Goal: Task Accomplishment & Management: Manage account settings

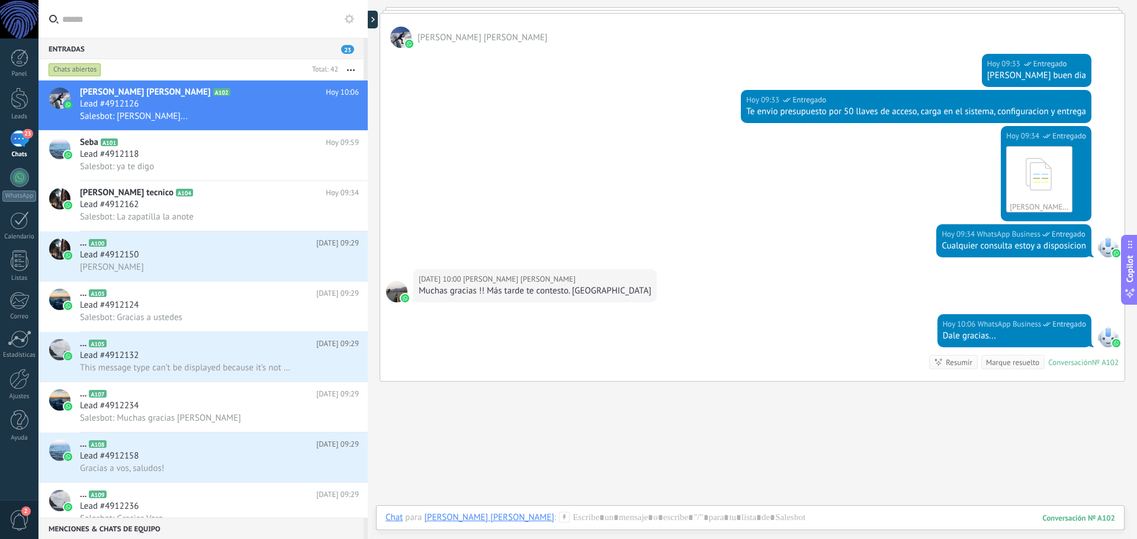
scroll to position [982, 0]
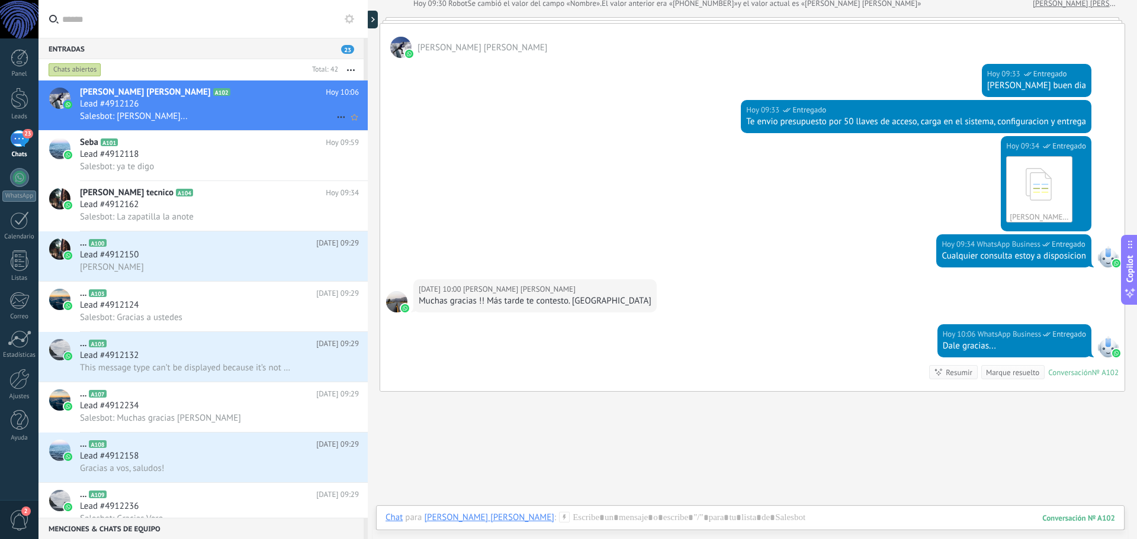
click at [156, 102] on div "Lead #4912126" at bounding box center [219, 104] width 279 height 12
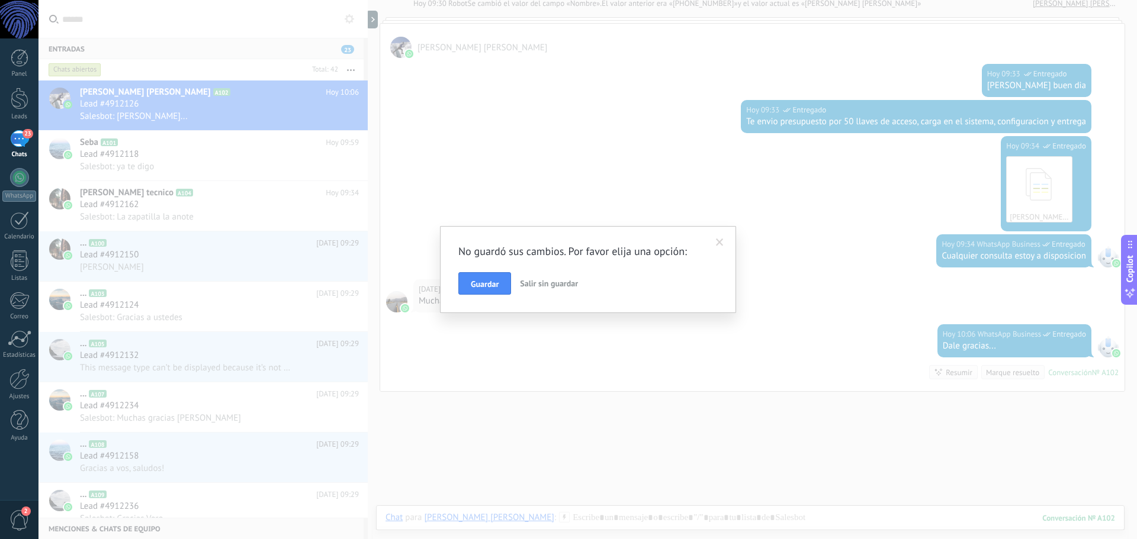
click at [562, 285] on span "Salir sin guardar" at bounding box center [549, 283] width 58 height 11
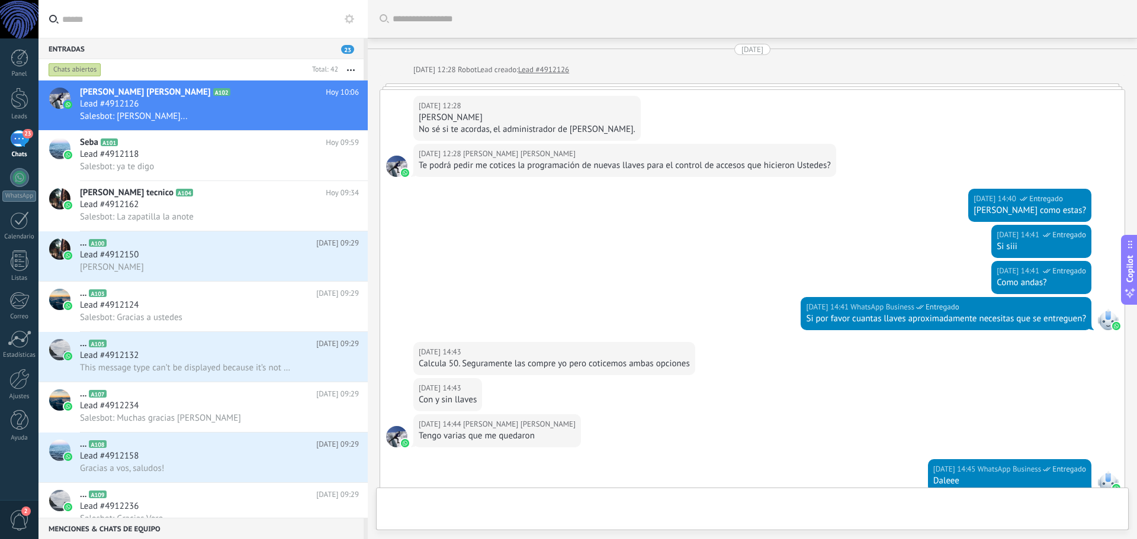
scroll to position [1041, 0]
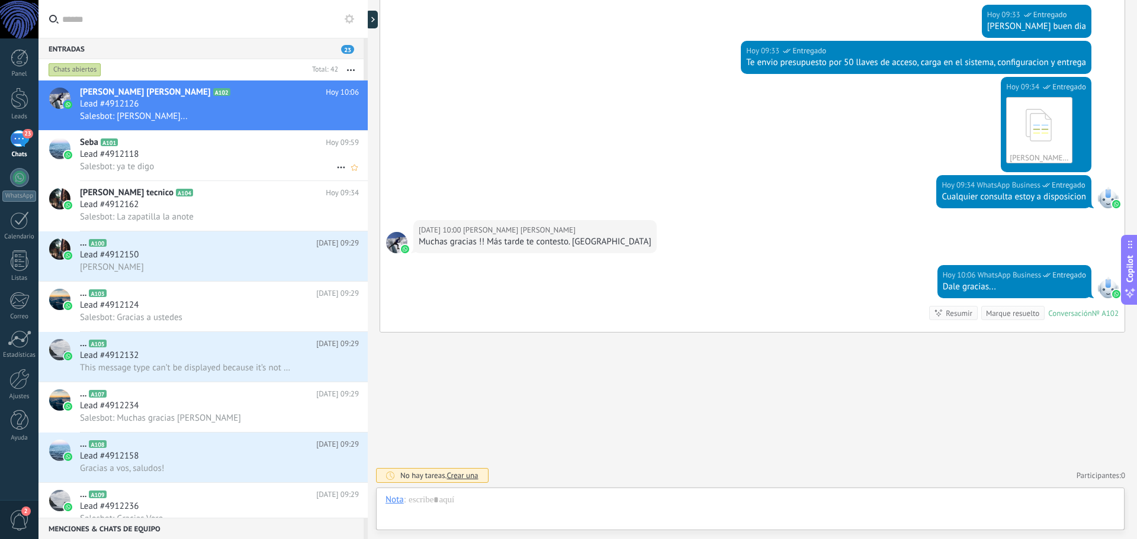
click at [213, 153] on div "Lead #4912118" at bounding box center [219, 155] width 279 height 12
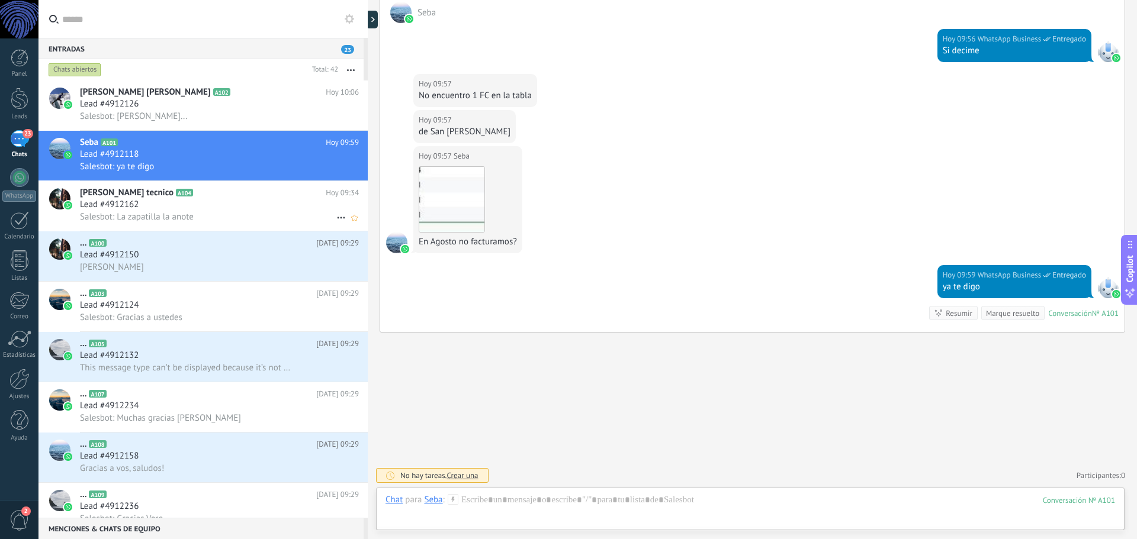
scroll to position [1731, 0]
click at [171, 202] on div "Lead #4912162" at bounding box center [219, 205] width 279 height 12
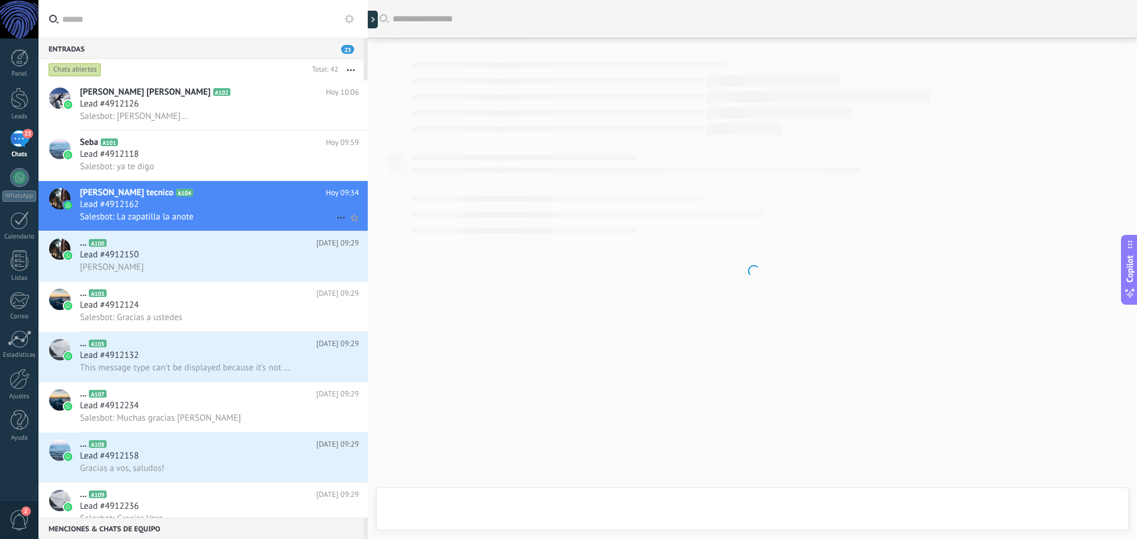
scroll to position [1096, 0]
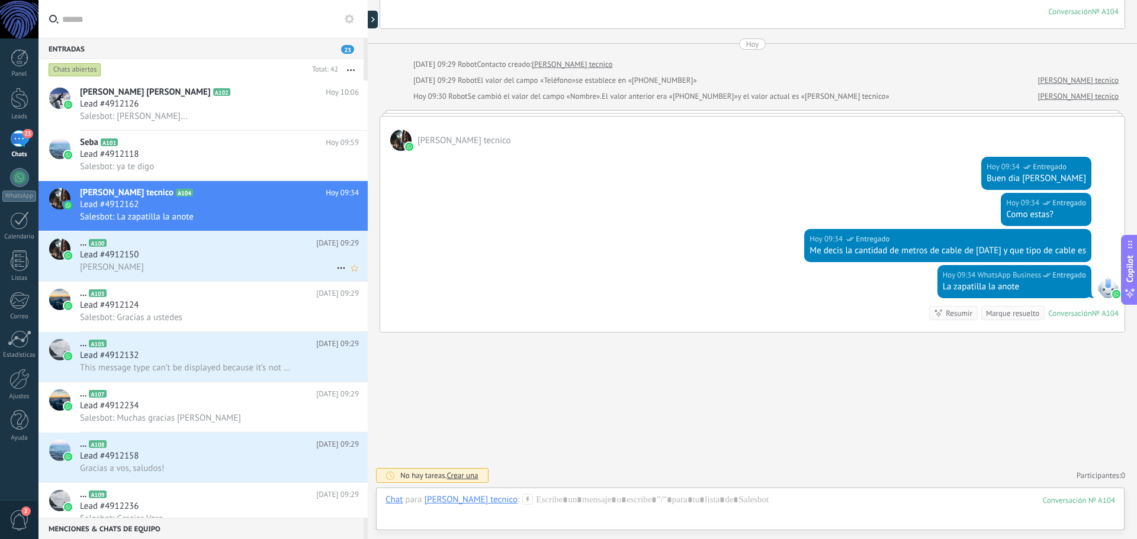
click at [148, 253] on div "Lead #4912150" at bounding box center [219, 255] width 279 height 12
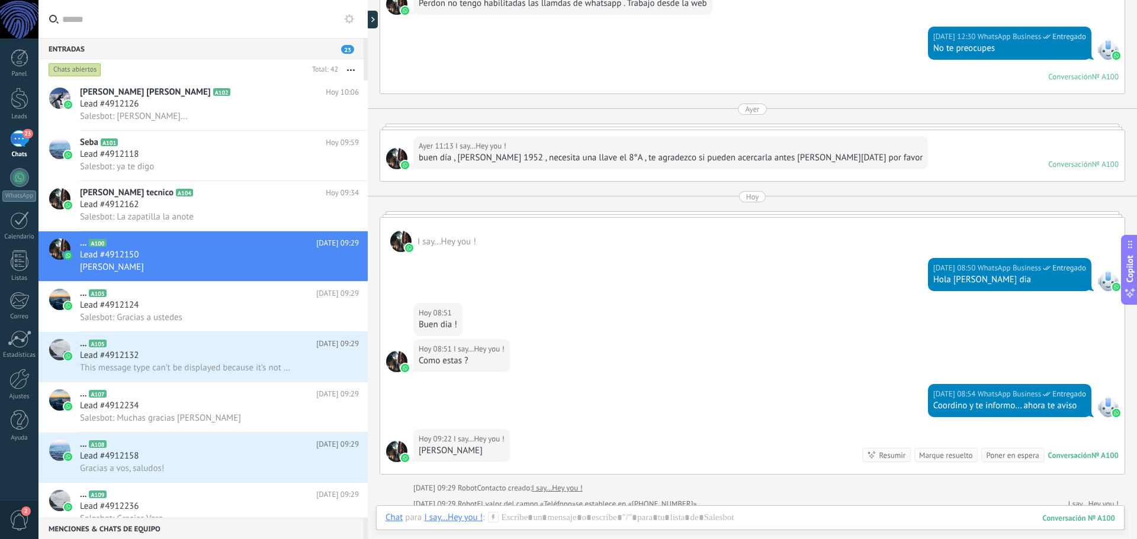
scroll to position [1017, 0]
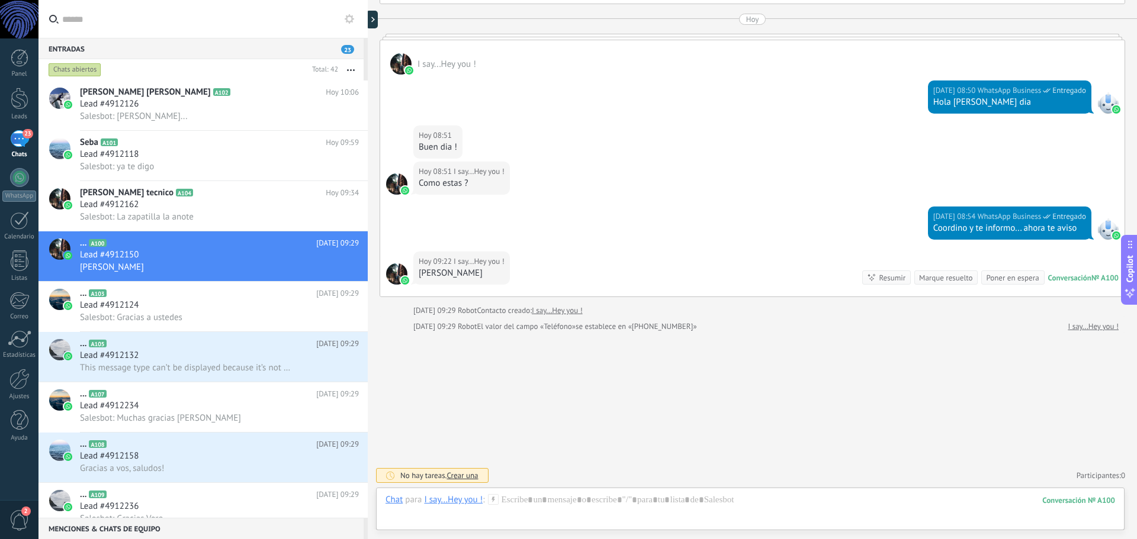
click at [453, 479] on span "Crear una" at bounding box center [461, 476] width 31 height 10
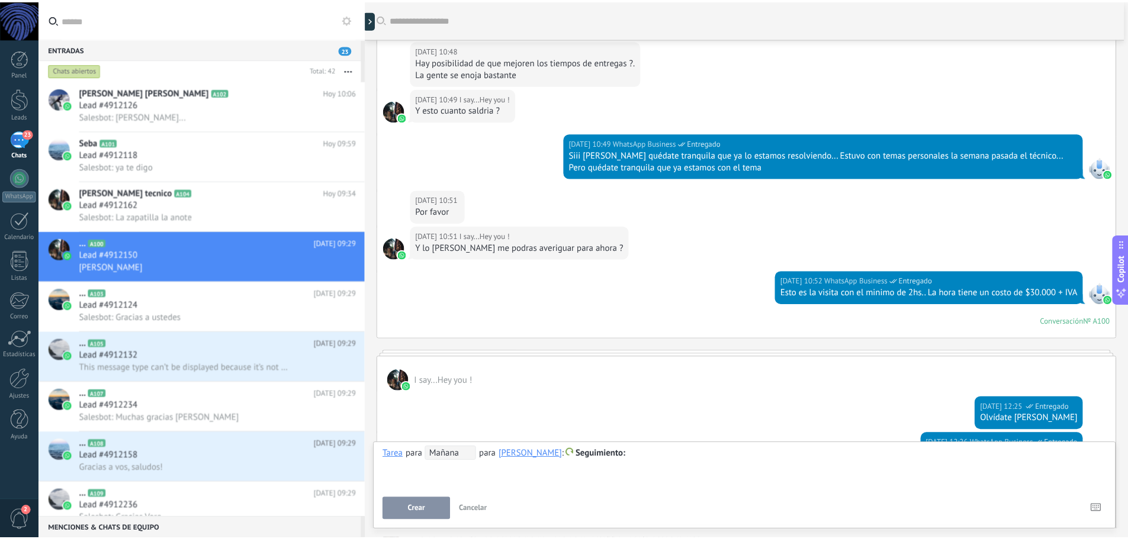
scroll to position [0, 0]
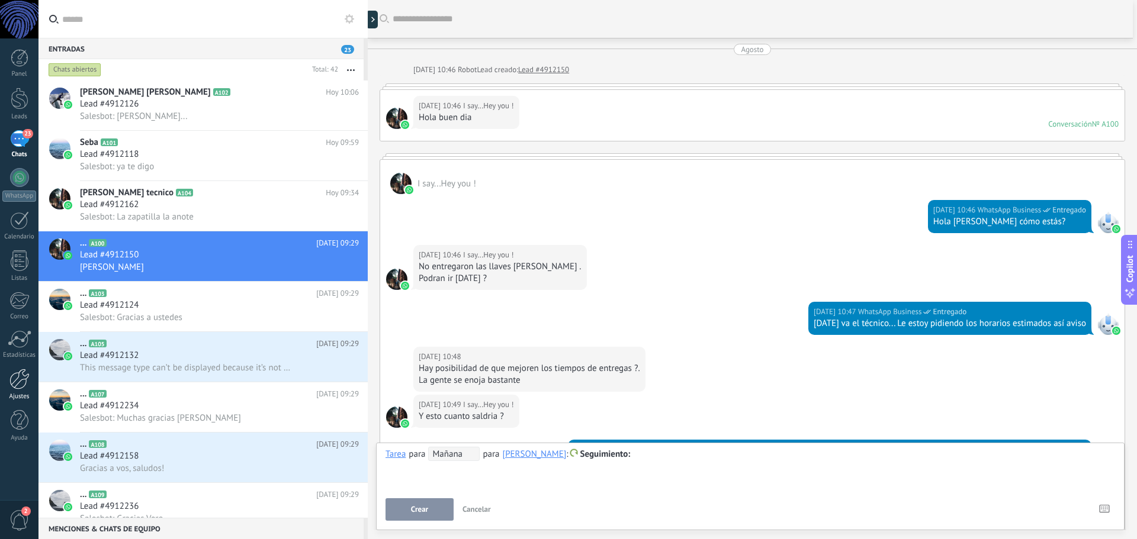
click at [24, 390] on link "Ajustes" at bounding box center [19, 385] width 38 height 32
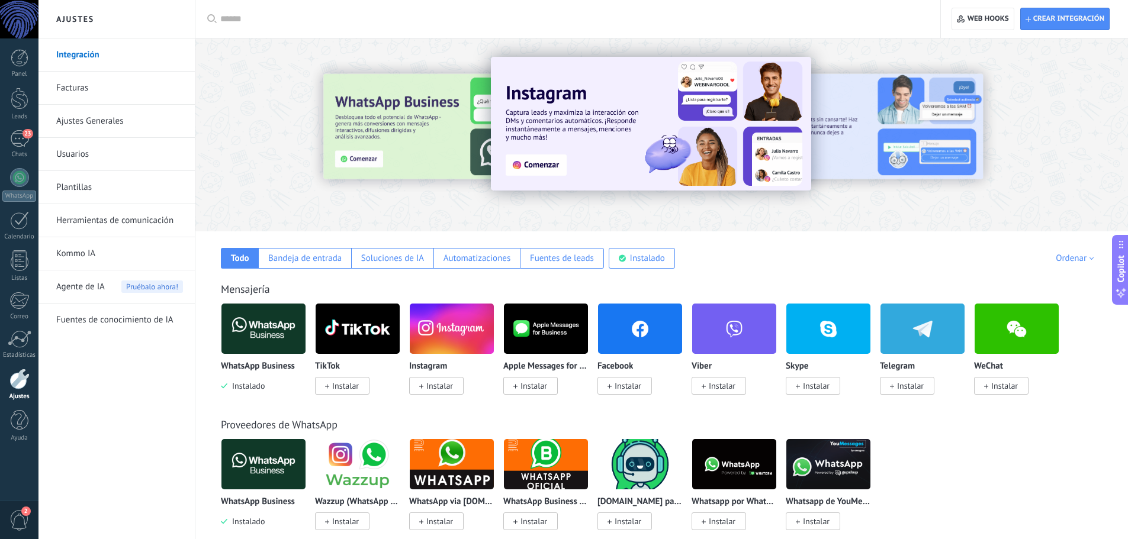
click at [63, 90] on link "Facturas" at bounding box center [119, 88] width 127 height 33
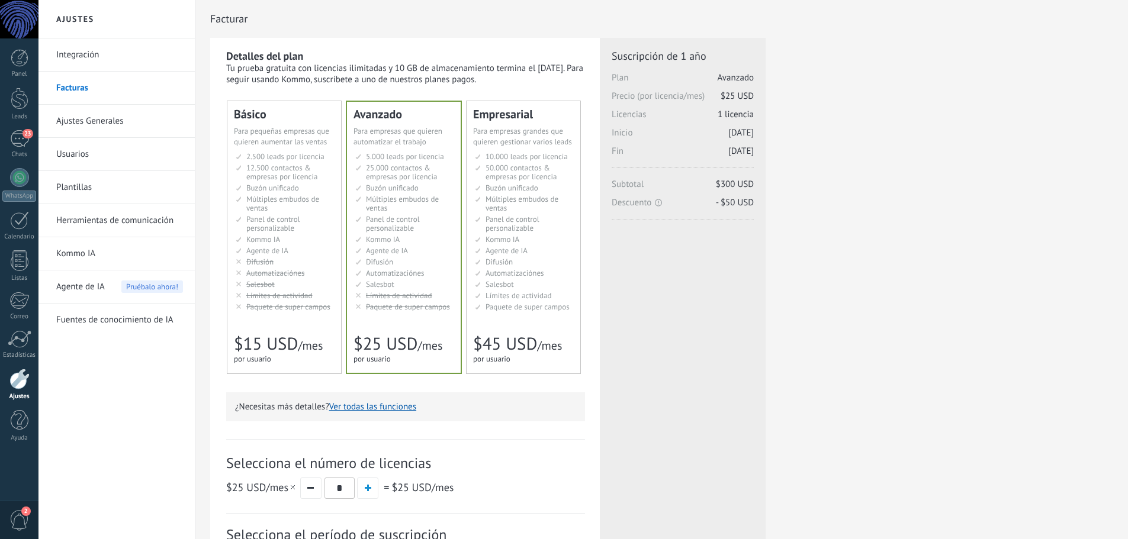
click at [303, 193] on ul "2.500 сделок на место 2.500 leads per seat 2.500 leads por licencia 添加线索和联系人 2.…" at bounding box center [285, 231] width 99 height 159
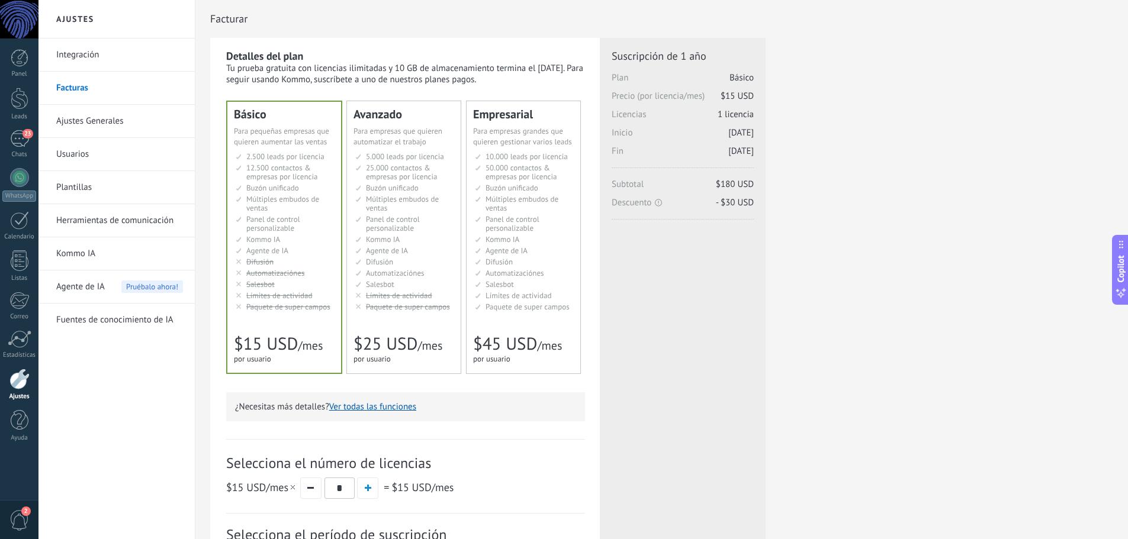
click at [85, 155] on link "Usuarios" at bounding box center [119, 154] width 127 height 33
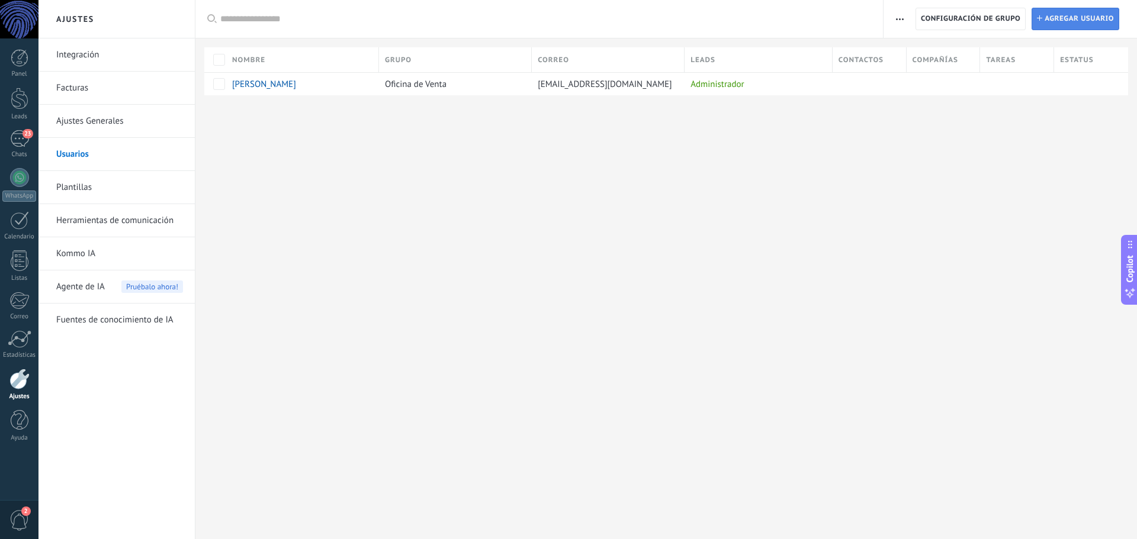
click at [1076, 16] on span "Agregar usuario" at bounding box center [1078, 18] width 69 height 21
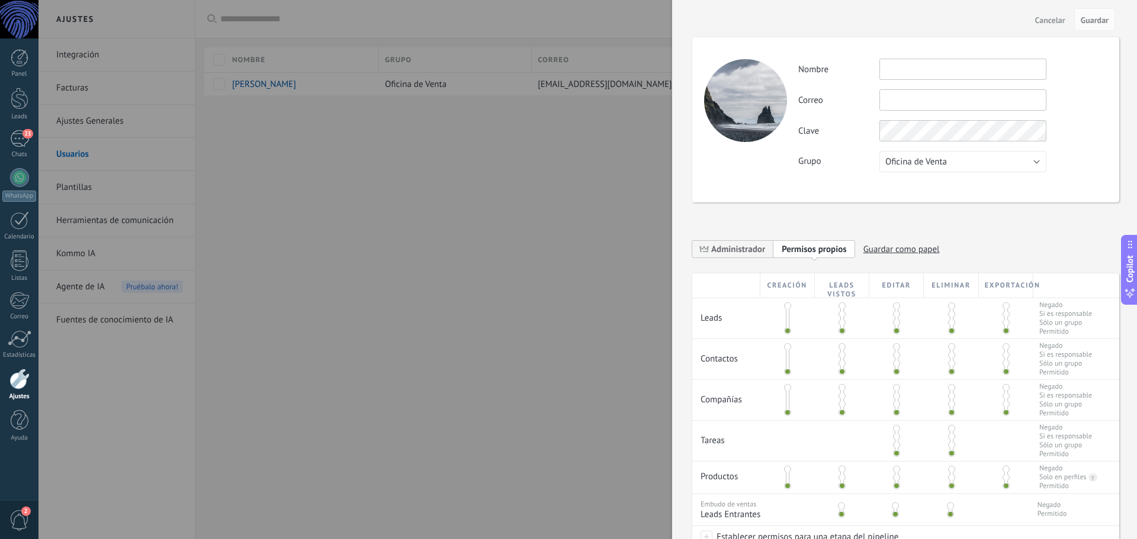
click at [954, 73] on input "text" at bounding box center [962, 69] width 167 height 21
type input "******"
type input "**********"
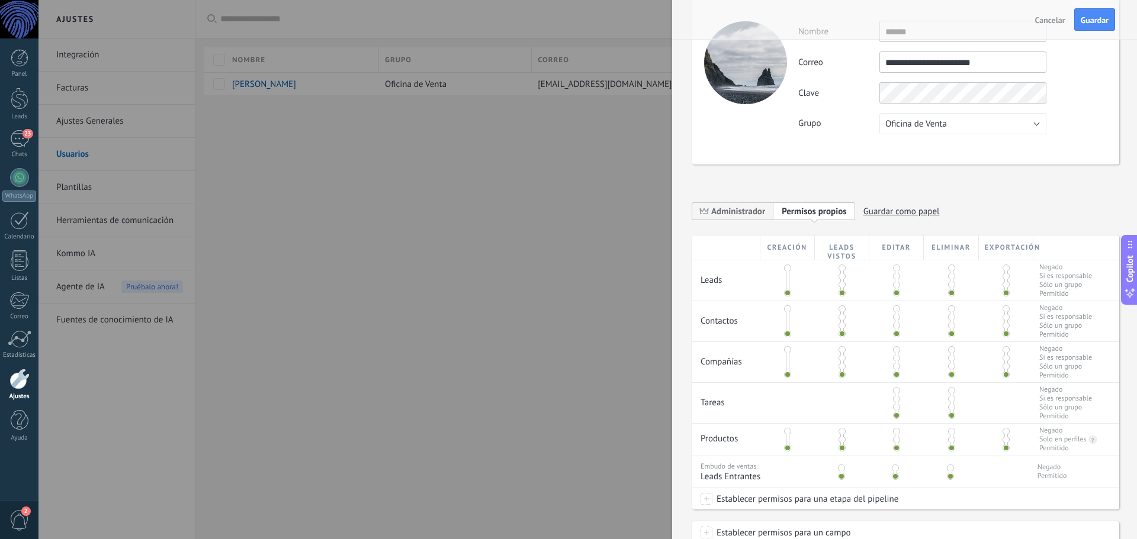
scroll to position [59, 0]
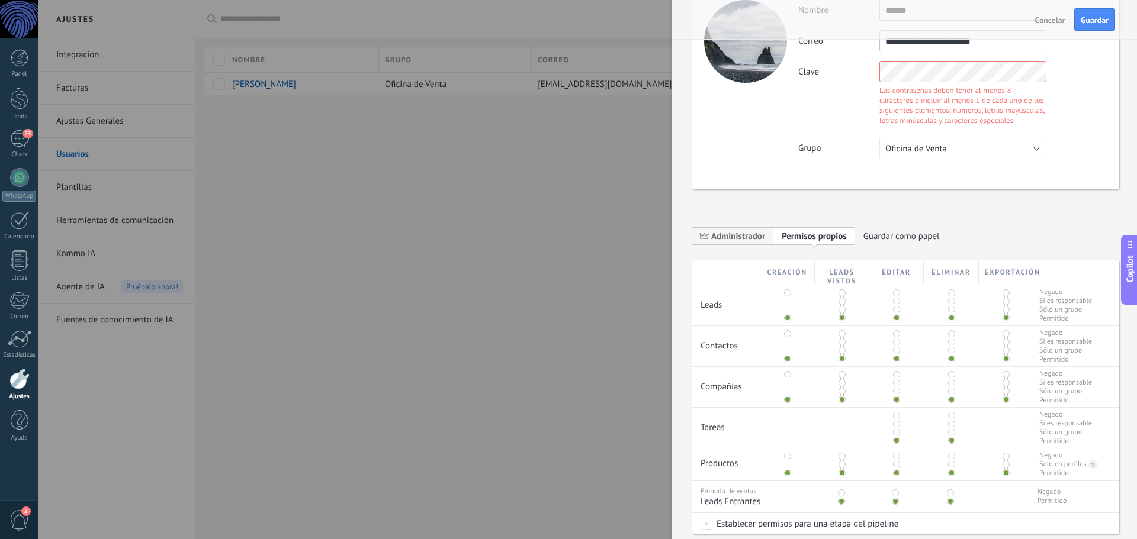
click at [787, 247] on div "**********" at bounding box center [905, 300] width 427 height 693
click at [747, 236] on span "Administrador" at bounding box center [738, 236] width 54 height 11
click at [818, 238] on span "Personalizar permisos" at bounding box center [822, 236] width 83 height 11
click at [744, 244] on span "Administrador" at bounding box center [732, 236] width 81 height 18
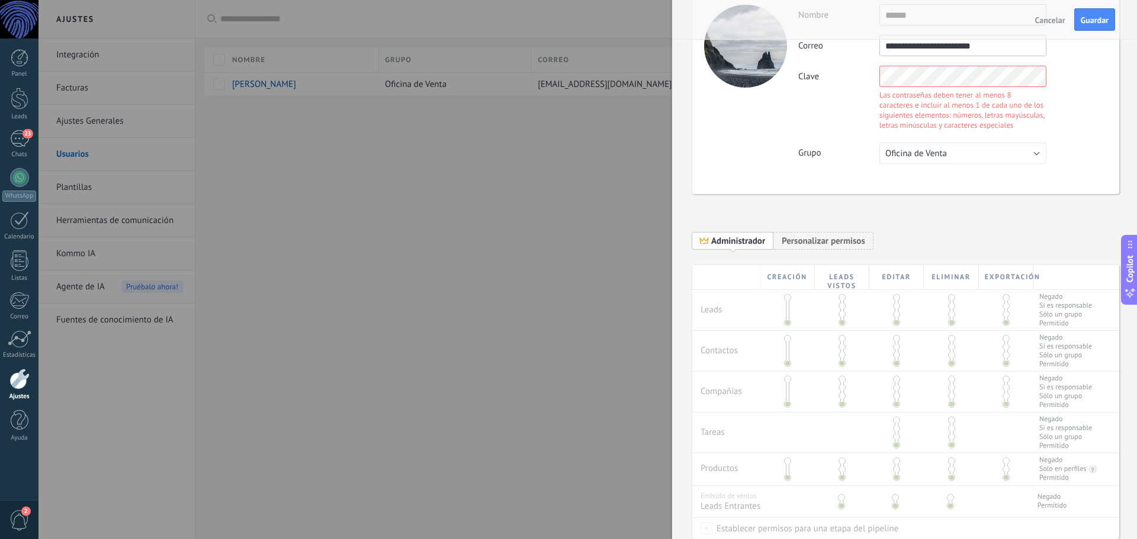
scroll to position [0, 0]
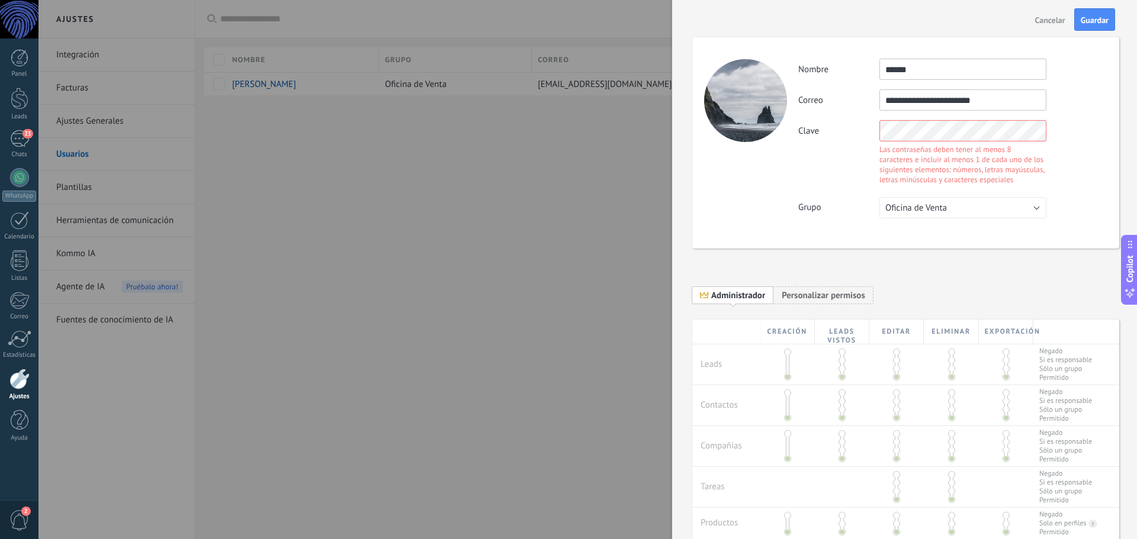
click at [667, 155] on body ".abccls-1,.abccls-2{fill-rule:evenodd}.abccls-2{fill:#fff} .abfcls-1{fill:none}…" at bounding box center [568, 269] width 1137 height 539
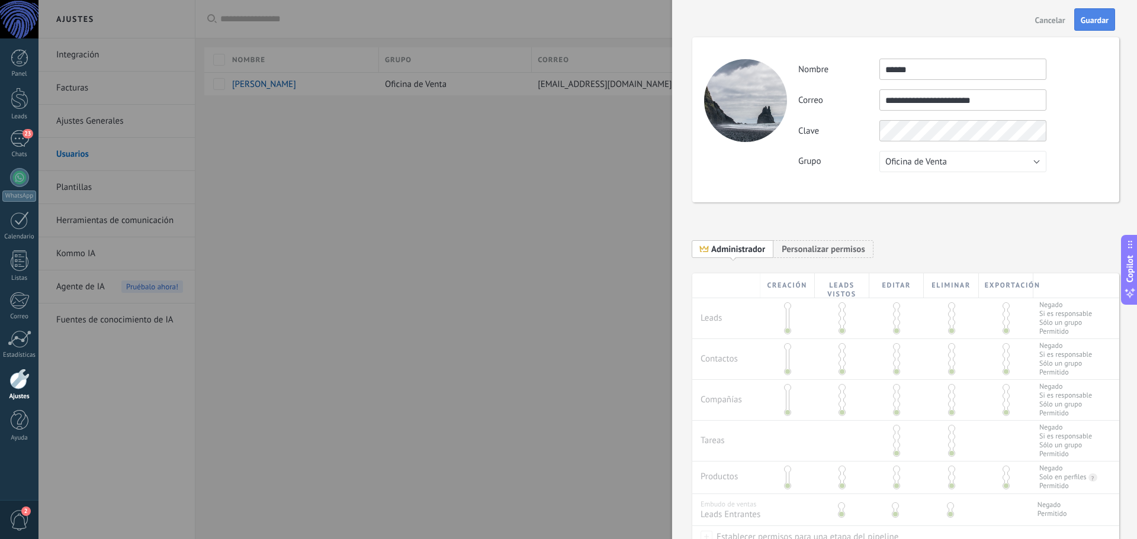
click at [1101, 14] on button "Guardar" at bounding box center [1094, 19] width 41 height 22
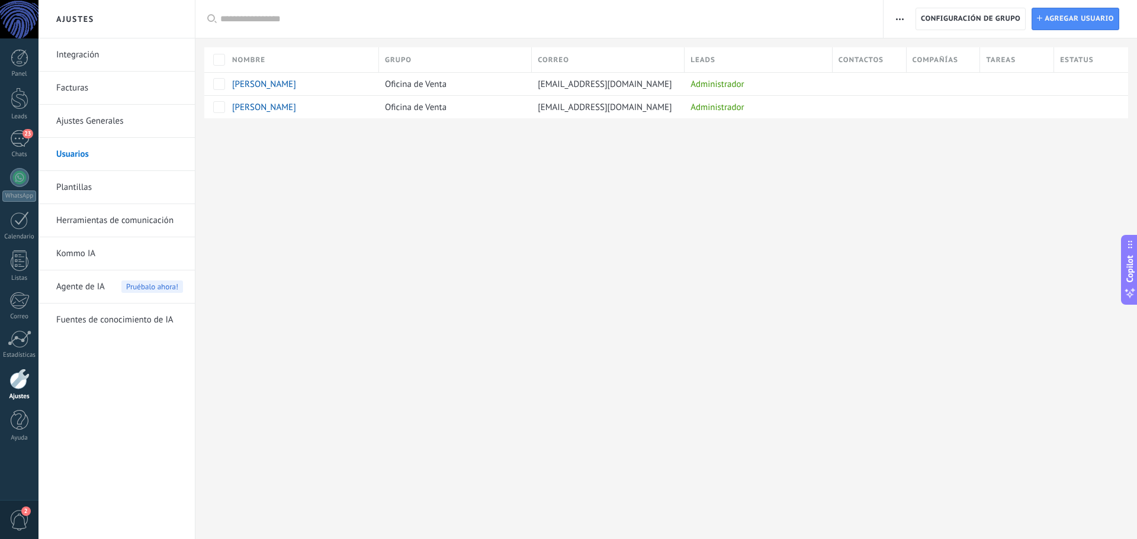
click at [83, 88] on link "Facturas" at bounding box center [119, 88] width 127 height 33
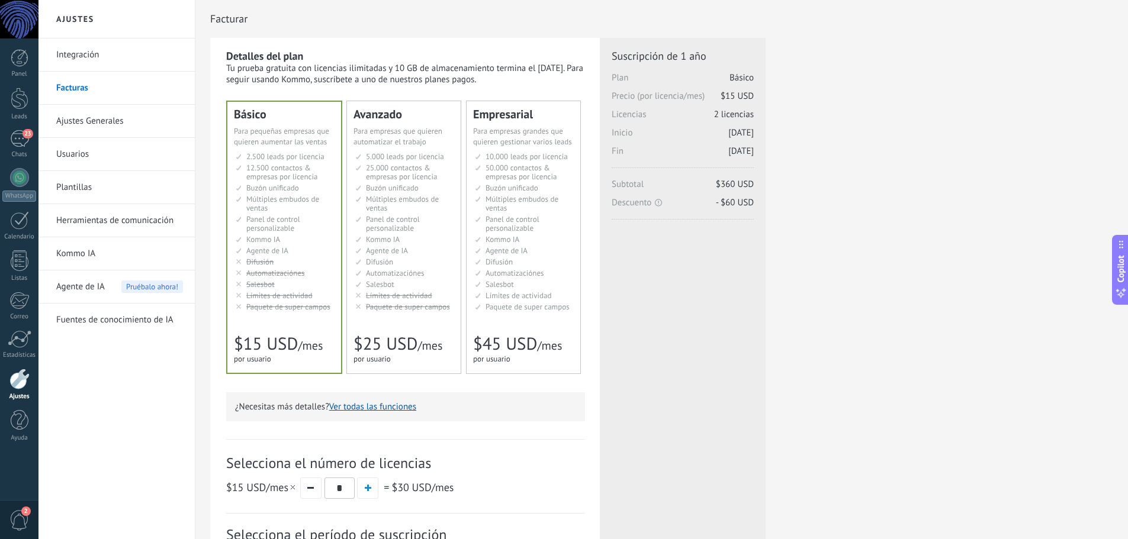
click at [91, 151] on link "Usuarios" at bounding box center [119, 154] width 127 height 33
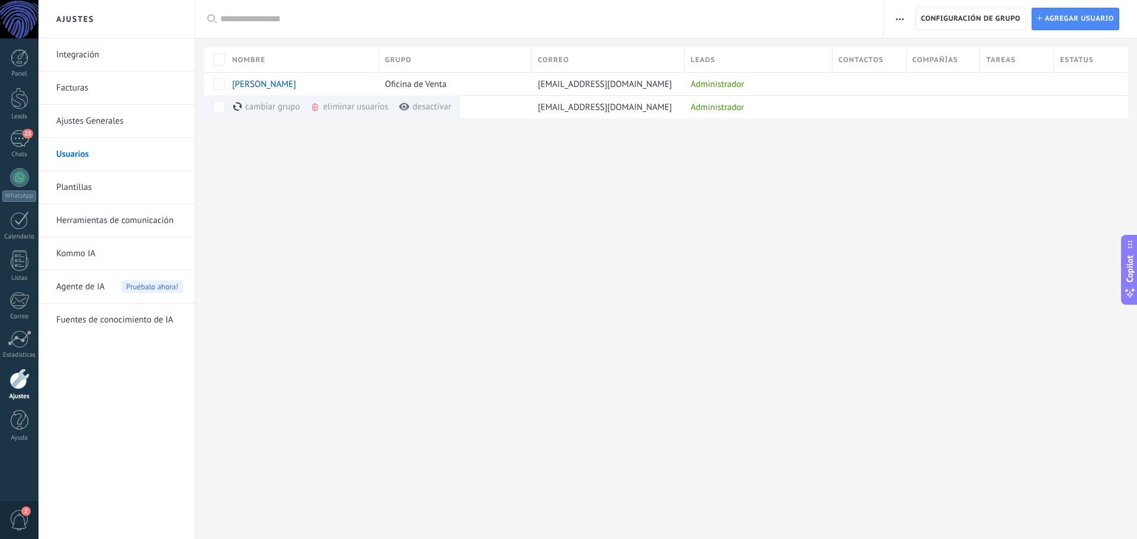
click at [896, 18] on use "button" at bounding box center [900, 19] width 8 height 2
click at [632, 114] on div "comercial@securos.com.ar" at bounding box center [605, 107] width 147 height 22
click at [738, 98] on div "Administrador" at bounding box center [755, 107] width 142 height 22
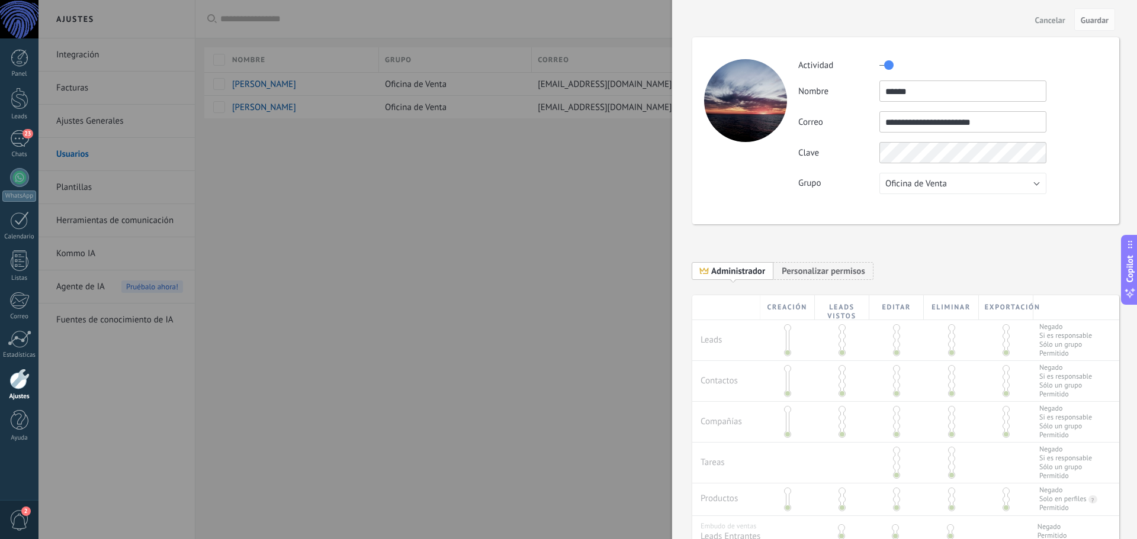
drag, startPoint x: 1033, startPoint y: 25, endPoint x: 1038, endPoint y: 24, distance: 5.9
click at [1033, 24] on button "Cancelar" at bounding box center [1050, 19] width 40 height 19
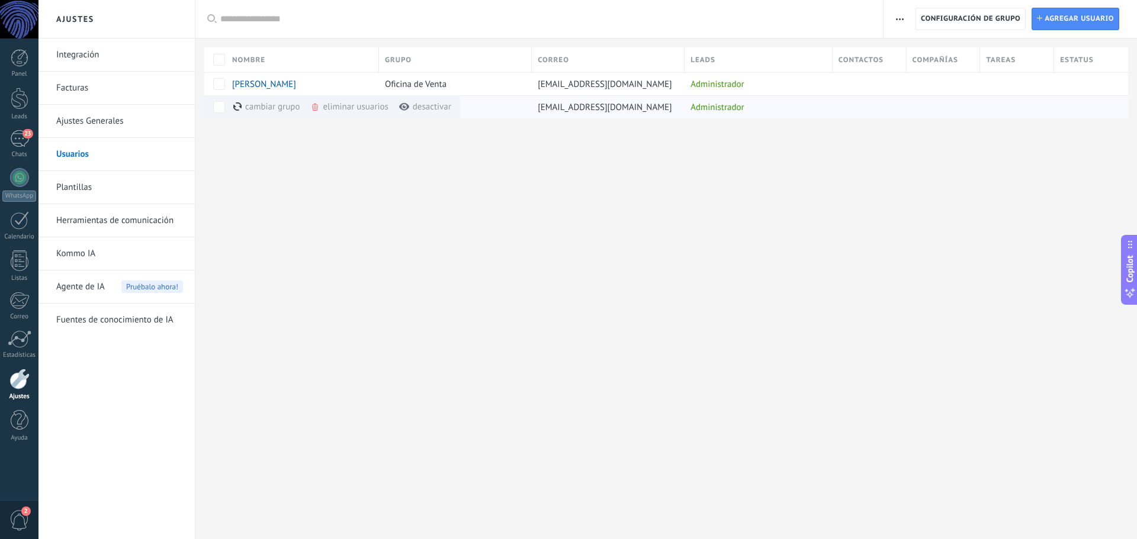
click at [345, 106] on div "eliminar usuarios màs" at bounding box center [369, 106] width 118 height 23
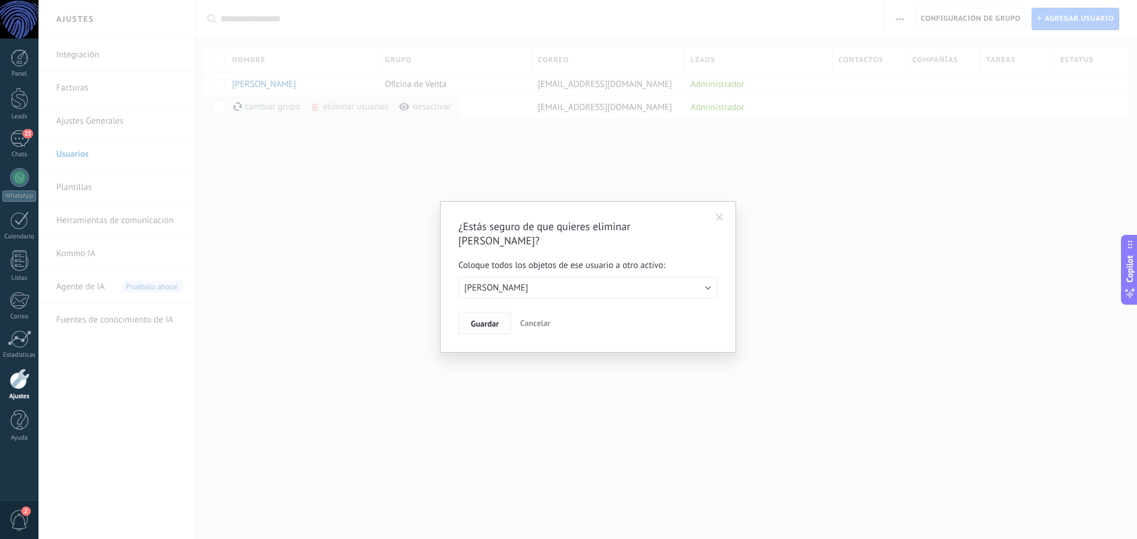
click at [485, 320] on span "Guardar" at bounding box center [485, 324] width 28 height 8
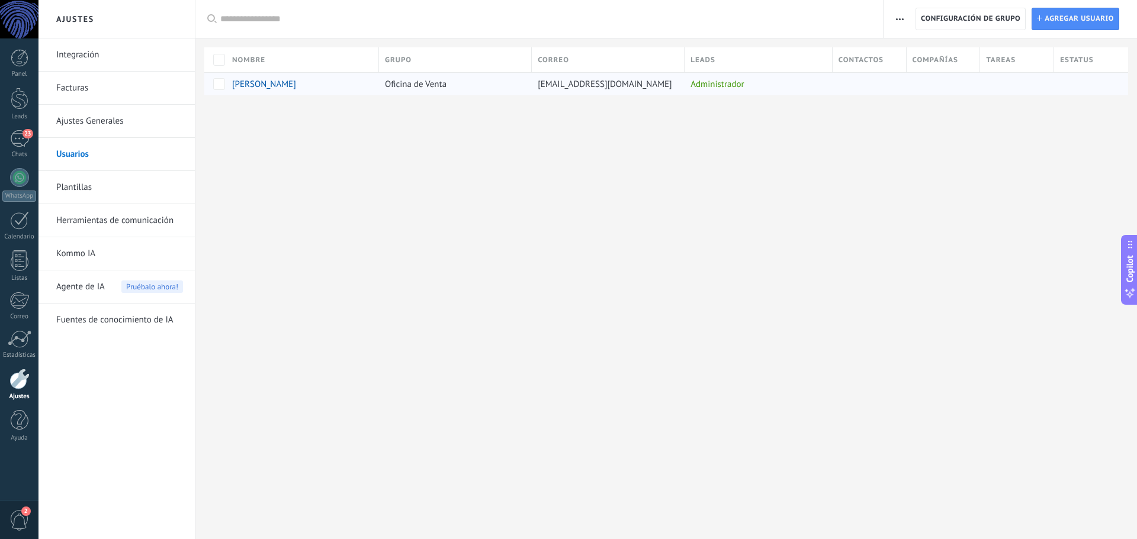
click at [340, 91] on div "[PERSON_NAME]" at bounding box center [299, 84] width 147 height 22
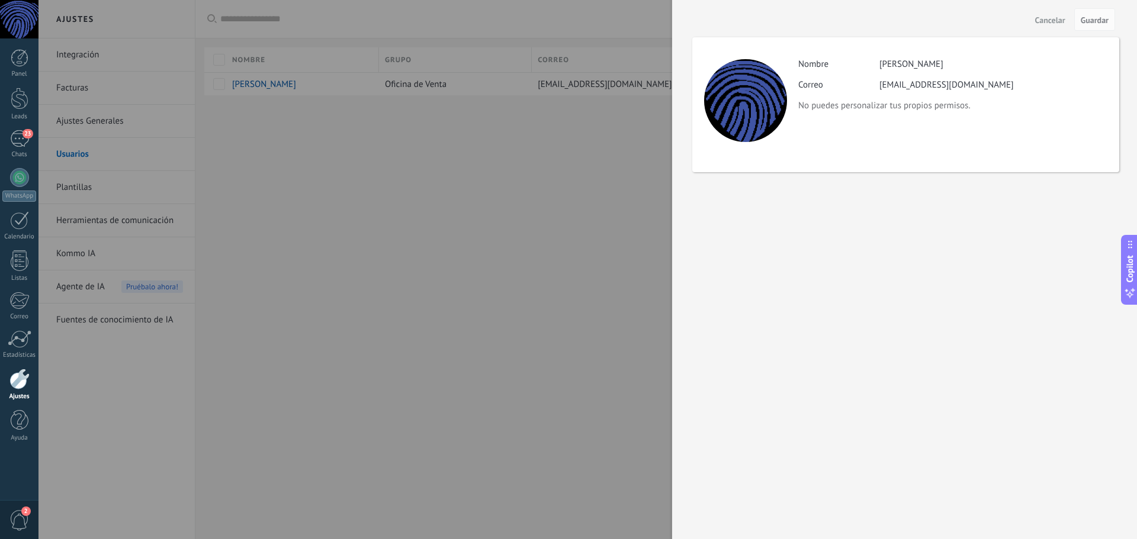
click at [913, 63] on div "[PERSON_NAME]" at bounding box center [911, 64] width 64 height 11
drag, startPoint x: 908, startPoint y: 92, endPoint x: 912, endPoint y: 98, distance: 6.4
click at [910, 92] on div "Actividad Nombre Sebastian Buchhalter Correo info@securos.com.ar No puedes pers…" at bounding box center [952, 85] width 308 height 53
click at [902, 117] on div "Actividad Nombre Sebastian Buchhalter Correo info@securos.com.ar No puedes pers…" at bounding box center [905, 104] width 427 height 135
click at [601, 213] on div at bounding box center [568, 269] width 1137 height 539
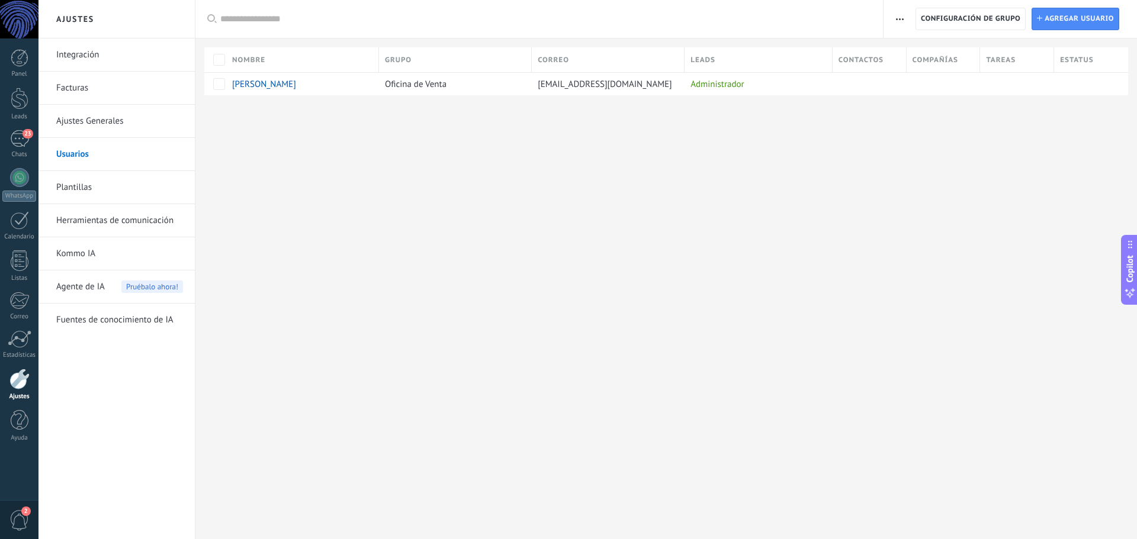
click at [91, 121] on link "Ajustes Generales" at bounding box center [119, 121] width 127 height 33
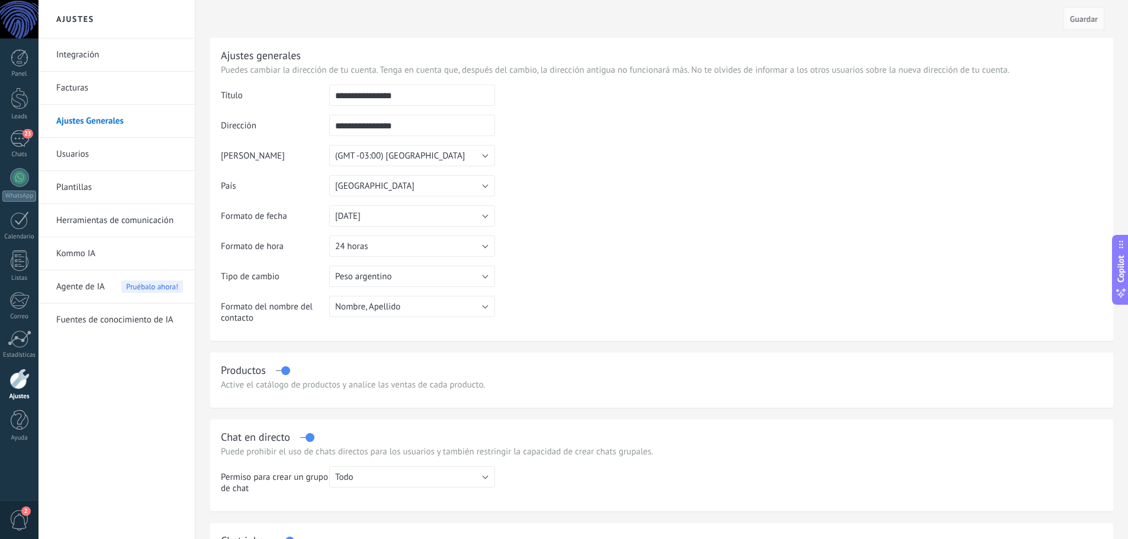
drag, startPoint x: 449, startPoint y: 98, endPoint x: 79, endPoint y: 95, distance: 370.0
type input "*******"
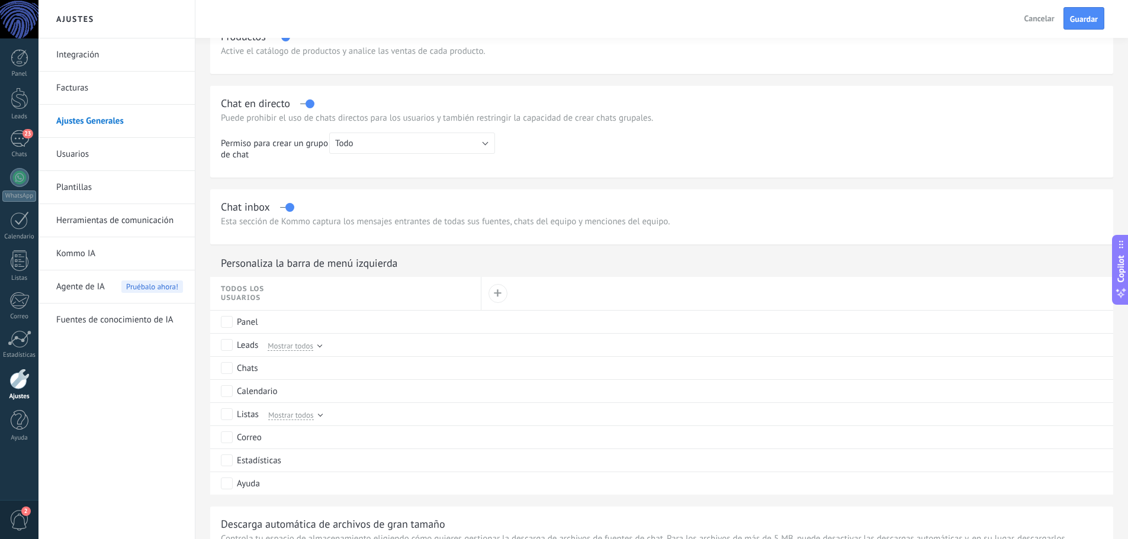
scroll to position [355, 0]
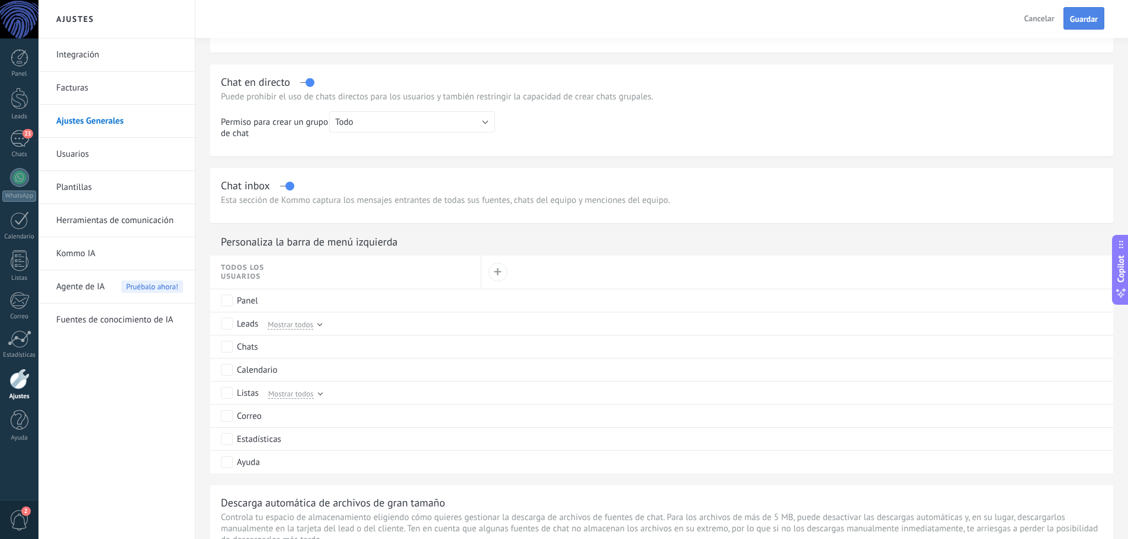
click at [1096, 17] on span "Guardar" at bounding box center [1084, 19] width 28 height 8
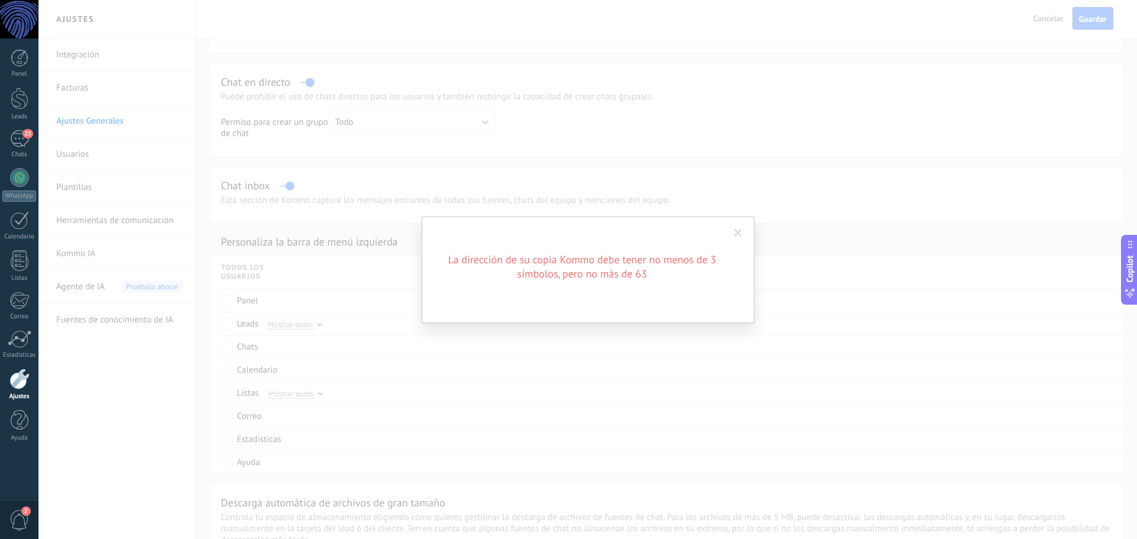
click at [702, 177] on div "La dirección de su copia Kommo debe tener no menos de 3 símbolos, pero no más d…" at bounding box center [587, 269] width 1098 height 539
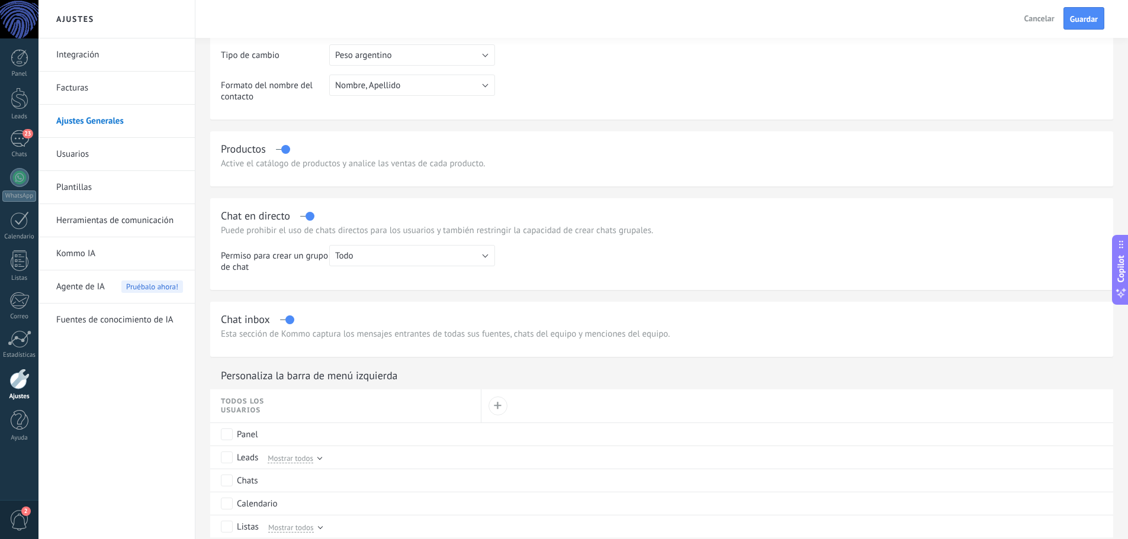
scroll to position [0, 0]
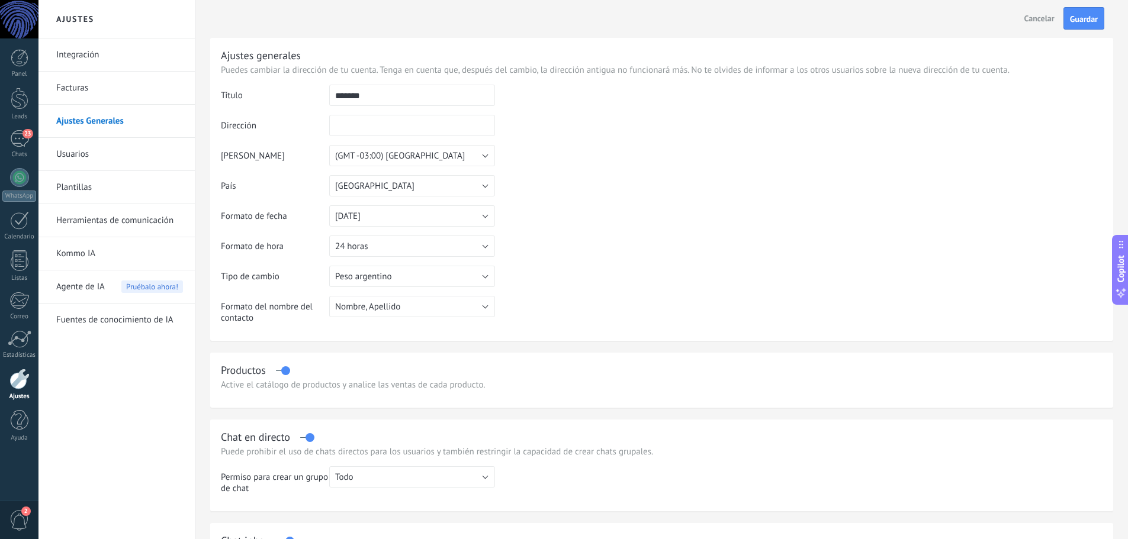
click at [1025, 20] on span "Cancelar" at bounding box center [1039, 18] width 30 height 11
type input "**********"
click at [98, 223] on link "Herramientas de comunicación" at bounding box center [119, 220] width 127 height 33
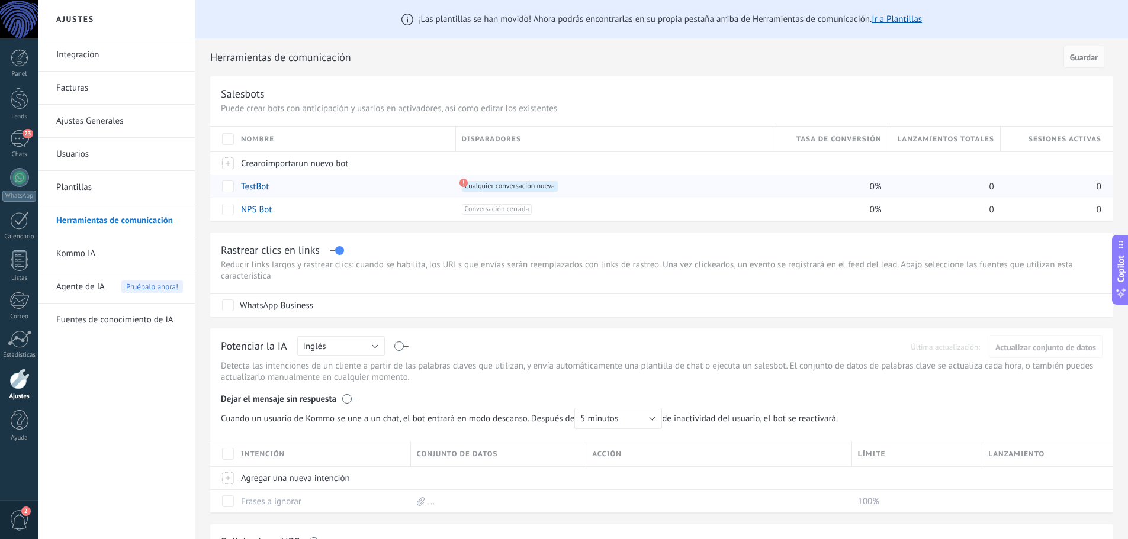
click at [252, 186] on link "TestBot" at bounding box center [255, 186] width 28 height 11
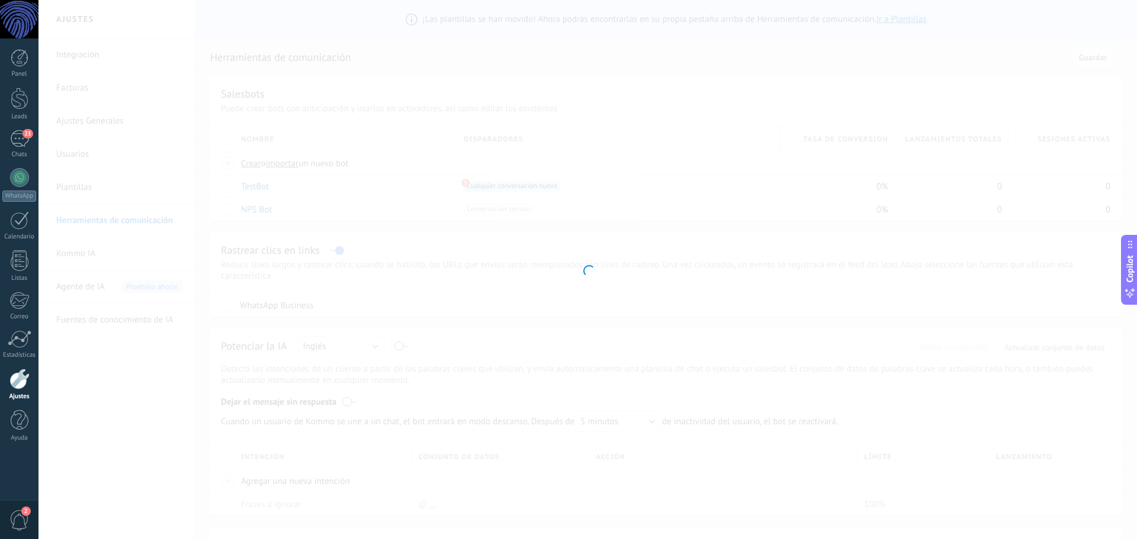
type input "*******"
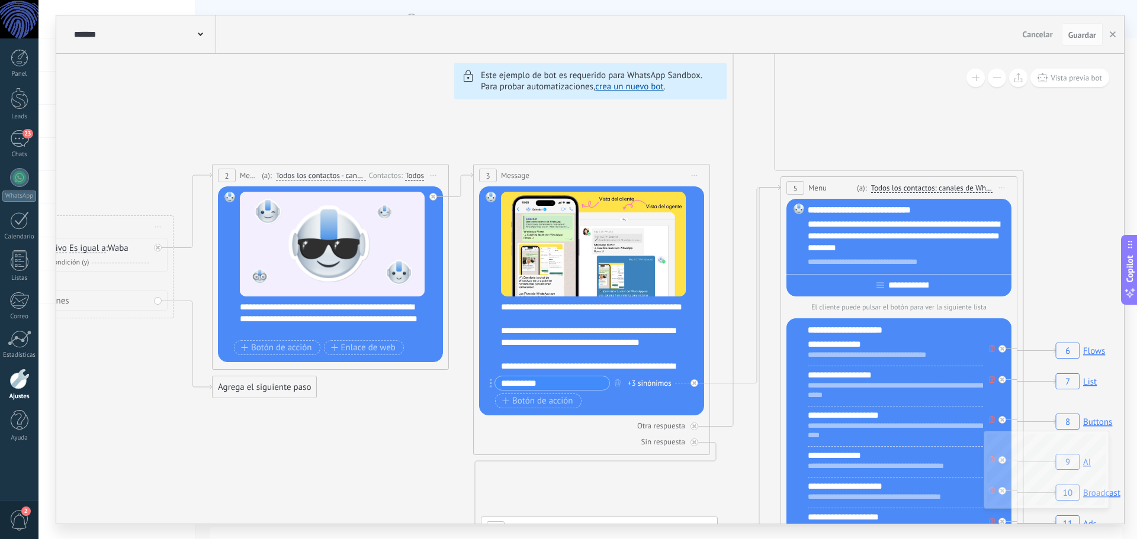
click at [1039, 29] on button "Cancelar" at bounding box center [1038, 34] width 40 height 18
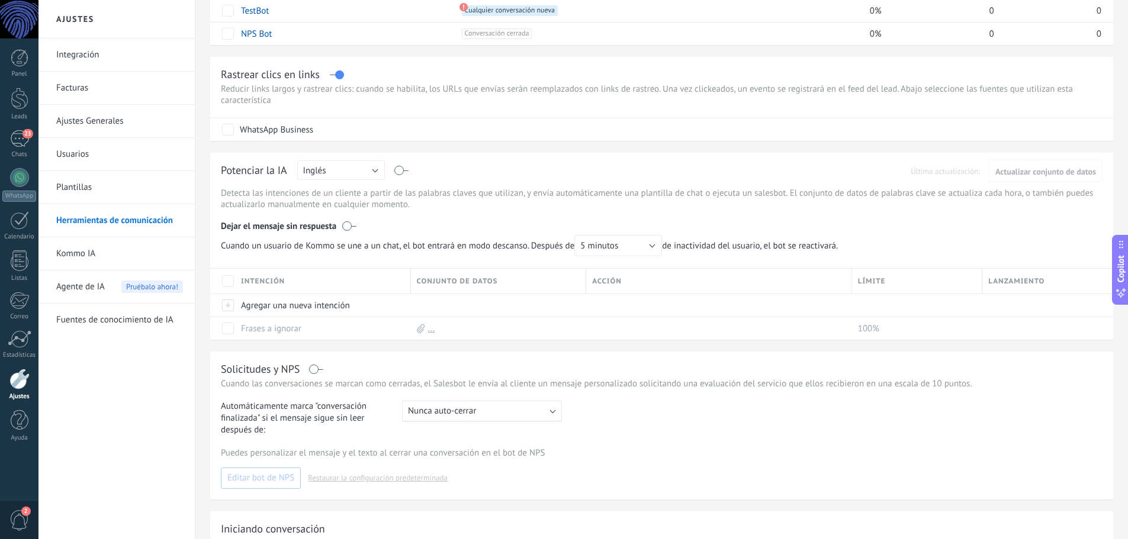
scroll to position [178, 0]
click at [11, 181] on div at bounding box center [19, 177] width 19 height 19
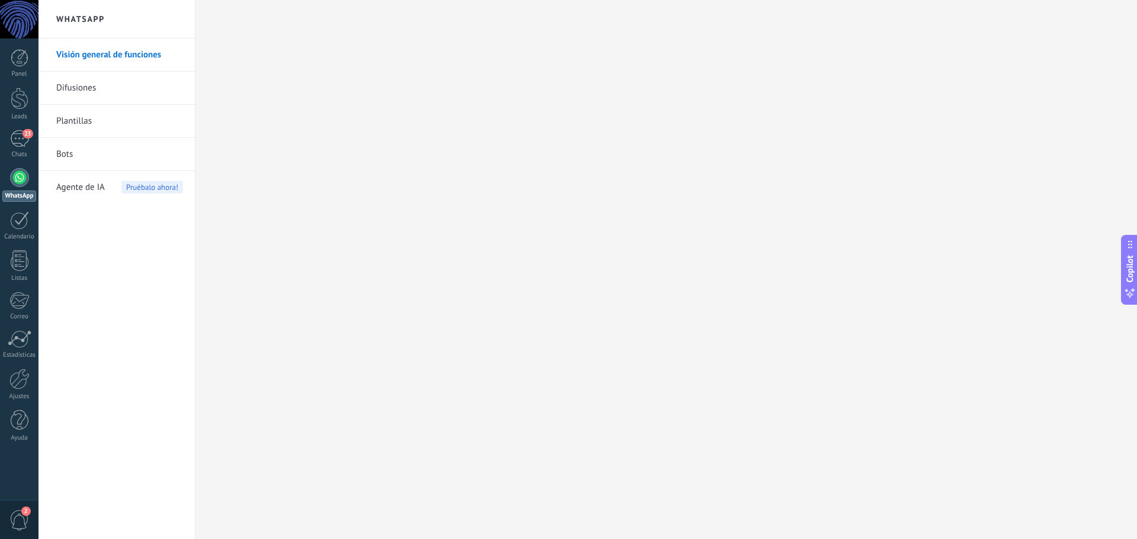
click at [129, 90] on link "Difusiones" at bounding box center [119, 88] width 127 height 33
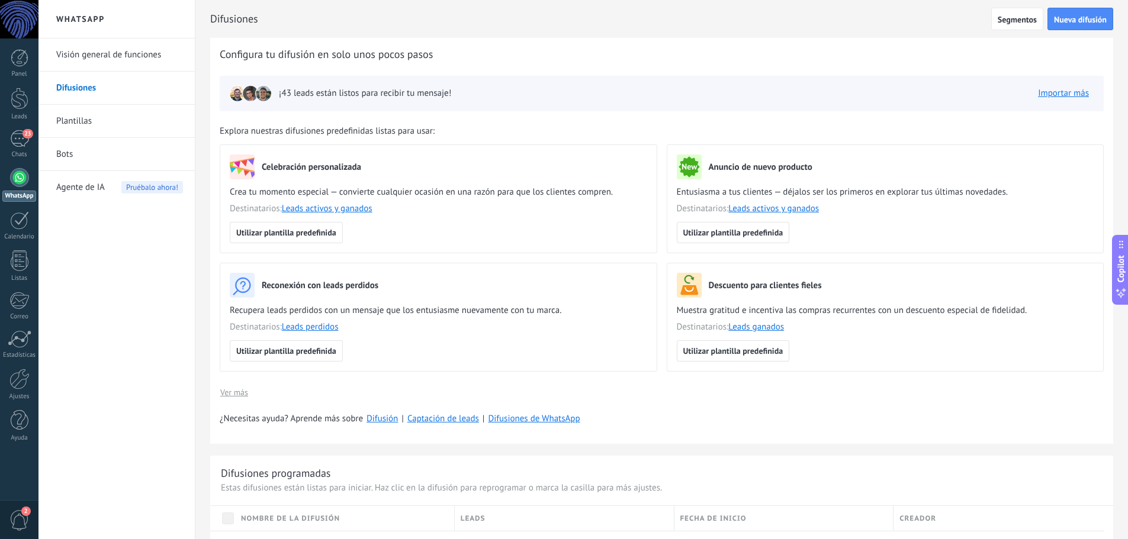
click at [100, 130] on link "Plantillas" at bounding box center [119, 121] width 127 height 33
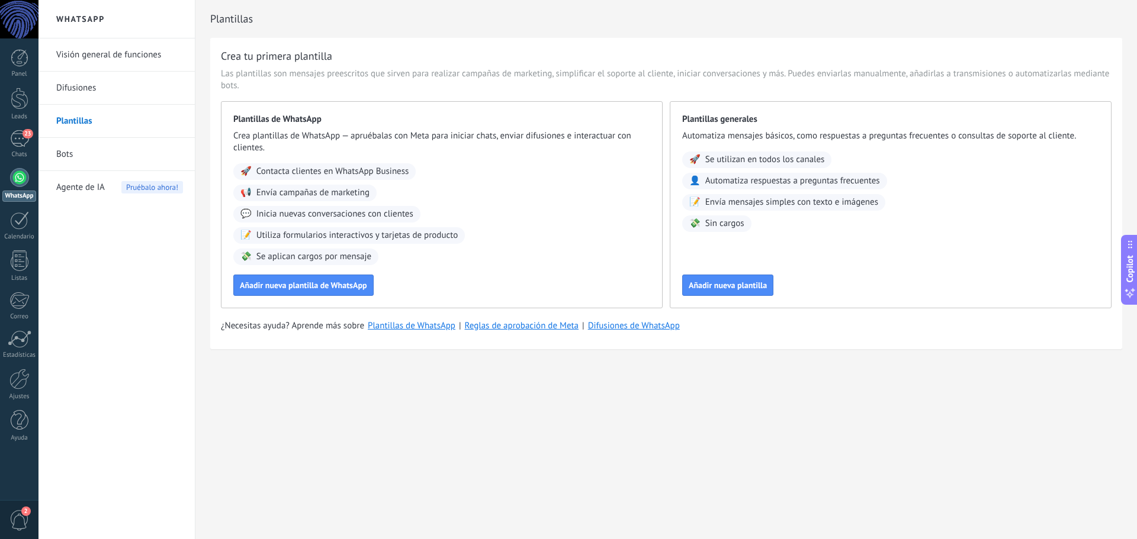
click at [71, 153] on link "Bots" at bounding box center [119, 154] width 127 height 33
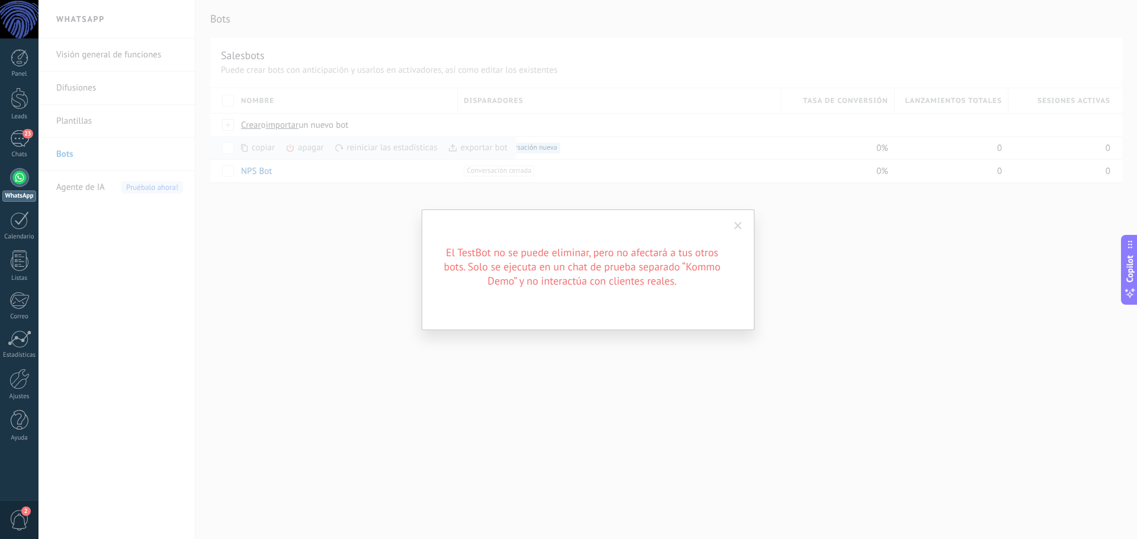
click at [741, 228] on span at bounding box center [738, 226] width 8 height 8
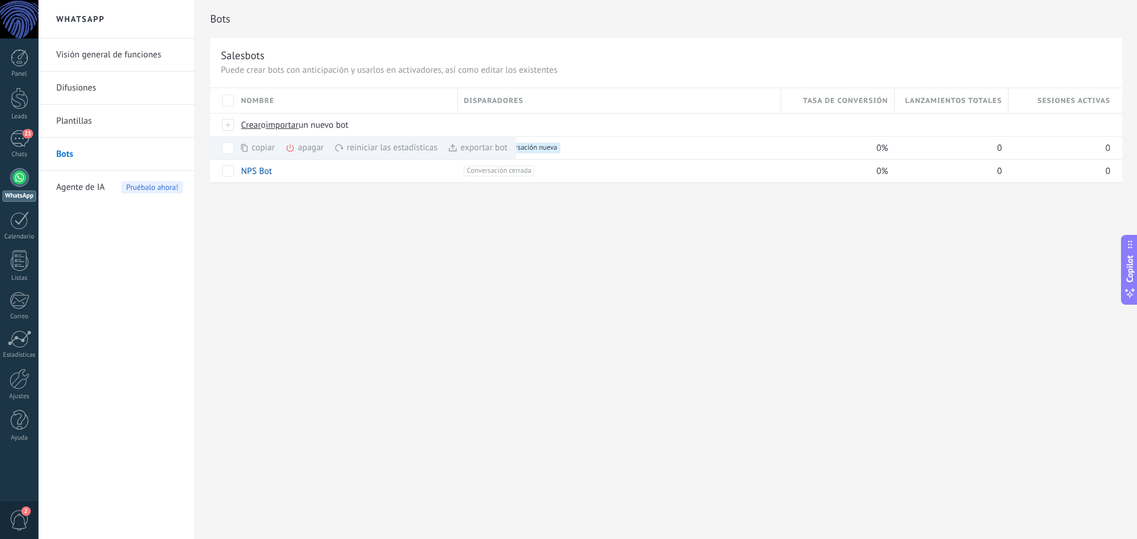
click at [450, 234] on div "Bots Salesbots Puede crear bots con anticipación y usarlos en activadores, así …" at bounding box center [665, 269] width 941 height 539
drag, startPoint x: 307, startPoint y: 252, endPoint x: 275, endPoint y: 197, distance: 64.0
click at [307, 249] on div "Bots Salesbots Puede crear bots con anticipación y usarlos en activadores, así …" at bounding box center [665, 269] width 941 height 539
click at [257, 126] on span "Crear" at bounding box center [251, 125] width 20 height 11
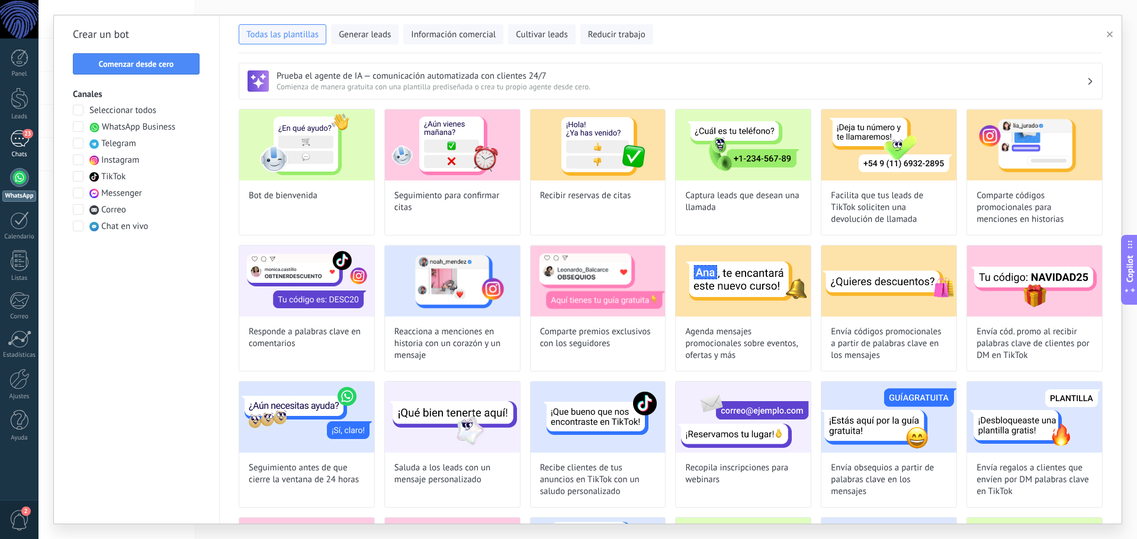
click at [17, 150] on link "23 Chats" at bounding box center [19, 144] width 38 height 28
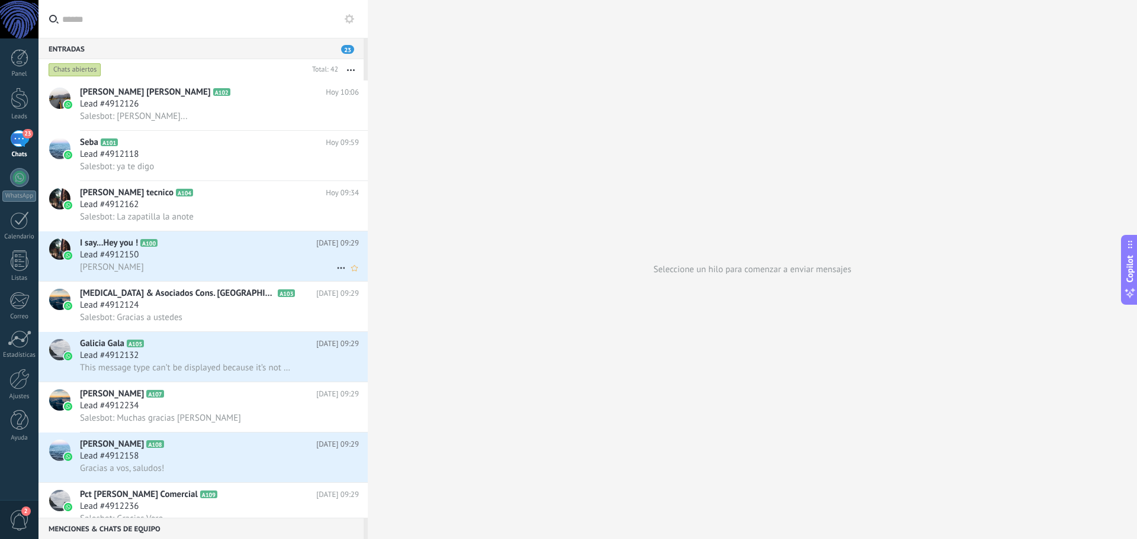
click at [199, 260] on div "Lead #4912150" at bounding box center [219, 255] width 279 height 12
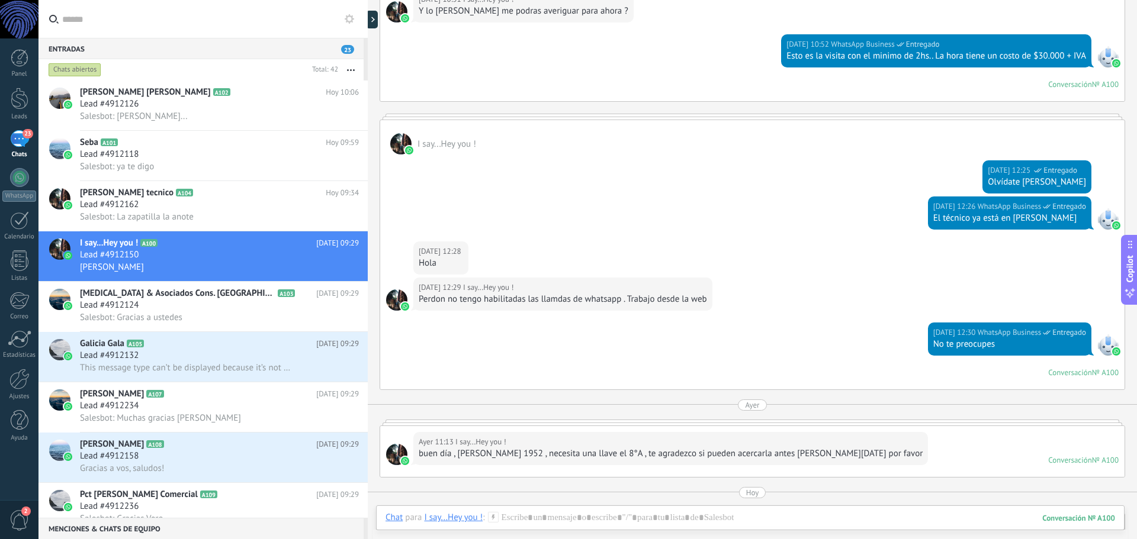
scroll to position [1017, 0]
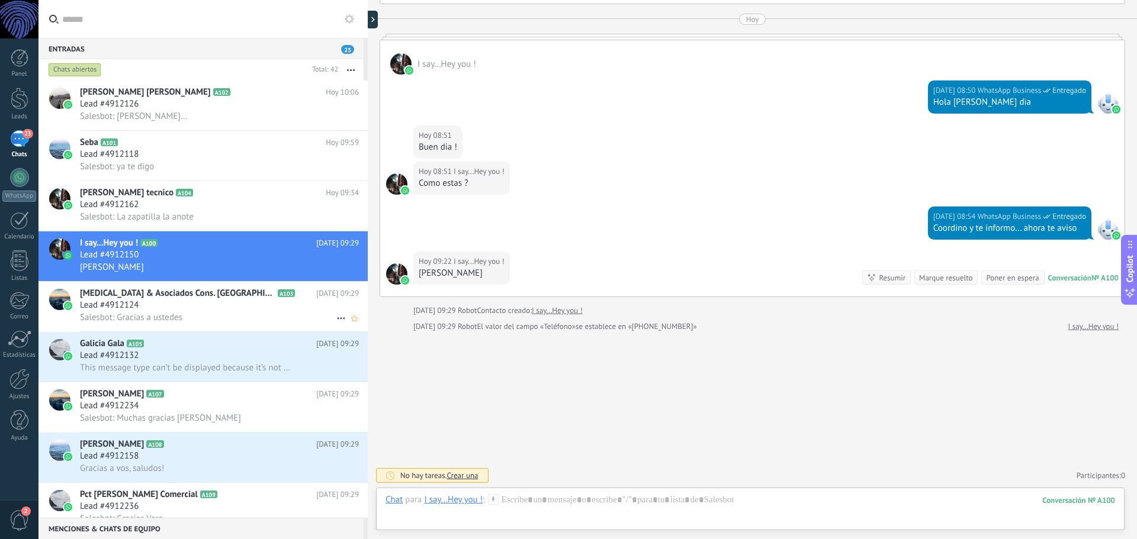
click at [149, 307] on div "Lead #4912124" at bounding box center [219, 306] width 279 height 12
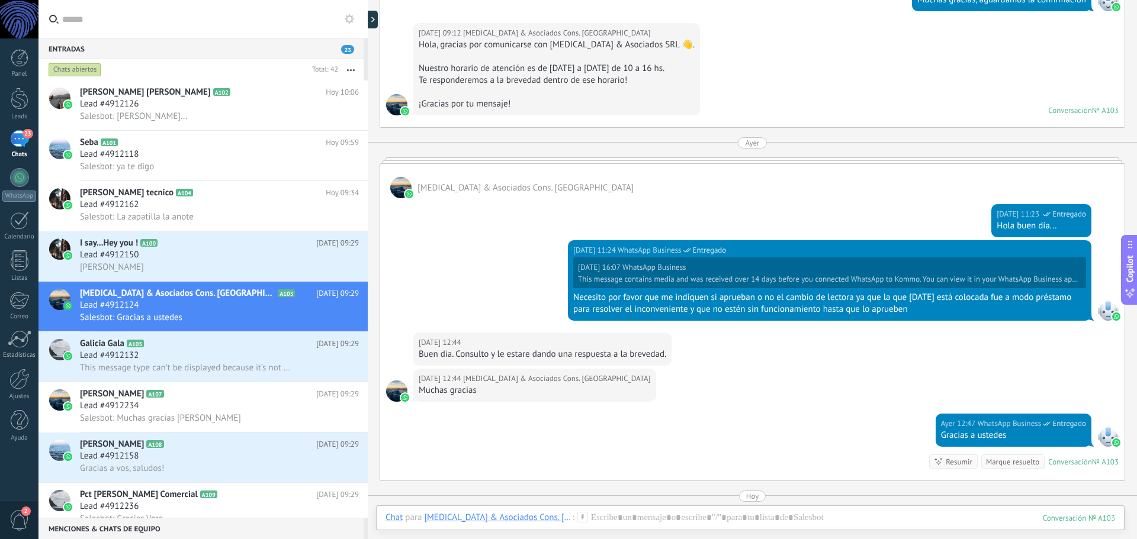
scroll to position [1620, 0]
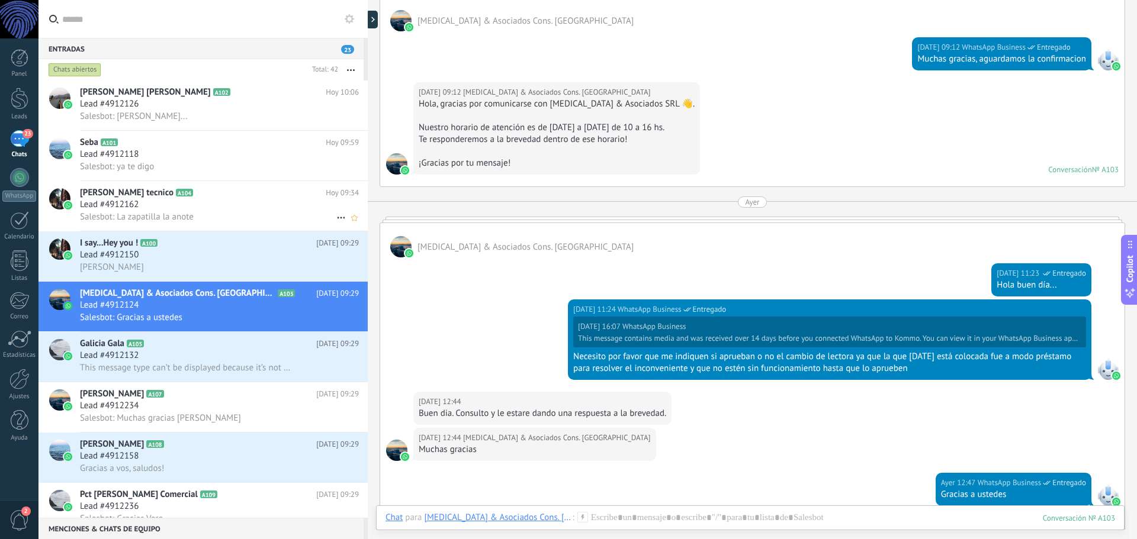
click at [239, 217] on div "Salesbot: La zapatilla la anote" at bounding box center [219, 217] width 279 height 12
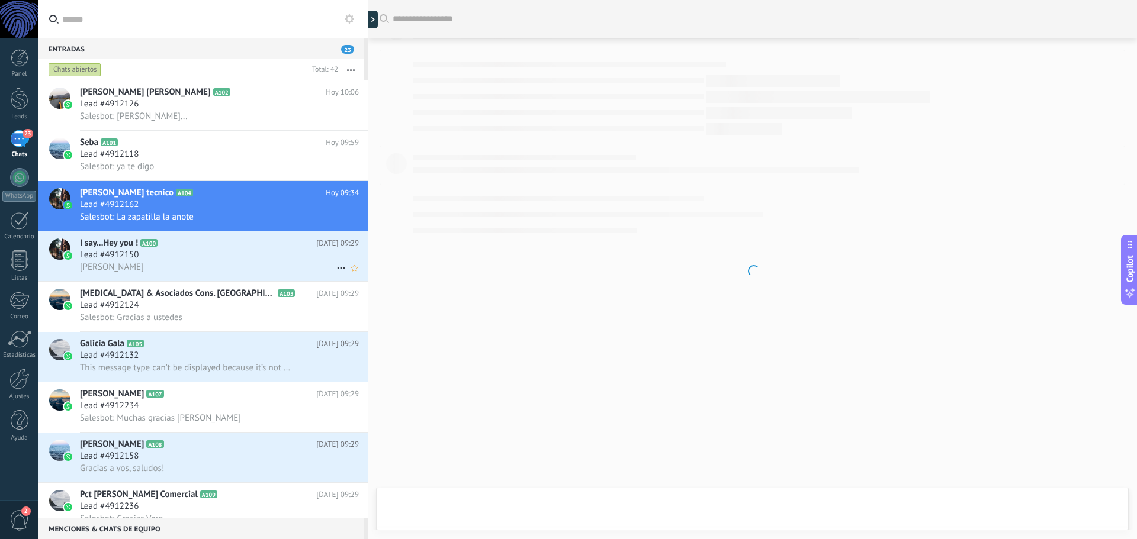
click at [159, 258] on div "Lead #4912150" at bounding box center [219, 255] width 279 height 12
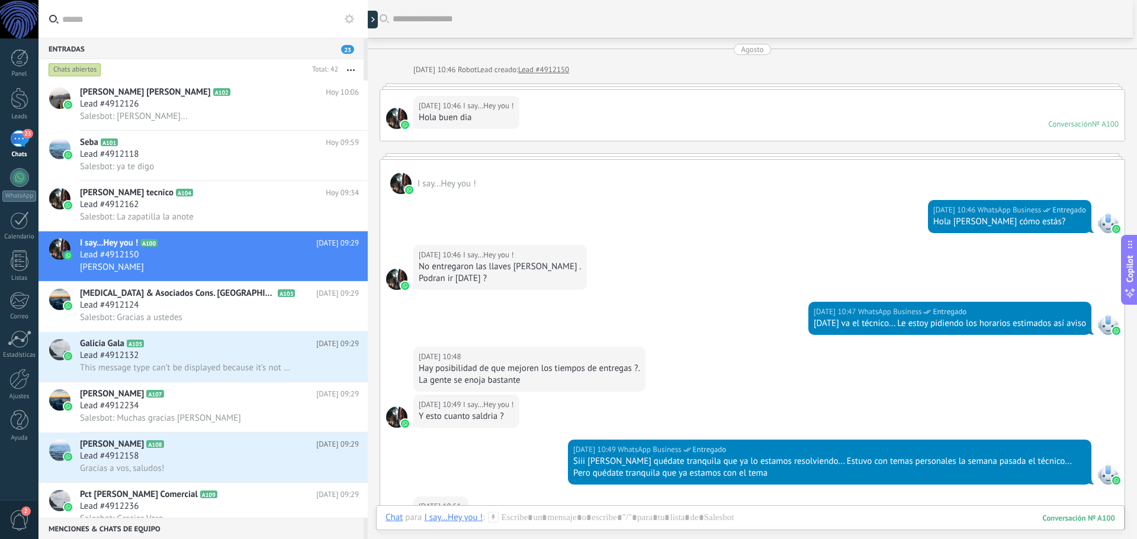
click at [750, 47] on div "Agosto" at bounding box center [752, 49] width 22 height 11
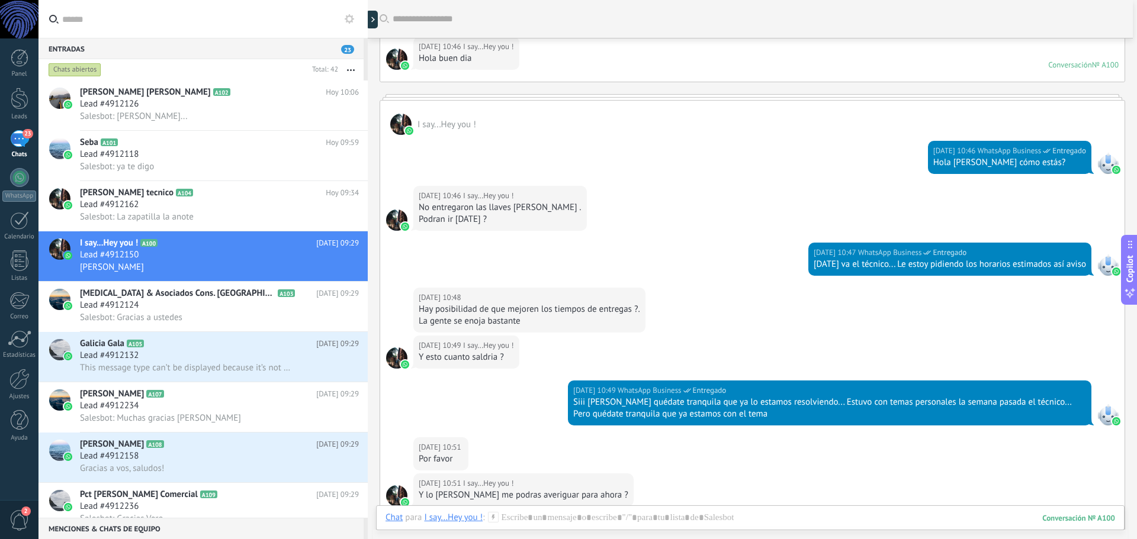
click at [632, 65] on div "26/08/2025 10:46 I say...Hey you ! Hola buen dia Conversación № A100 Conversaci…" at bounding box center [752, 56] width 744 height 51
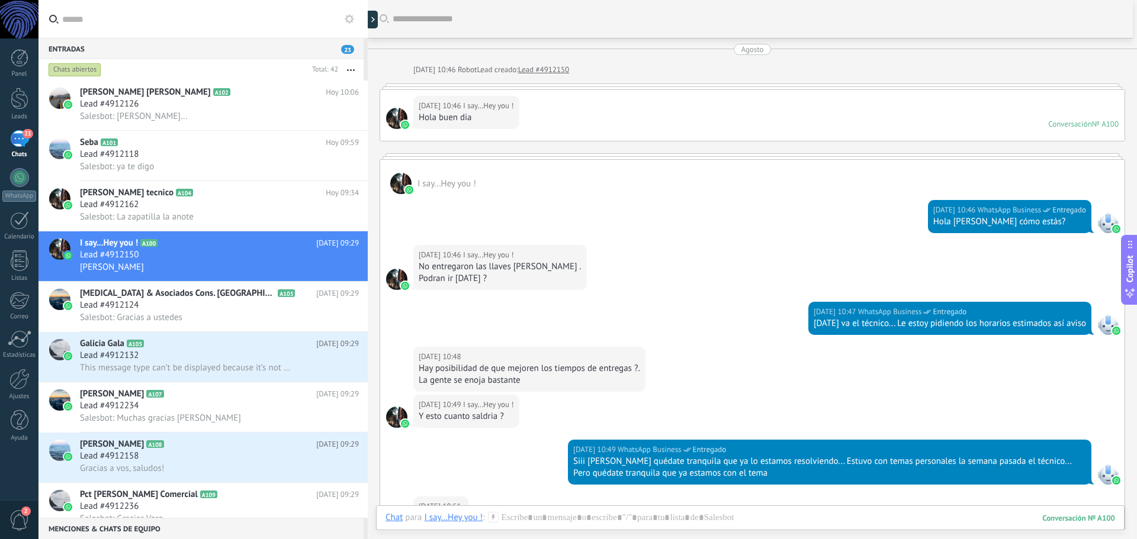
click at [496, 101] on span "I say...Hey you !" at bounding box center [488, 106] width 51 height 12
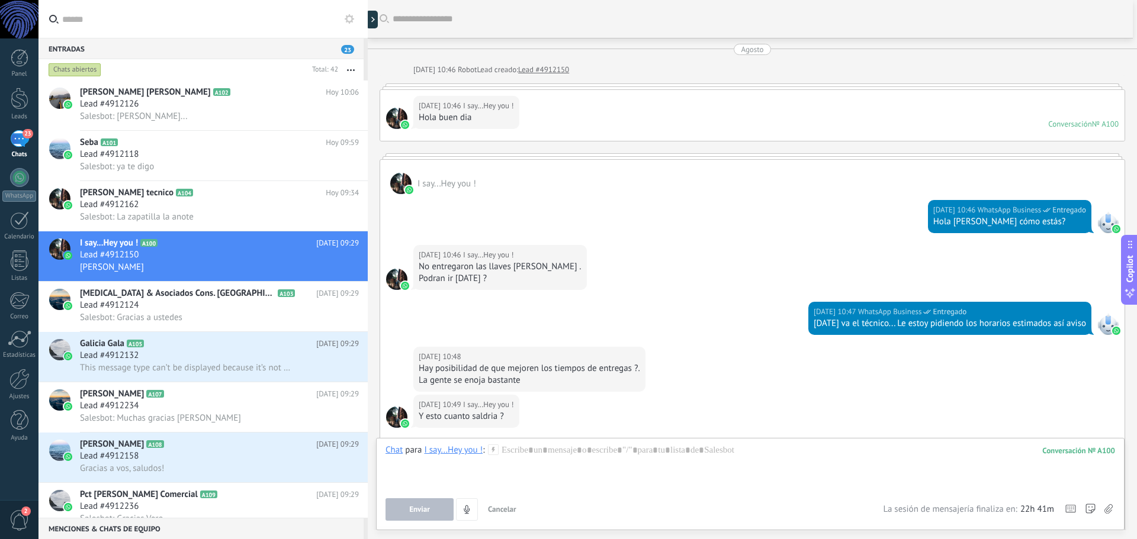
click at [560, 121] on div "26/08/2025 10:46 I say...Hey you ! Hola buen dia Conversación № A100 Conversaci…" at bounding box center [752, 115] width 744 height 51
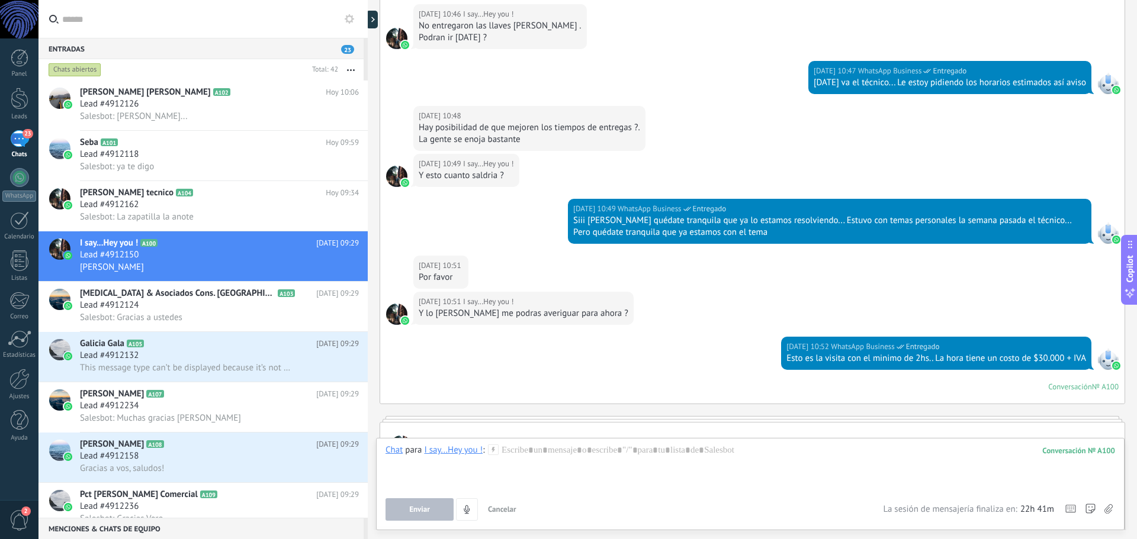
scroll to position [474, 0]
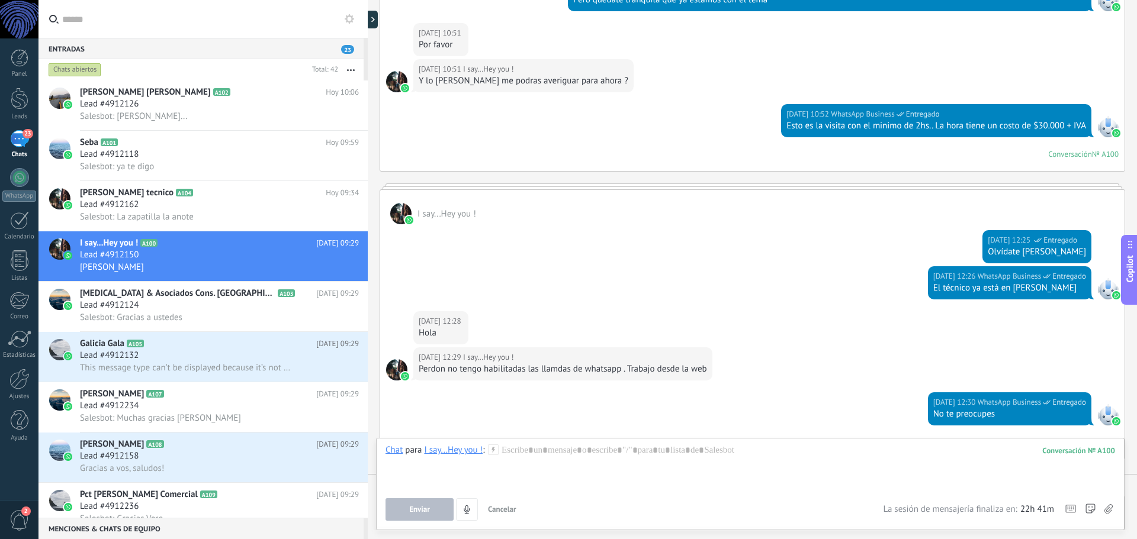
click at [501, 507] on span "Cancelar" at bounding box center [502, 509] width 28 height 10
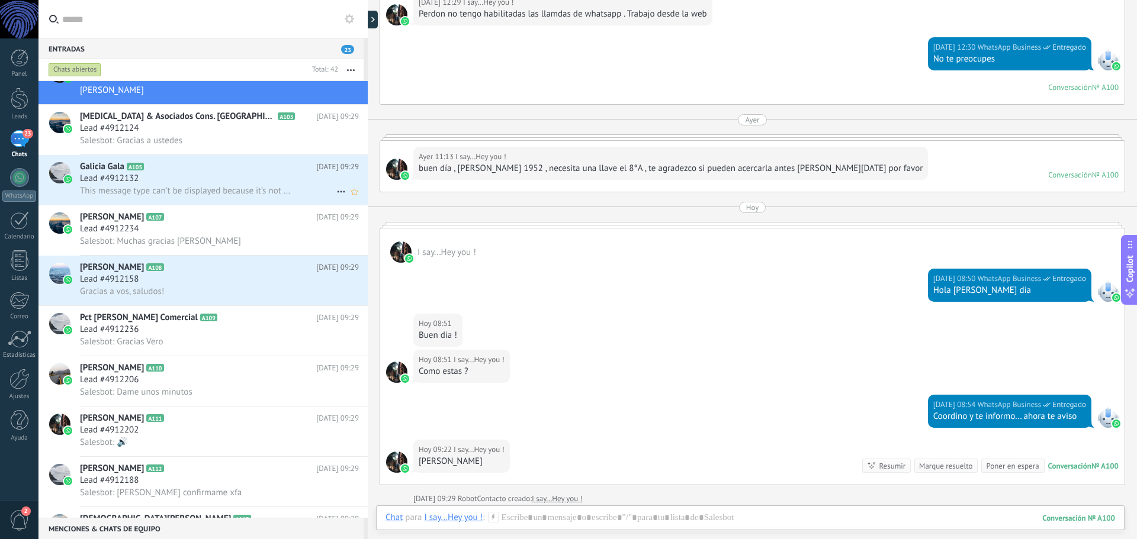
scroll to position [178, 0]
click at [160, 193] on span "This message type can’t be displayed because it’s not supported yet." at bounding box center [187, 190] width 214 height 11
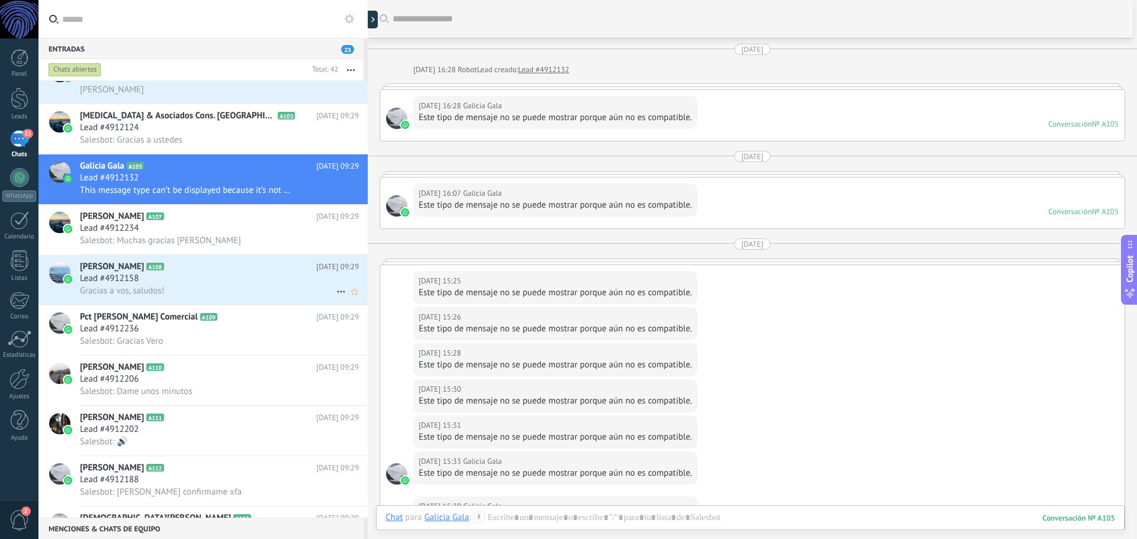
click at [181, 284] on div "Lead #4912158" at bounding box center [219, 279] width 279 height 12
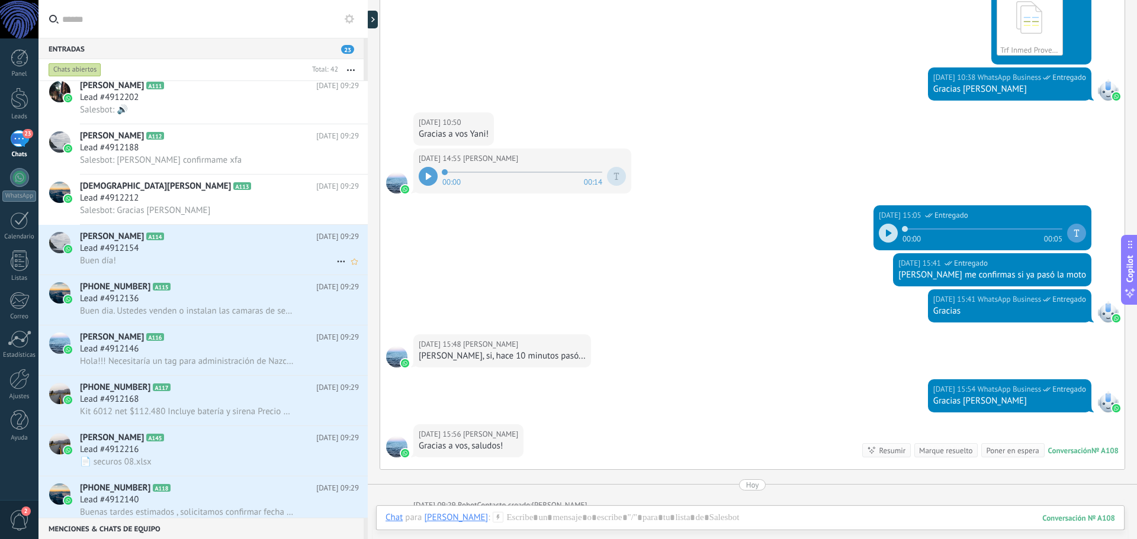
scroll to position [533, 0]
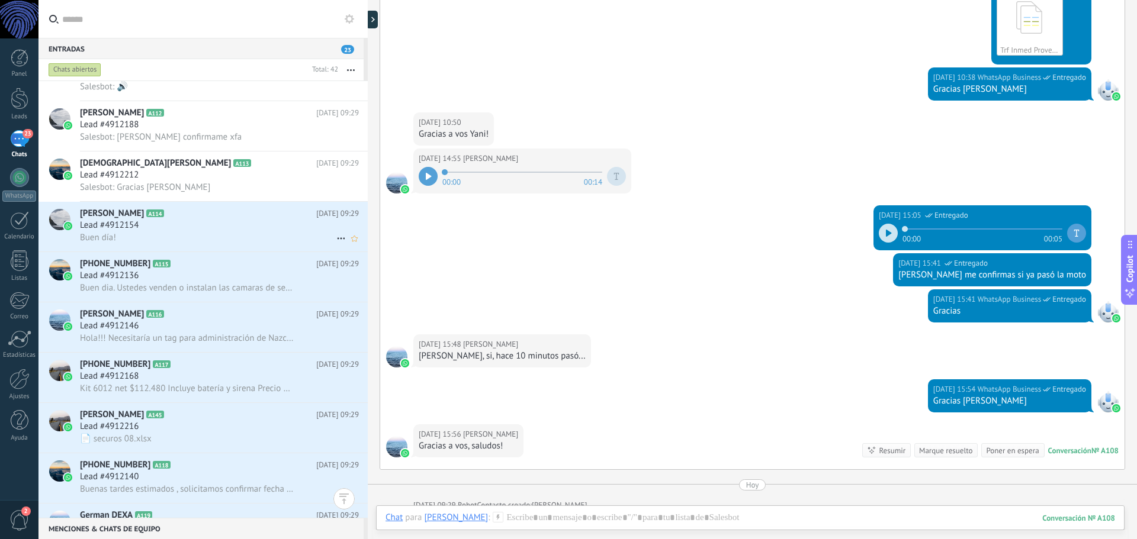
click at [166, 226] on div "Lead #4912154" at bounding box center [219, 226] width 279 height 12
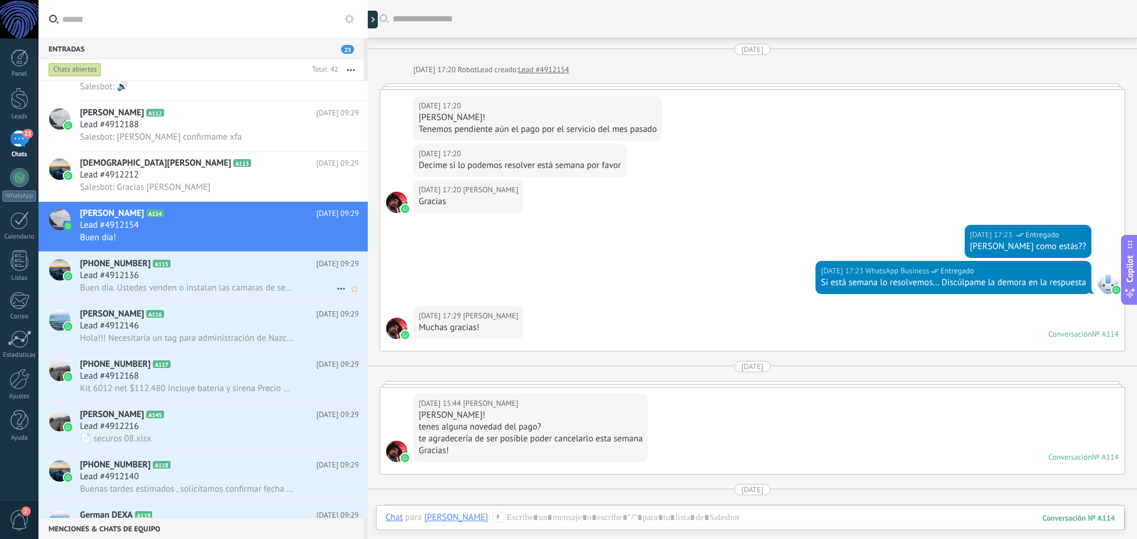
click at [156, 276] on div "Lead #4912136" at bounding box center [219, 276] width 279 height 12
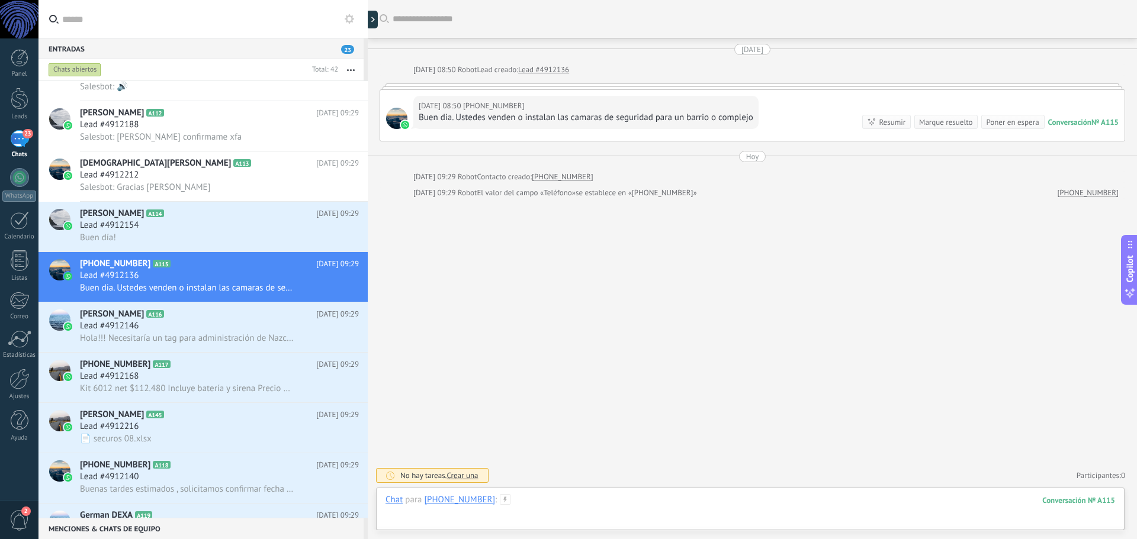
click at [538, 500] on div at bounding box center [749, 512] width 729 height 36
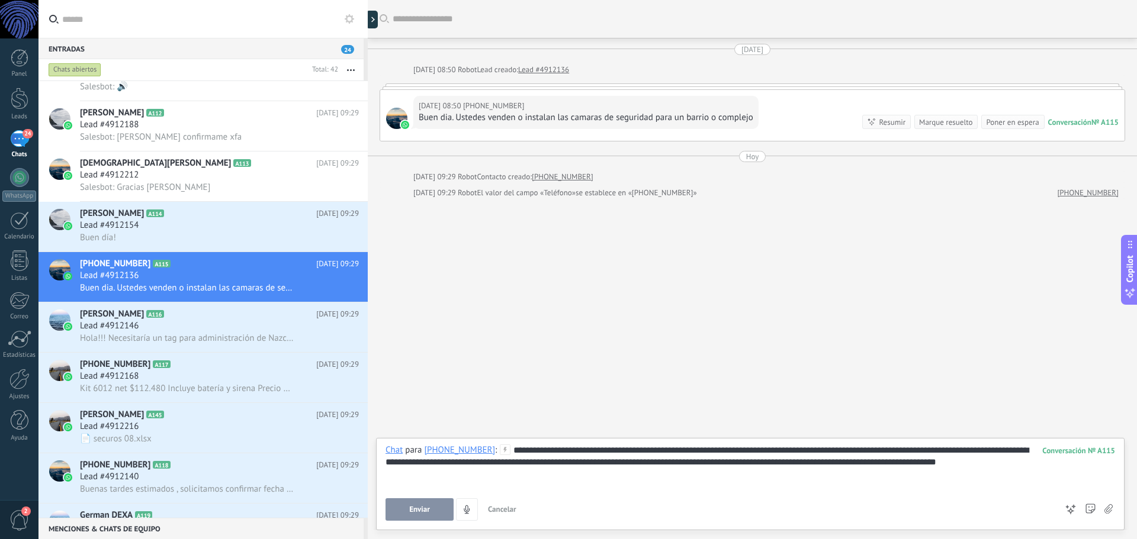
click at [420, 515] on button "Enviar" at bounding box center [419, 509] width 68 height 22
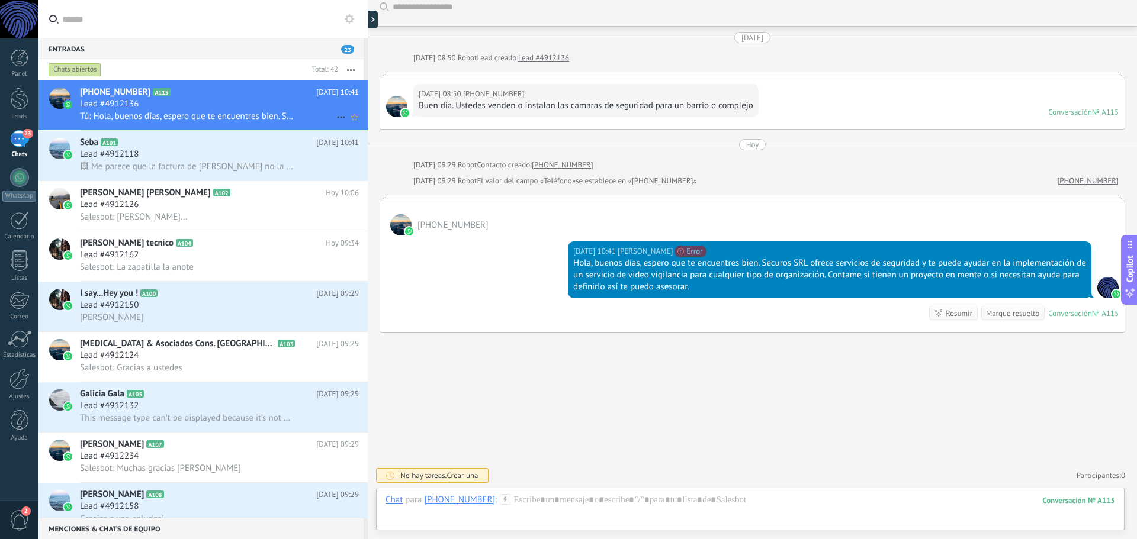
click at [227, 107] on div "Lead #4912136" at bounding box center [219, 104] width 279 height 12
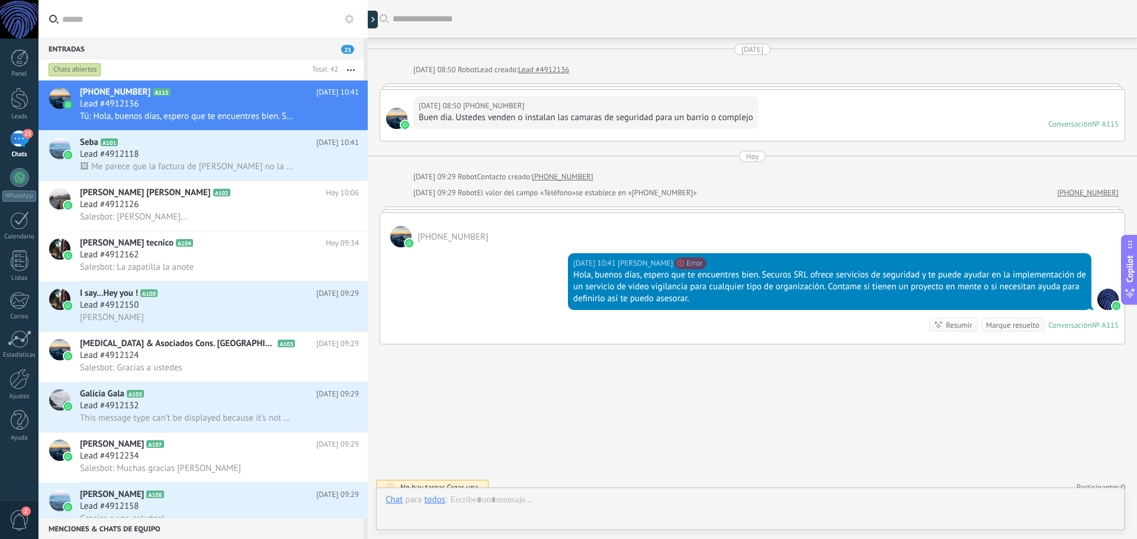
scroll to position [12, 0]
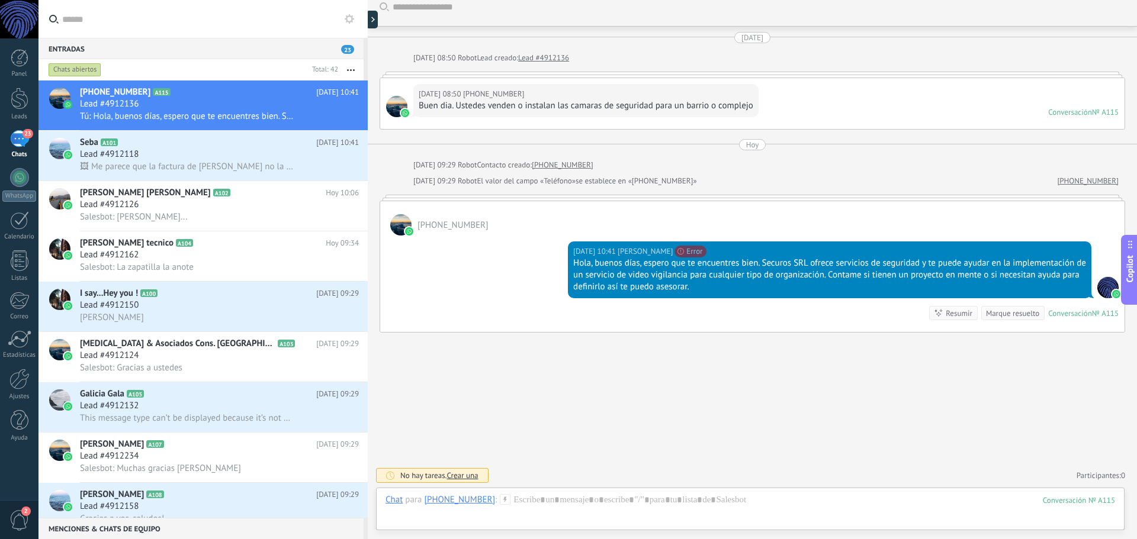
click at [1002, 267] on div "Hola, buenos días, espero que te encuentres bien. Securos SRL ofrece servicios …" at bounding box center [829, 276] width 513 height 36
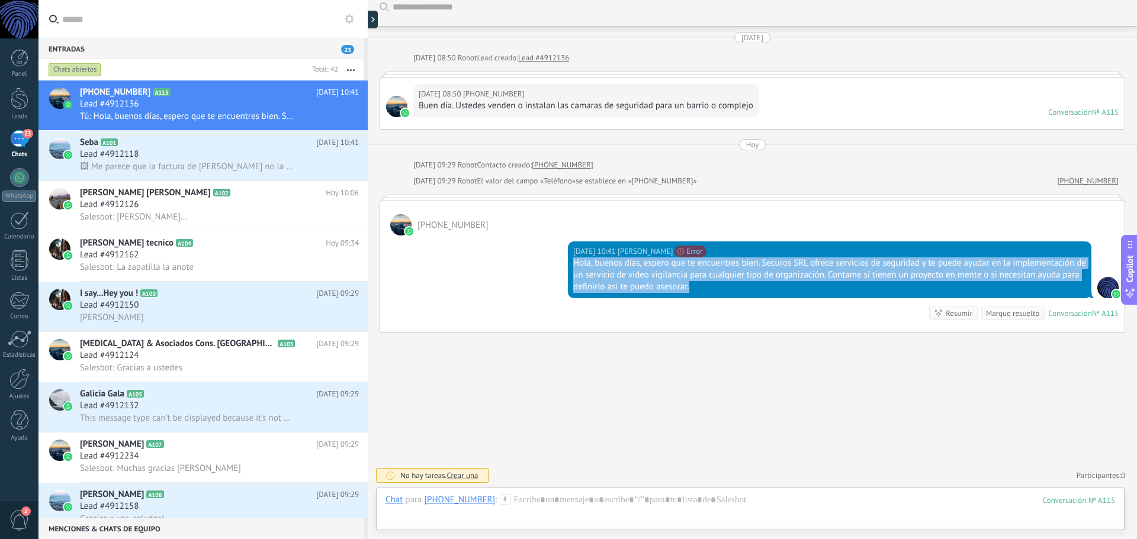
drag, startPoint x: 715, startPoint y: 284, endPoint x: 570, endPoint y: 267, distance: 146.6
click at [570, 267] on div "Hoy 10:41 Sebastian Buchhalter No se puede enviar tu mensaje. El destinatario h…" at bounding box center [829, 270] width 523 height 57
copy div "Hola, buenos días, espero que te encuentres bien. Securos SRL ofrece servicios …"
drag, startPoint x: 503, startPoint y: 219, endPoint x: 432, endPoint y: 227, distance: 70.9
click at [432, 227] on div "+5492932455535" at bounding box center [752, 218] width 744 height 34
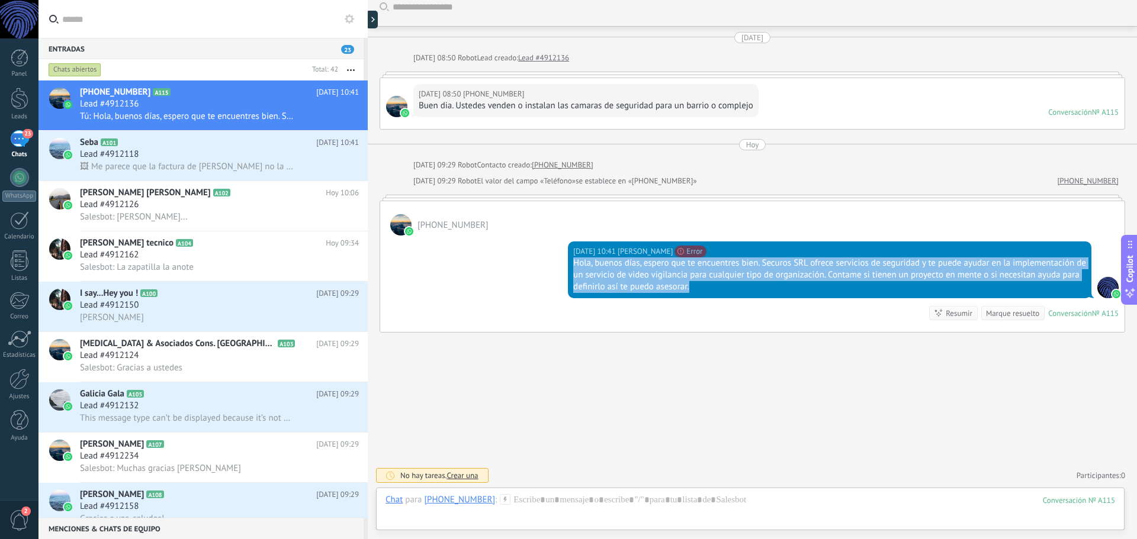
click at [432, 227] on span "+5492932455535" at bounding box center [452, 225] width 71 height 11
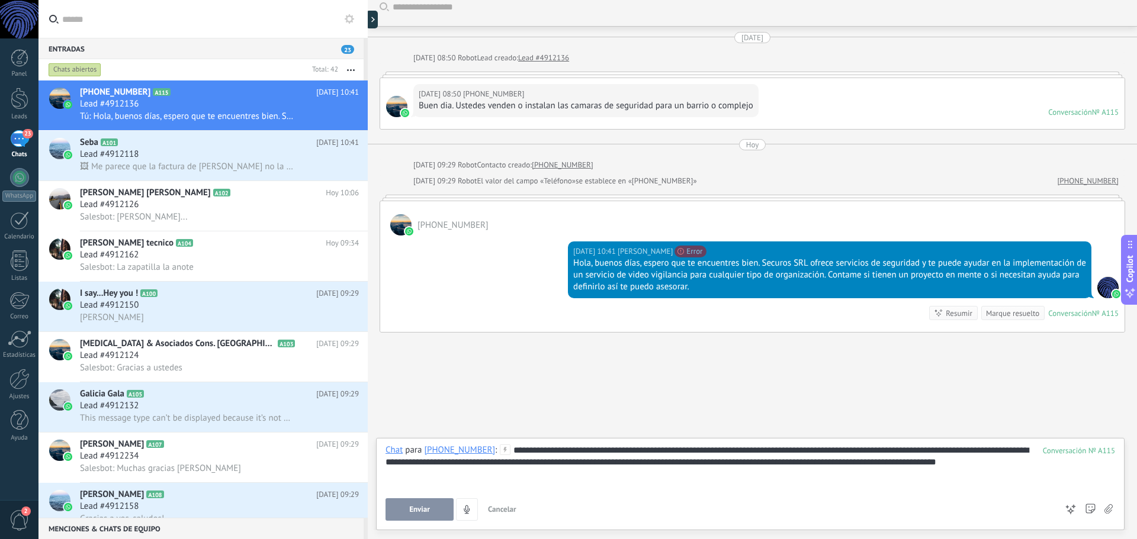
click at [438, 513] on button "Enviar" at bounding box center [419, 509] width 68 height 22
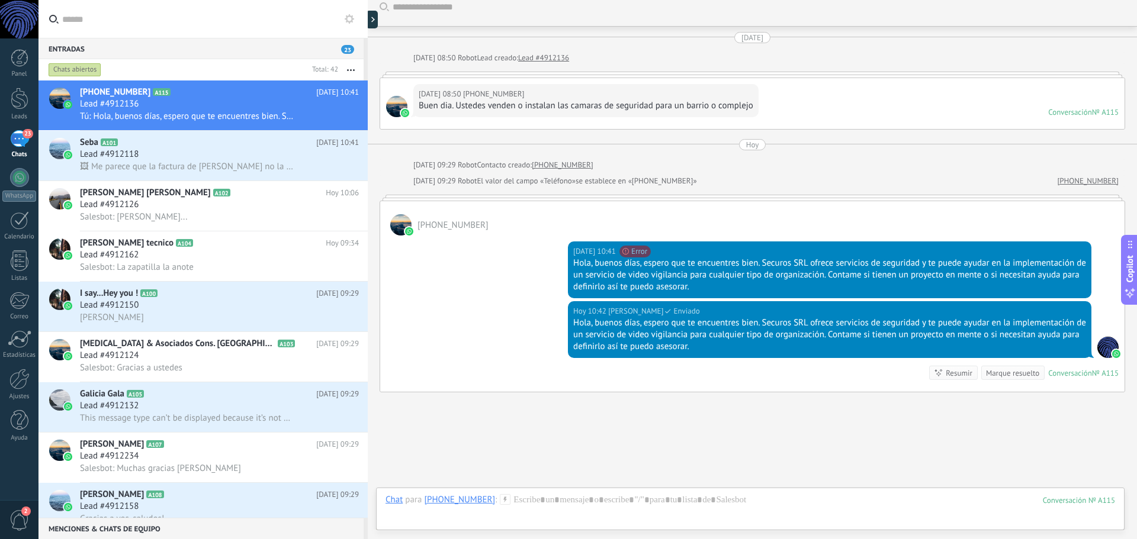
scroll to position [72, 0]
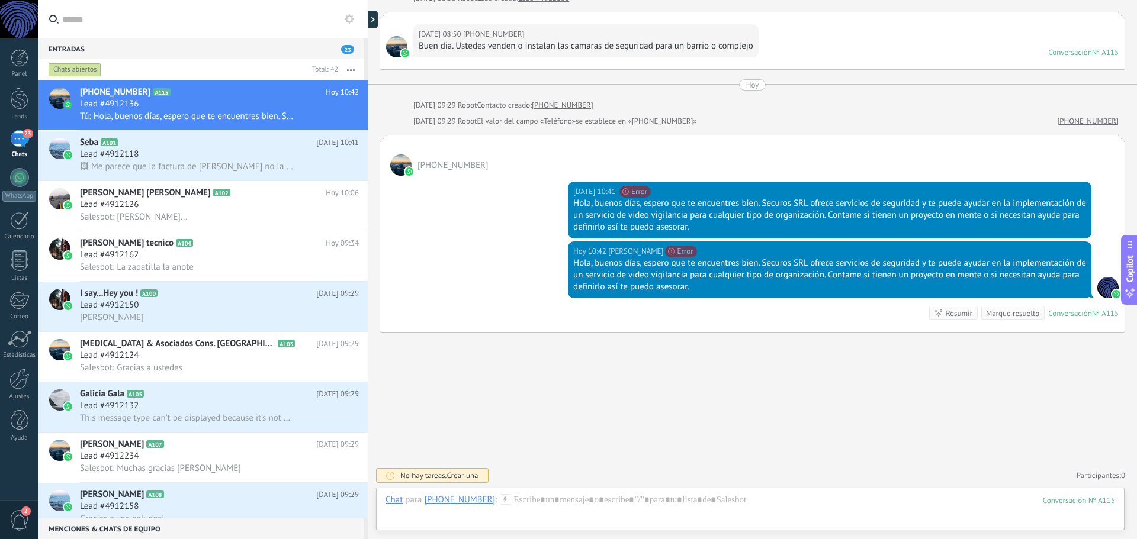
click at [707, 291] on div "Hola, buenos días, espero que te encuentres bien. Securos SRL ofrece servicios …" at bounding box center [829, 276] width 513 height 36
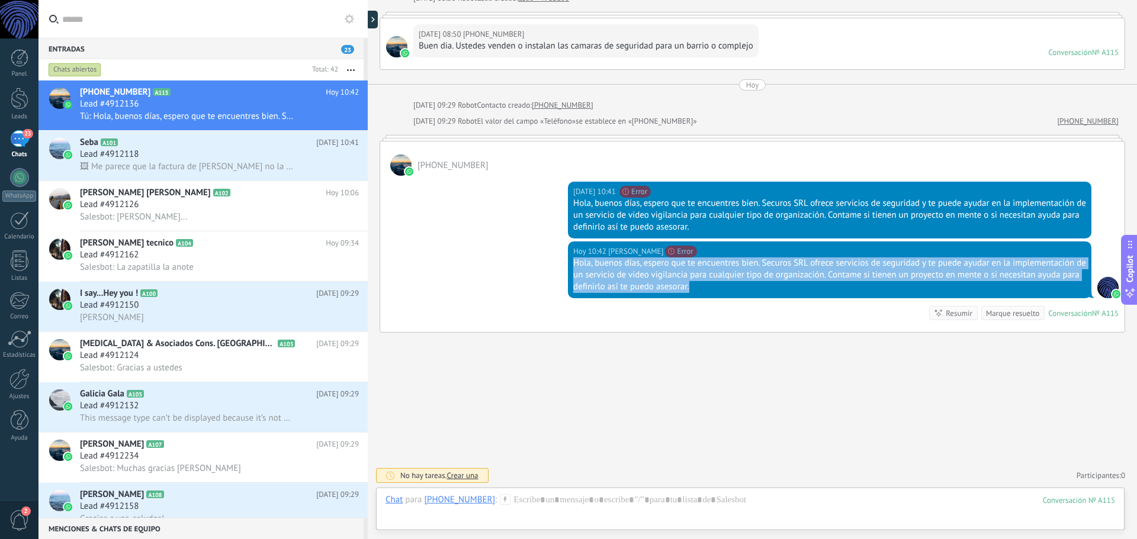
drag, startPoint x: 714, startPoint y: 284, endPoint x: 572, endPoint y: 262, distance: 143.2
click at [573, 262] on div "Hola, buenos días, espero que te encuentres bien. Securos SRL ofrece servicios …" at bounding box center [829, 276] width 513 height 36
copy div "Hola, buenos días, espero que te encuentres bien. Securos SRL ofrece servicios …"
drag, startPoint x: 498, startPoint y: 162, endPoint x: 420, endPoint y: 169, distance: 77.9
click at [420, 169] on div "+5492932455535" at bounding box center [752, 158] width 744 height 34
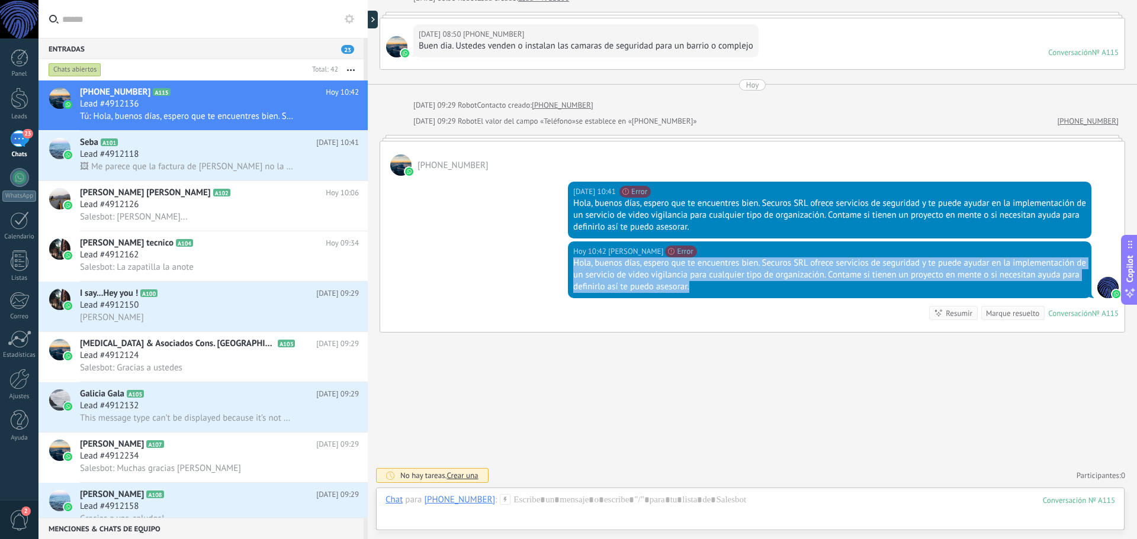
copy span "5492932455535"
drag, startPoint x: 624, startPoint y: 288, endPoint x: 558, endPoint y: 265, distance: 69.7
click at [558, 265] on div "Hoy 10:42 Sebastian Buchhalter No se puede enviar tu mensaje. El destinatario h…" at bounding box center [752, 287] width 744 height 91
copy div "Hola, buenos días, espero que te encuentres bien. Securos SRL ofrece servicios …"
click at [221, 169] on span "🖼 Me parece que la factura de Julio no la emitimos... puede ser?" at bounding box center [187, 166] width 214 height 11
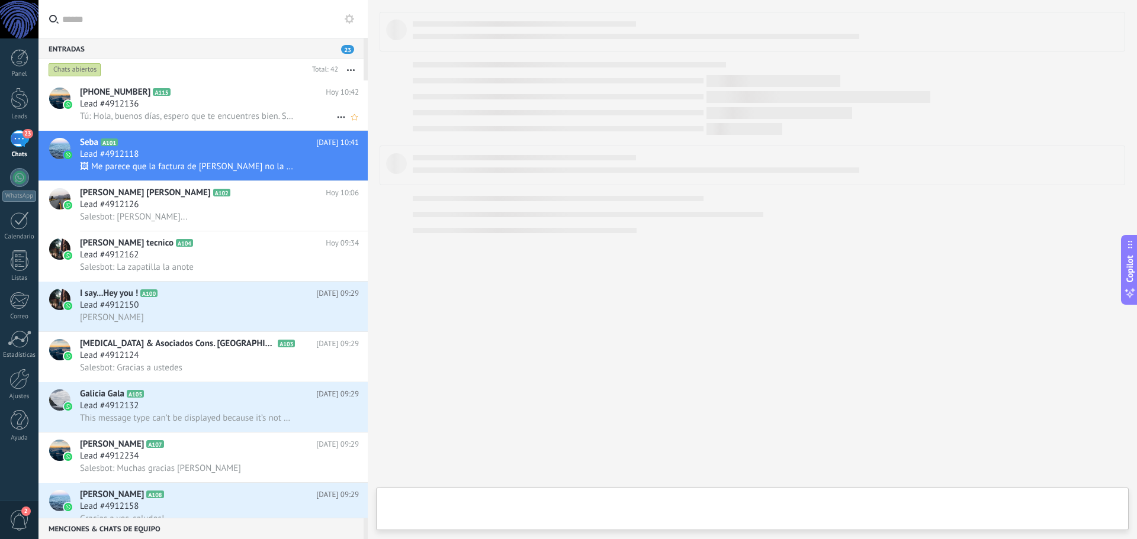
click at [201, 100] on div "Lead #4912136" at bounding box center [219, 104] width 279 height 12
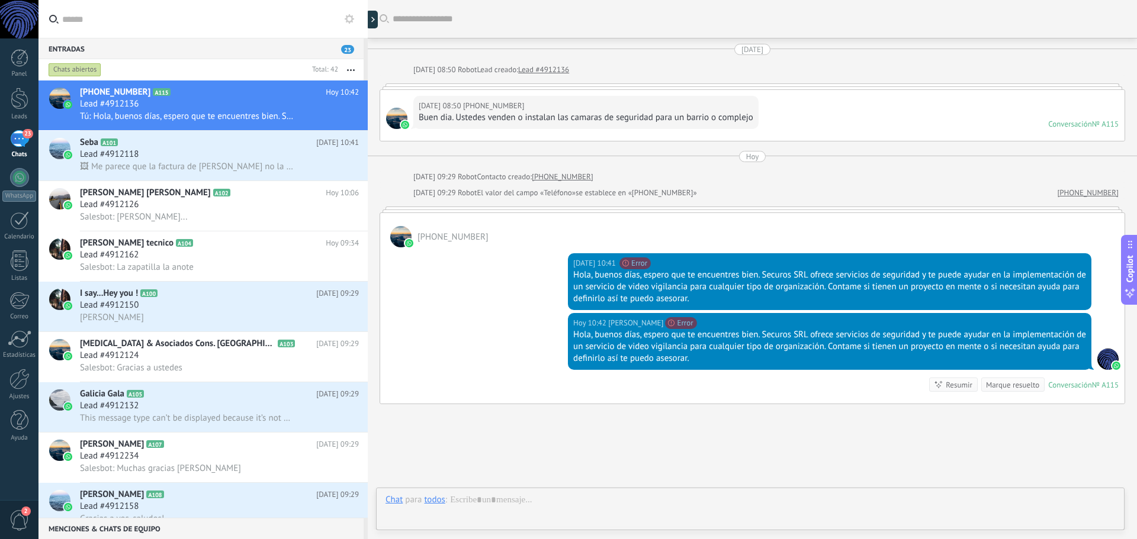
scroll to position [72, 0]
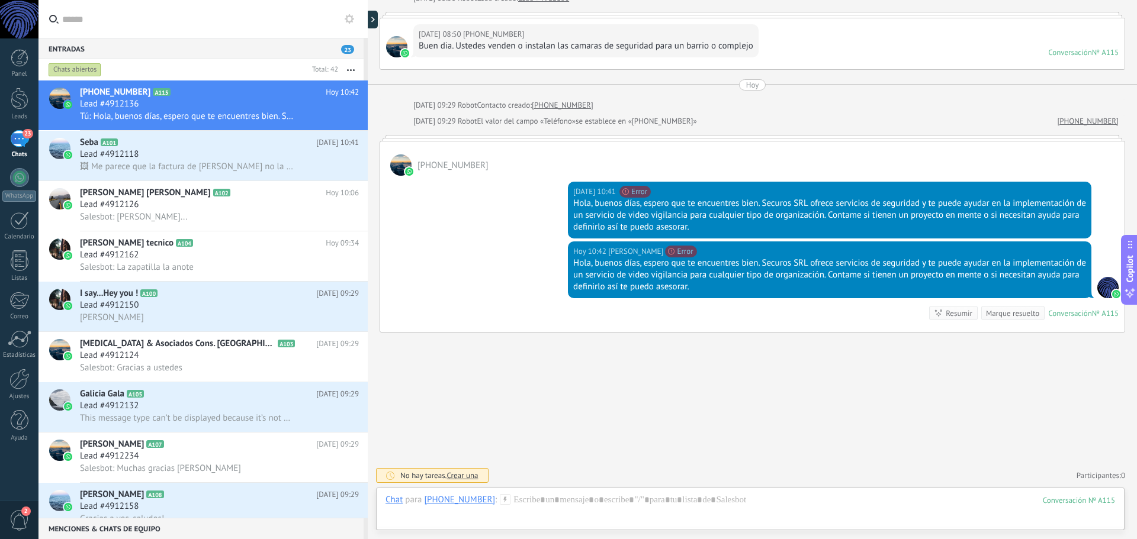
click at [1006, 317] on div "Marque resuelto" at bounding box center [1012, 313] width 53 height 11
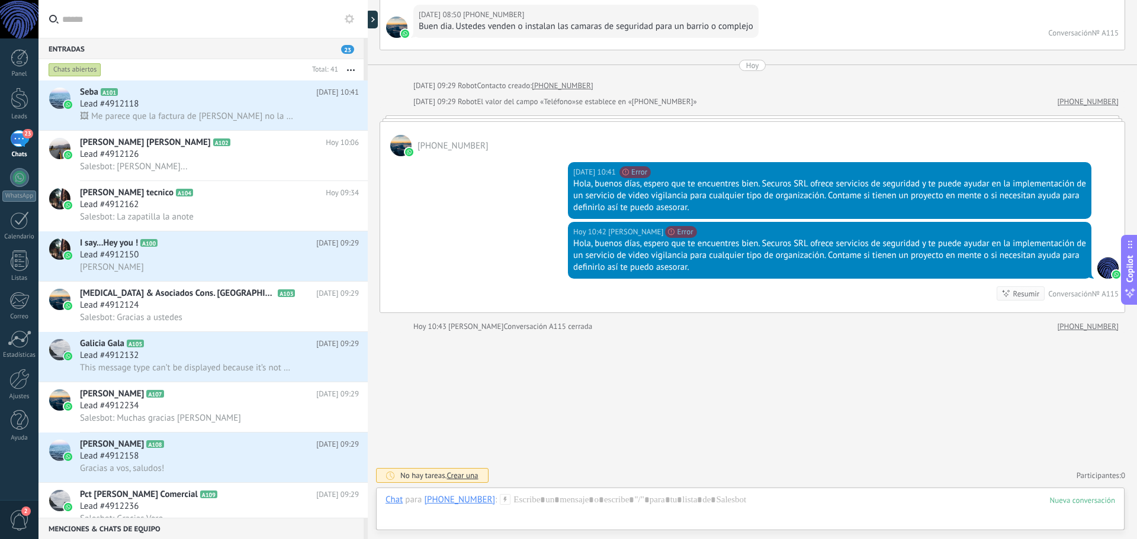
click at [345, 50] on span "23" at bounding box center [347, 49] width 13 height 9
click at [210, 101] on div "Lead #4912118" at bounding box center [219, 104] width 279 height 12
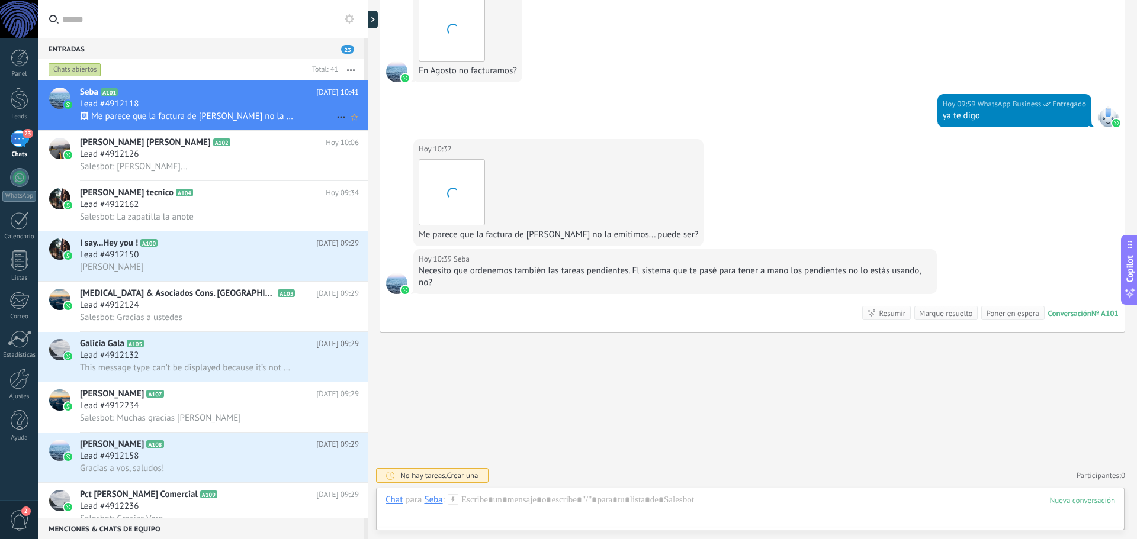
scroll to position [1898, 0]
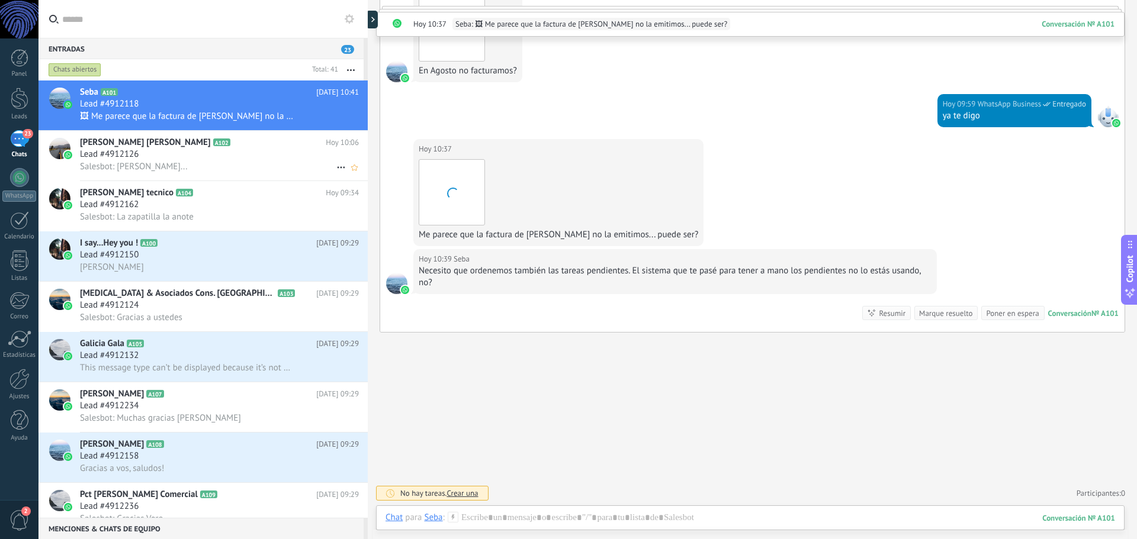
click at [181, 159] on div "Lead #4912126" at bounding box center [219, 155] width 279 height 12
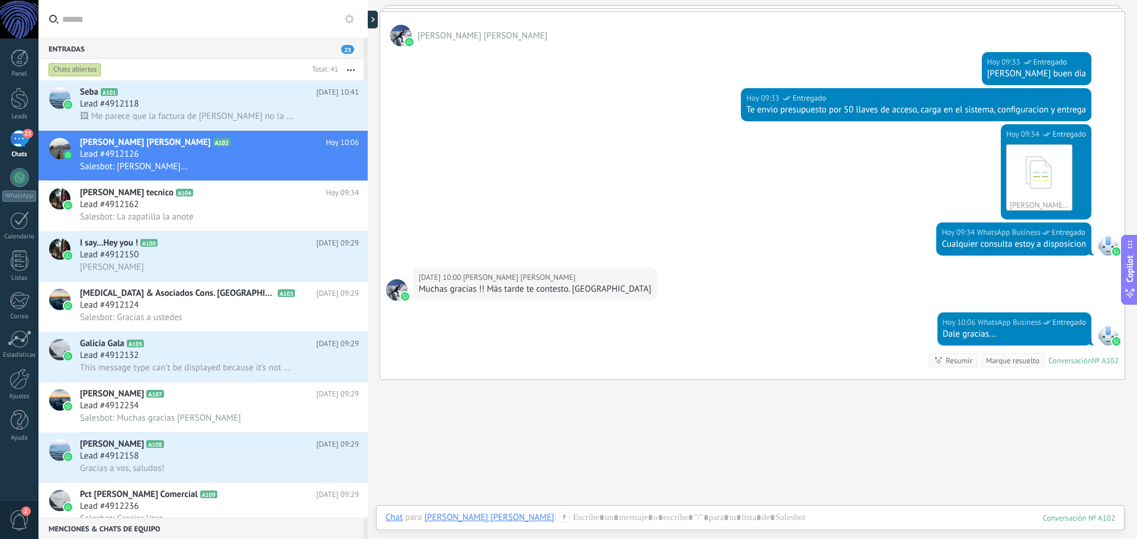
scroll to position [1041, 0]
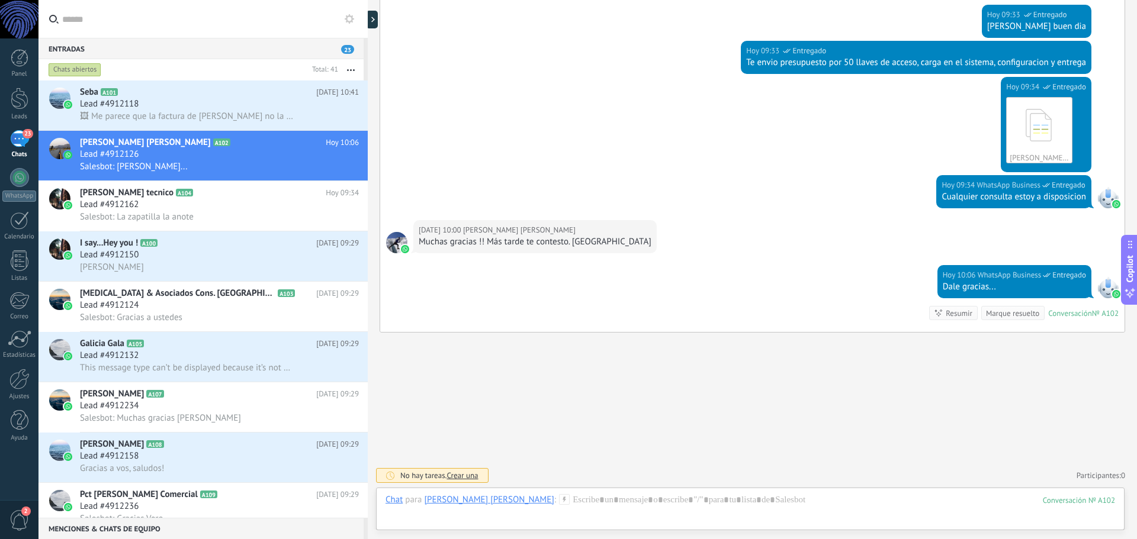
click at [1014, 314] on div "Marque resuelto" at bounding box center [1012, 313] width 53 height 11
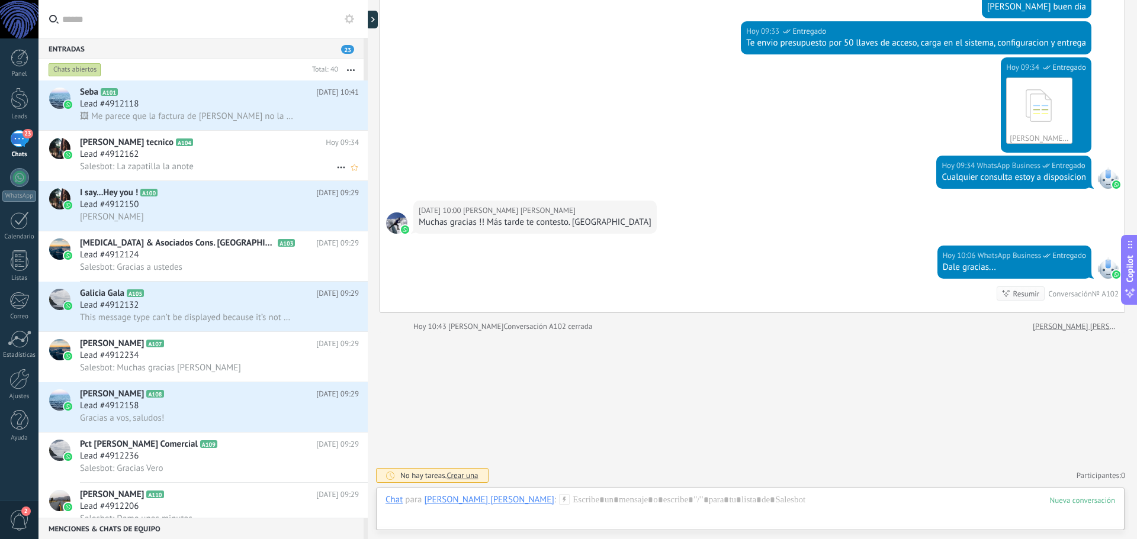
click at [194, 153] on div "Lead #4912162" at bounding box center [219, 155] width 279 height 12
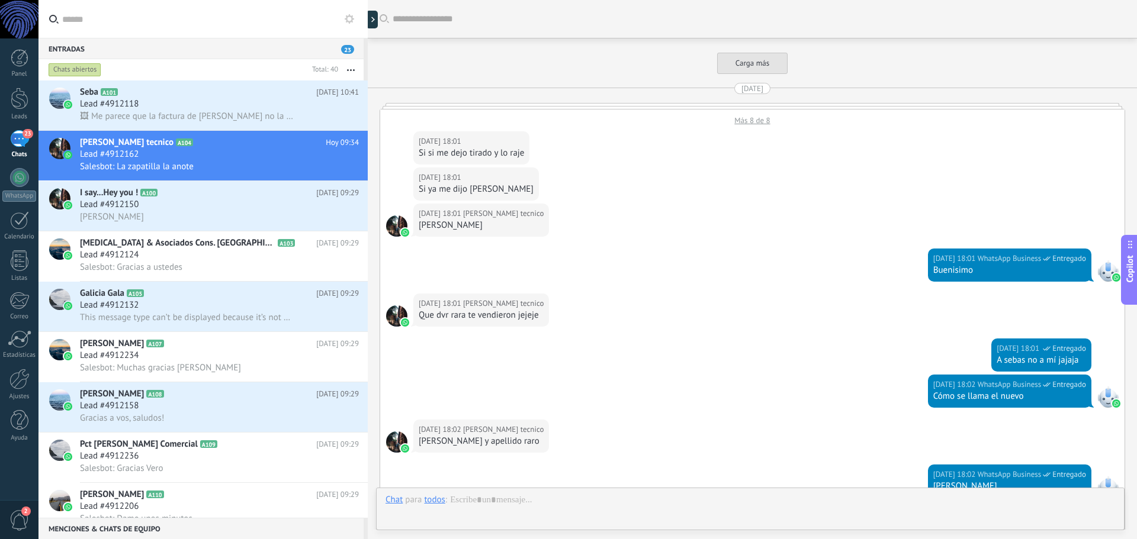
scroll to position [1096, 0]
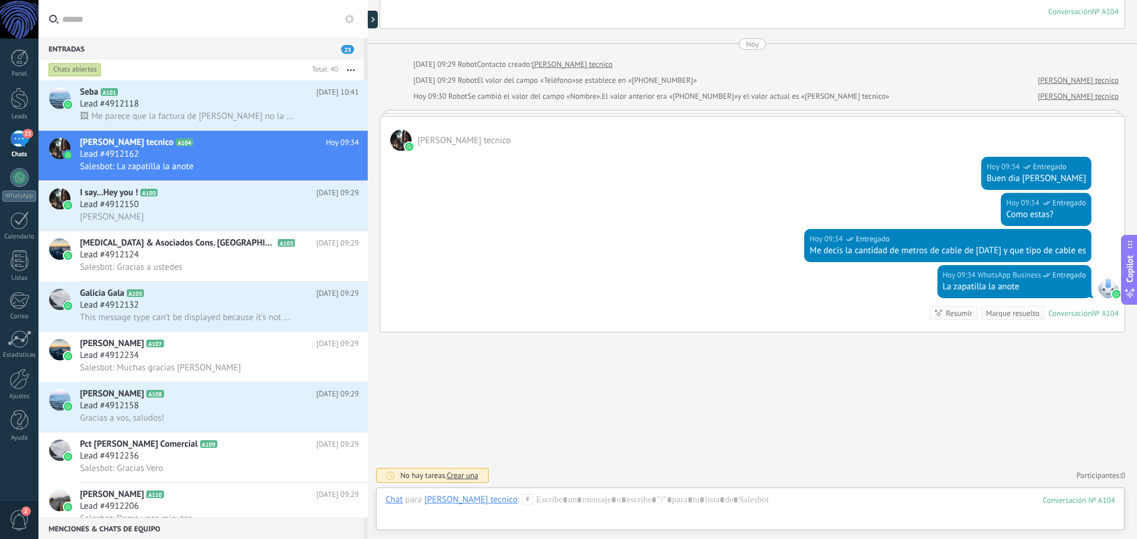
click at [998, 313] on div "Marque resuelto" at bounding box center [1012, 313] width 53 height 11
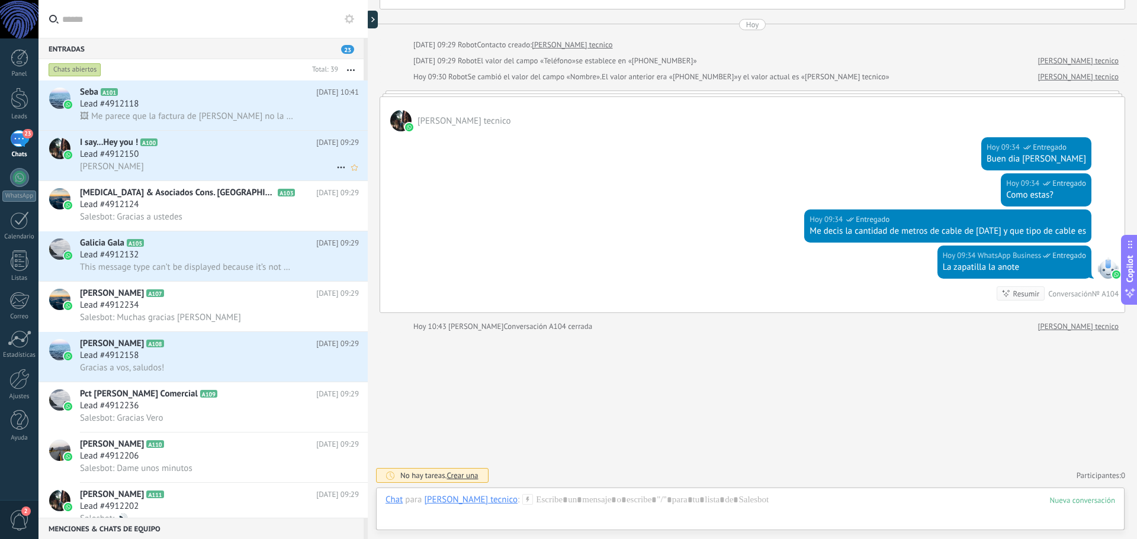
click at [126, 155] on span "Lead #4912150" at bounding box center [109, 155] width 59 height 12
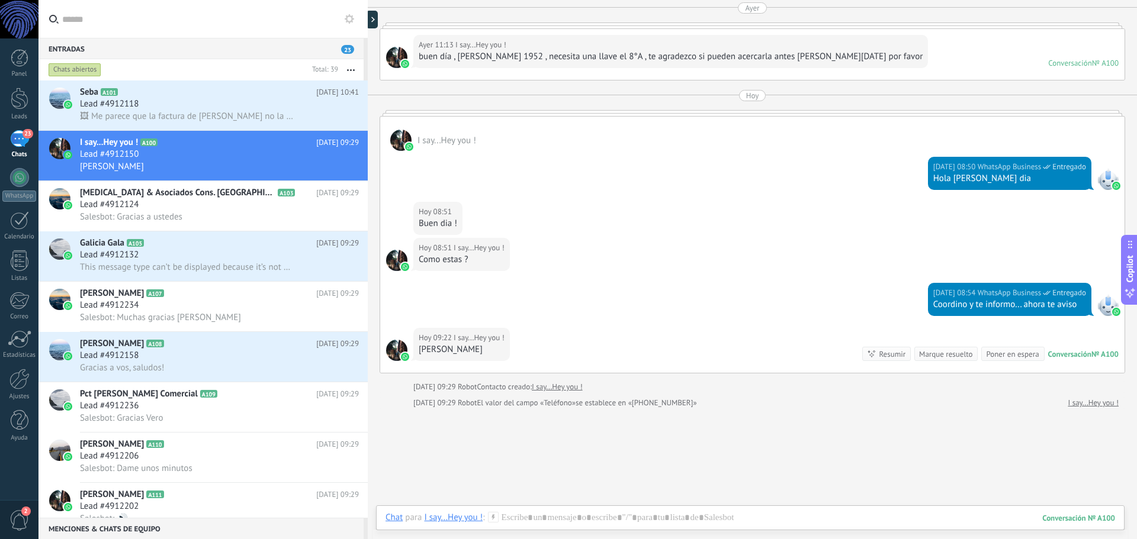
scroll to position [958, 0]
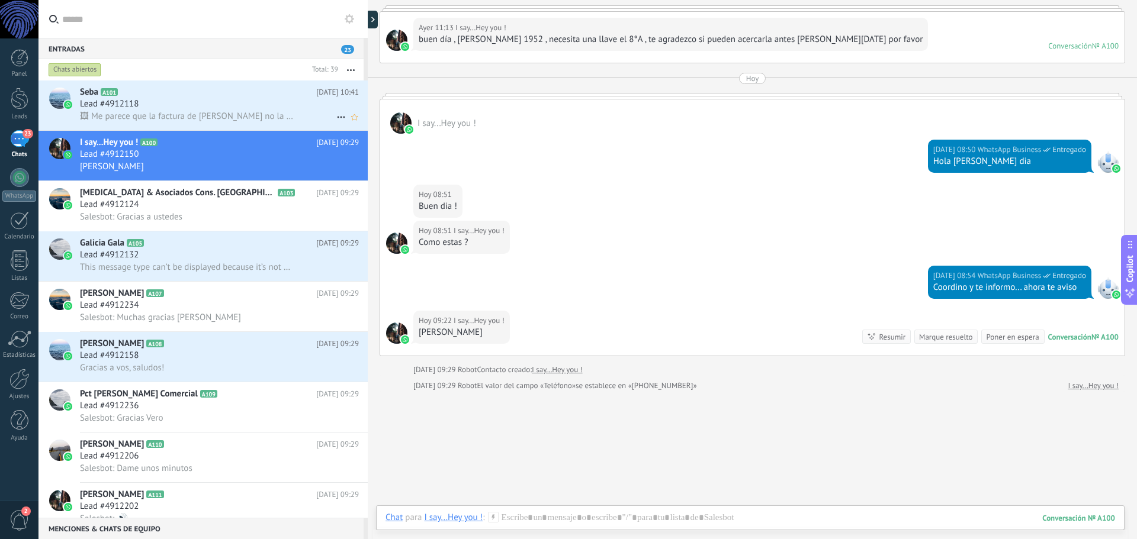
click at [218, 116] on span "🖼 Me parece que la factura de Julio no la emitimos... puede ser?" at bounding box center [187, 116] width 214 height 11
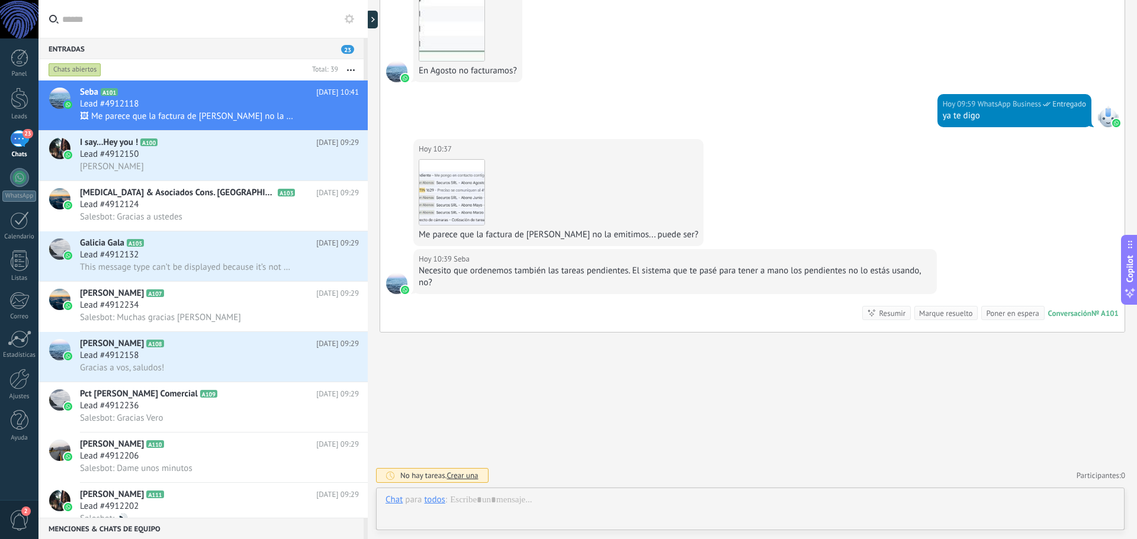
scroll to position [1898, 0]
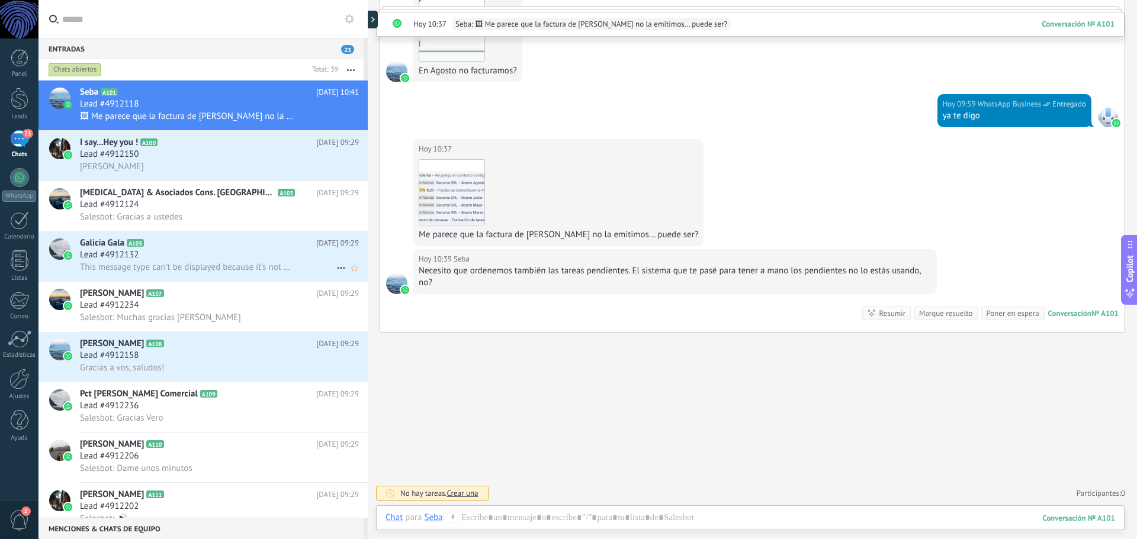
click at [337, 268] on use at bounding box center [341, 269] width 8 height 2
click at [425, 301] on span "Conversación cerrada" at bounding box center [393, 298] width 81 height 24
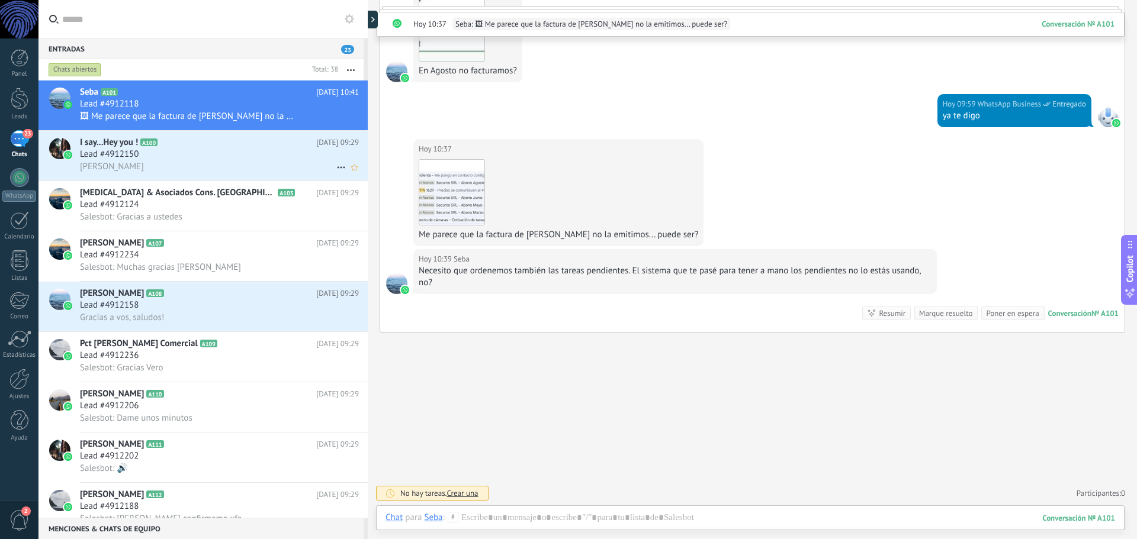
click at [240, 149] on div "Lead #4912150" at bounding box center [219, 155] width 279 height 12
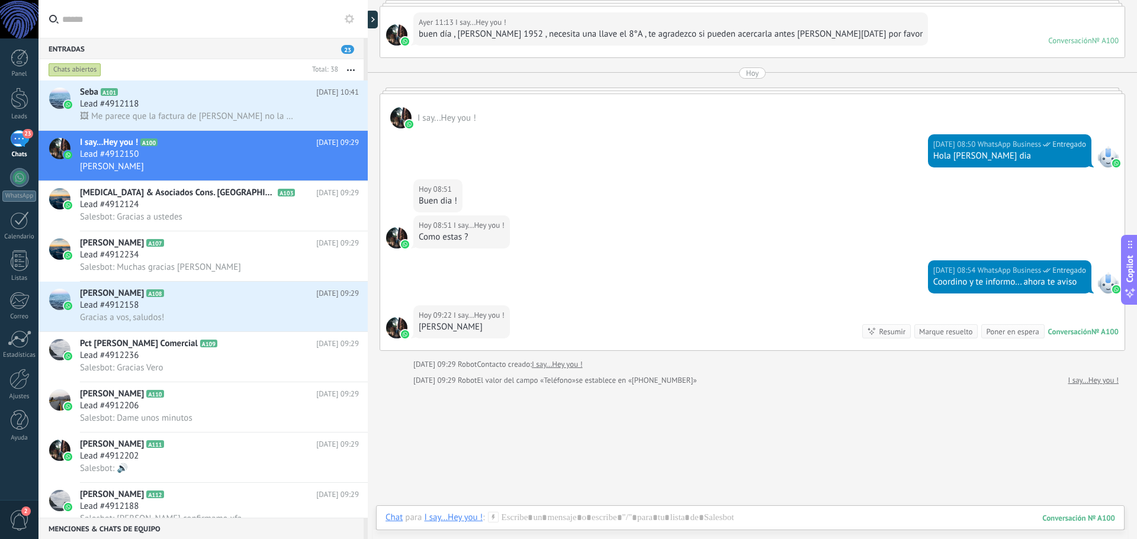
scroll to position [1017, 0]
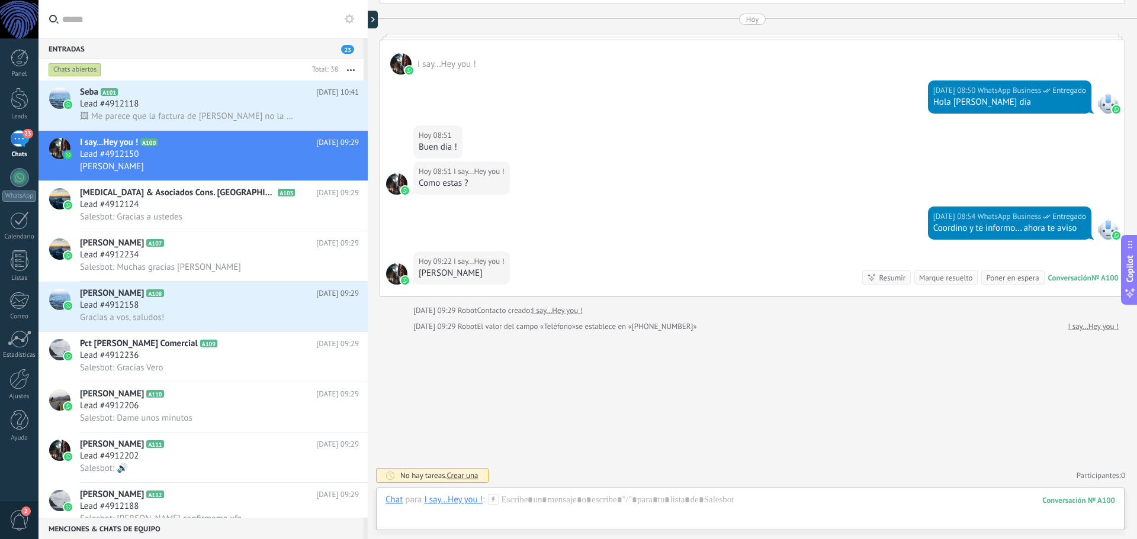
click at [471, 478] on span "Crear una" at bounding box center [461, 476] width 31 height 10
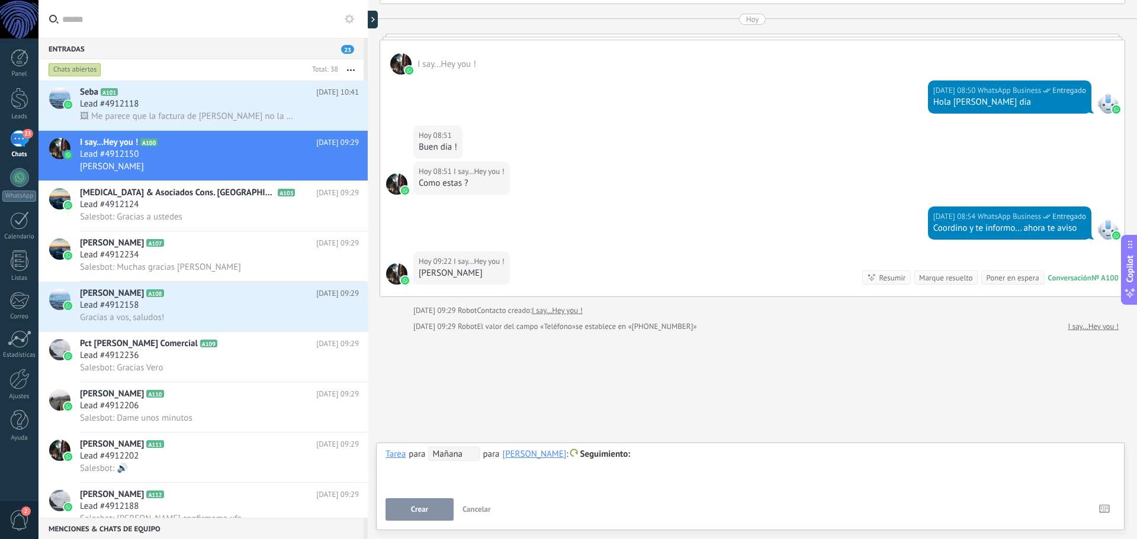
click at [462, 456] on span "Mañana" at bounding box center [454, 454] width 52 height 14
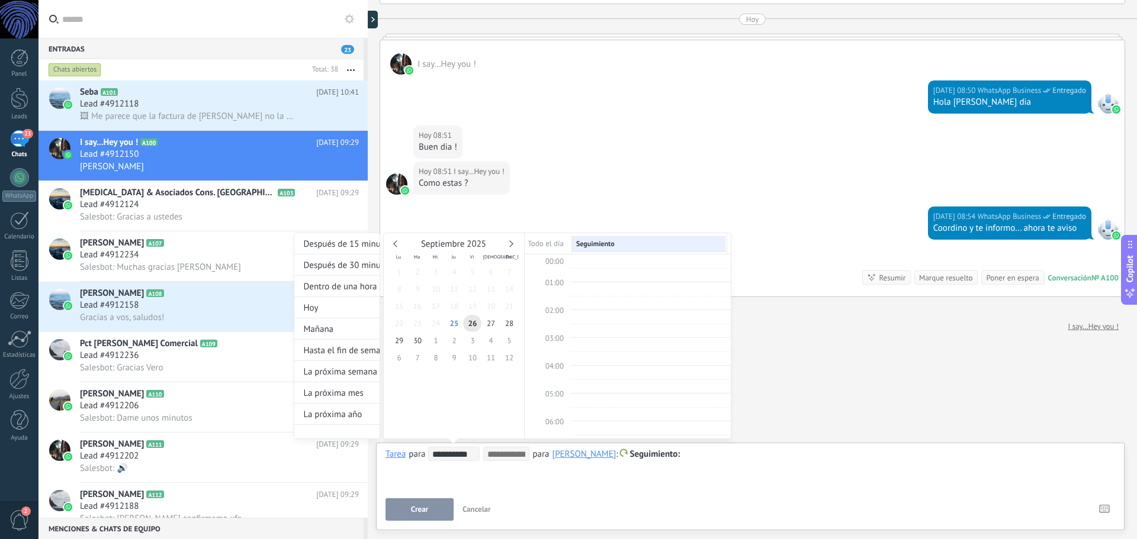
scroll to position [223, 0]
click at [462, 456] on input "**********" at bounding box center [455, 454] width 47 height 9
click at [575, 484] on div at bounding box center [568, 269] width 1137 height 539
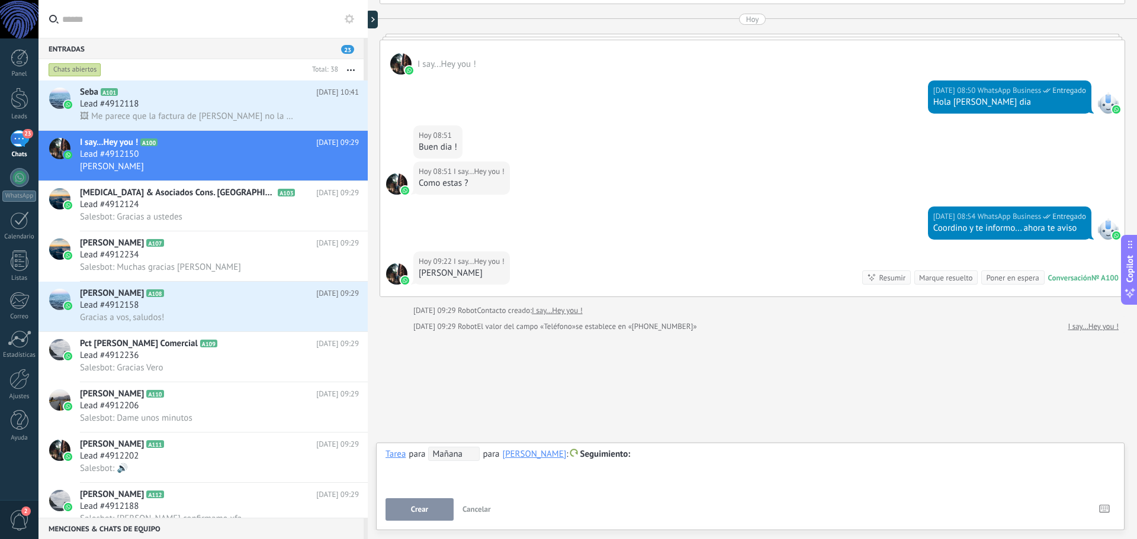
click at [481, 508] on span "Cancelar" at bounding box center [476, 509] width 28 height 10
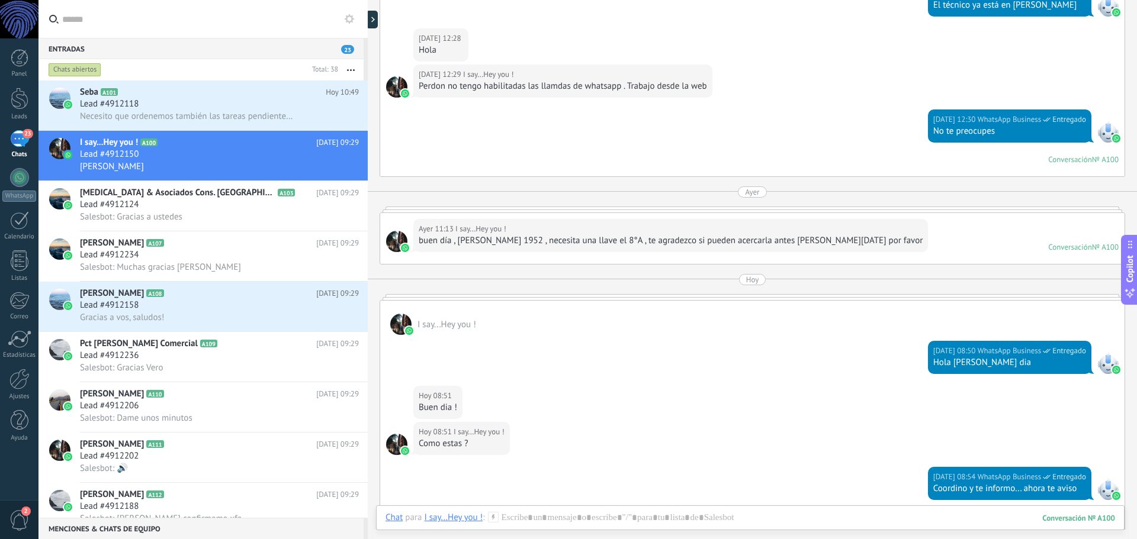
scroll to position [543, 0]
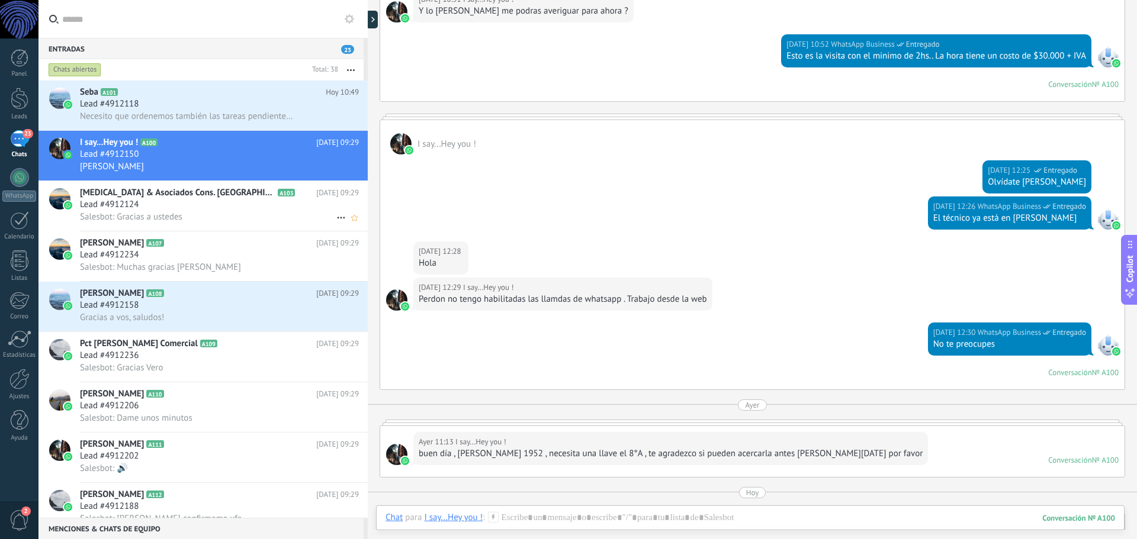
click at [246, 198] on h2 "PCE & Asociados Cons. Olazabal A103" at bounding box center [198, 193] width 236 height 12
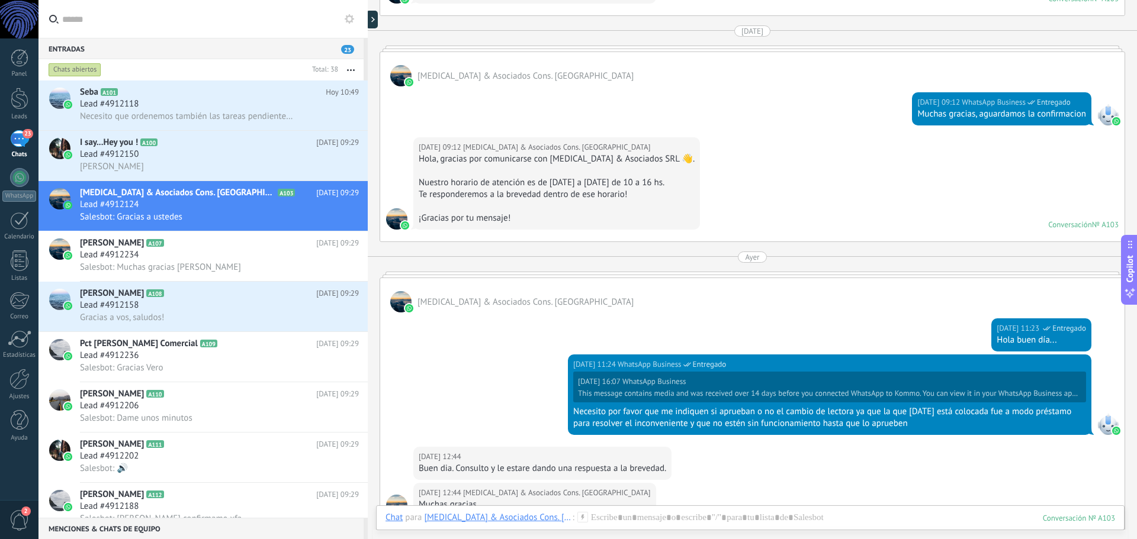
scroll to position [1561, 0]
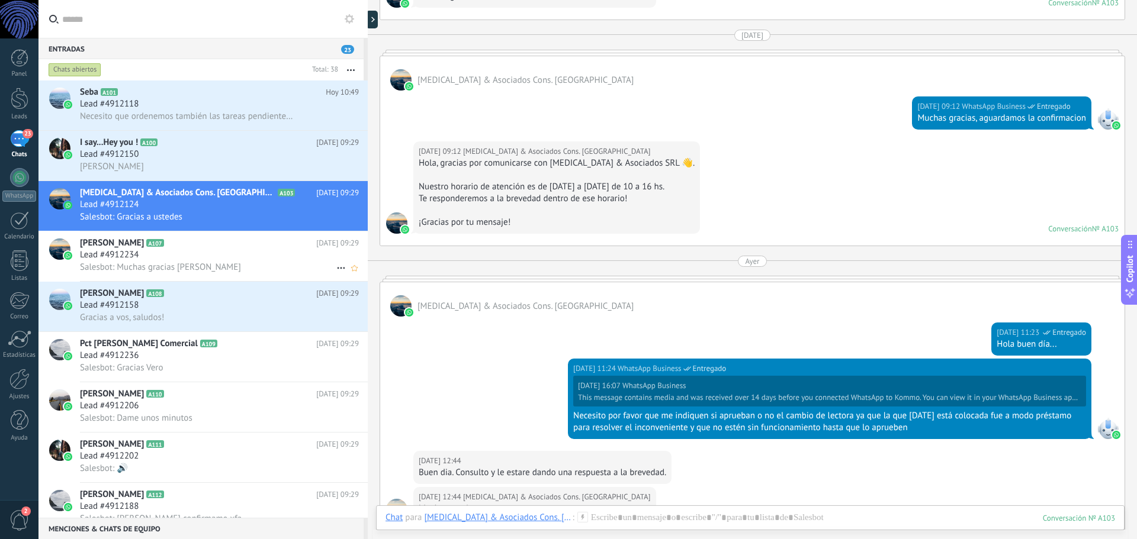
click at [182, 252] on div "Lead #4912234" at bounding box center [219, 255] width 279 height 12
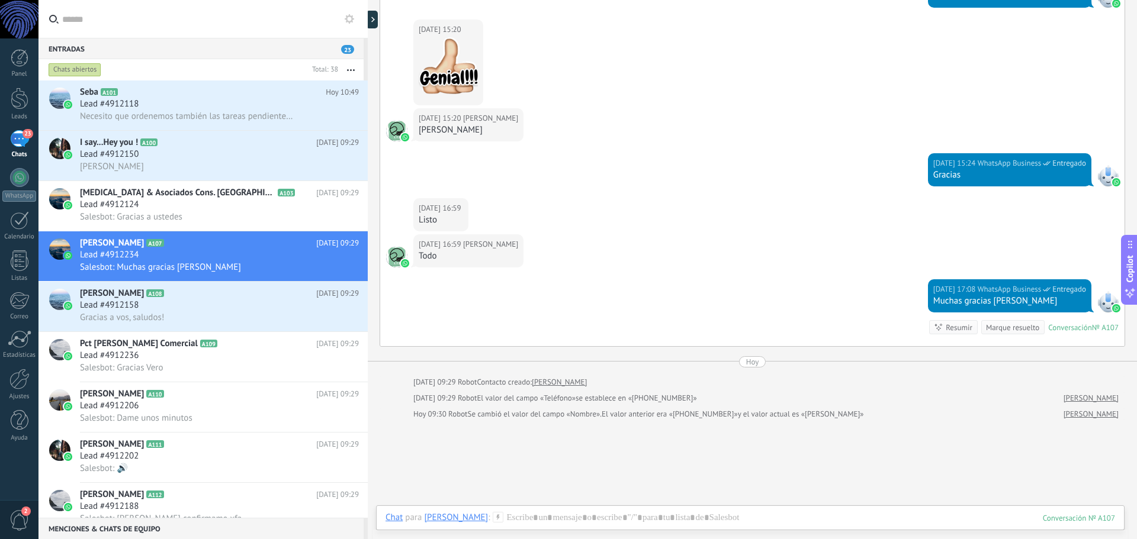
scroll to position [1554, 0]
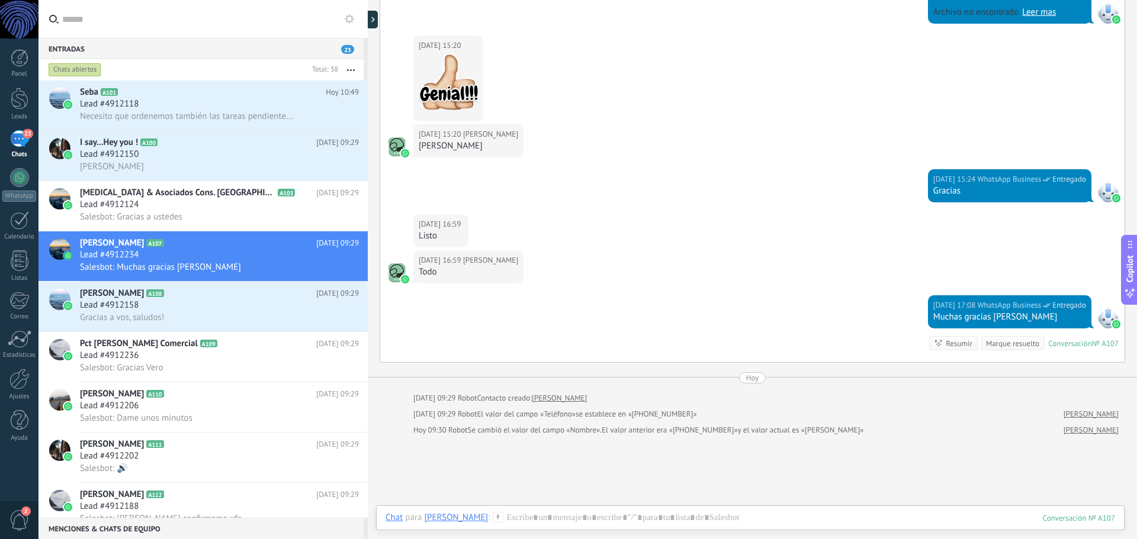
click at [986, 347] on div "Marque resuelto" at bounding box center [1012, 343] width 53 height 11
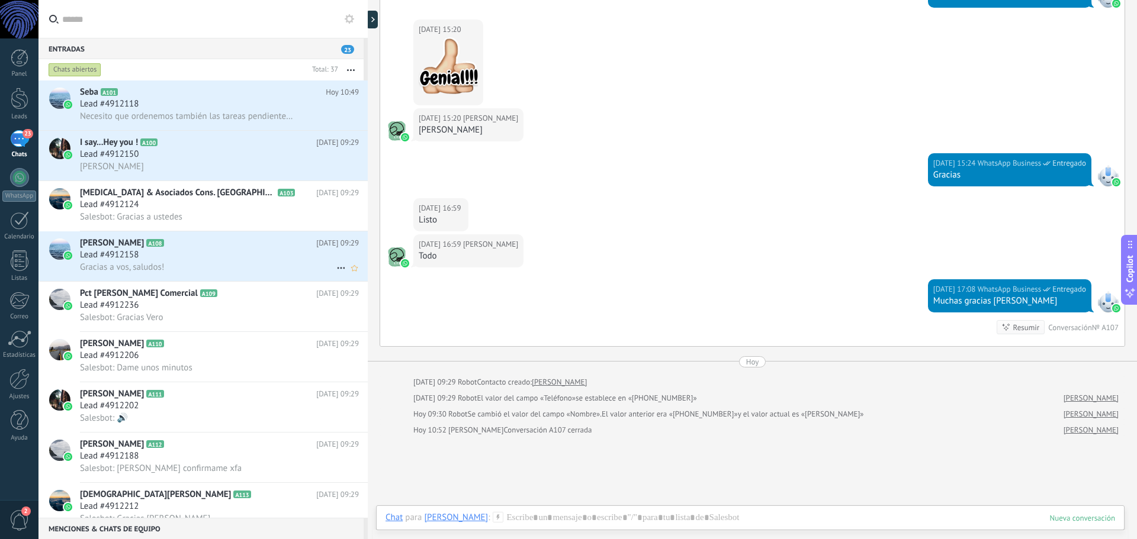
click at [179, 246] on icon at bounding box center [174, 243] width 12 height 12
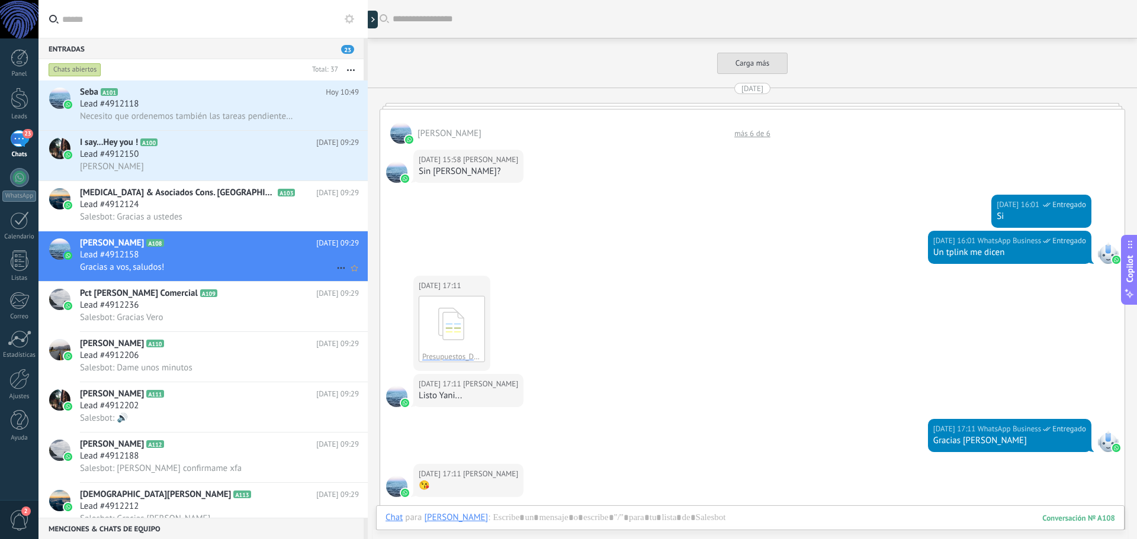
scroll to position [1559, 0]
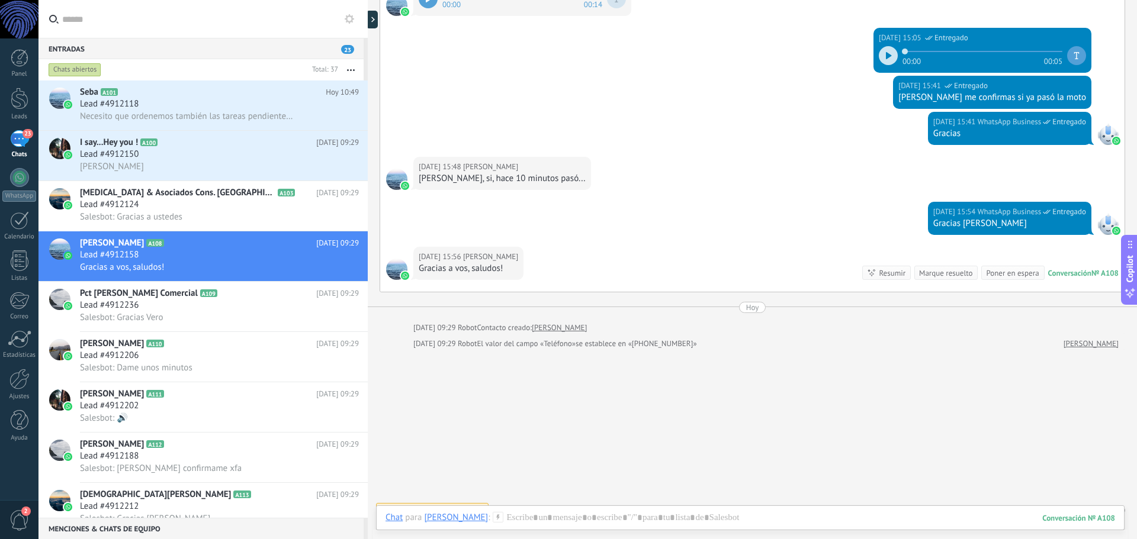
click at [950, 275] on div "Marque resuelto" at bounding box center [945, 273] width 53 height 11
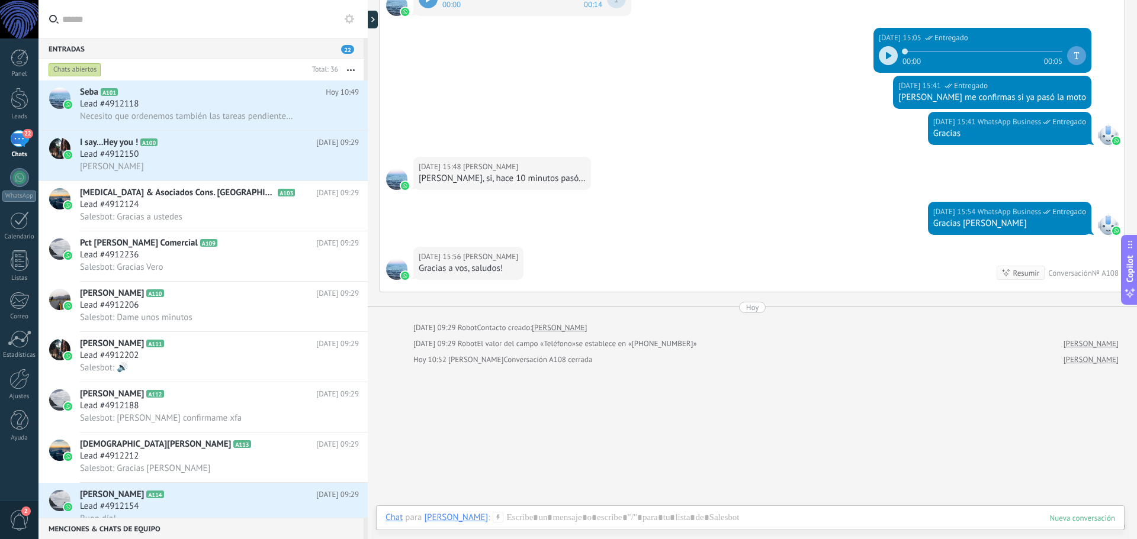
scroll to position [1575, 0]
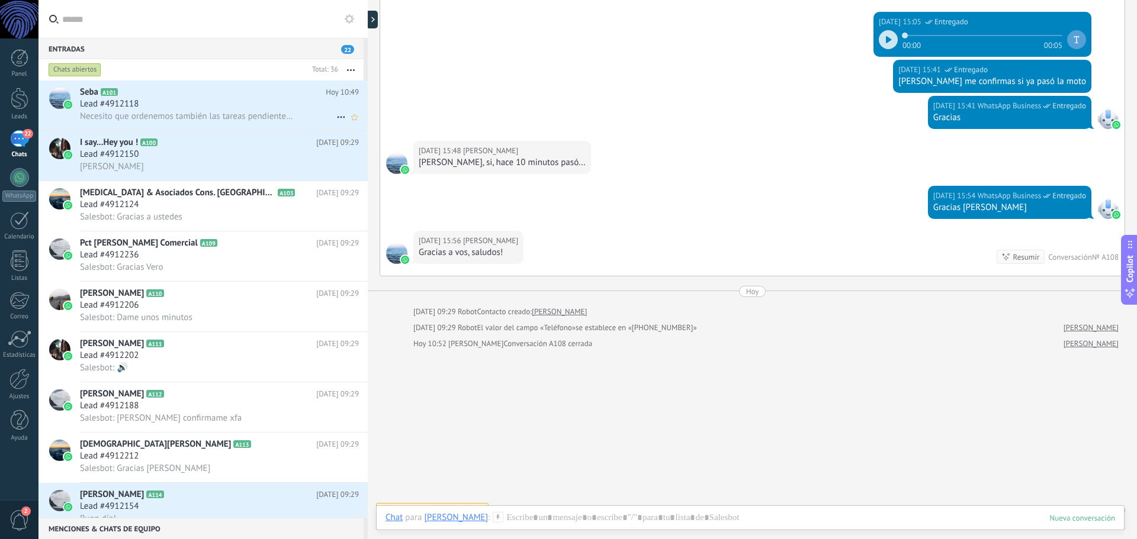
click at [214, 107] on div "Lead #4912118" at bounding box center [219, 104] width 279 height 12
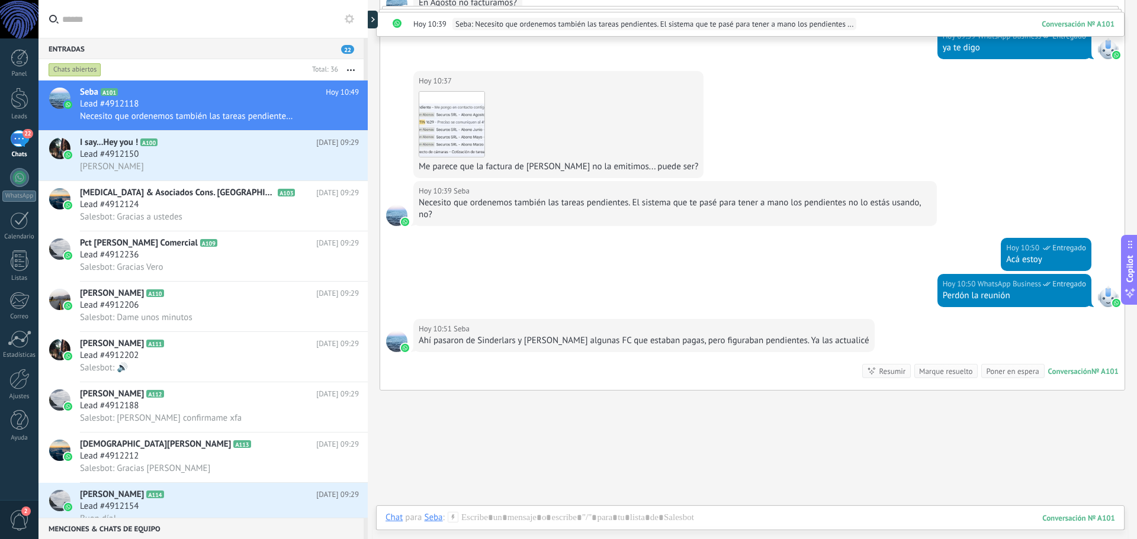
scroll to position [3597, 0]
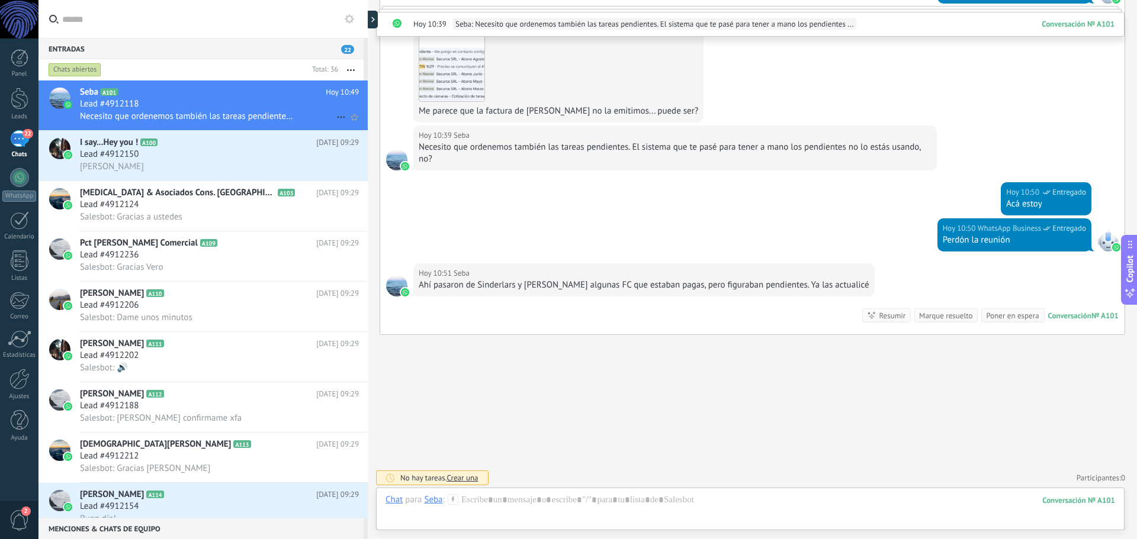
click at [334, 114] on icon at bounding box center [341, 117] width 14 height 14
click at [391, 123] on span "[PERSON_NAME] respondió" at bounding box center [405, 123] width 104 height 24
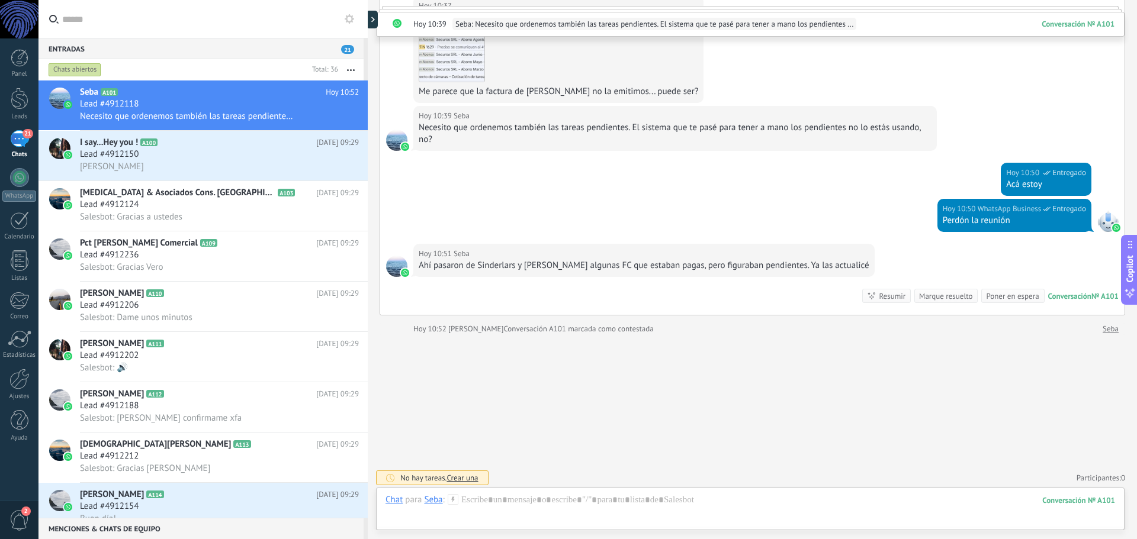
click at [954, 295] on div "Marque resuelto" at bounding box center [945, 296] width 53 height 11
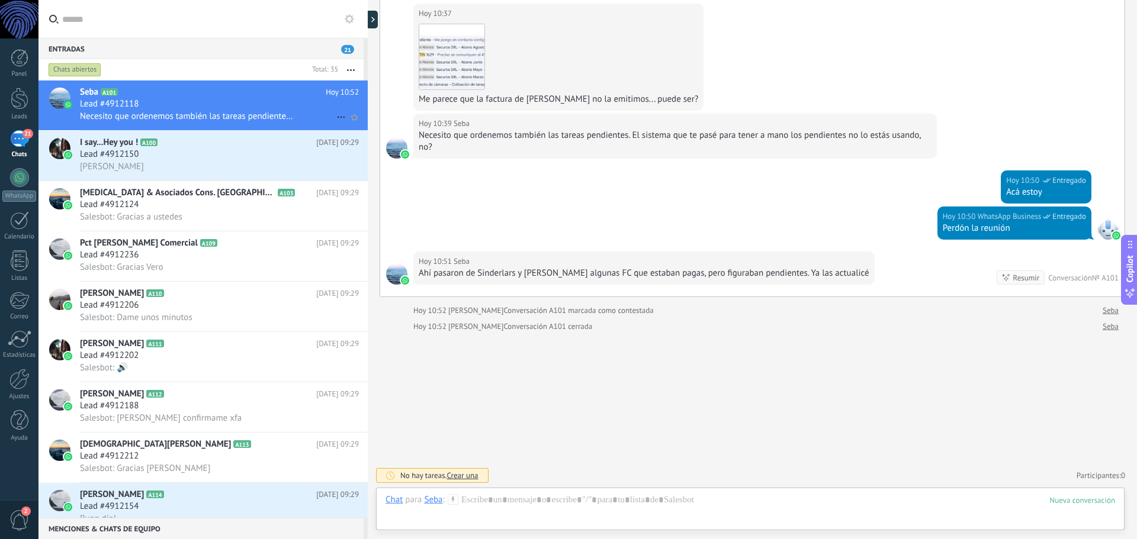
scroll to position [3632, 0]
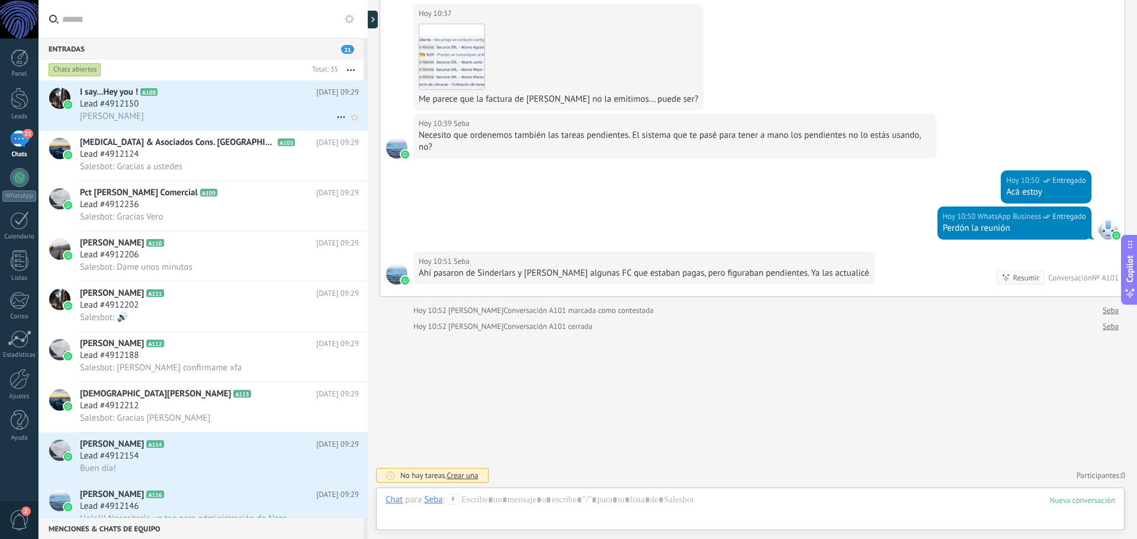
click at [234, 107] on div "Lead #4912150" at bounding box center [219, 104] width 279 height 12
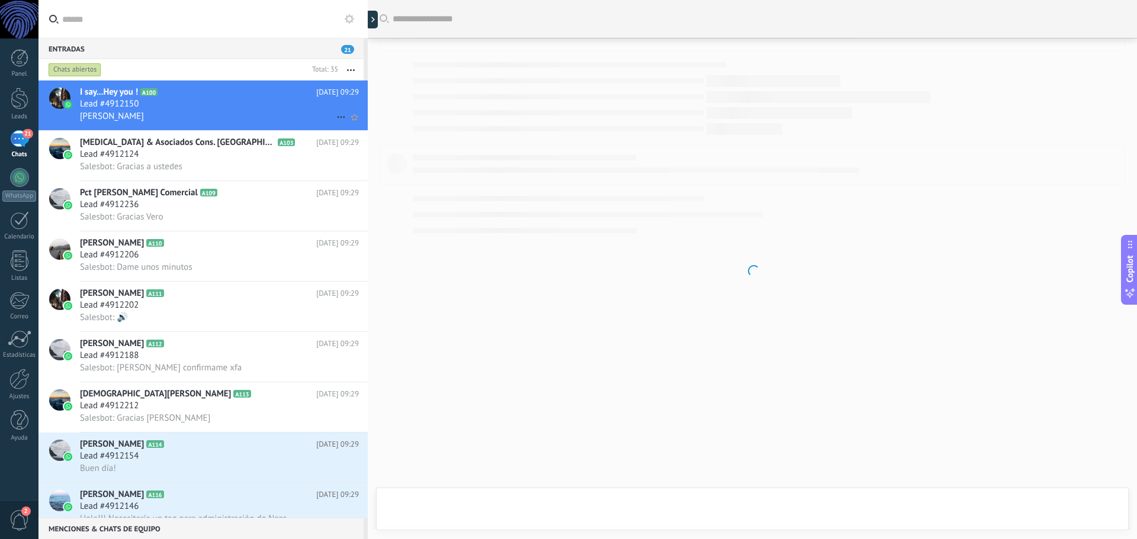
scroll to position [1017, 0]
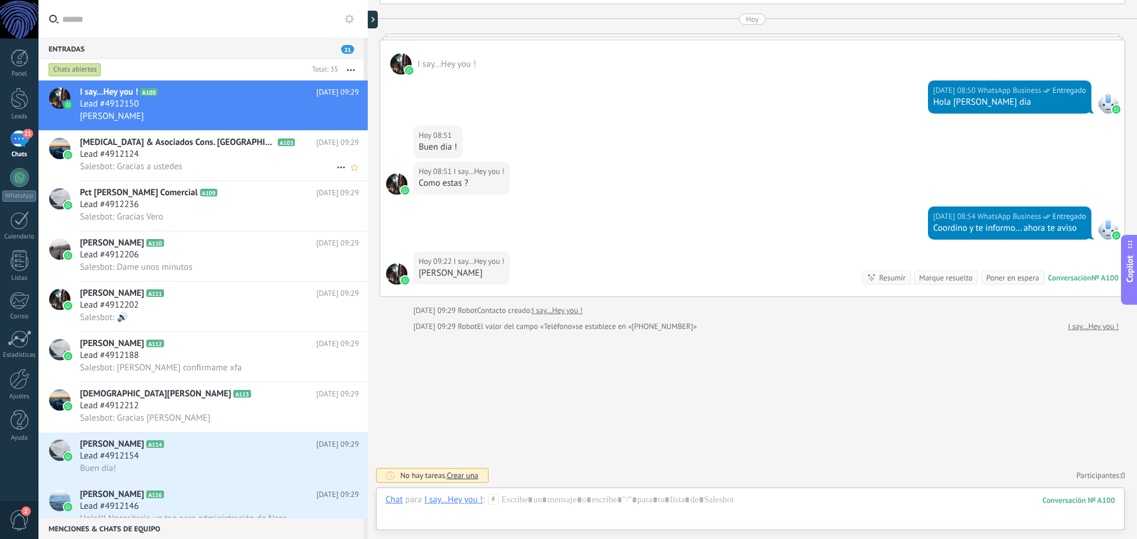
click at [183, 147] on span "PCE & Asociados Cons. Olazabal" at bounding box center [177, 143] width 195 height 12
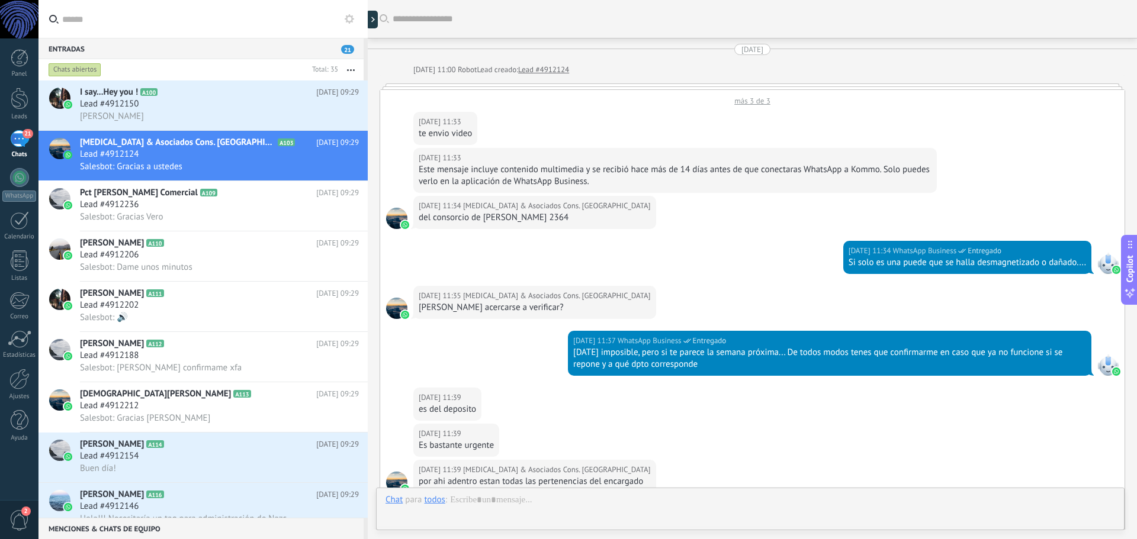
scroll to position [1902, 0]
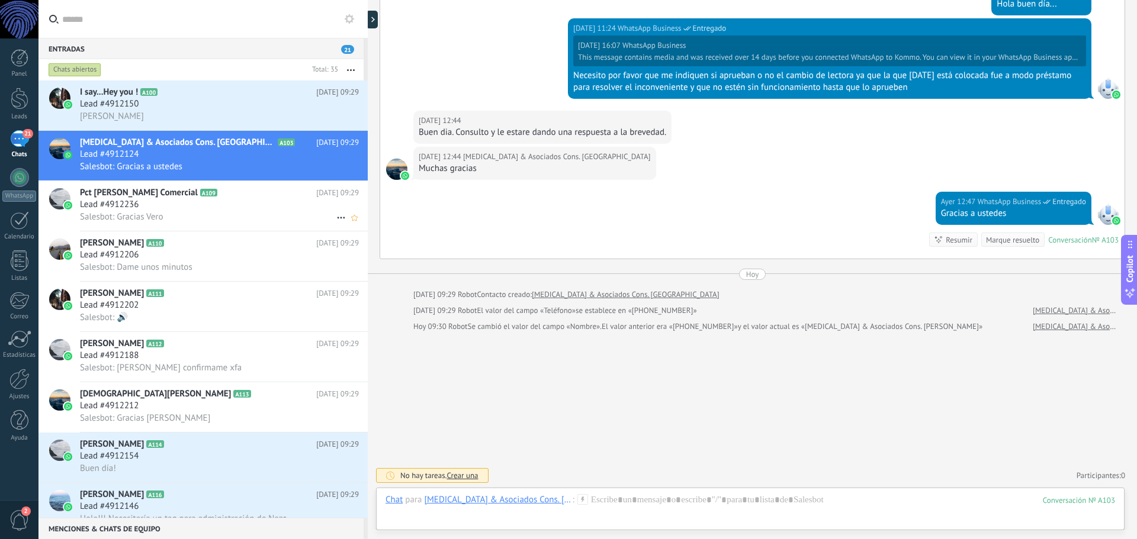
click at [215, 194] on h2 "Pct Veronica Comercial A109" at bounding box center [198, 193] width 236 height 12
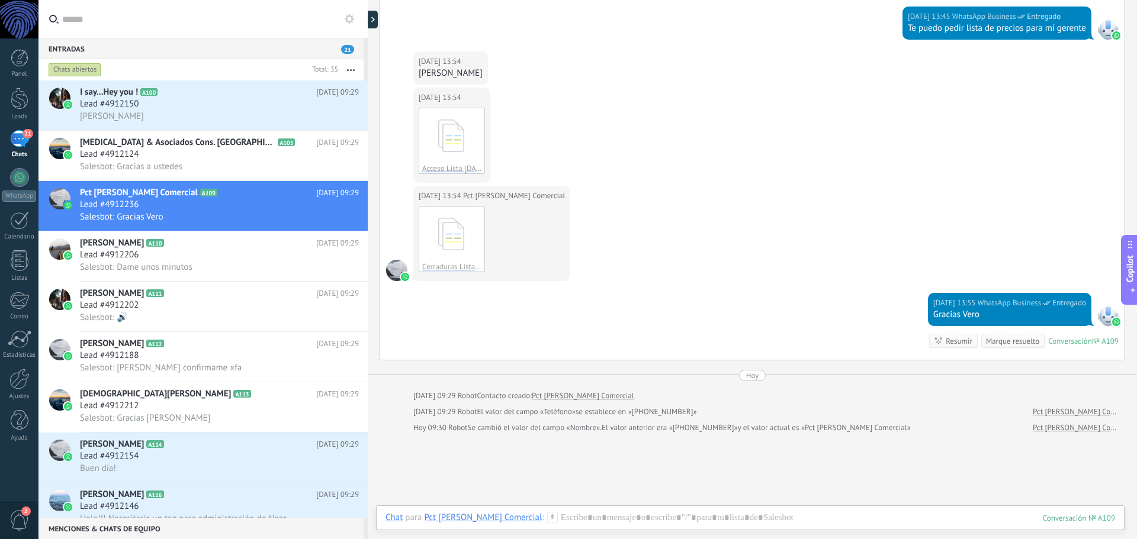
scroll to position [822, 0]
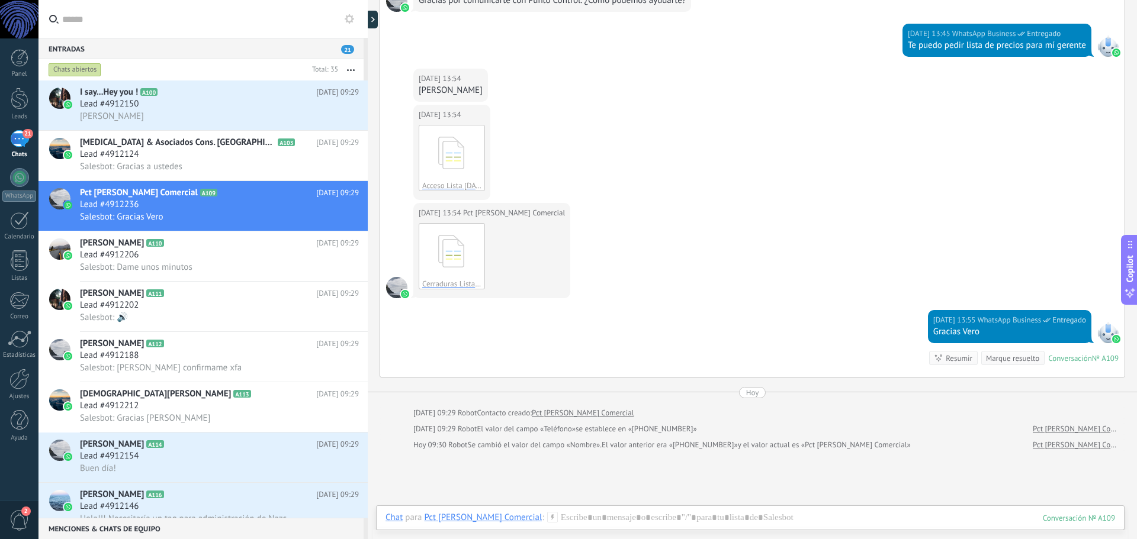
click at [1012, 356] on div "Marque resuelto" at bounding box center [1012, 358] width 53 height 11
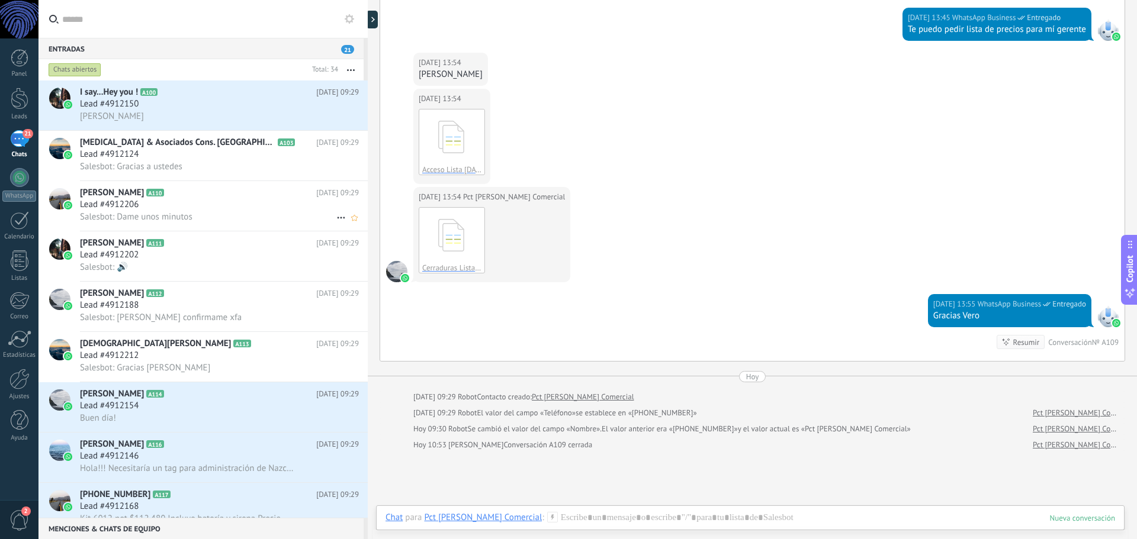
click at [207, 185] on div "Anelisa Scalabrini A110 Hoy 09:29 Lead #4912206 Salesbot: Dame unos minutos" at bounding box center [224, 206] width 288 height 50
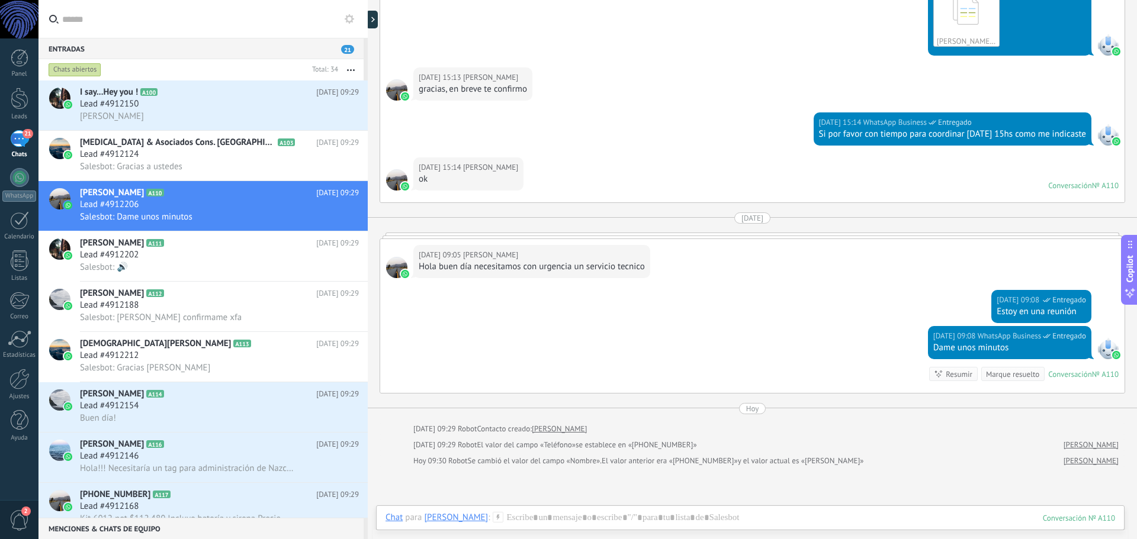
scroll to position [950, 0]
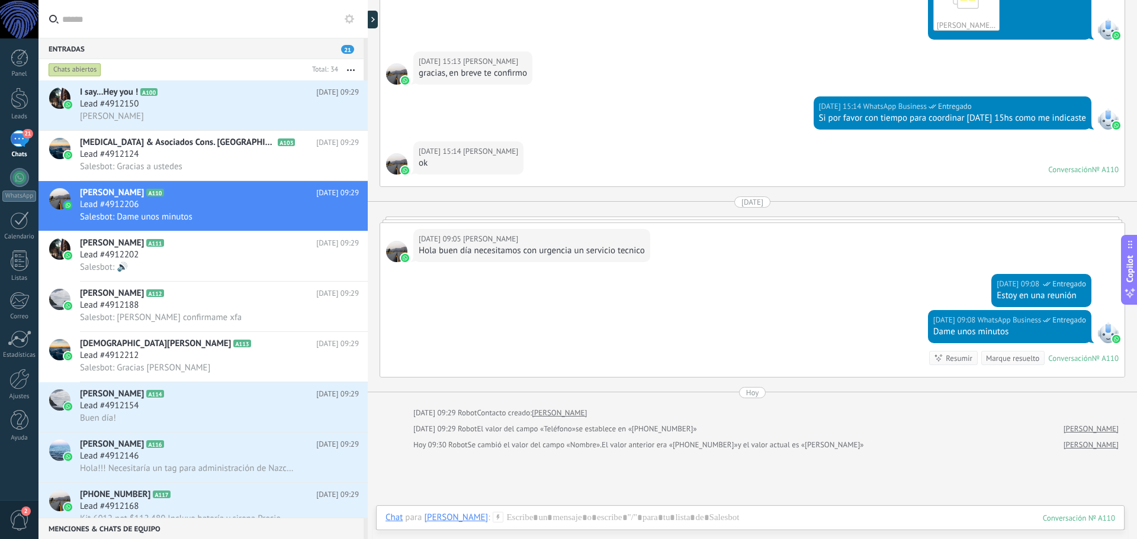
click at [1006, 361] on div "Marque resuelto" at bounding box center [1012, 358] width 53 height 11
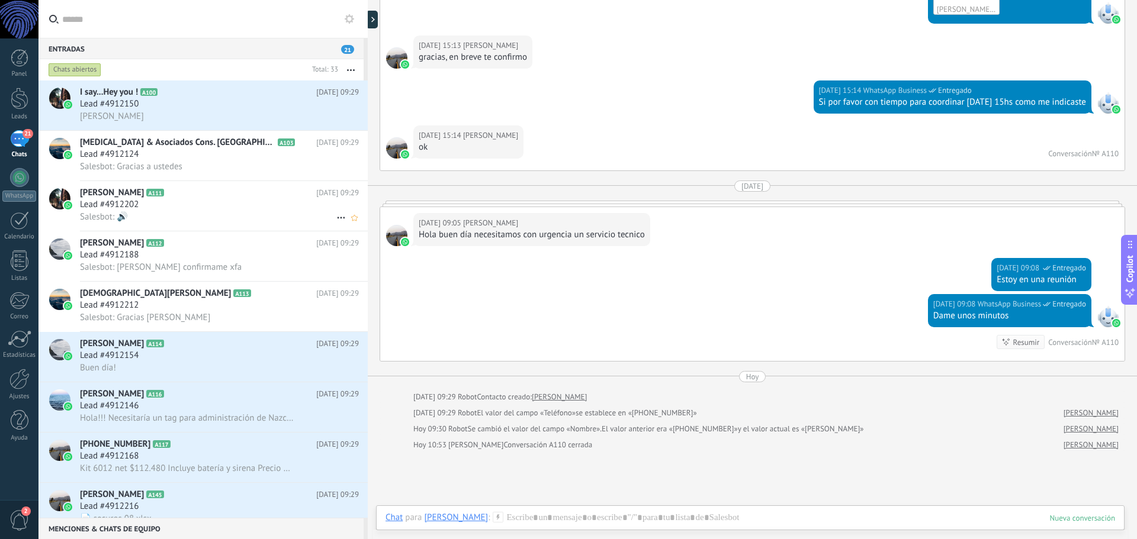
click at [169, 203] on div "Lead #4912202" at bounding box center [219, 205] width 279 height 12
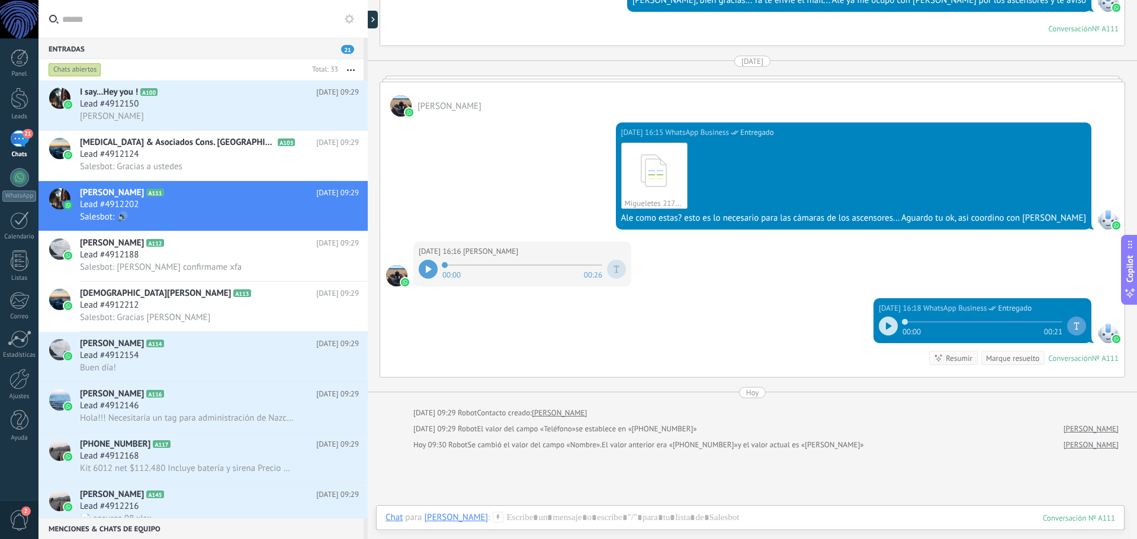
scroll to position [857, 0]
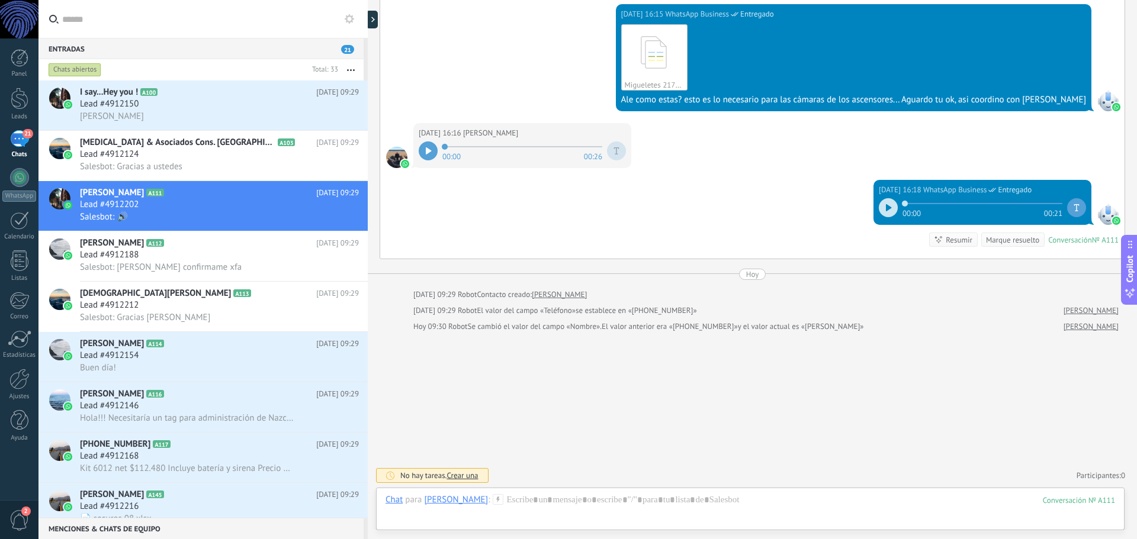
click at [880, 208] on div at bounding box center [888, 207] width 19 height 19
click at [168, 249] on icon at bounding box center [174, 243] width 12 height 12
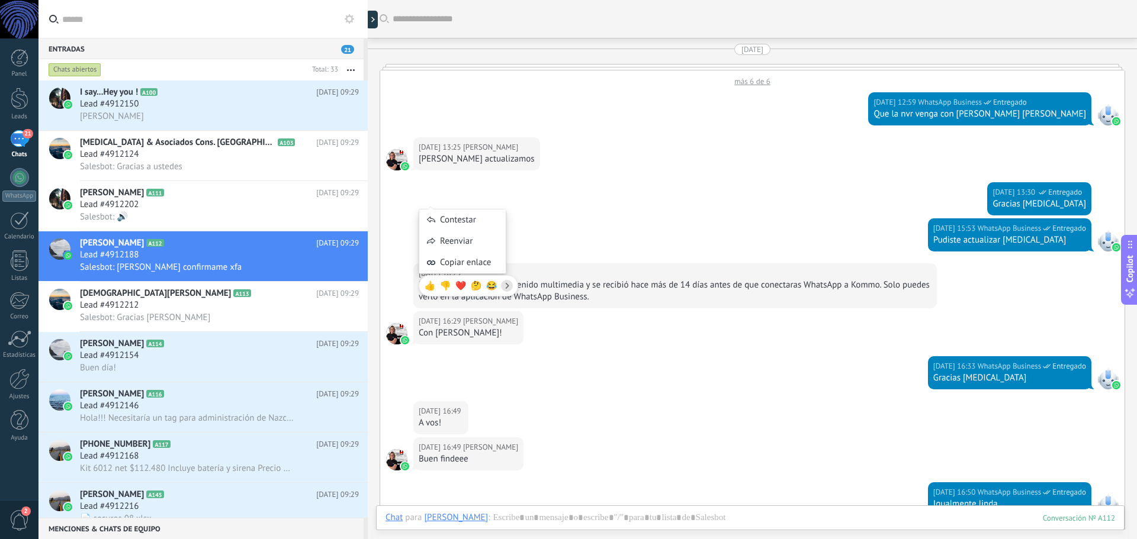
scroll to position [1334, 0]
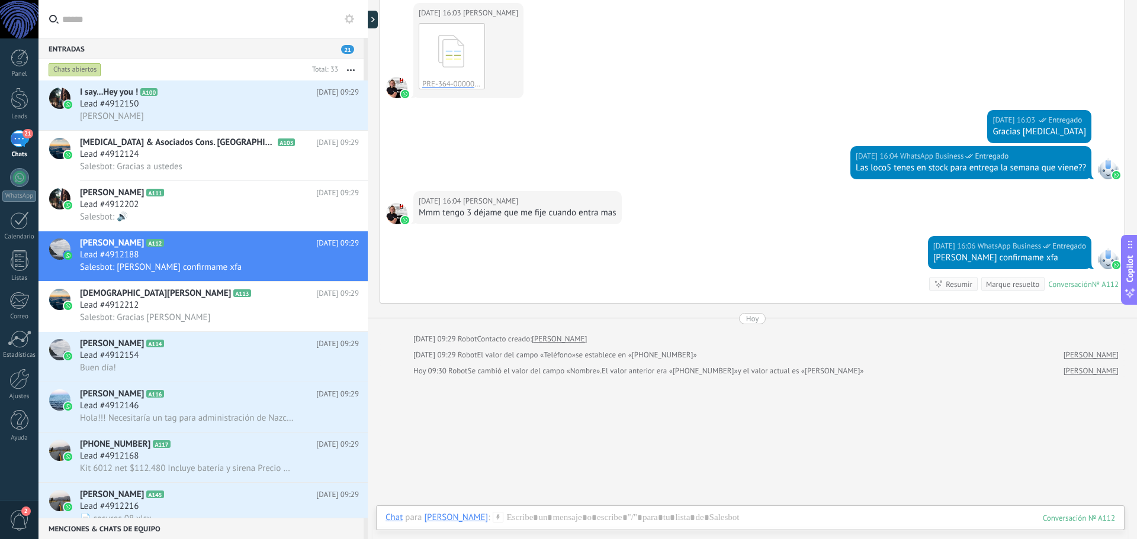
click at [1000, 287] on div "Marque resuelto" at bounding box center [1012, 284] width 53 height 11
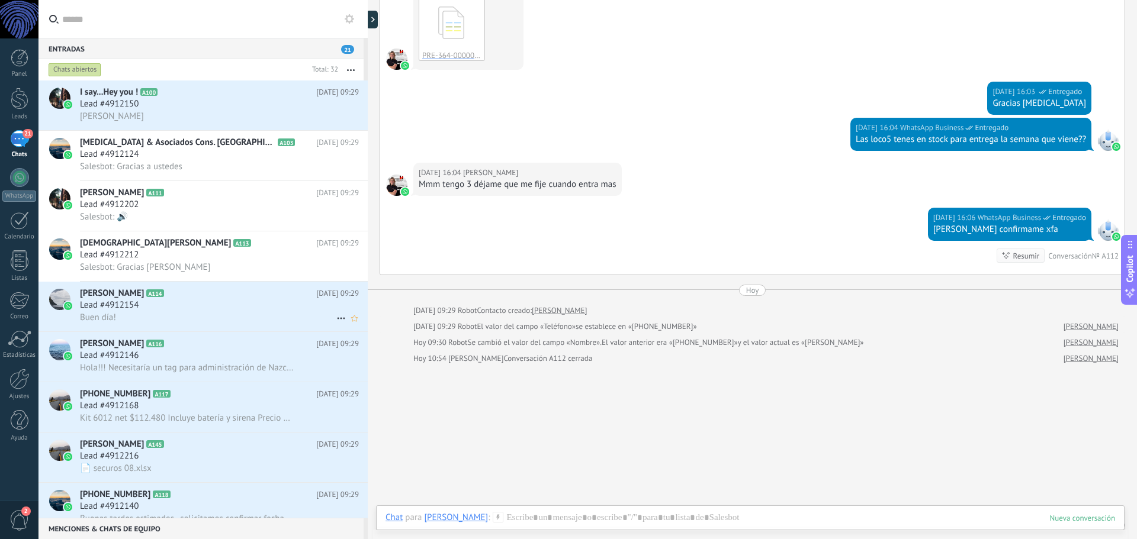
scroll to position [1394, 0]
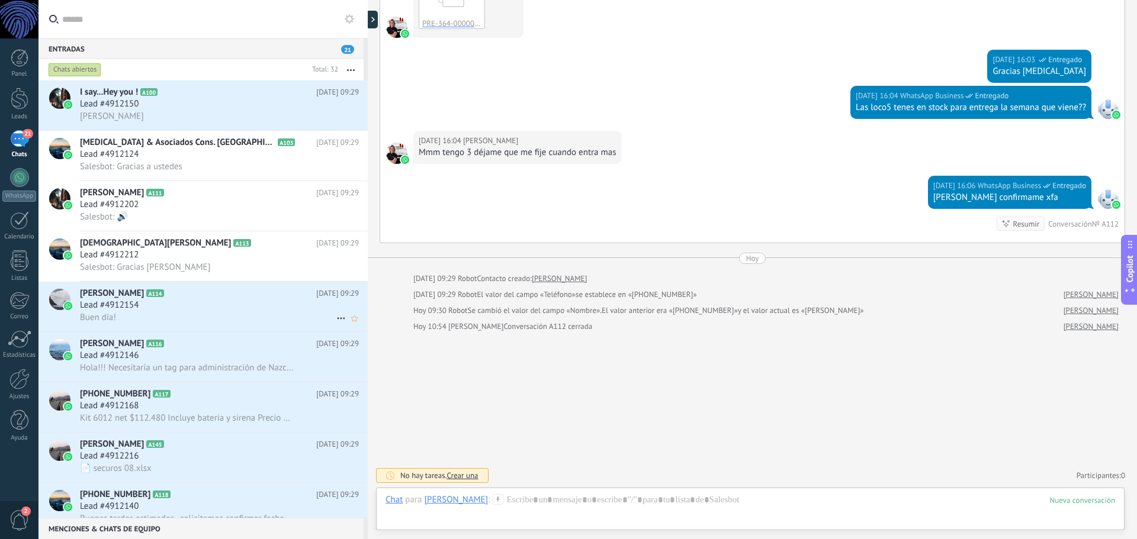
click at [173, 295] on h2 "Mata Acevedo A114" at bounding box center [198, 294] width 236 height 12
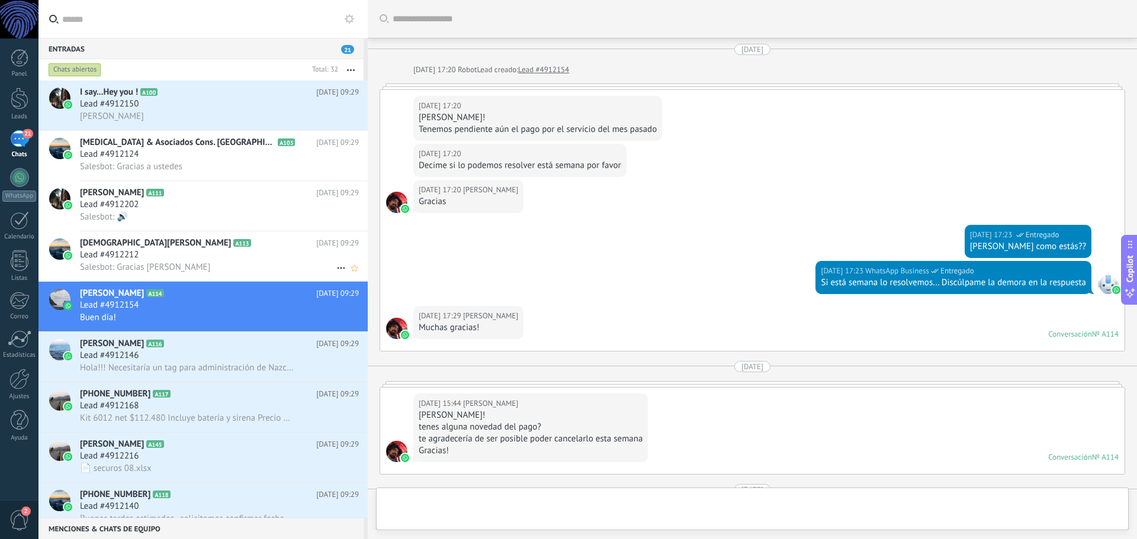
scroll to position [439, 0]
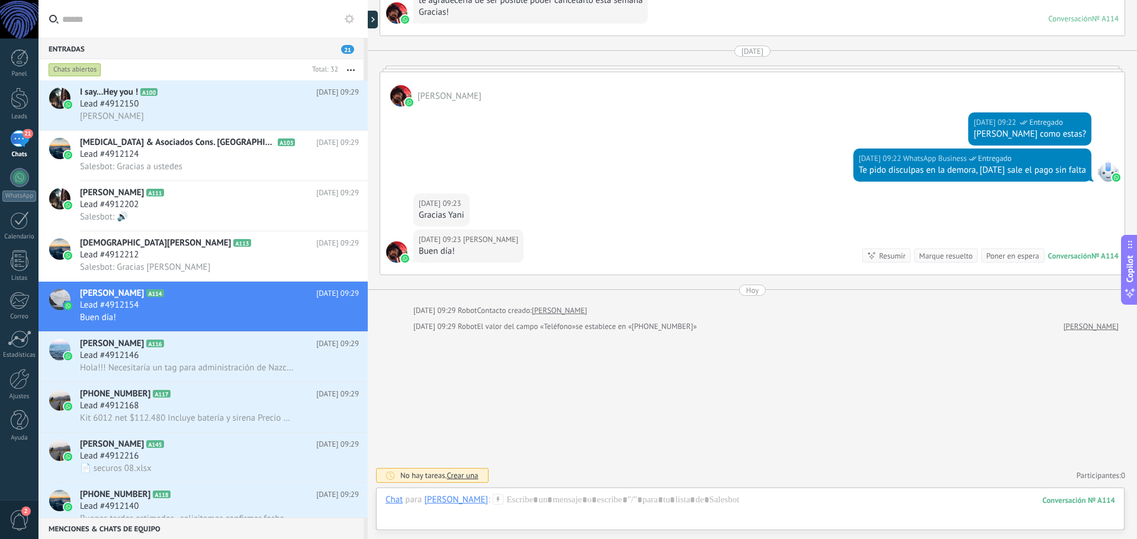
click at [928, 252] on div "Marque resuelto" at bounding box center [945, 255] width 53 height 11
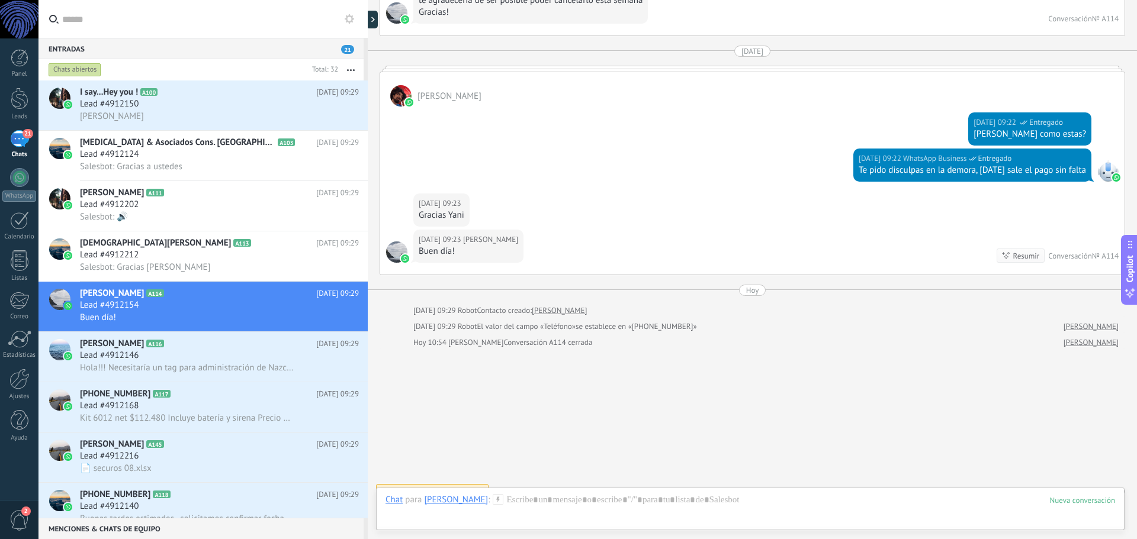
scroll to position [455, 0]
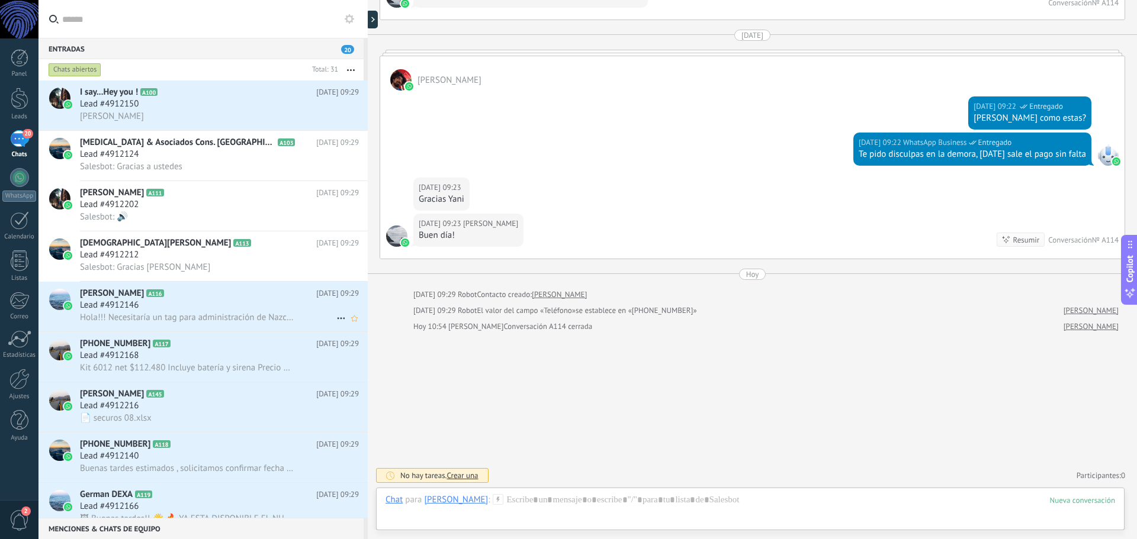
click at [196, 298] on h2 "Mario A116" at bounding box center [198, 294] width 236 height 12
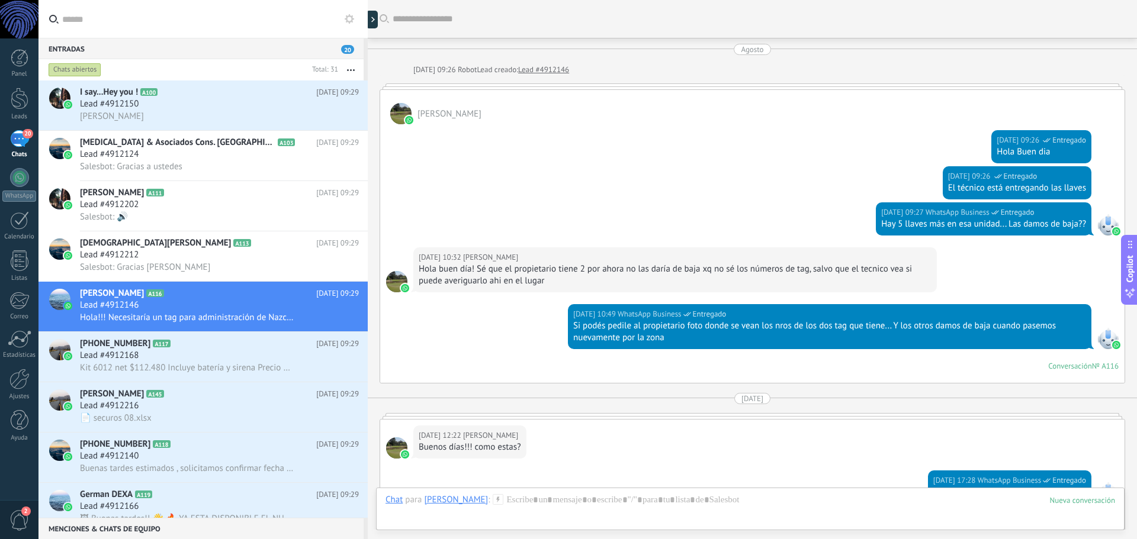
scroll to position [286, 0]
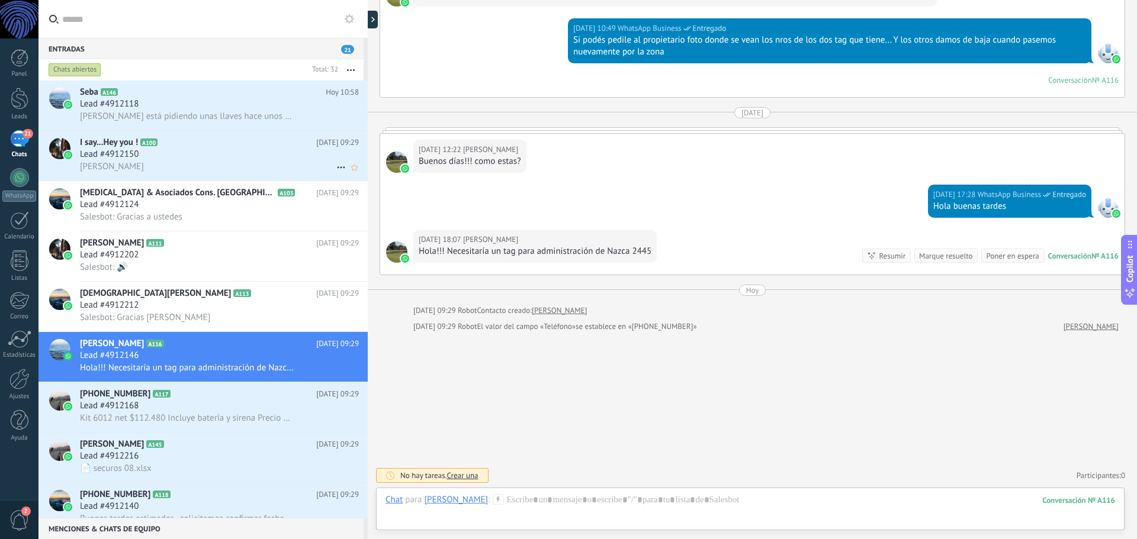
click at [200, 161] on div "[PERSON_NAME]" at bounding box center [219, 166] width 279 height 12
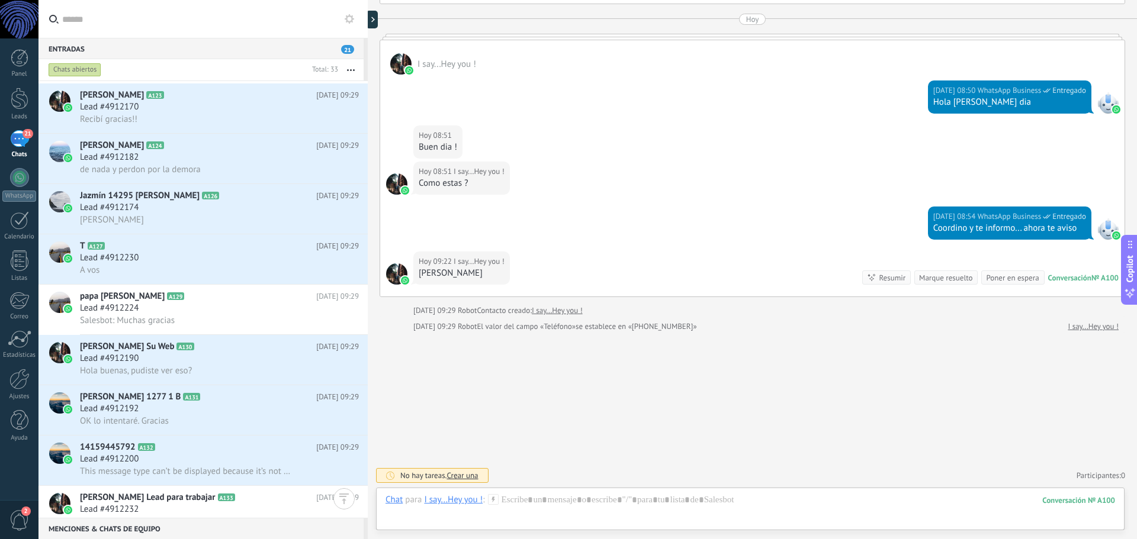
scroll to position [1012, 0]
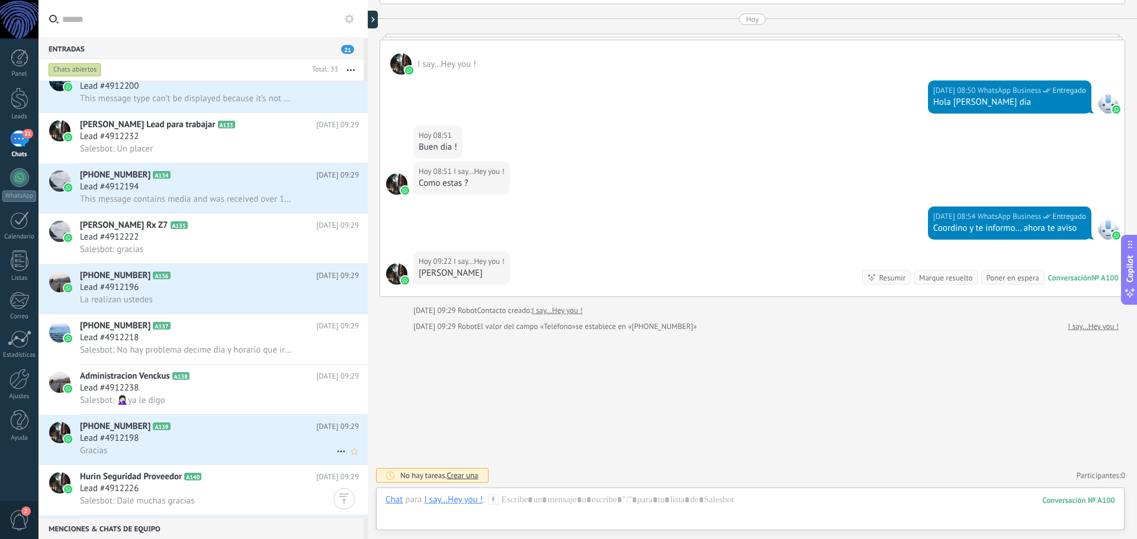
click at [221, 447] on div "Gracias" at bounding box center [219, 451] width 279 height 12
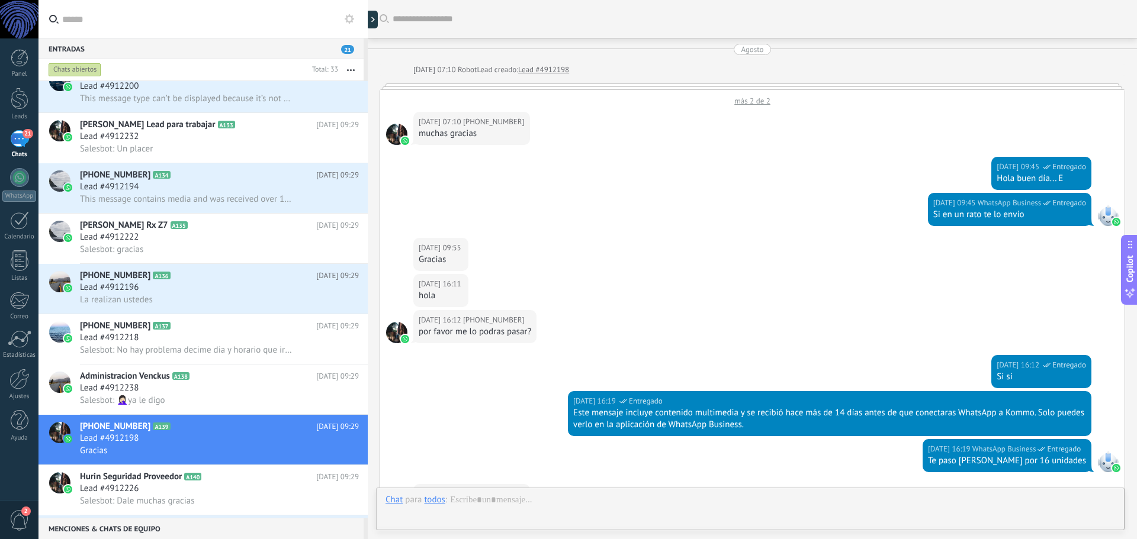
scroll to position [237, 0]
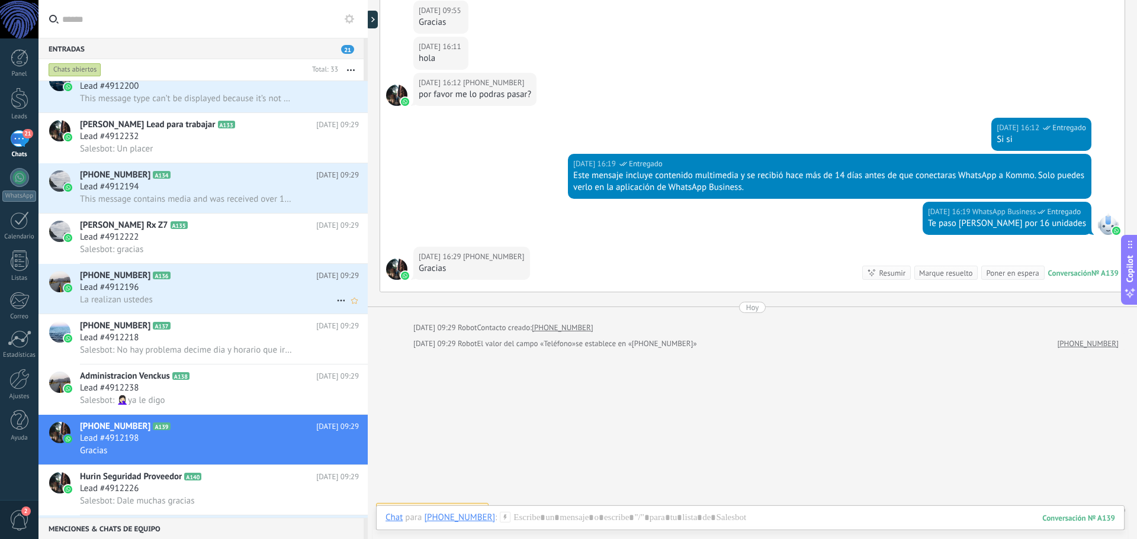
click at [202, 303] on div "La realizan ustedes" at bounding box center [219, 300] width 279 height 12
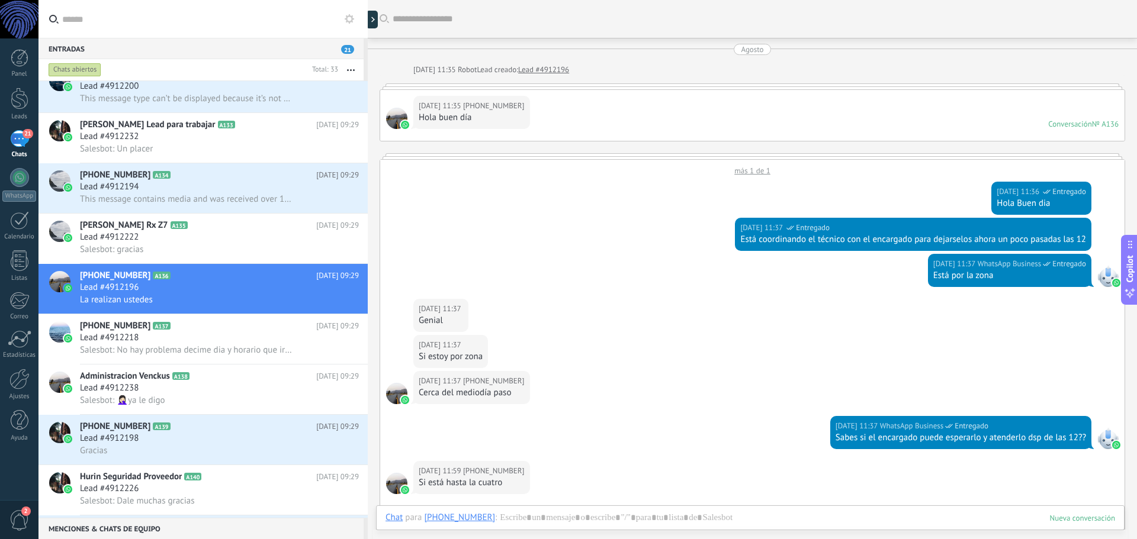
scroll to position [576, 0]
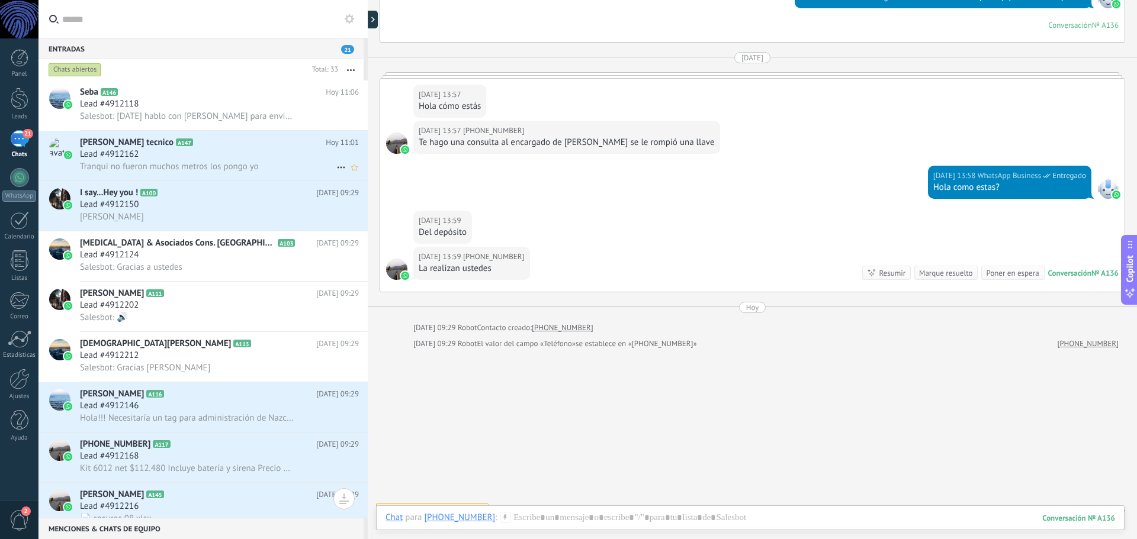
click at [211, 161] on span "Tranqui no fueron muchos metros los pongo yo" at bounding box center [169, 166] width 179 height 11
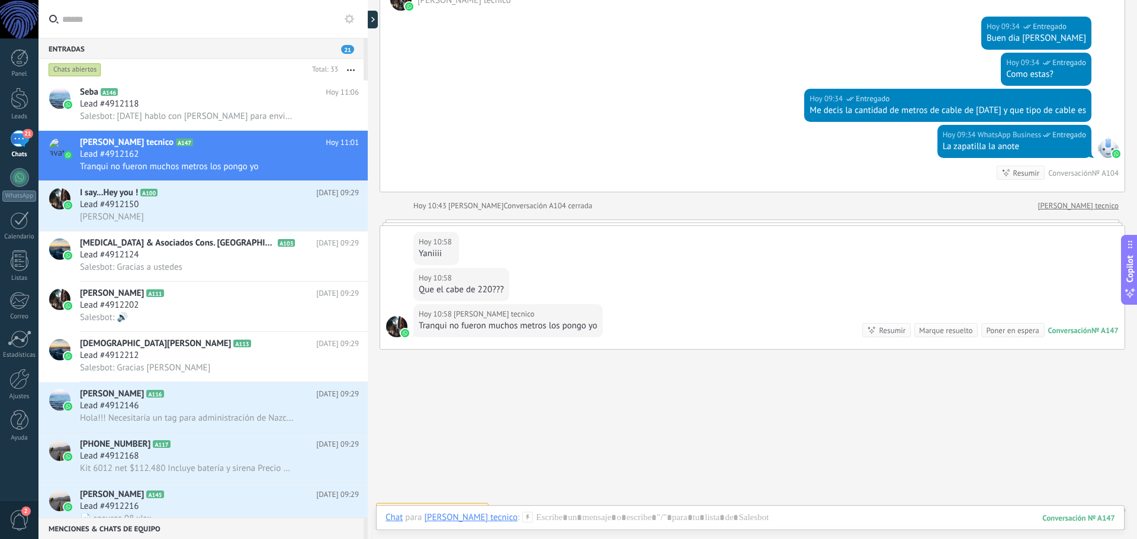
scroll to position [1272, 0]
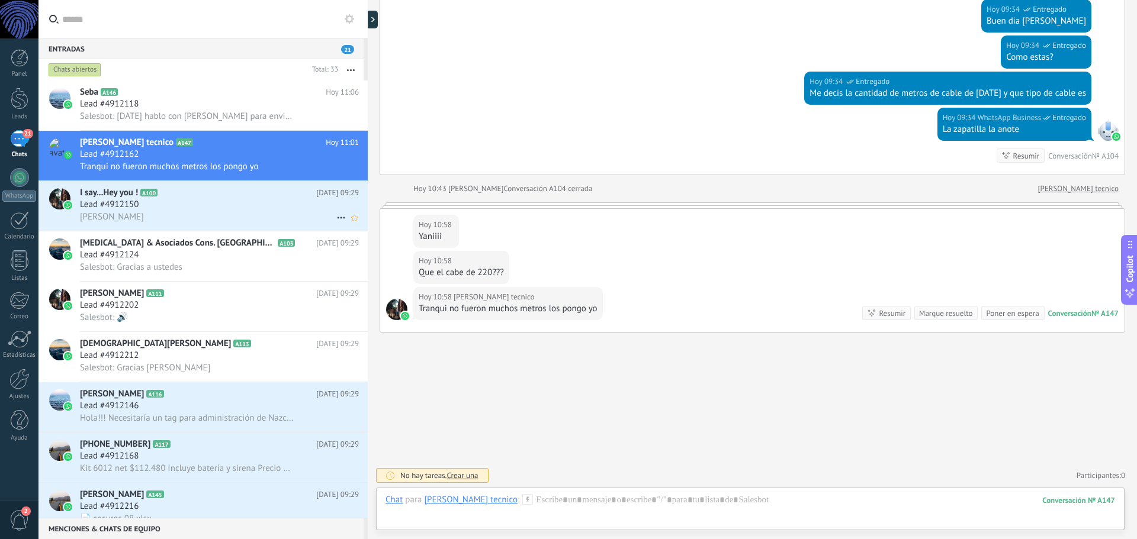
click at [126, 214] on div "[PERSON_NAME]" at bounding box center [219, 217] width 279 height 12
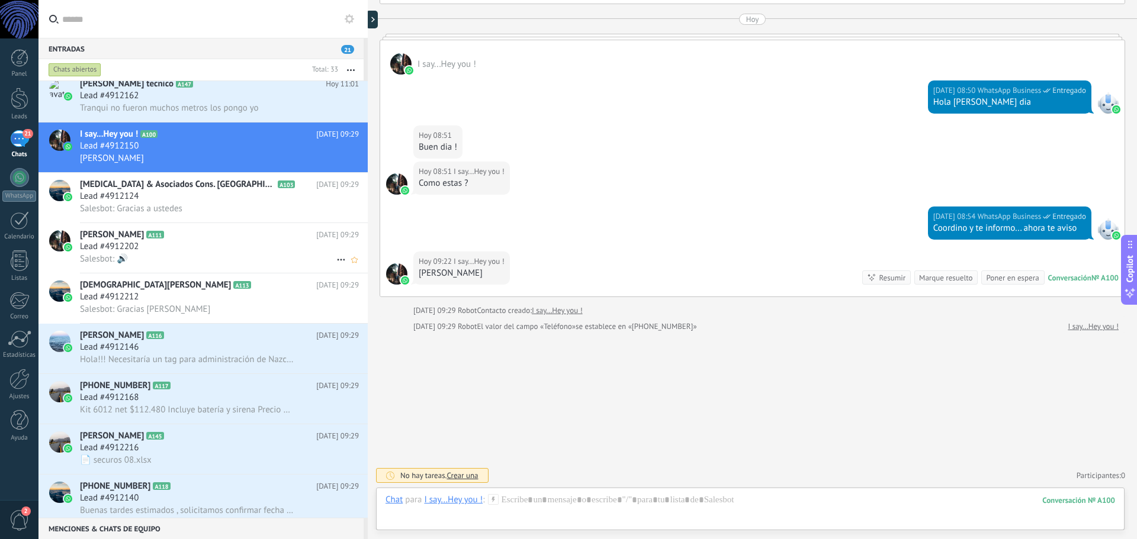
scroll to position [60, 0]
click at [181, 355] on span "Hola!!! Necesitaría un tag para administración de Nazca 2445" at bounding box center [187, 358] width 214 height 11
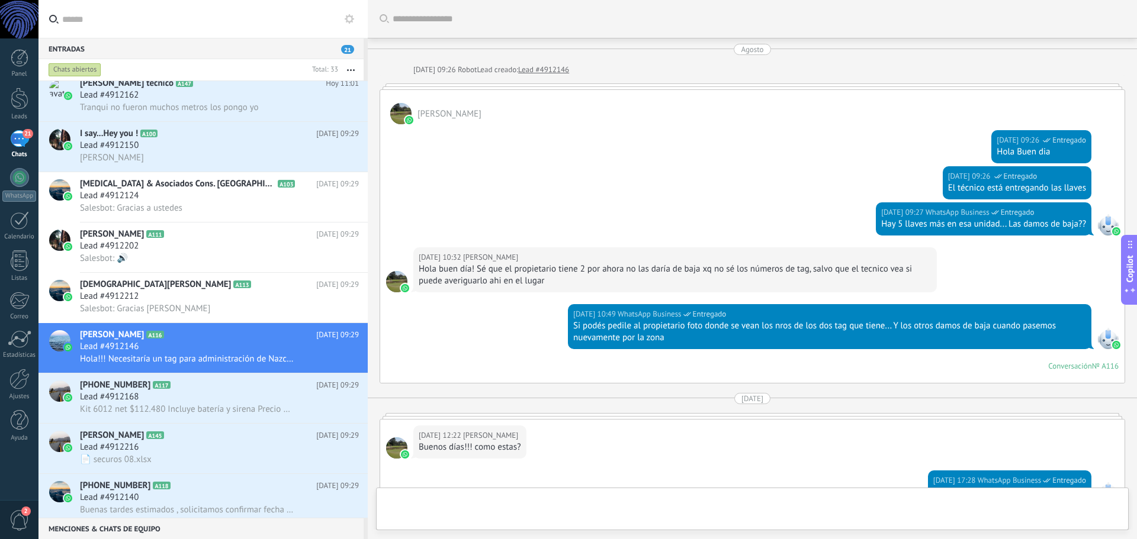
scroll to position [286, 0]
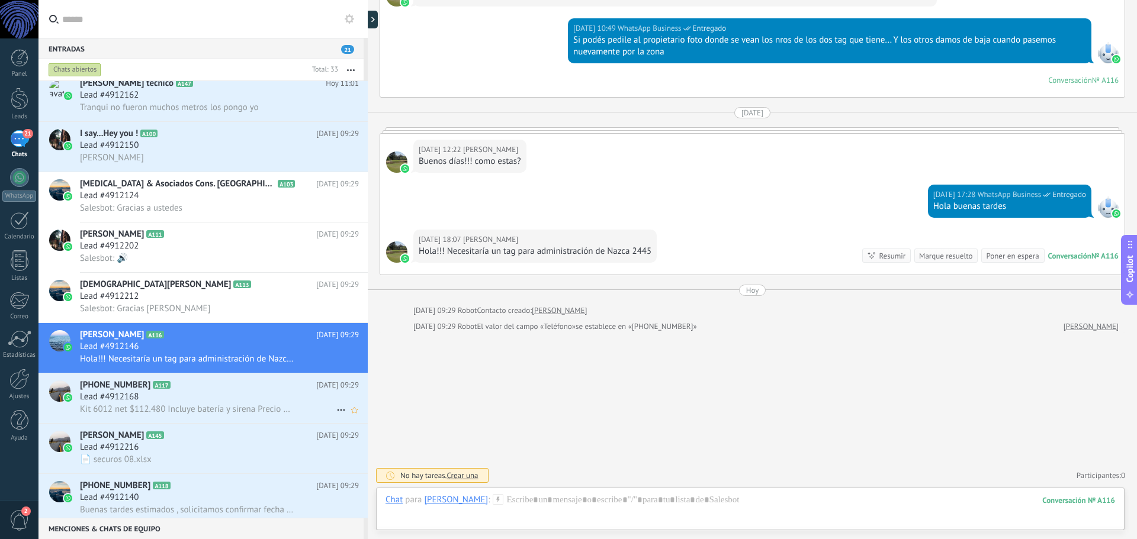
click at [220, 402] on div "Lead #4912168" at bounding box center [219, 397] width 279 height 12
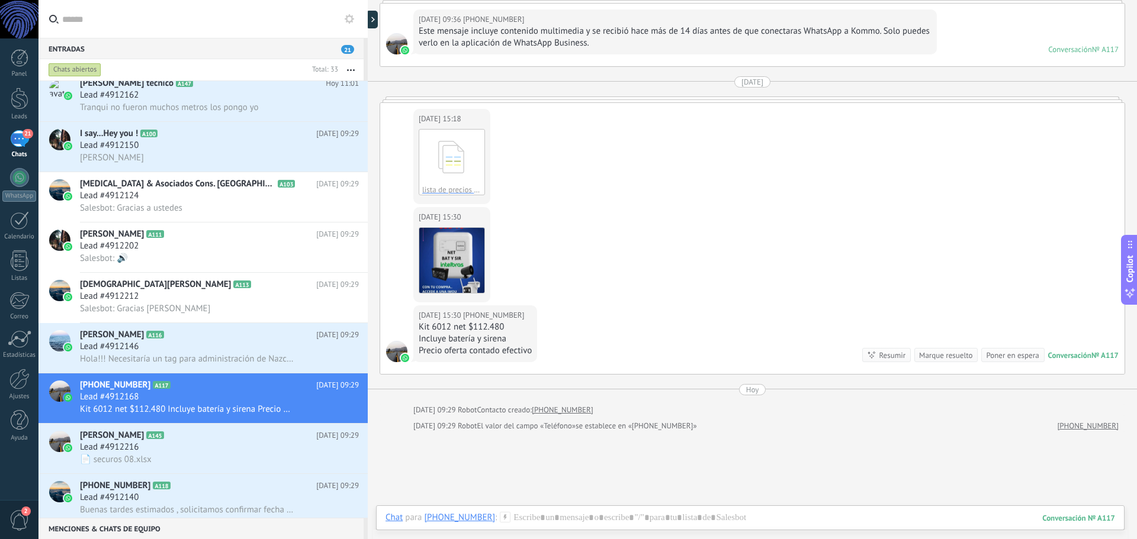
scroll to position [385, 0]
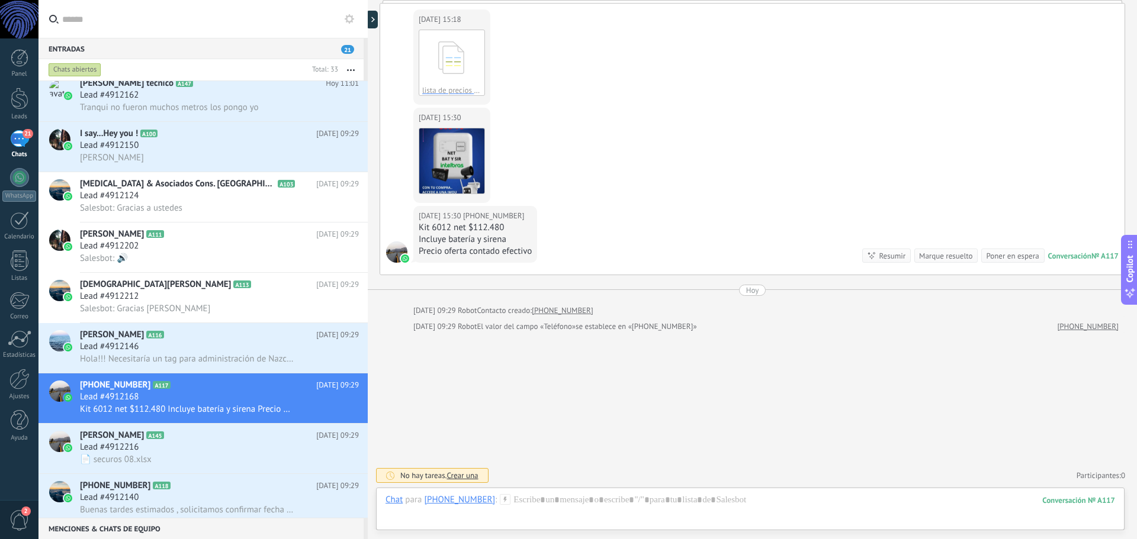
click at [937, 258] on div "Marque resuelto" at bounding box center [945, 255] width 53 height 11
click at [951, 258] on div "Marque resuelto" at bounding box center [945, 255] width 53 height 11
click at [179, 450] on div "Lead #4912216" at bounding box center [219, 448] width 279 height 12
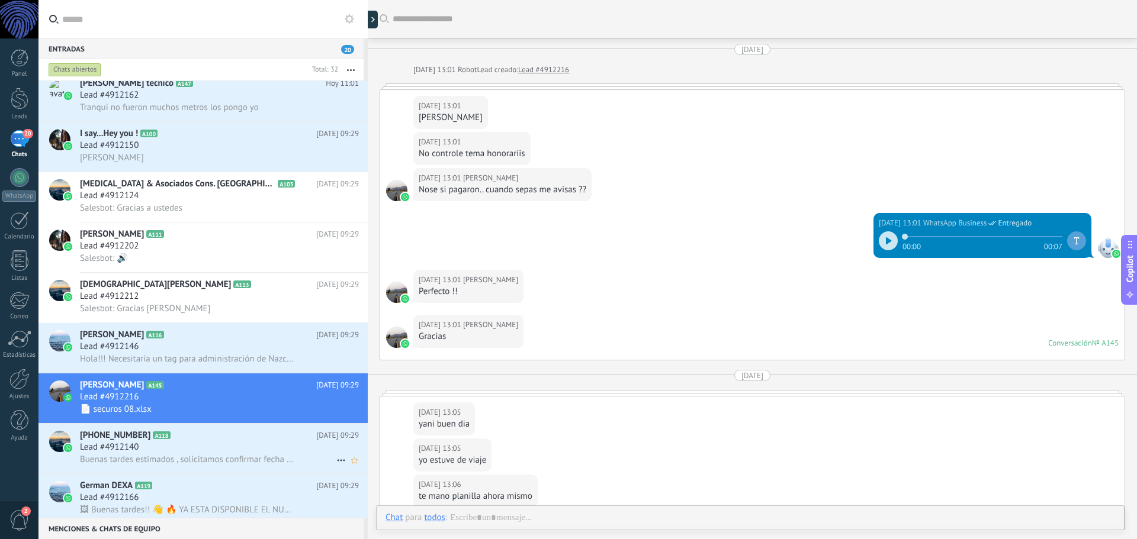
scroll to position [331, 0]
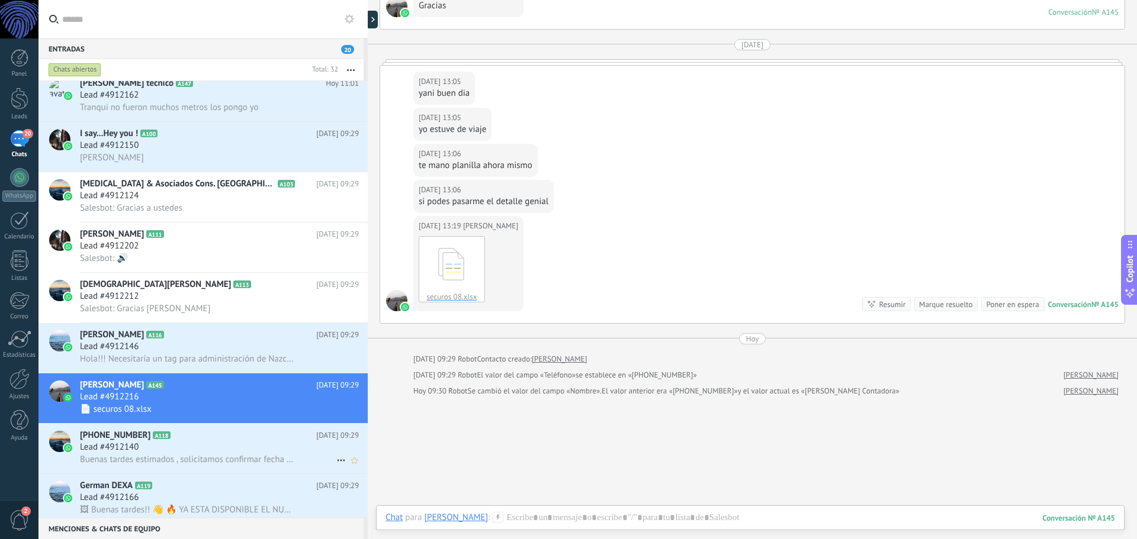
click at [162, 459] on span "Buenas tardes estimados , solicitamos confirmar fecha de pago por la factura ve…" at bounding box center [187, 459] width 214 height 11
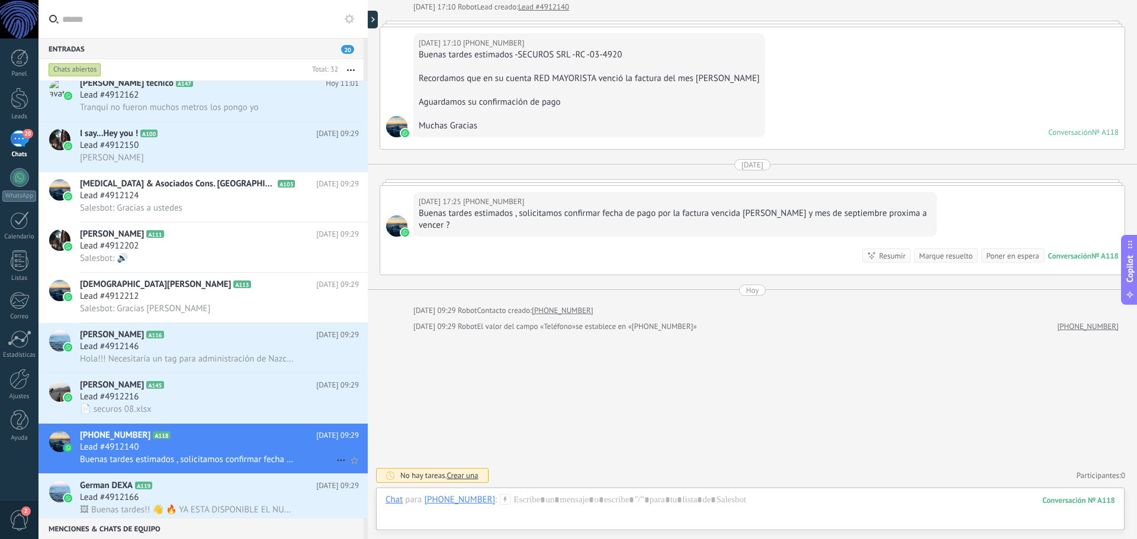
scroll to position [119, 0]
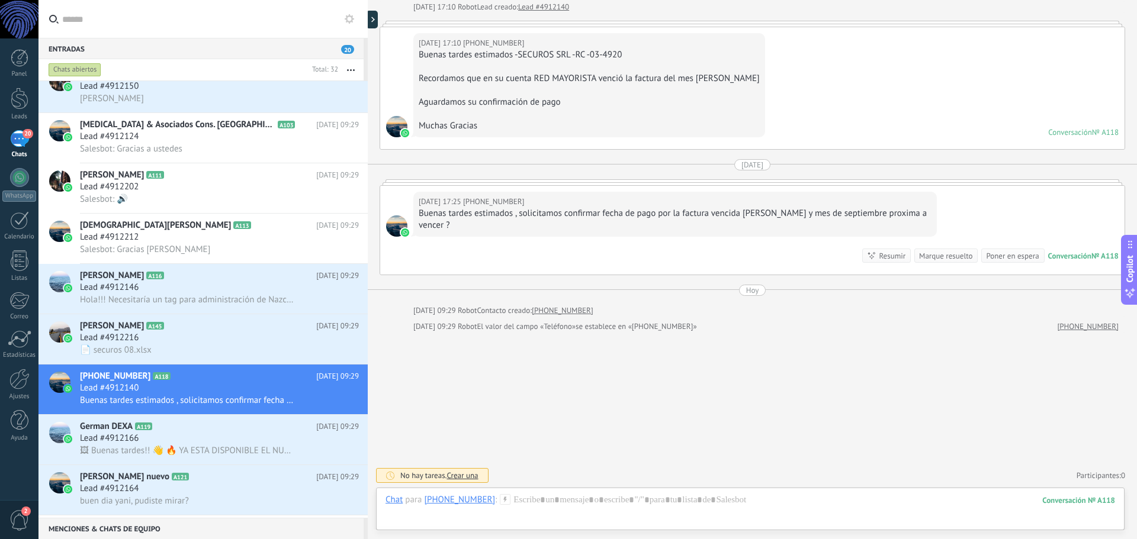
click at [919, 253] on div "Marque resuelto" at bounding box center [945, 255] width 53 height 11
click at [88, 70] on div "Chats abiertos" at bounding box center [75, 70] width 53 height 14
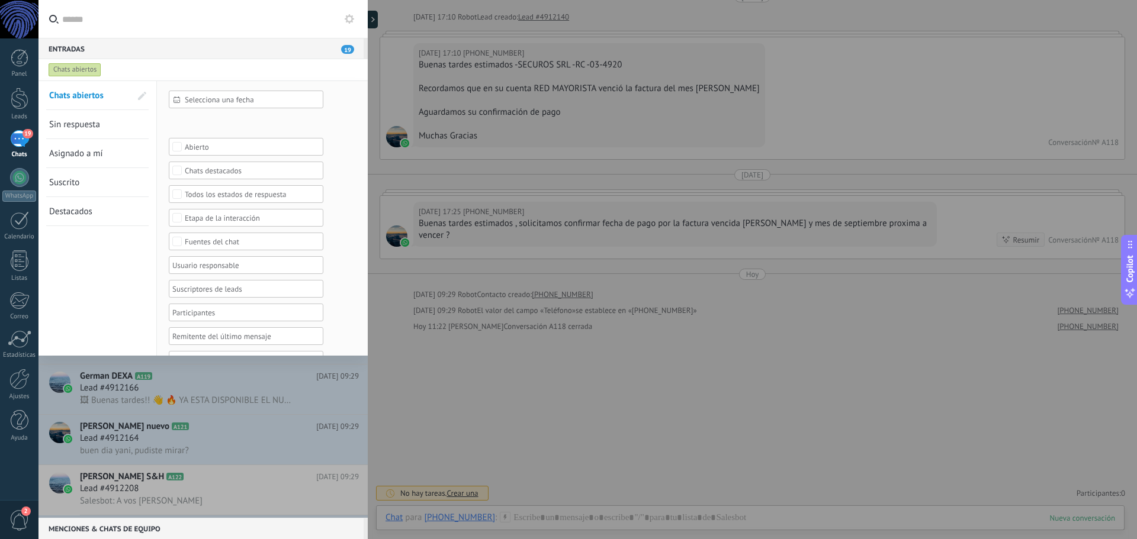
click at [82, 124] on span "Sin respuesta" at bounding box center [74, 124] width 51 height 11
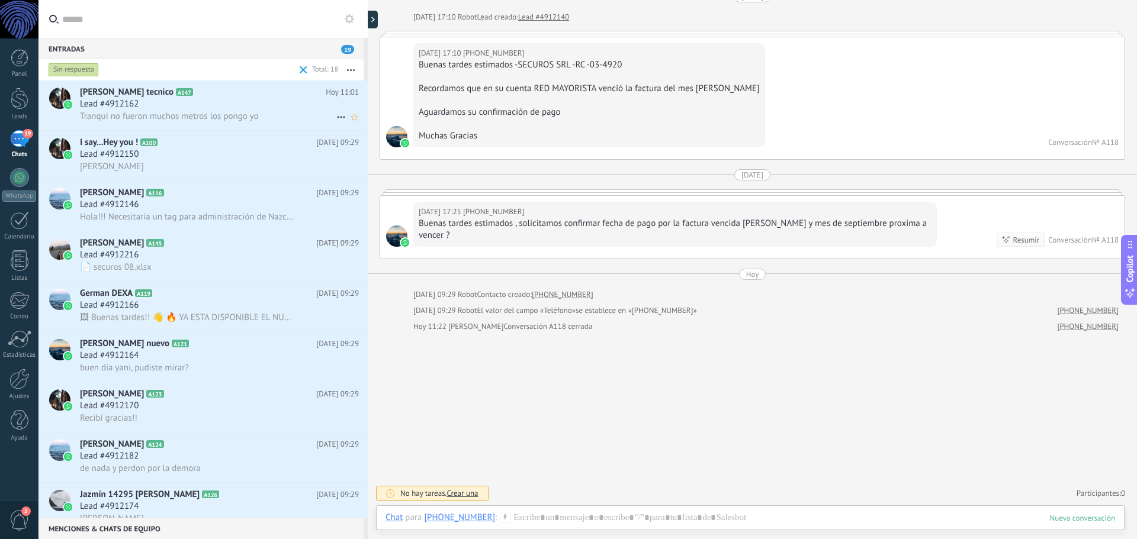
click at [195, 107] on div "Lead #4912162" at bounding box center [219, 104] width 279 height 12
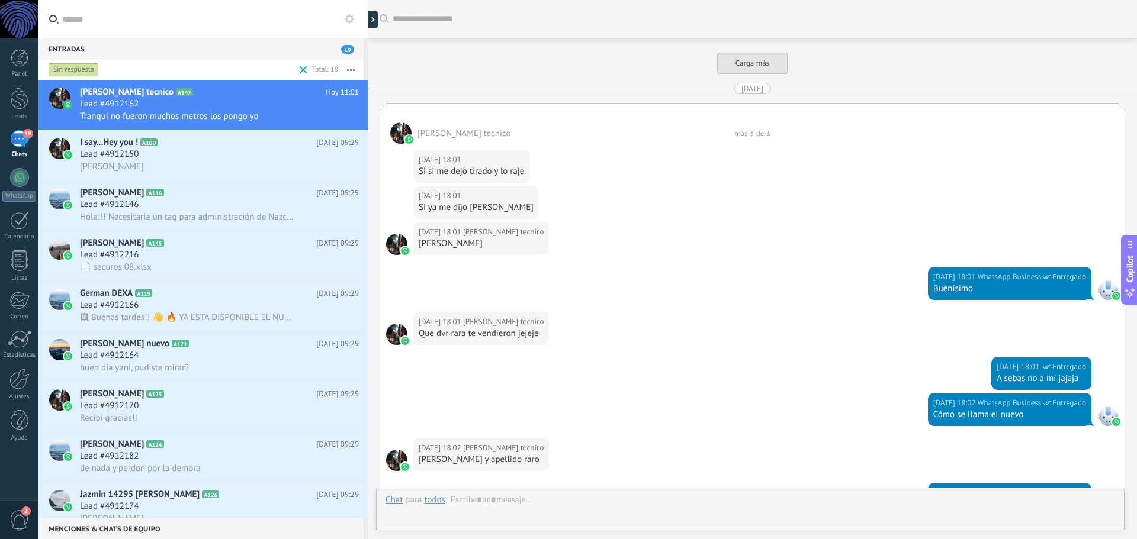
scroll to position [1272, 0]
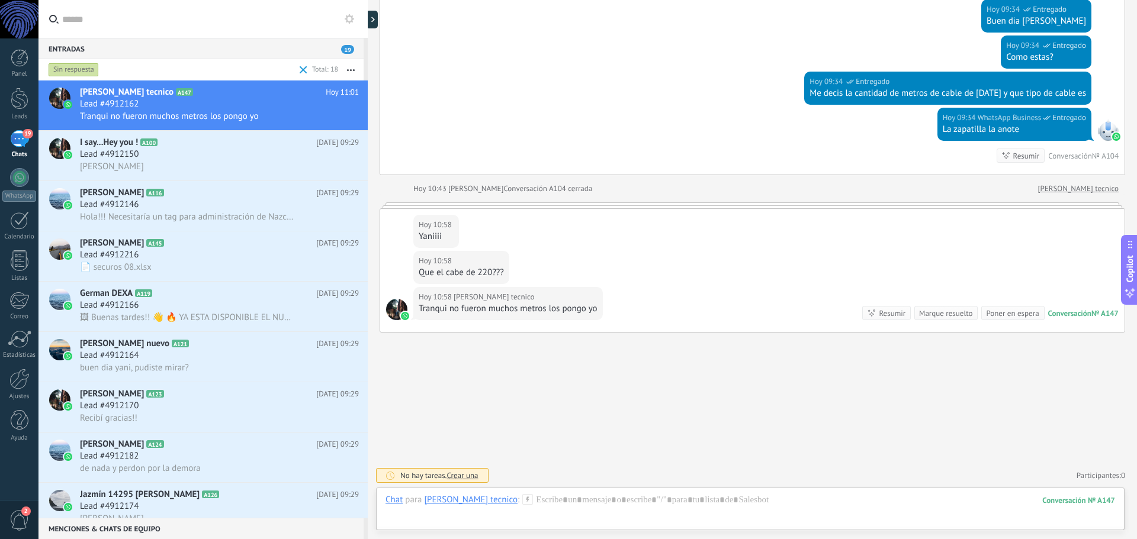
click at [927, 313] on div "Marque resuelto" at bounding box center [945, 313] width 53 height 11
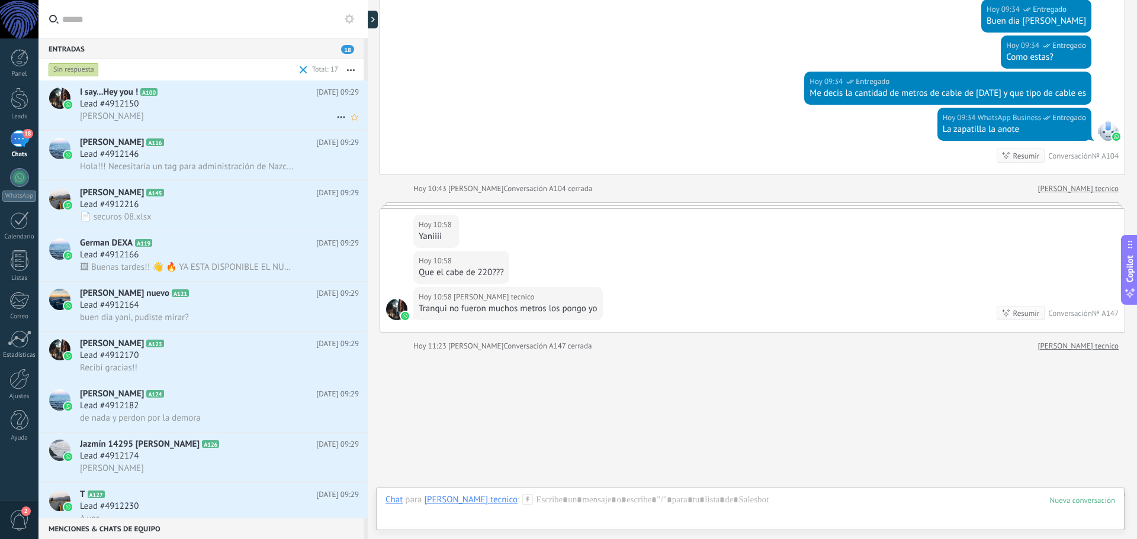
scroll to position [1291, 0]
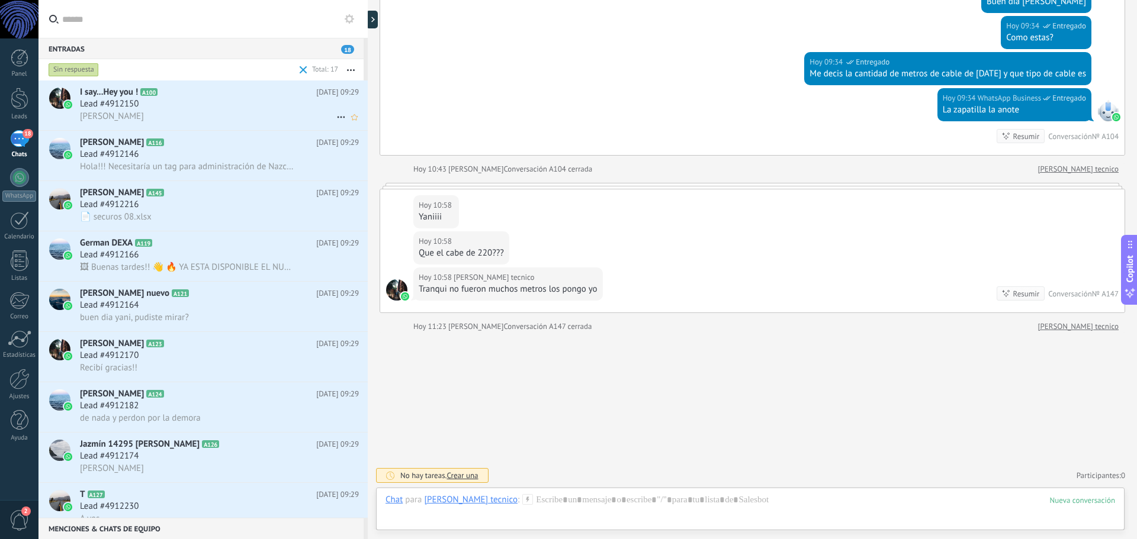
click at [189, 104] on div "Lead #4912150" at bounding box center [219, 104] width 279 height 12
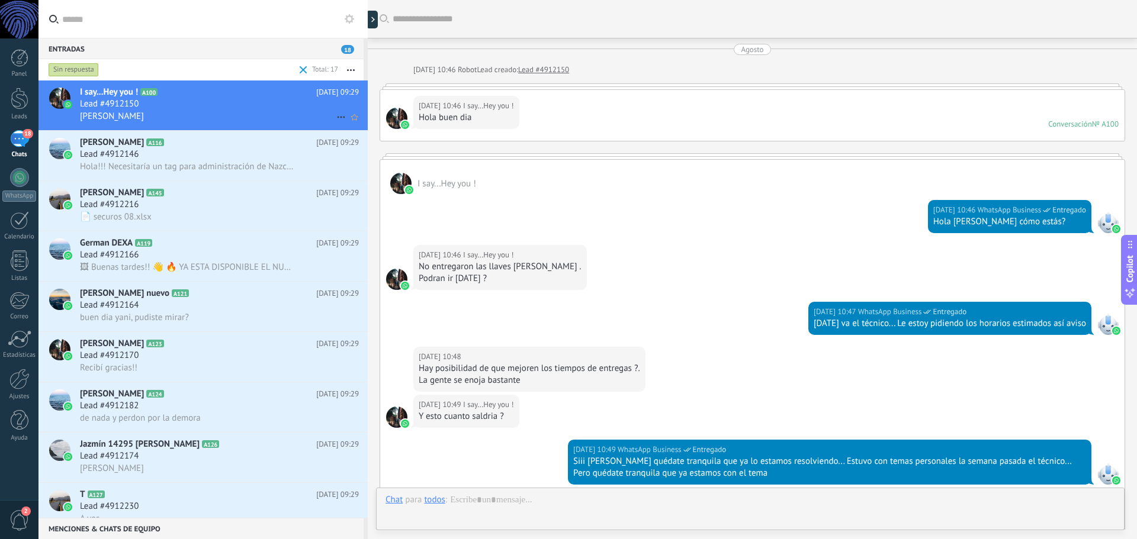
scroll to position [1017, 0]
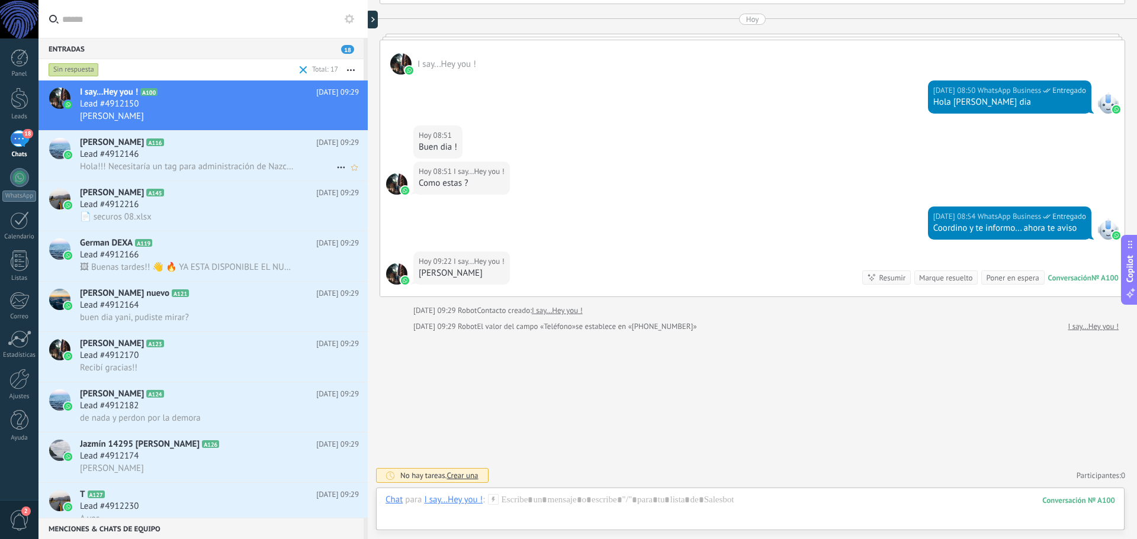
click at [173, 153] on div "Lead #4912146" at bounding box center [219, 155] width 279 height 12
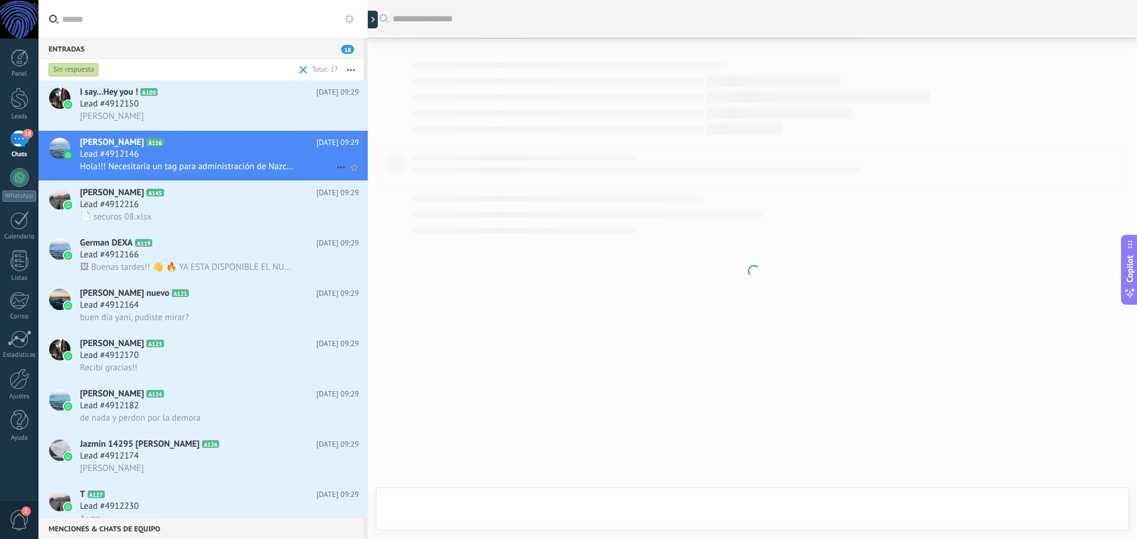
scroll to position [269, 0]
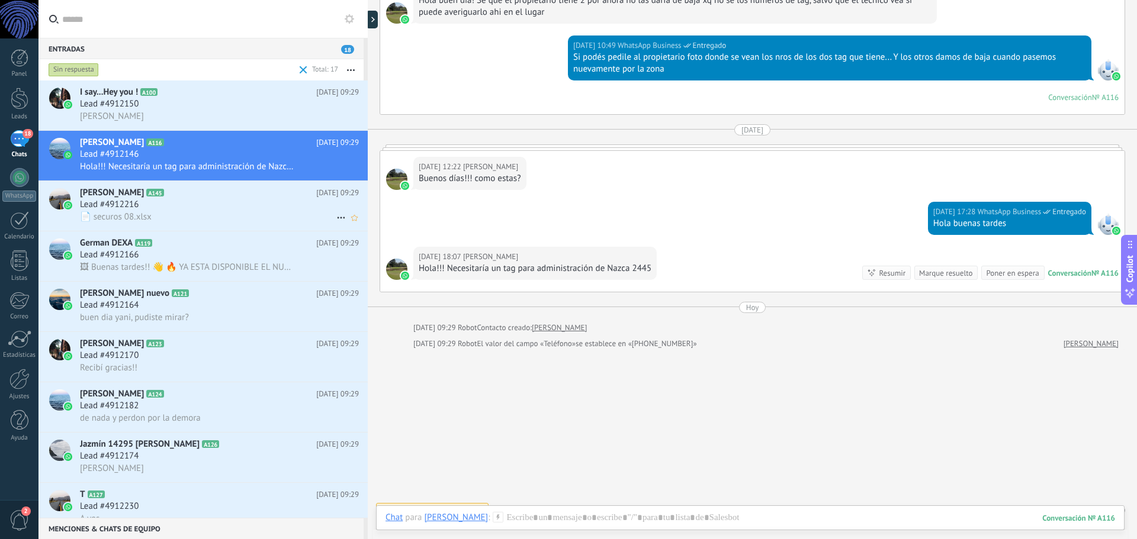
click at [175, 191] on h2 "Nati Contadora A145" at bounding box center [198, 193] width 236 height 12
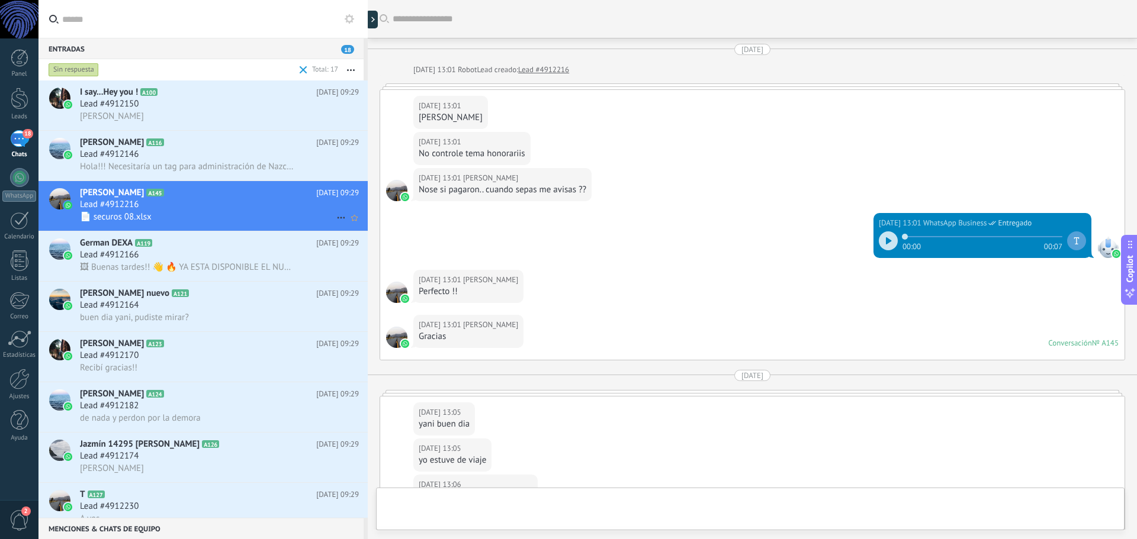
scroll to position [331, 0]
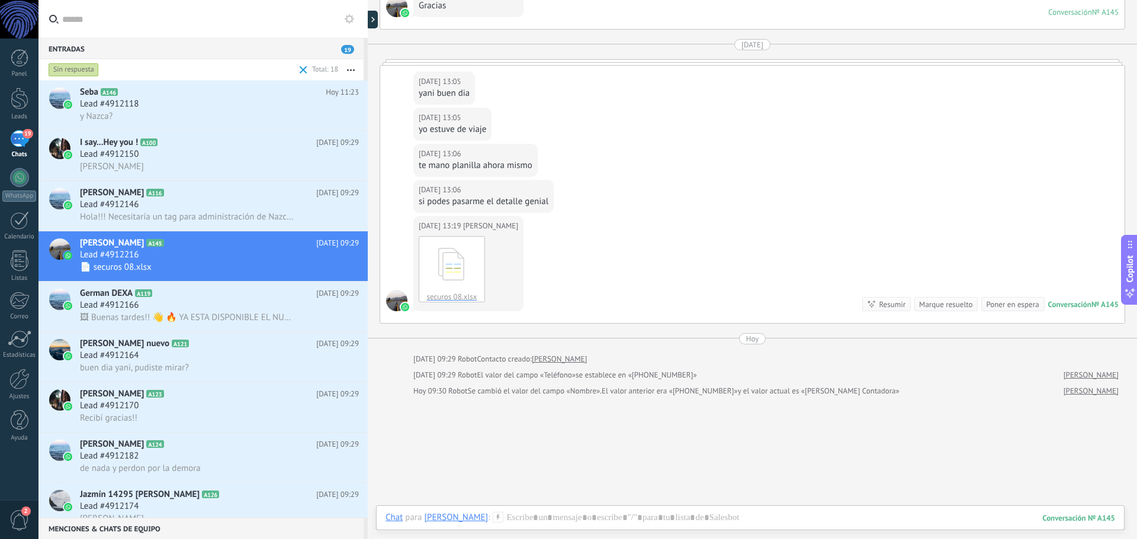
click at [948, 305] on div "Marque resuelto" at bounding box center [945, 304] width 53 height 11
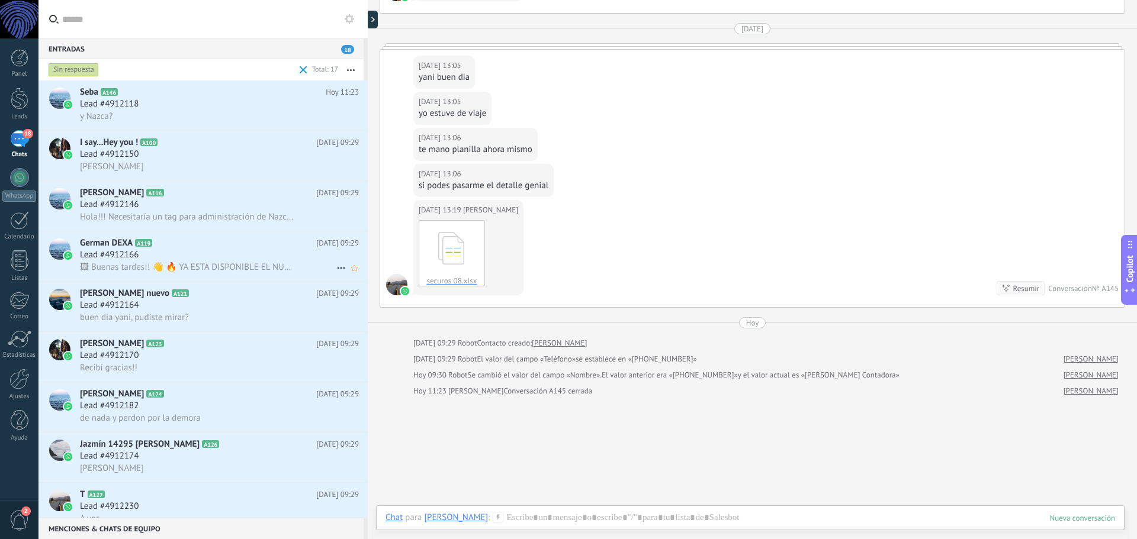
click at [172, 253] on div "Lead #4912166" at bounding box center [219, 255] width 279 height 12
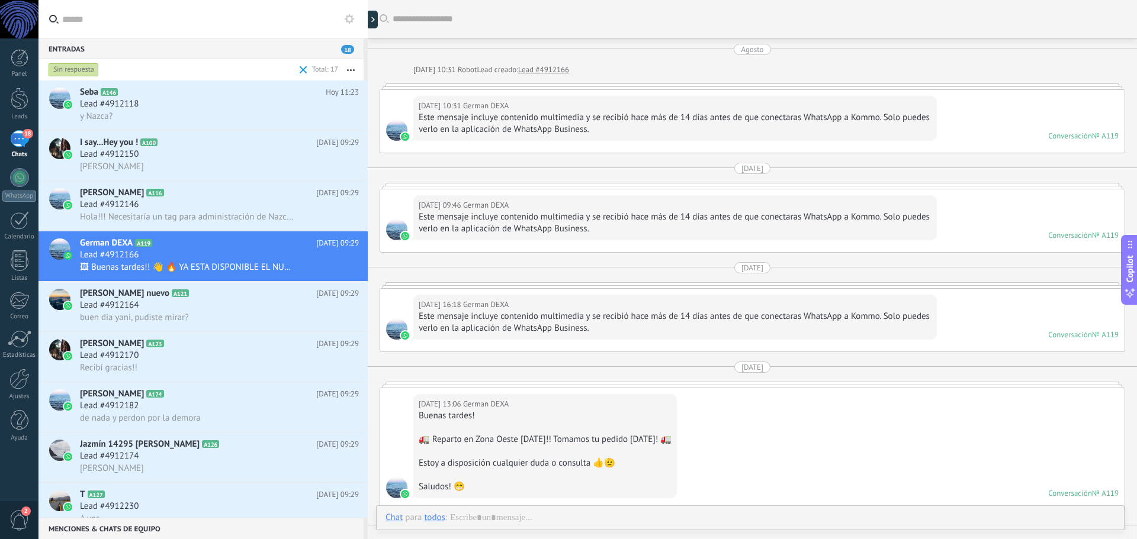
scroll to position [414, 0]
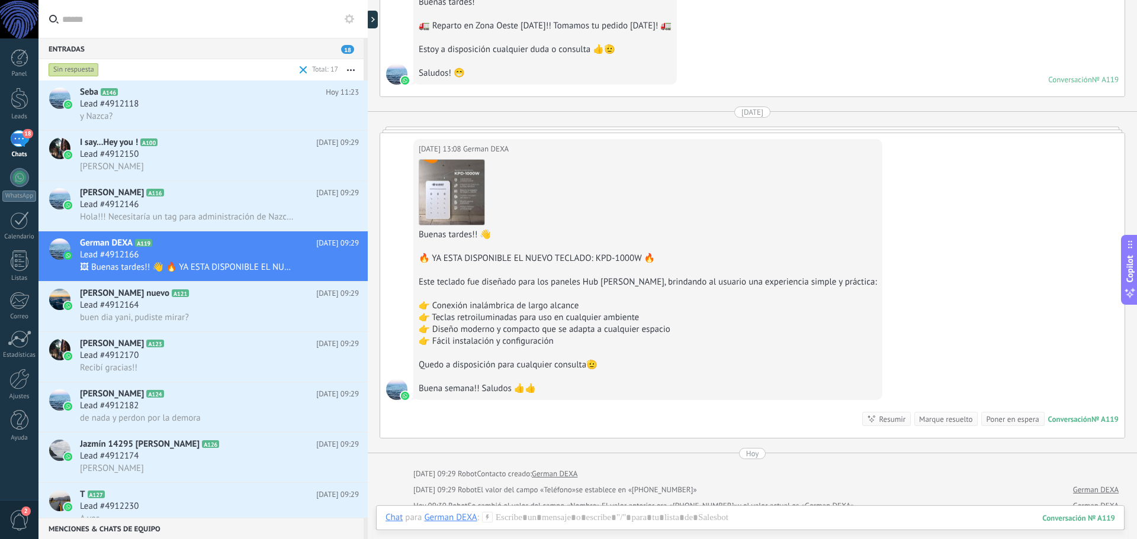
click at [950, 414] on div "Marque resuelto" at bounding box center [945, 419] width 53 height 11
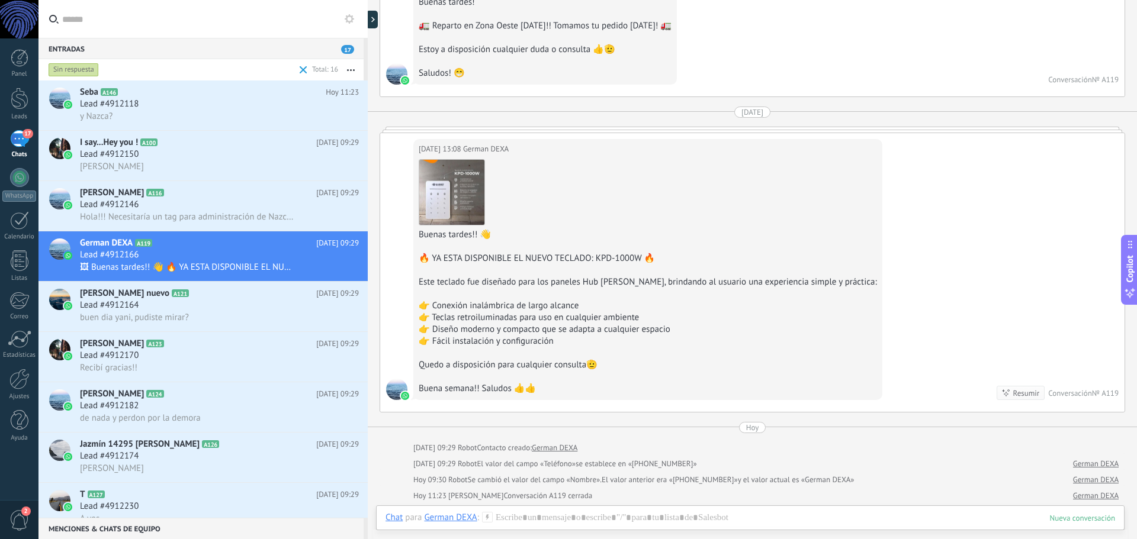
scroll to position [430, 0]
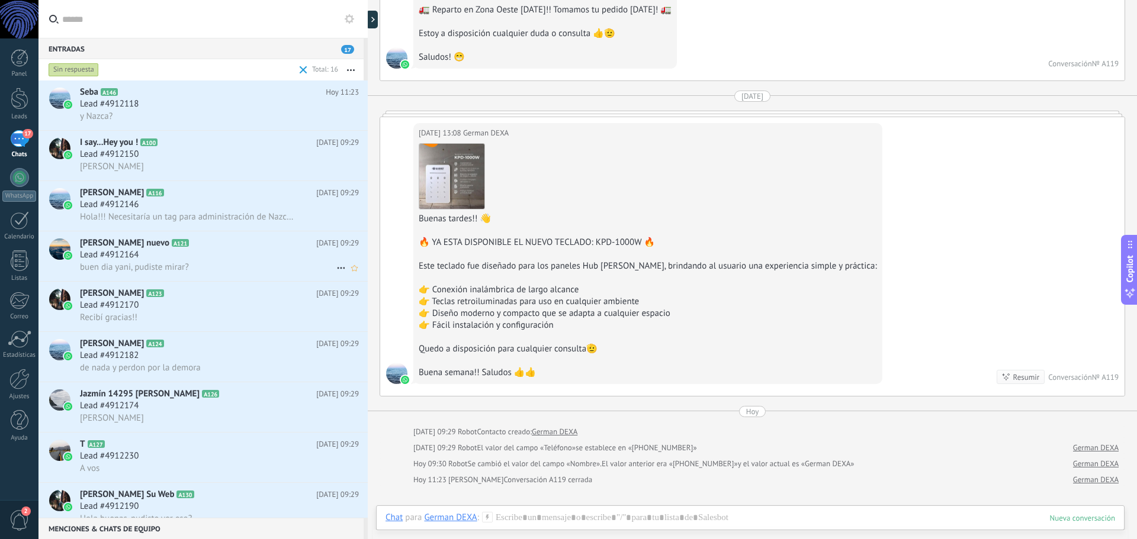
click at [181, 258] on div "Lead #4912164" at bounding box center [219, 255] width 279 height 12
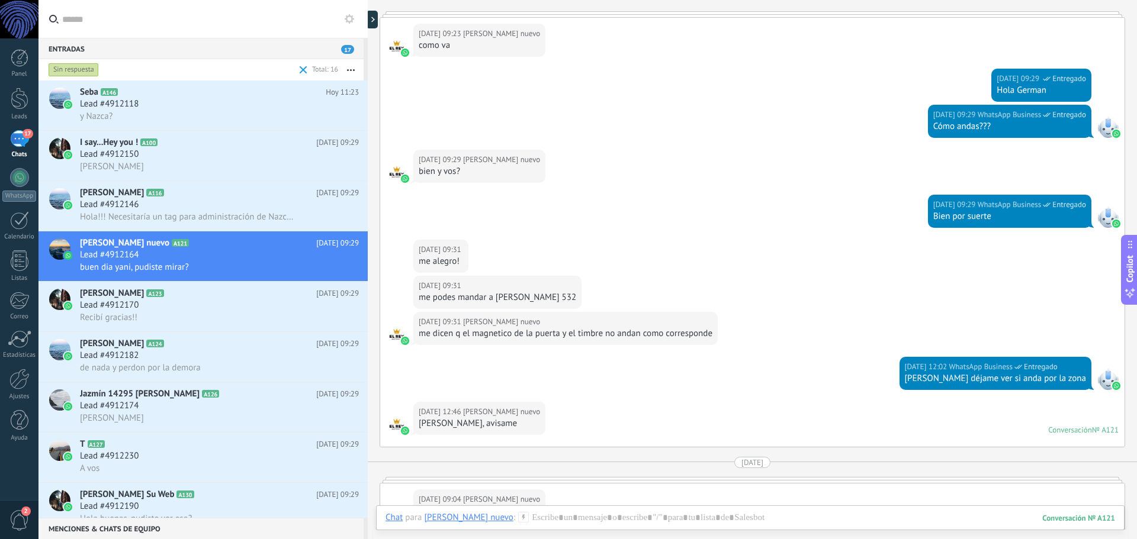
scroll to position [201, 0]
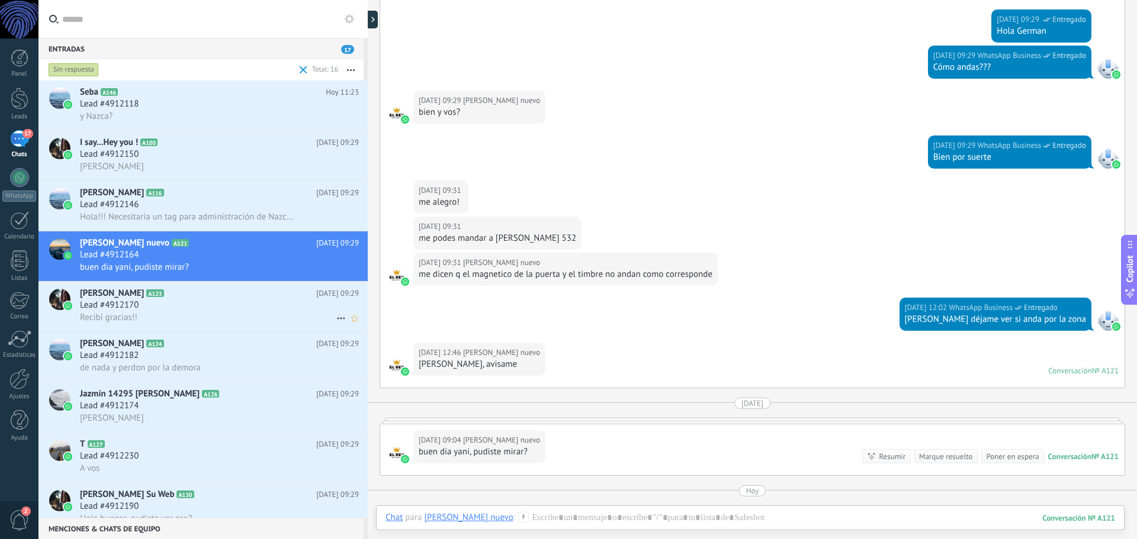
click at [182, 297] on h2 "Pablo securos A123" at bounding box center [198, 294] width 236 height 12
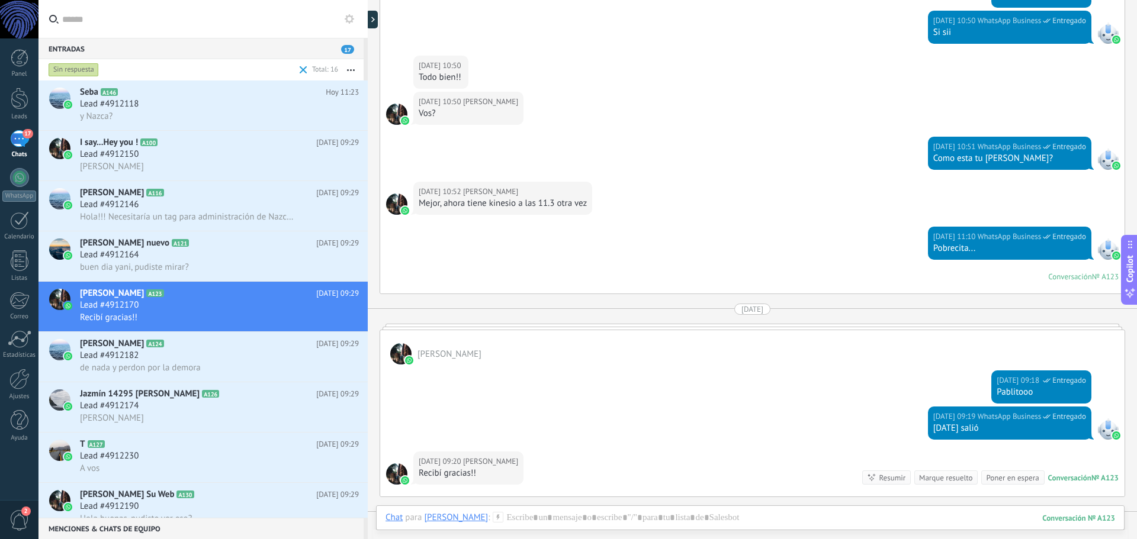
scroll to position [640, 0]
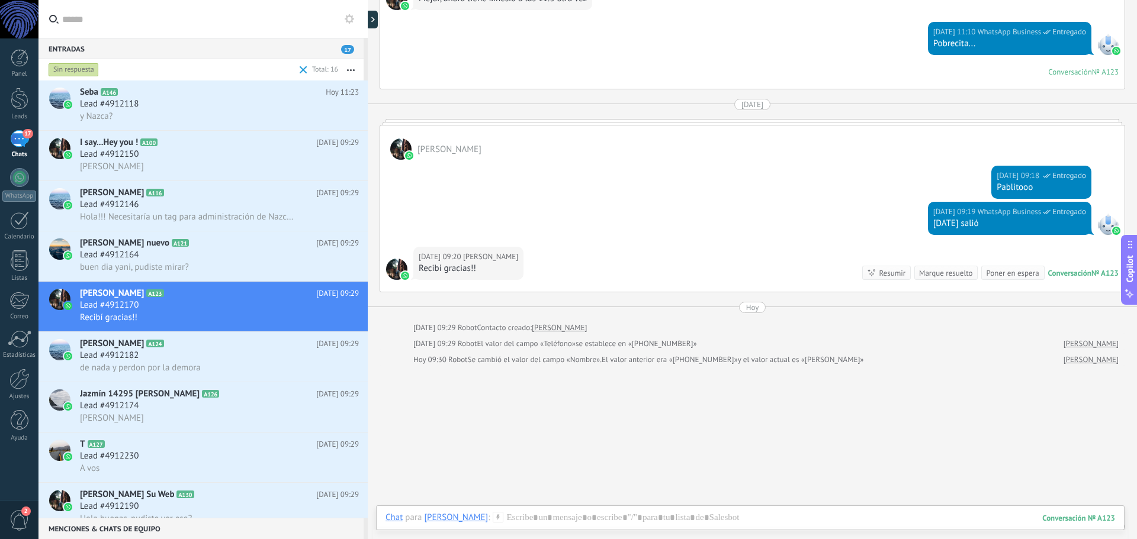
click at [937, 276] on div "Marque resuelto" at bounding box center [945, 273] width 53 height 11
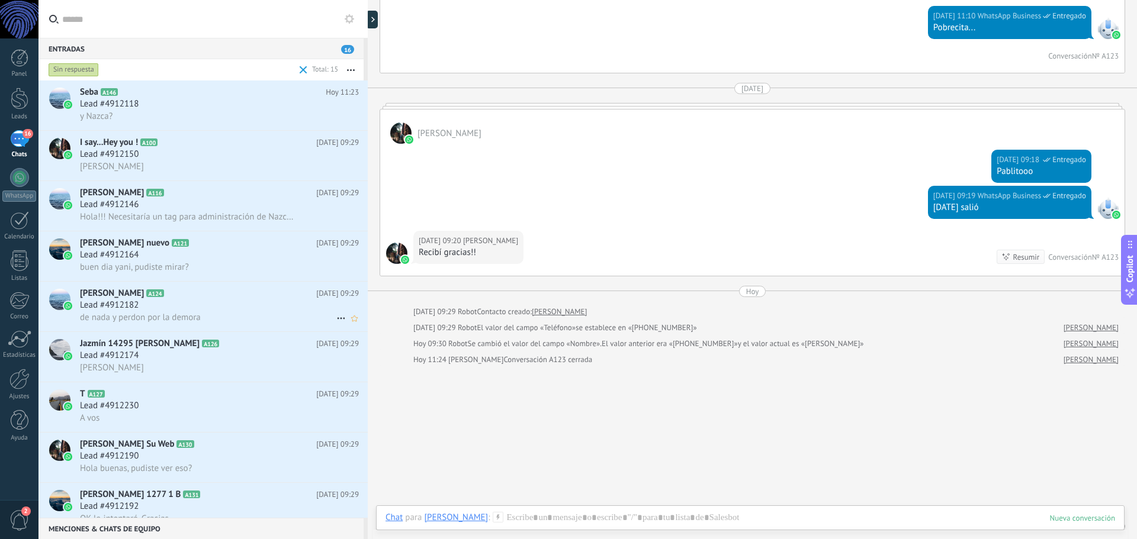
click at [194, 300] on div "Lead #4912182" at bounding box center [219, 306] width 279 height 12
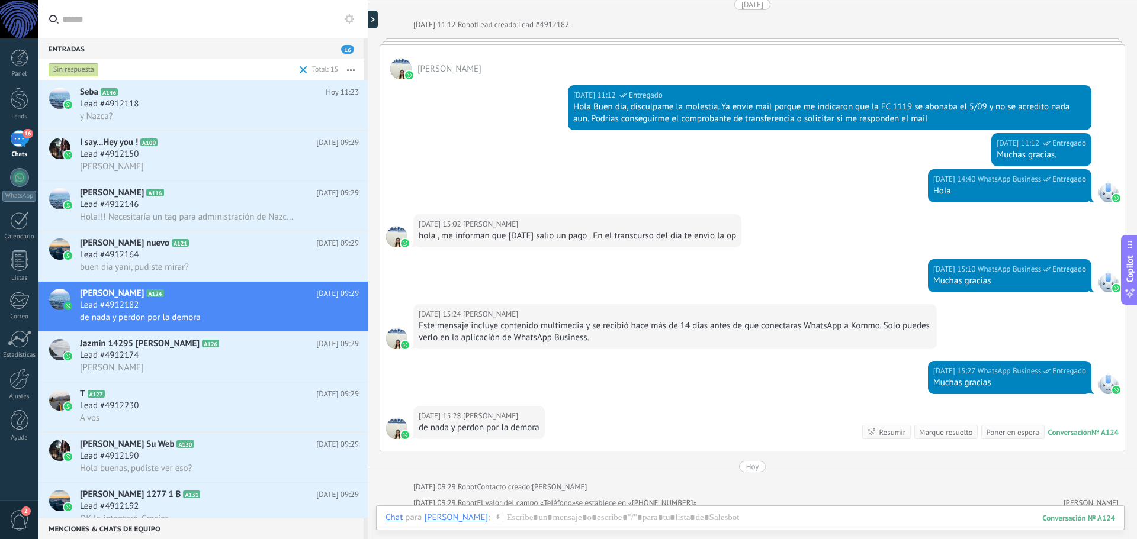
scroll to position [27, 0]
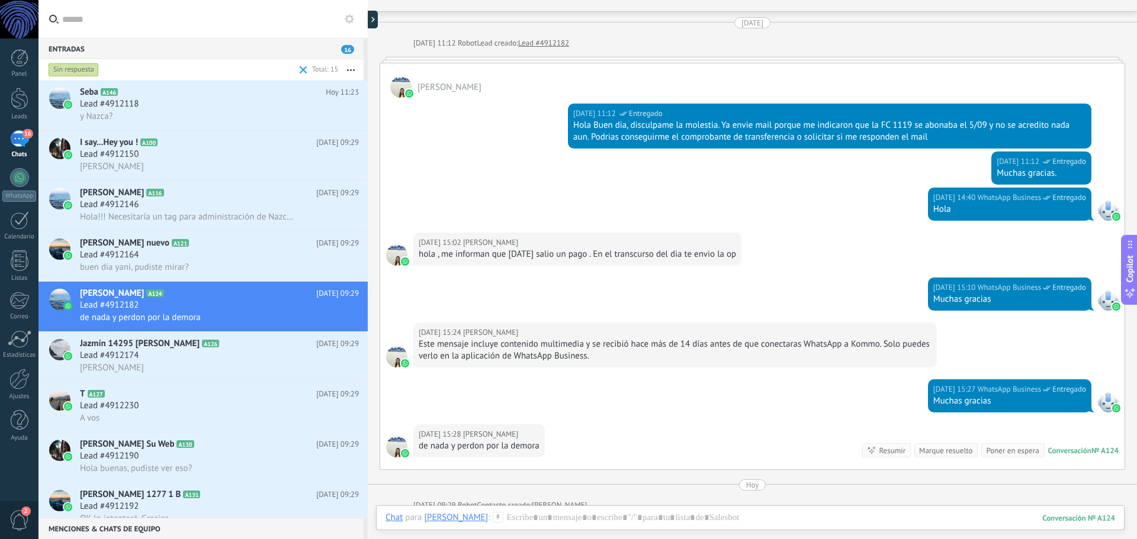
click at [397, 87] on div at bounding box center [400, 86] width 21 height 21
click at [58, 298] on div at bounding box center [59, 299] width 21 height 21
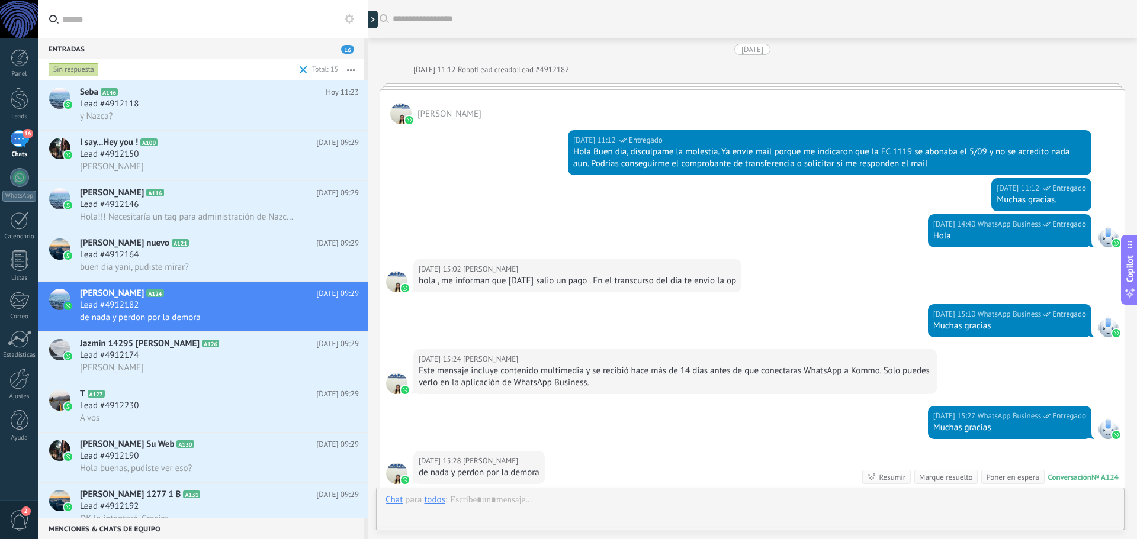
scroll to position [204, 0]
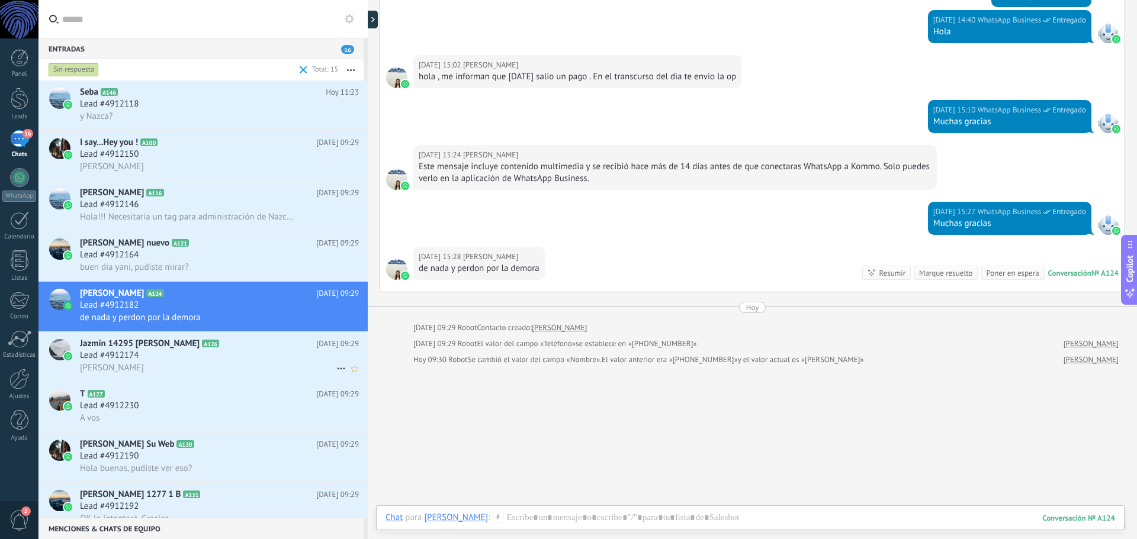
click at [136, 345] on span "Jazmín 14295 Ricaldoni" at bounding box center [140, 344] width 120 height 12
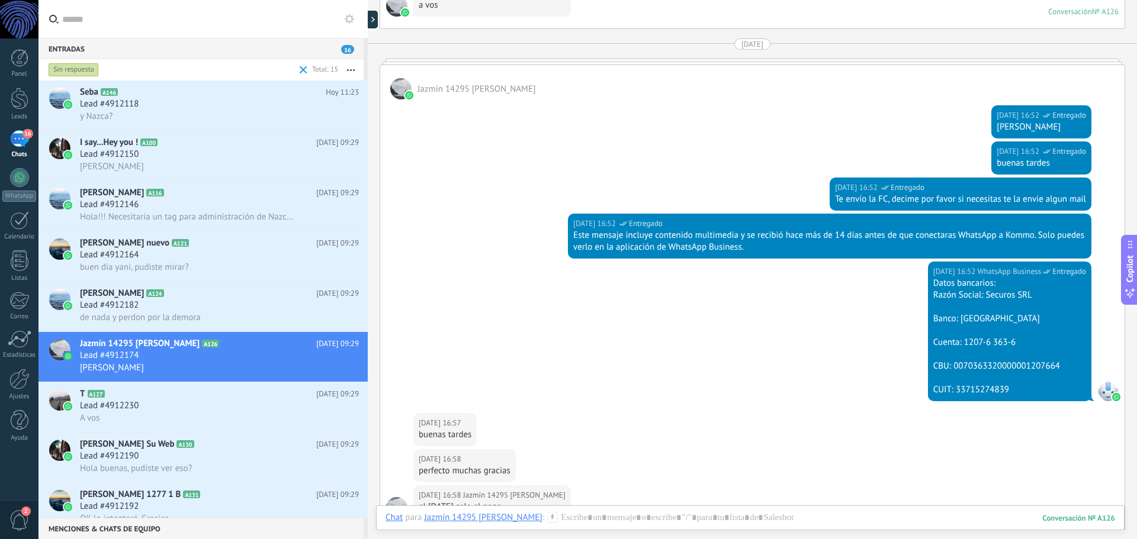
scroll to position [1935, 0]
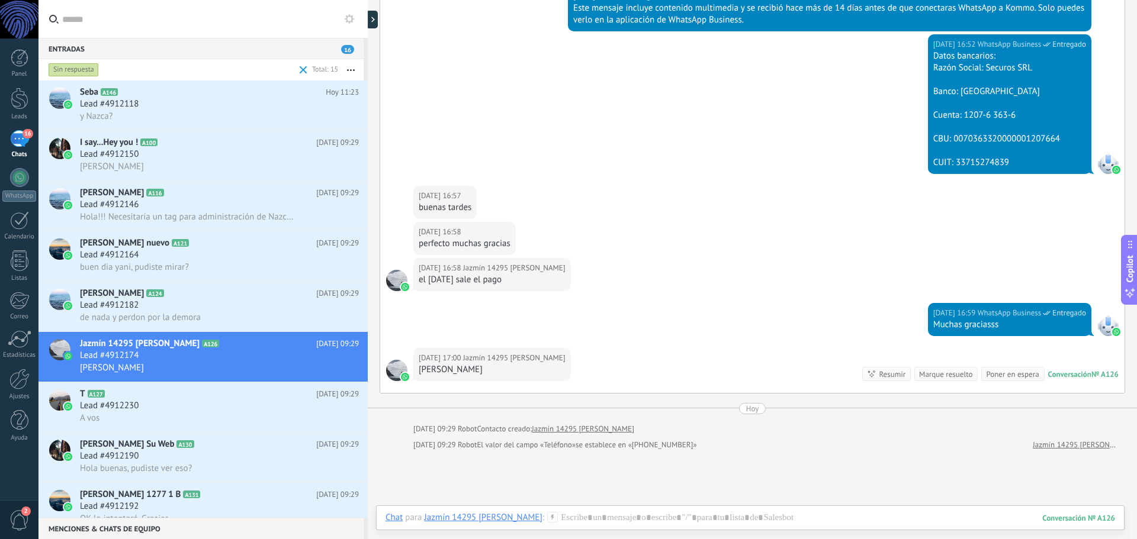
click at [942, 379] on div "Marque resuelto" at bounding box center [945, 374] width 53 height 11
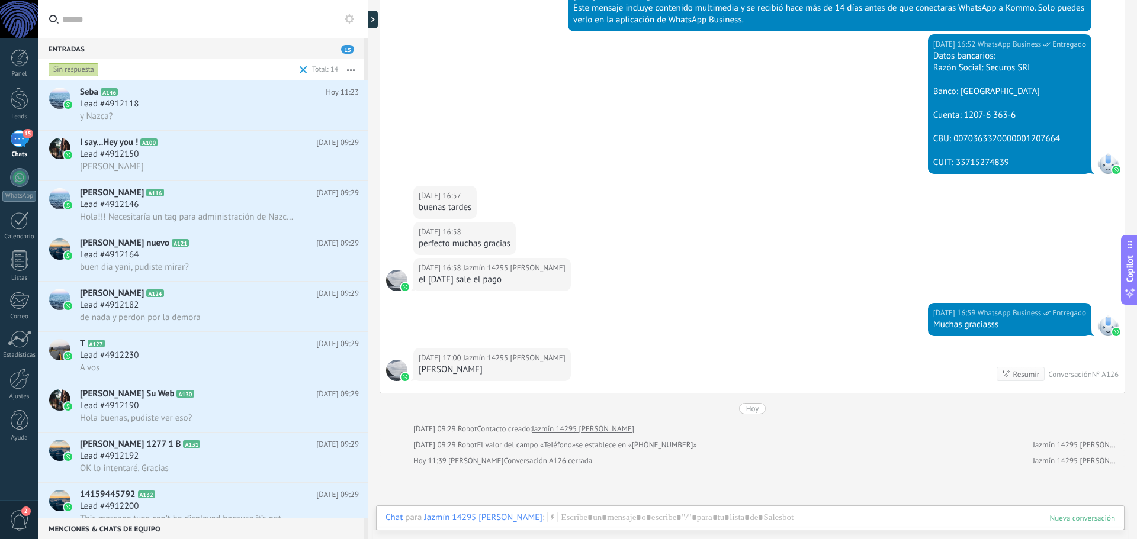
scroll to position [1951, 0]
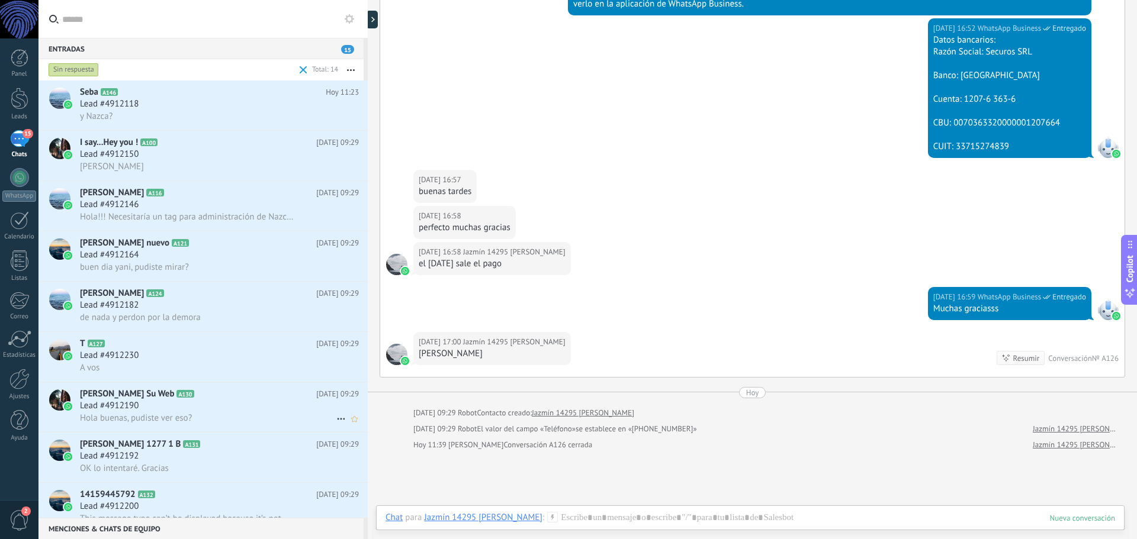
click at [172, 399] on h2 "Matias Coletta Su Web A130" at bounding box center [198, 394] width 236 height 12
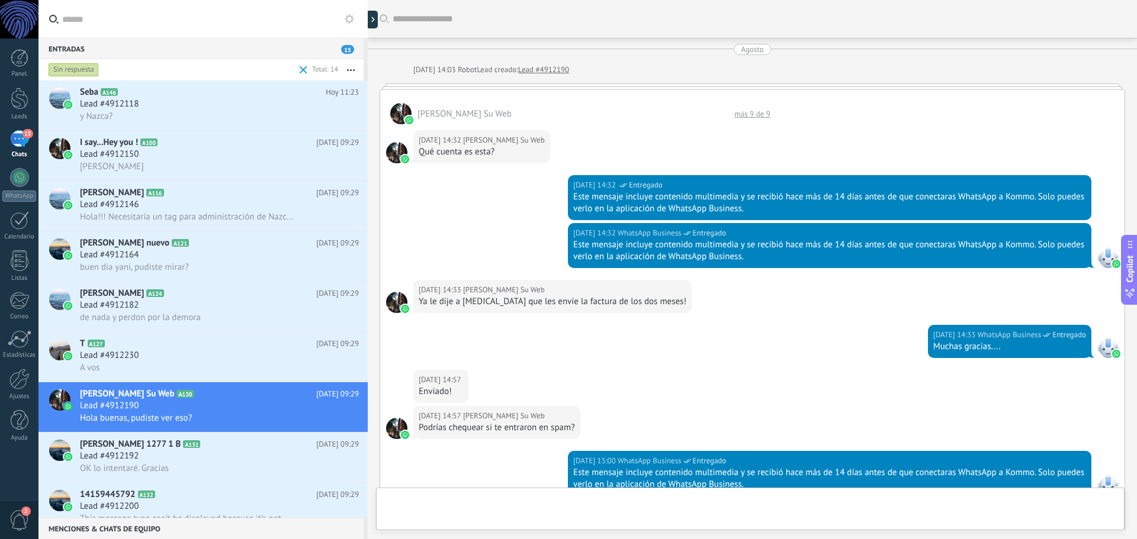
scroll to position [410, 0]
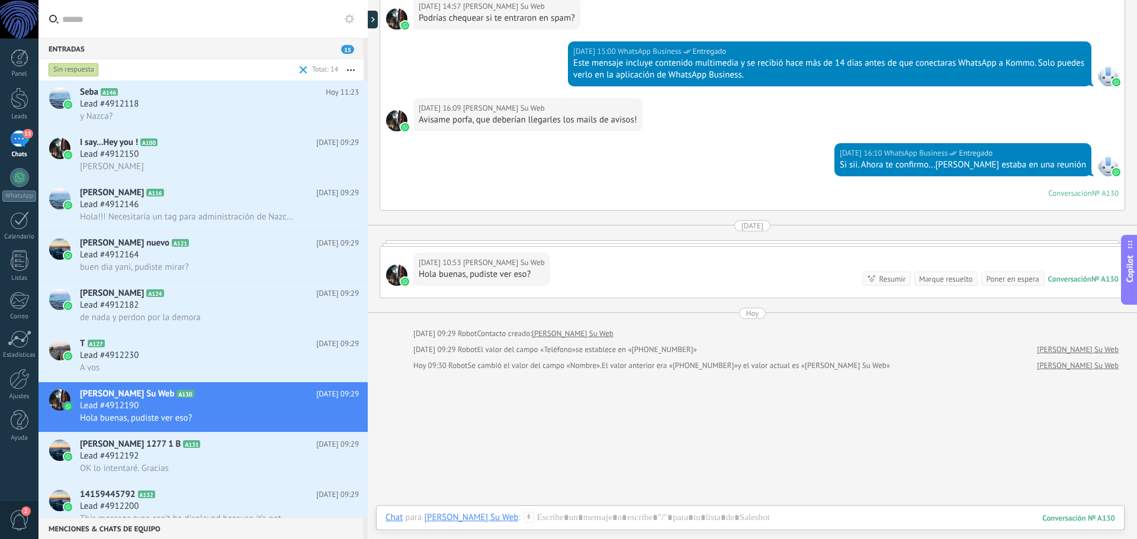
click at [946, 277] on div "Marque resuelto" at bounding box center [945, 279] width 53 height 11
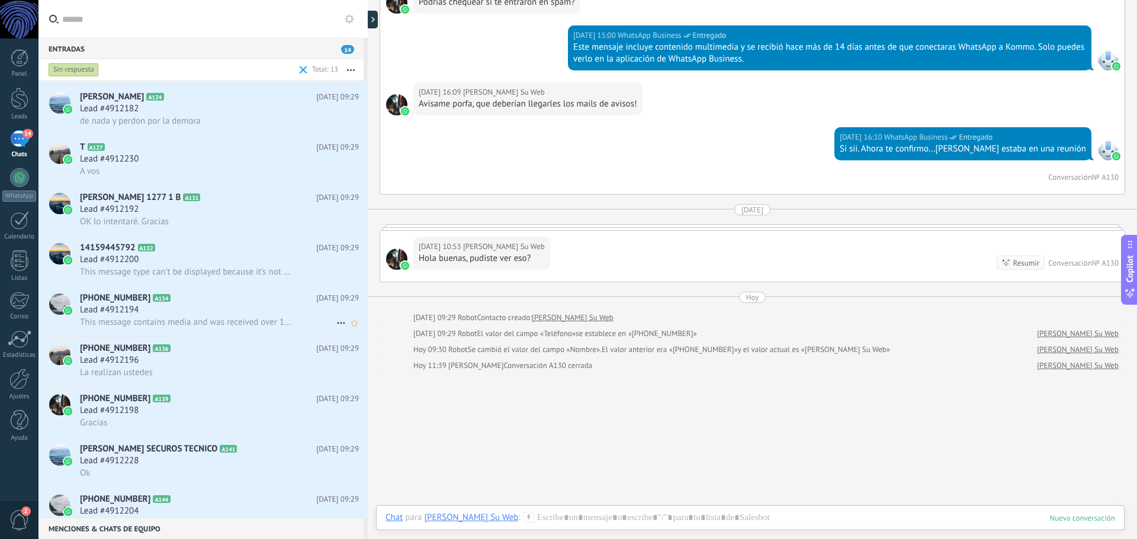
scroll to position [217, 0]
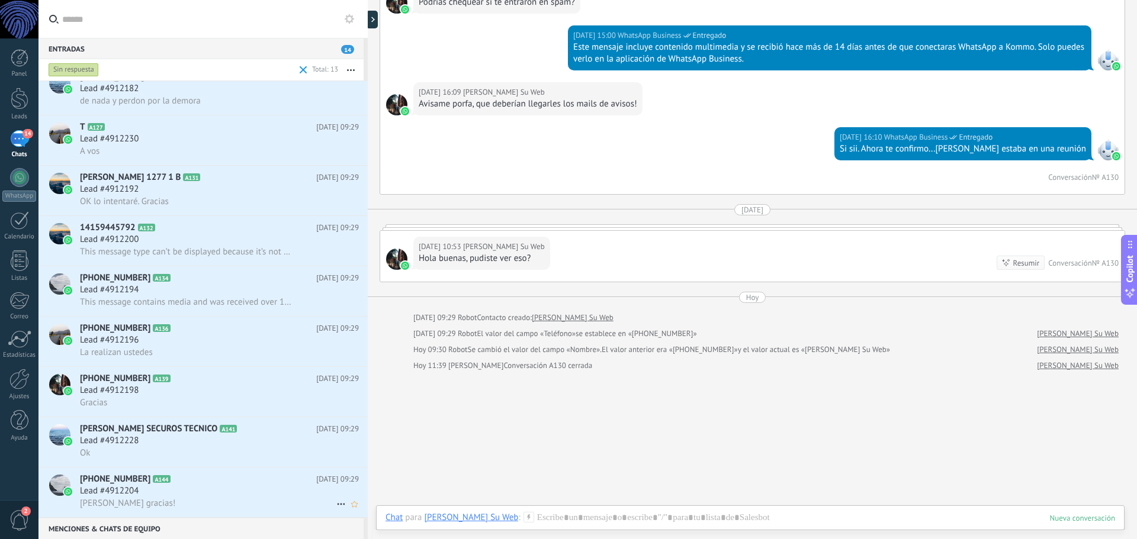
click at [156, 488] on div "Lead #4912204" at bounding box center [219, 491] width 279 height 12
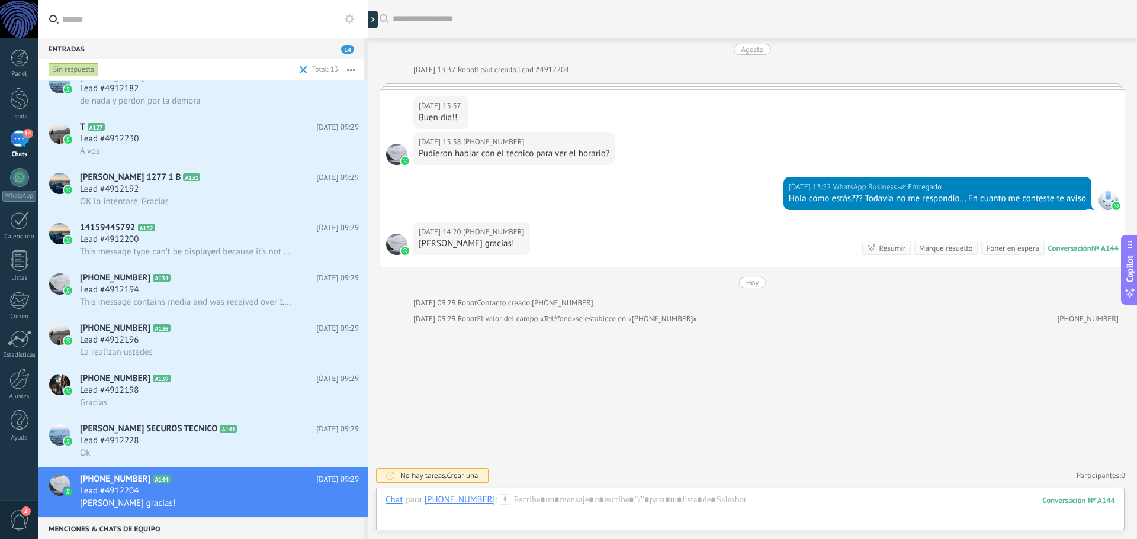
click at [754, 48] on div "Agosto" at bounding box center [752, 49] width 22 height 11
click at [734, 88] on div at bounding box center [751, 86] width 745 height 6
click at [931, 252] on div "Marque resuelto" at bounding box center [945, 248] width 53 height 11
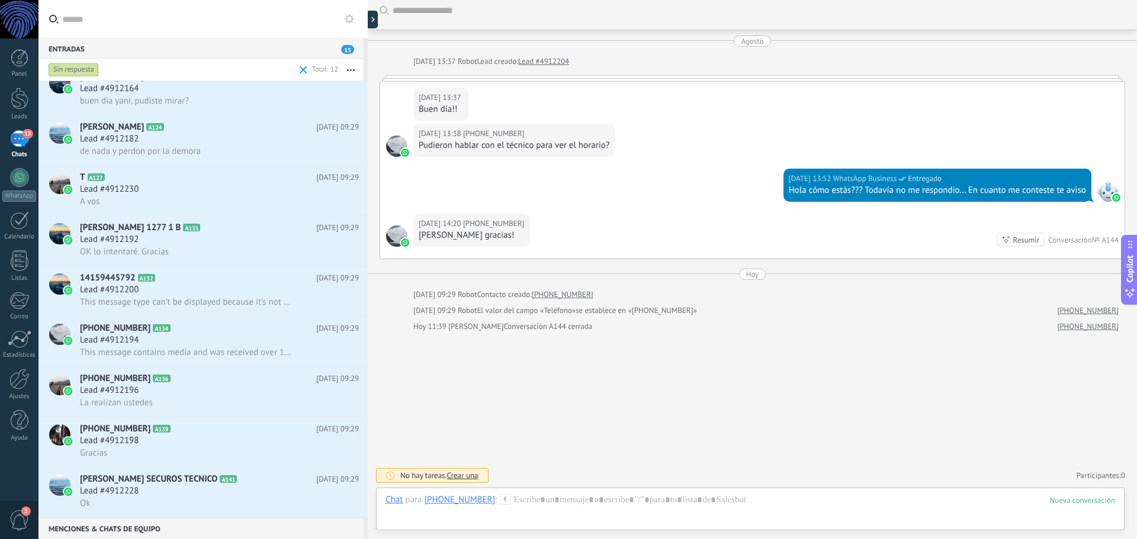
scroll to position [167, 0]
click at [125, 490] on span "Lead #4912228" at bounding box center [109, 491] width 59 height 12
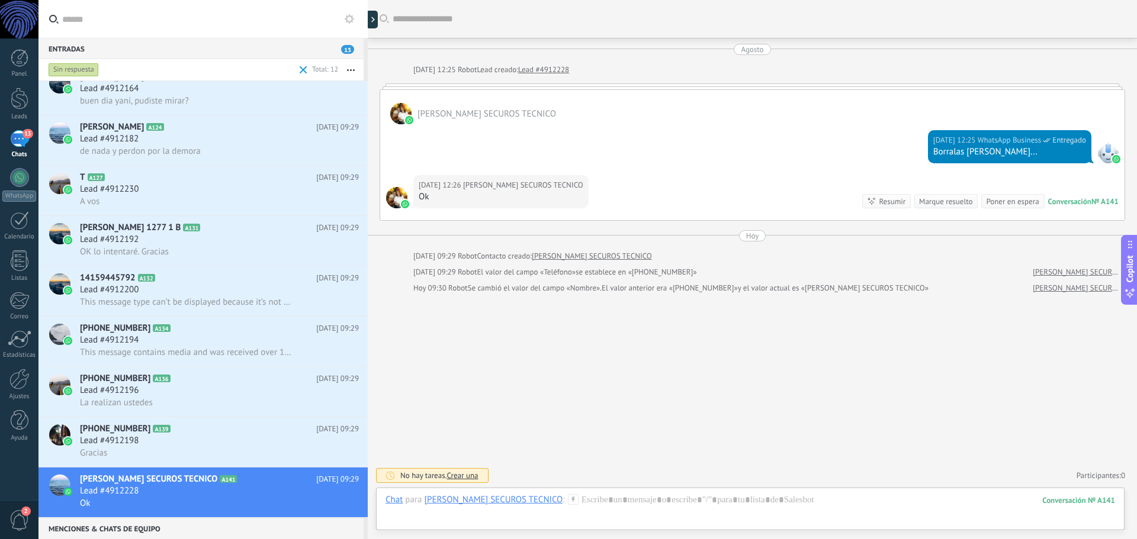
click at [747, 47] on div "Agosto" at bounding box center [752, 49] width 22 height 11
click at [162, 439] on div "Lead #4912198" at bounding box center [219, 441] width 279 height 12
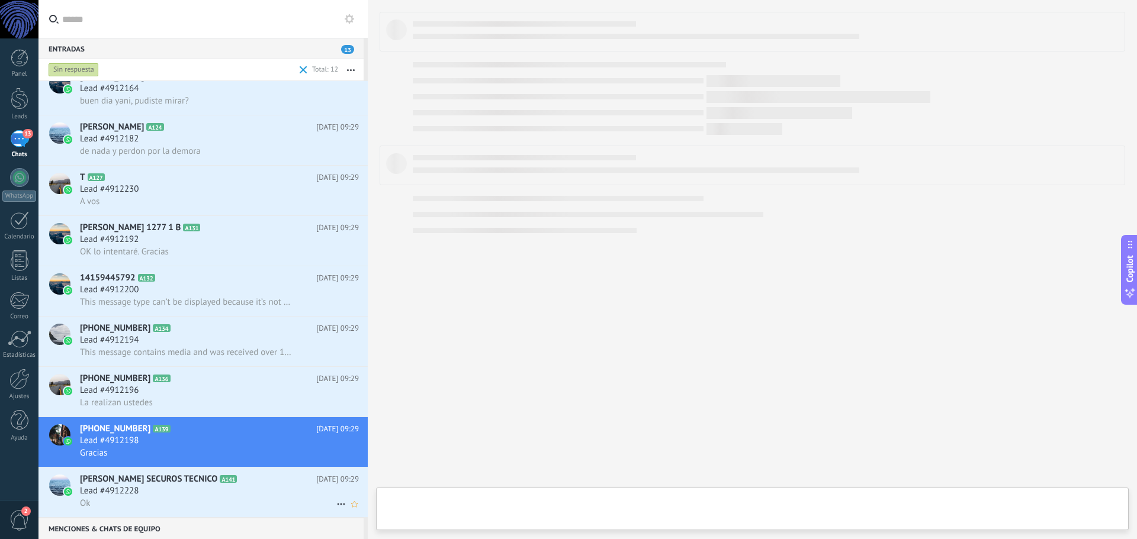
click at [149, 482] on span "Marce SECUROS TECNICO" at bounding box center [148, 480] width 137 height 12
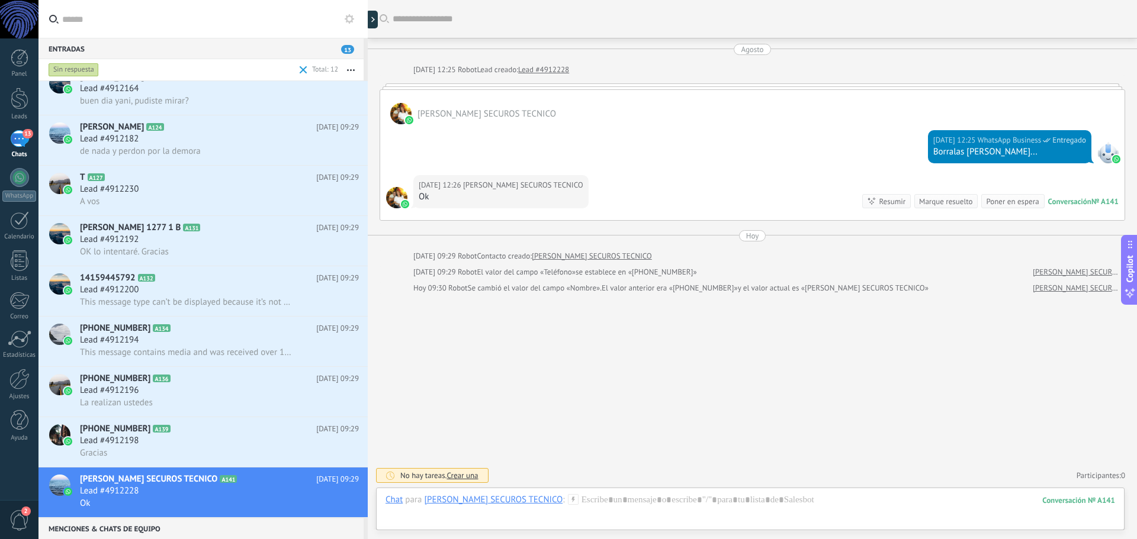
click at [956, 202] on div "Marque resuelto" at bounding box center [945, 201] width 53 height 11
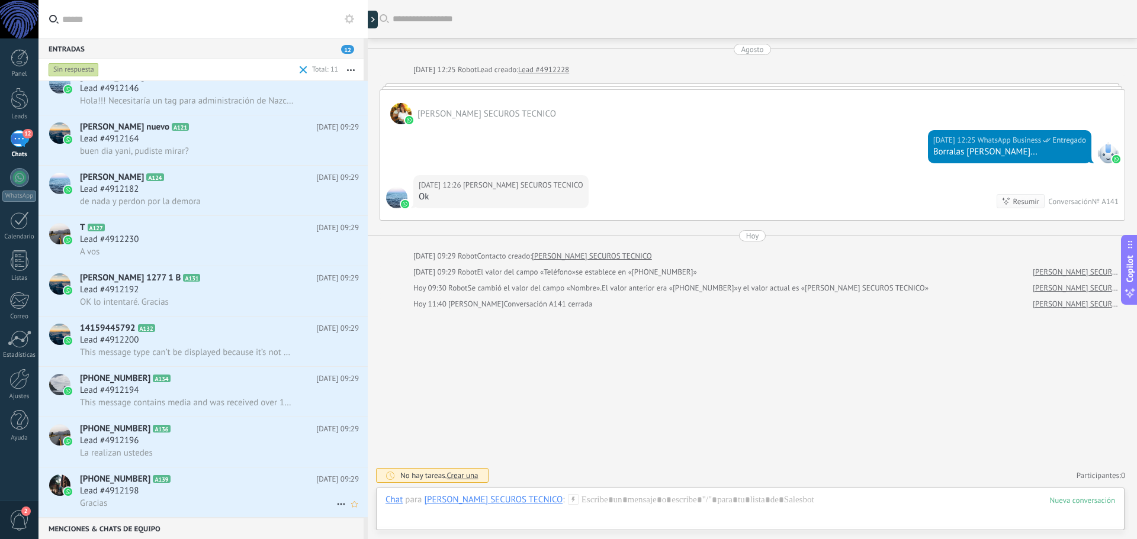
click at [91, 509] on span "Gracias" at bounding box center [93, 503] width 27 height 11
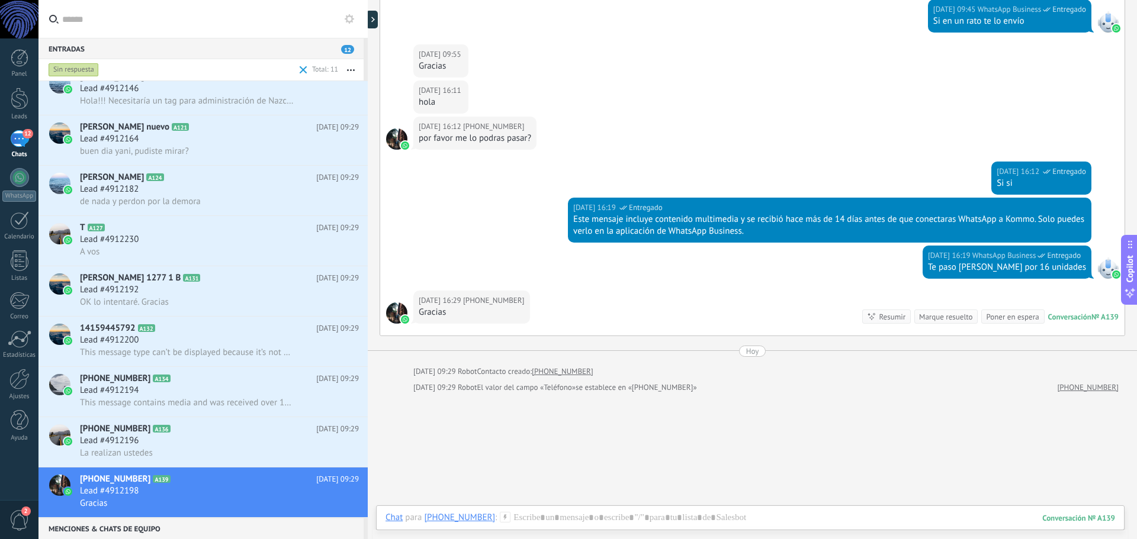
scroll to position [255, 0]
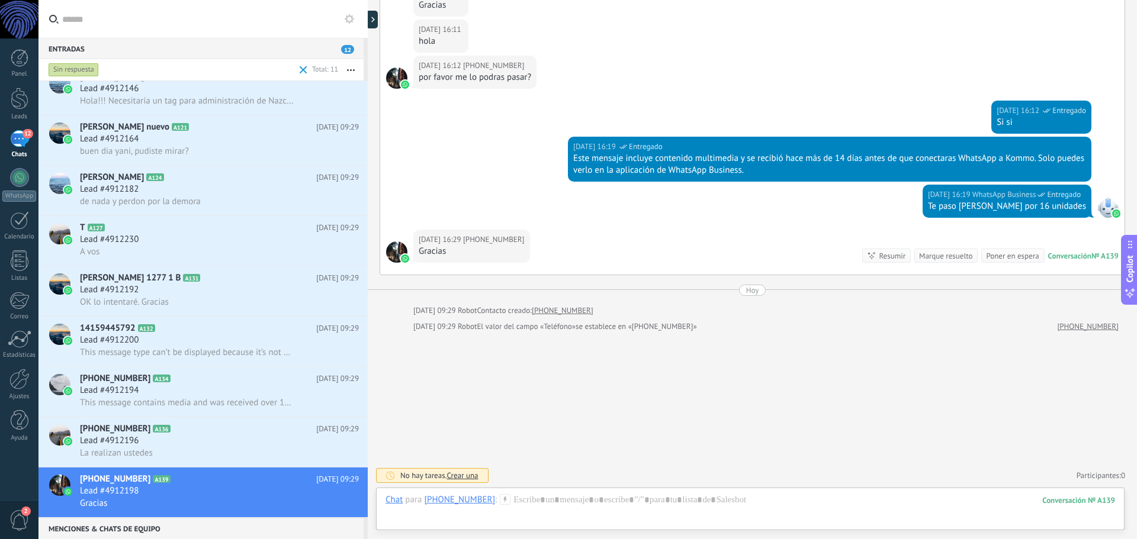
click at [959, 255] on div "Marque resuelto" at bounding box center [945, 255] width 53 height 11
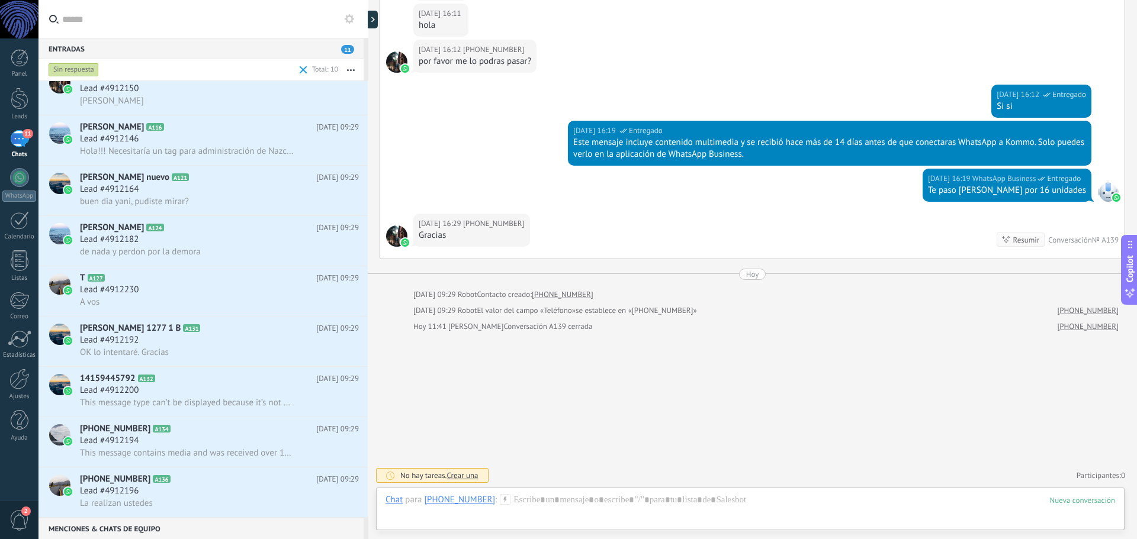
scroll to position [66, 0]
click at [162, 500] on div "La realizan ustedes" at bounding box center [219, 503] width 279 height 12
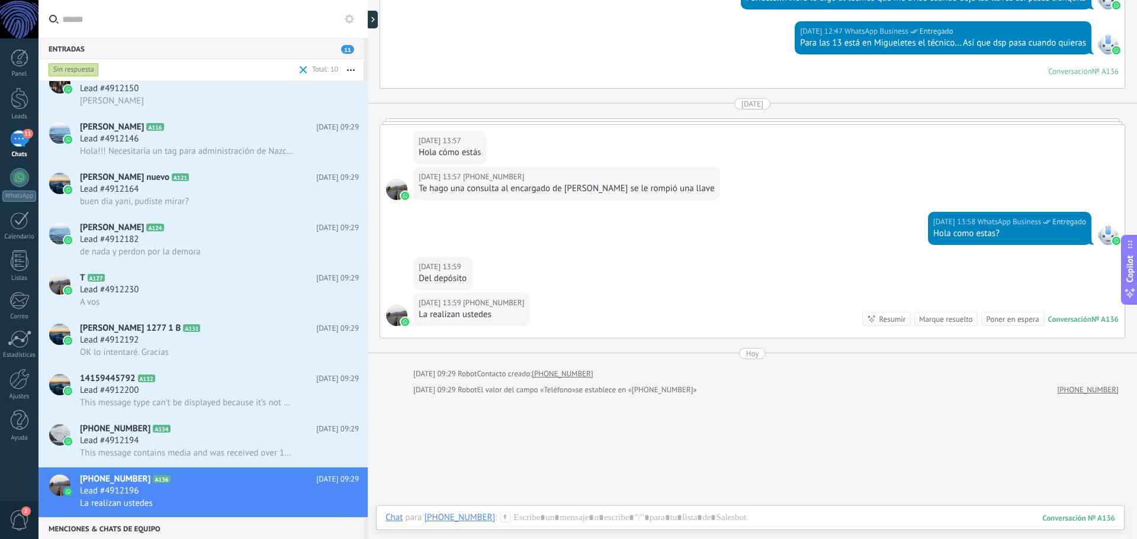
scroll to position [576, 0]
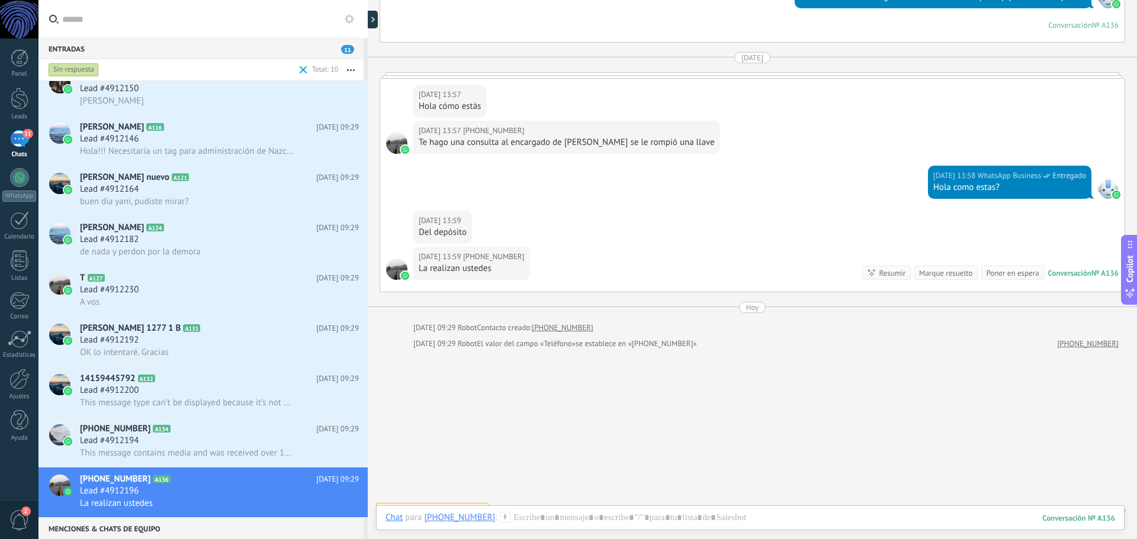
click at [947, 276] on div "Marque resuelto" at bounding box center [945, 273] width 53 height 11
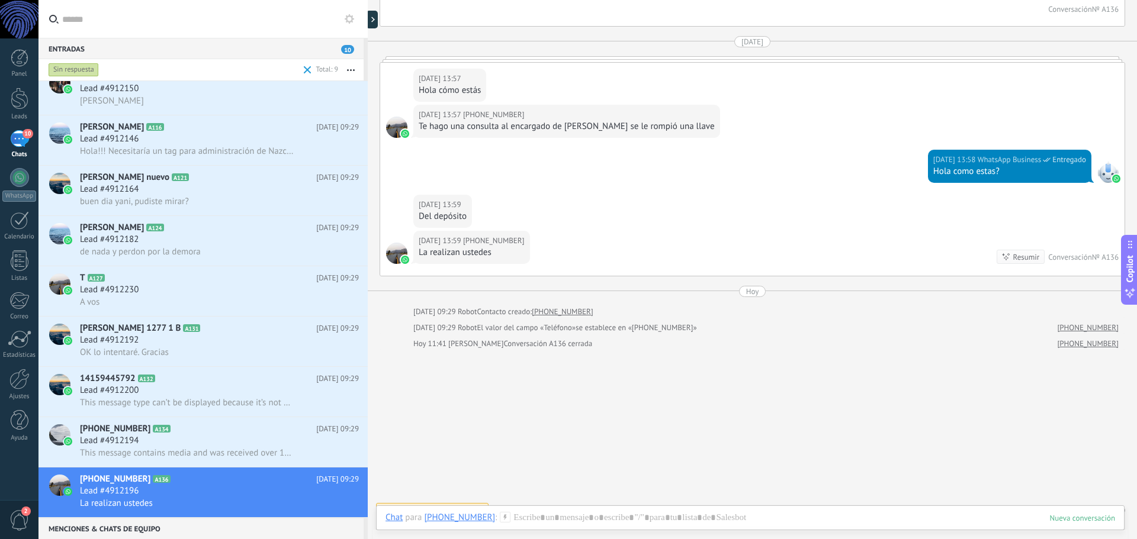
scroll to position [16, 0]
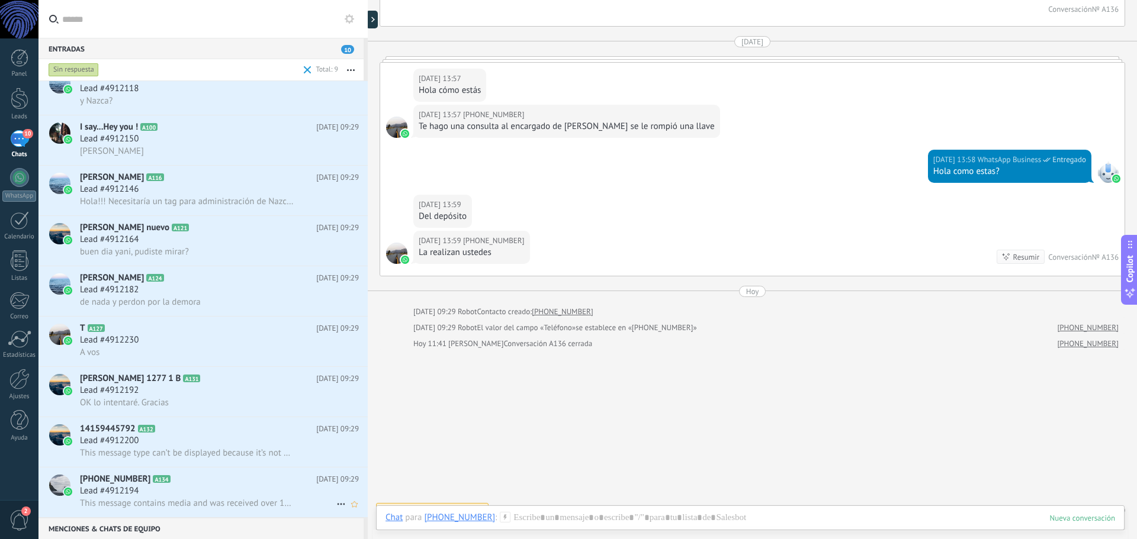
click at [166, 493] on div "Lead #4912194" at bounding box center [219, 491] width 279 height 12
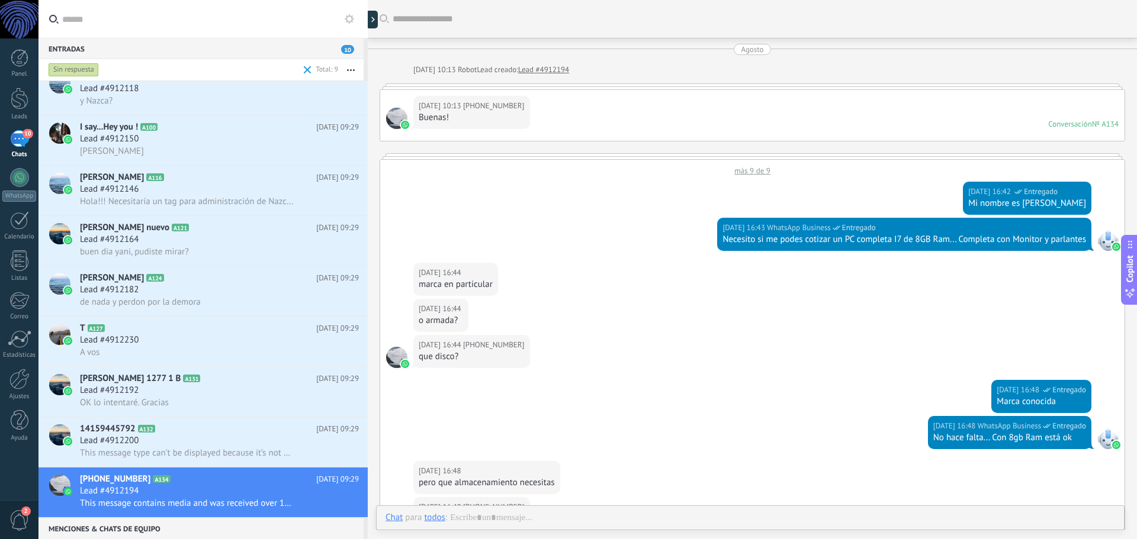
scroll to position [831, 0]
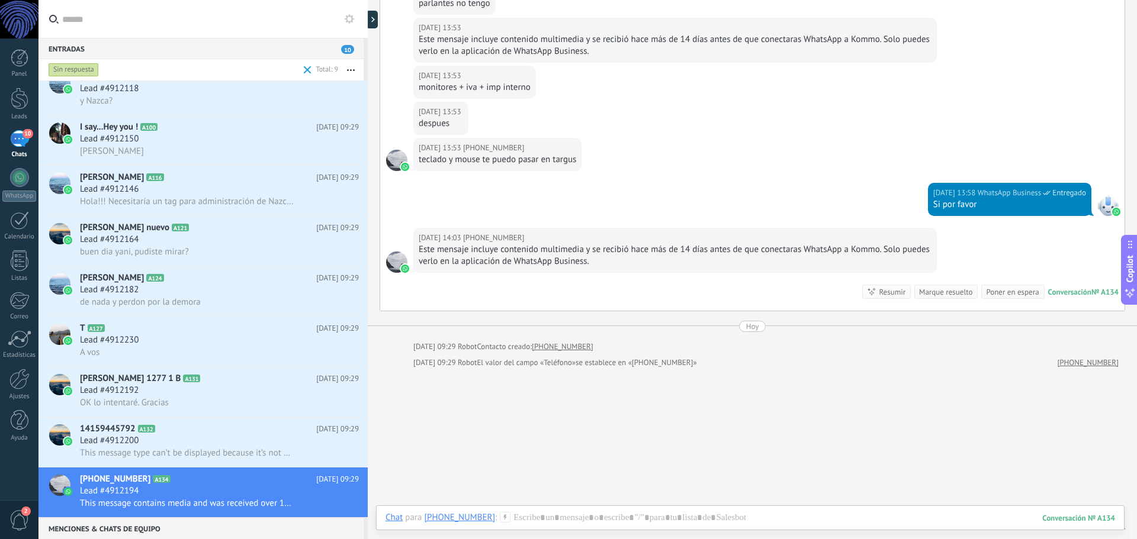
click at [950, 290] on div "Marque resuelto" at bounding box center [945, 292] width 53 height 11
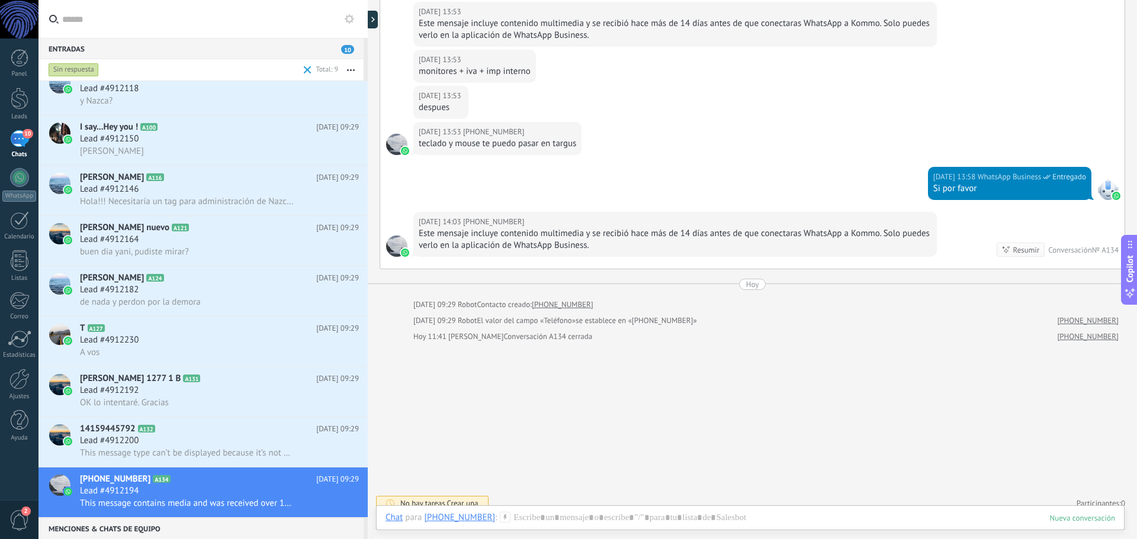
scroll to position [0, 0]
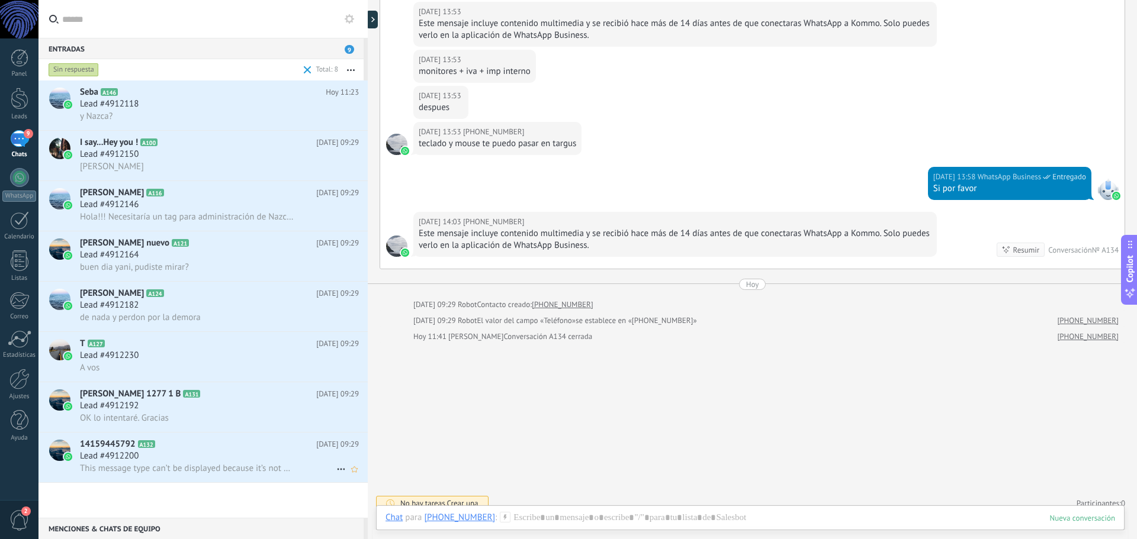
click at [189, 455] on div "Lead #4912200" at bounding box center [219, 457] width 279 height 12
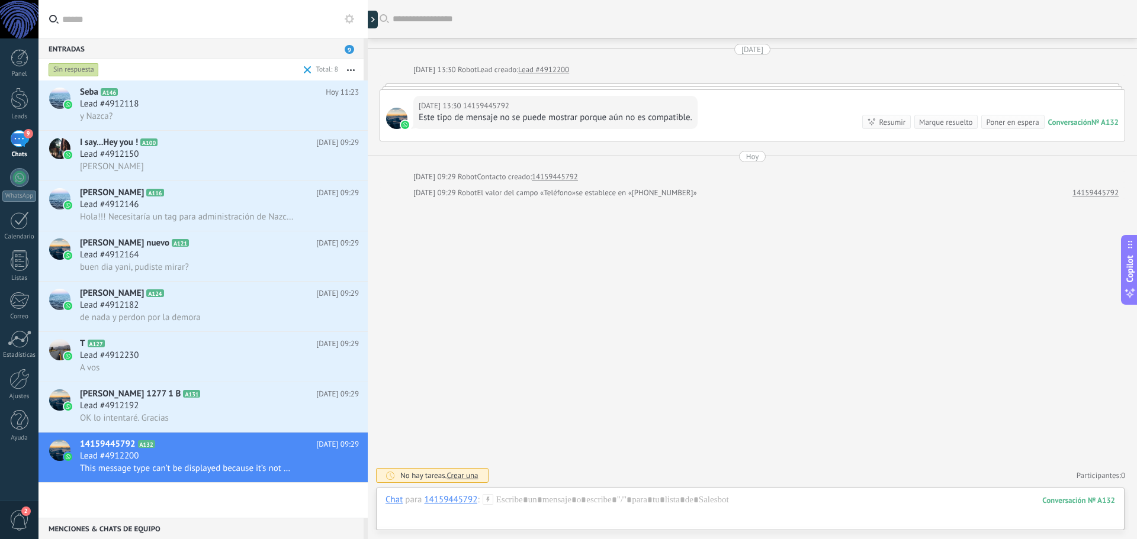
click at [938, 120] on div "Marque resuelto" at bounding box center [945, 122] width 53 height 11
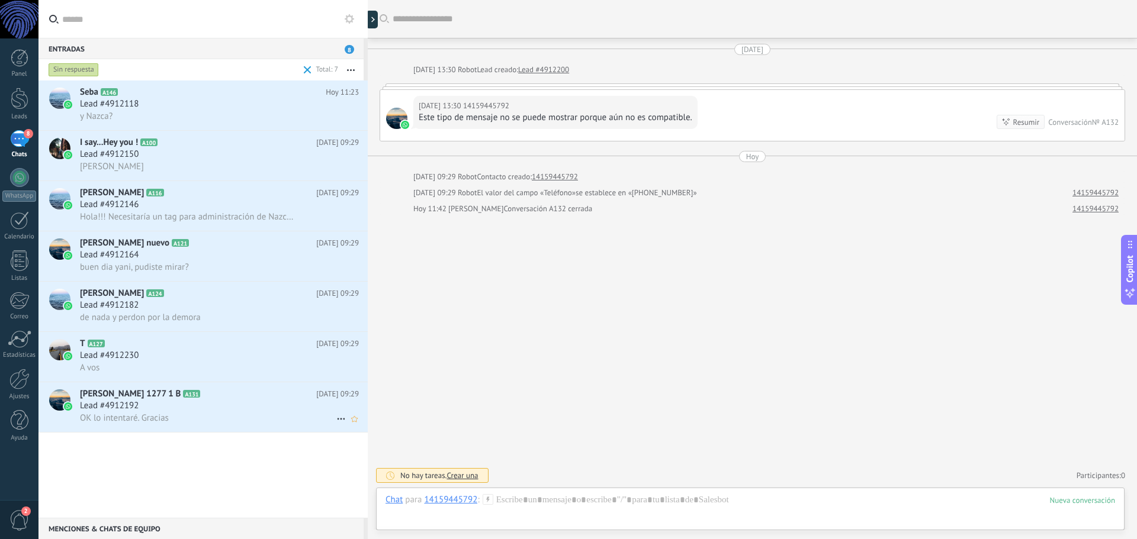
click at [197, 406] on div "Lead #4912192" at bounding box center [219, 406] width 279 height 12
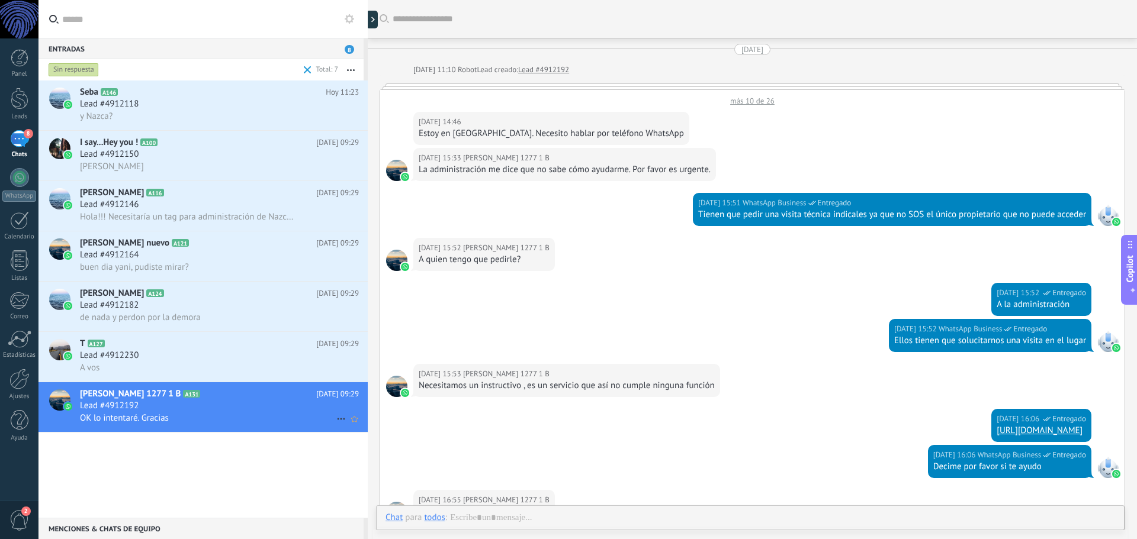
scroll to position [243, 0]
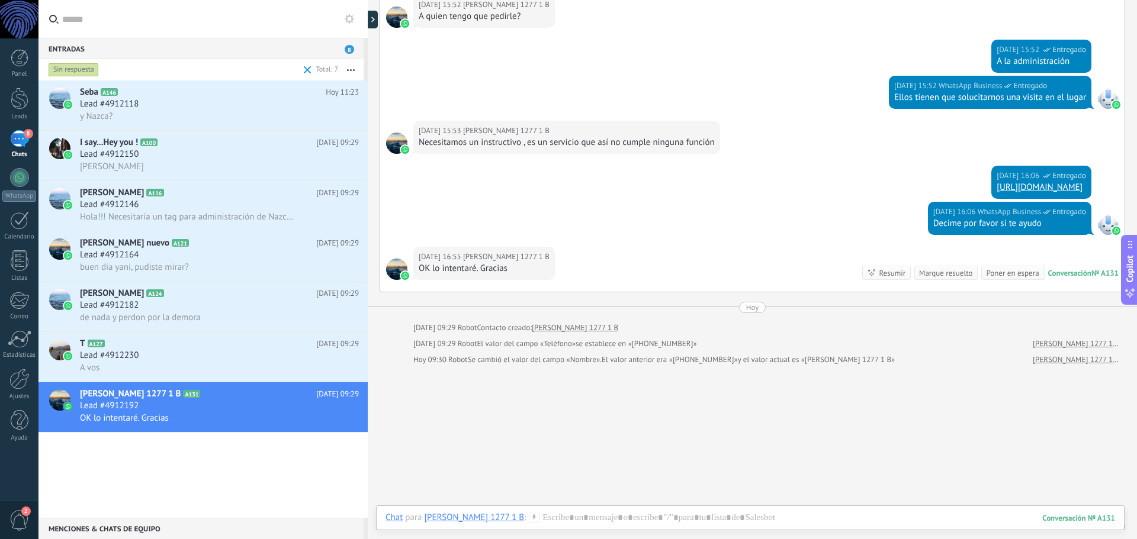
click at [931, 273] on div "Marque resuelto" at bounding box center [945, 273] width 53 height 11
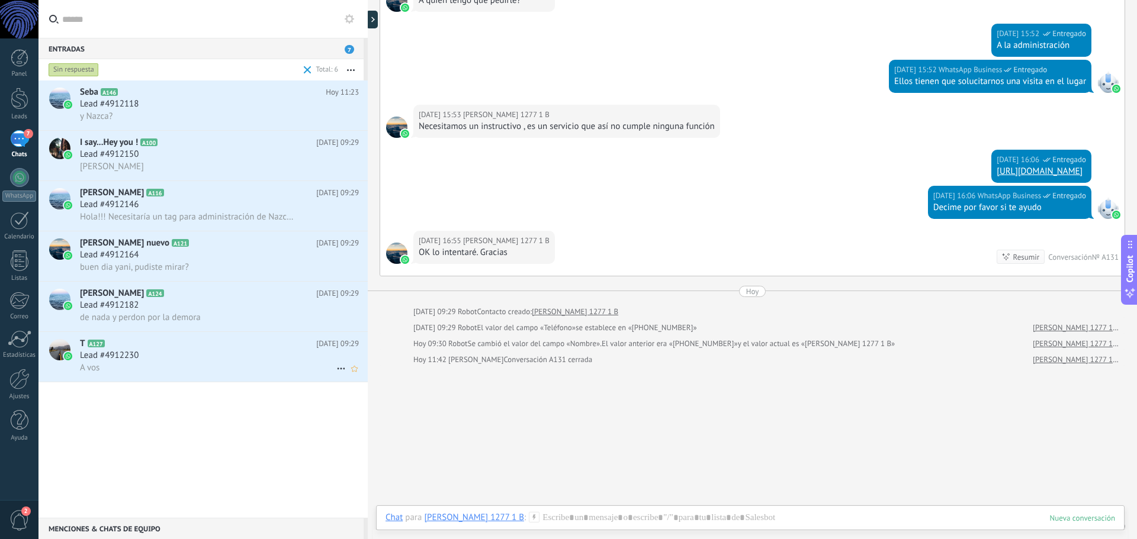
click at [210, 348] on h2 "T A127" at bounding box center [198, 344] width 236 height 12
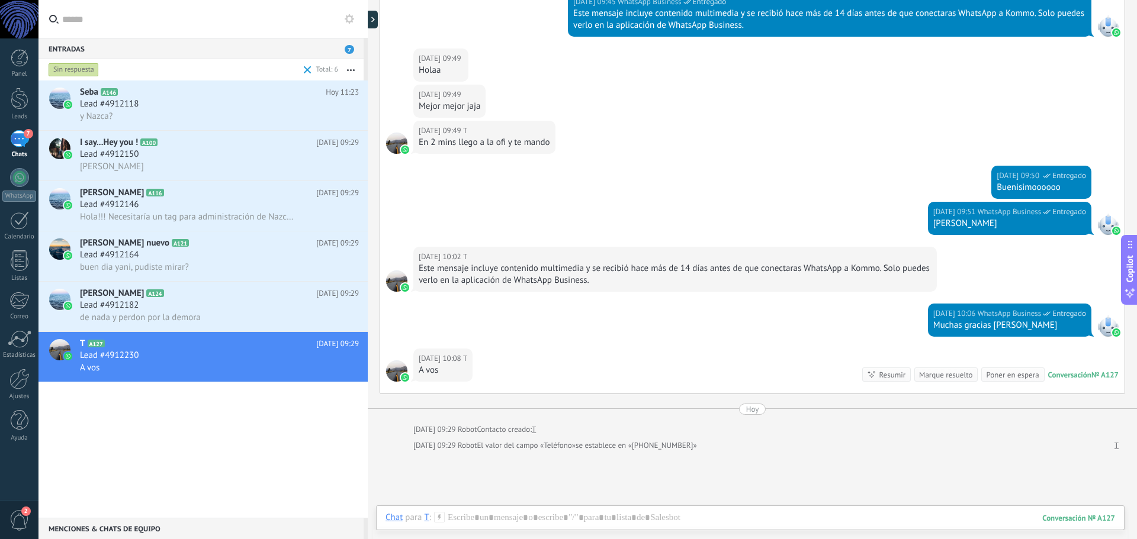
scroll to position [158, 0]
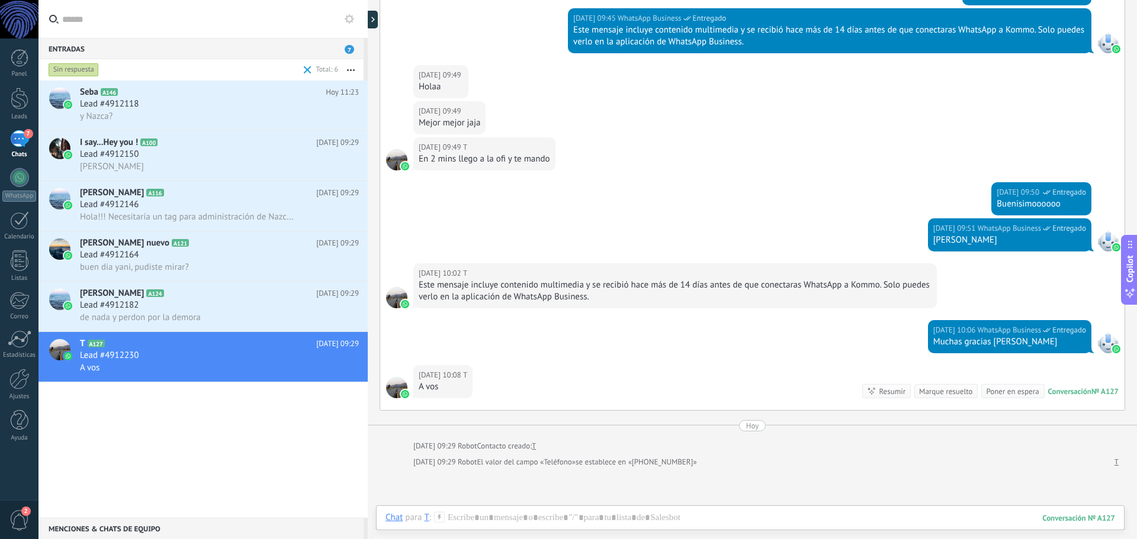
click at [928, 391] on div "Marque resuelto" at bounding box center [945, 391] width 53 height 11
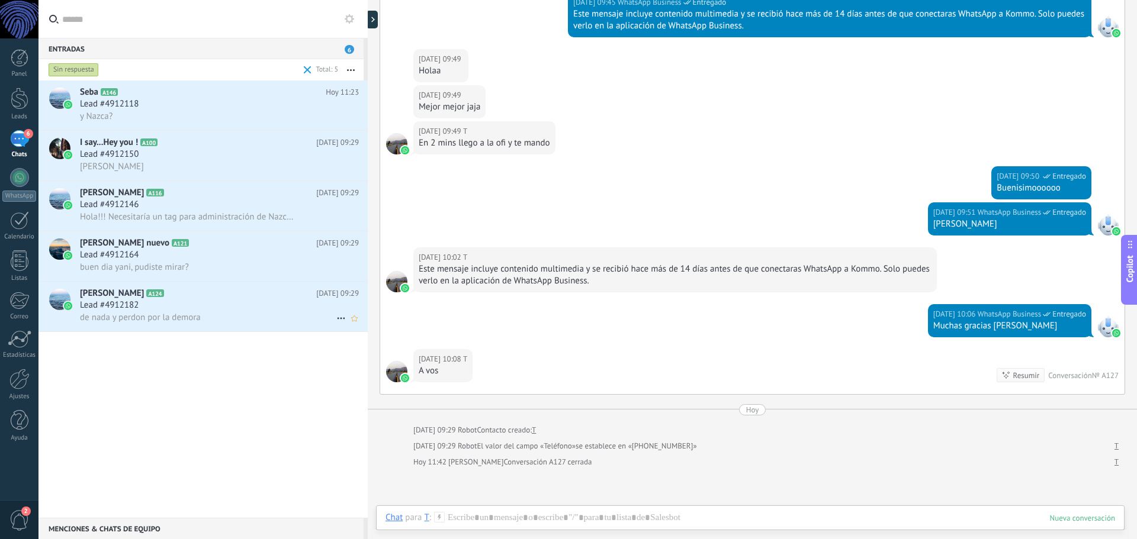
click at [163, 296] on span "A124" at bounding box center [154, 294] width 17 height 8
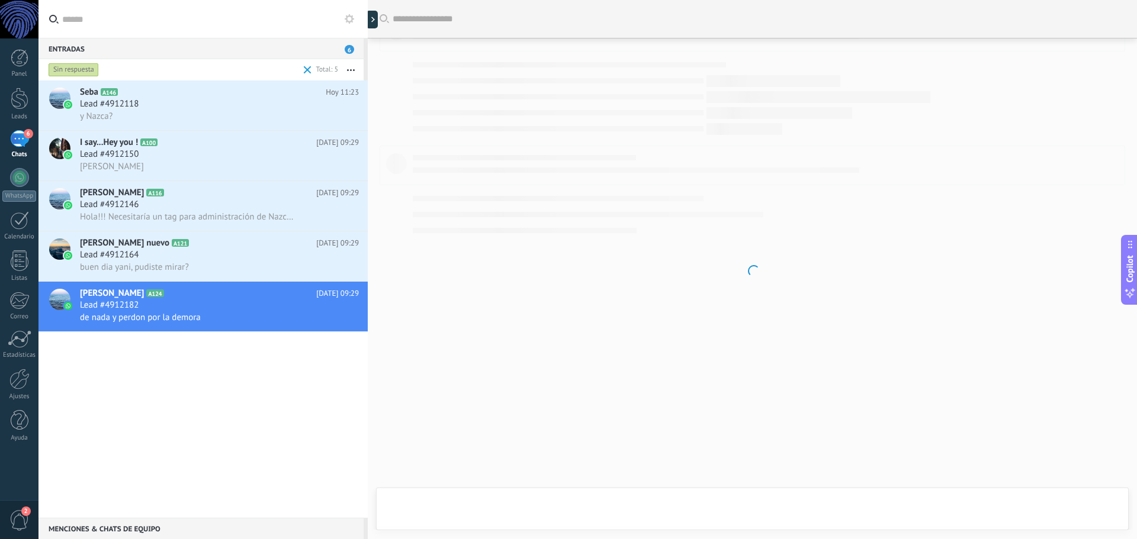
scroll to position [204, 0]
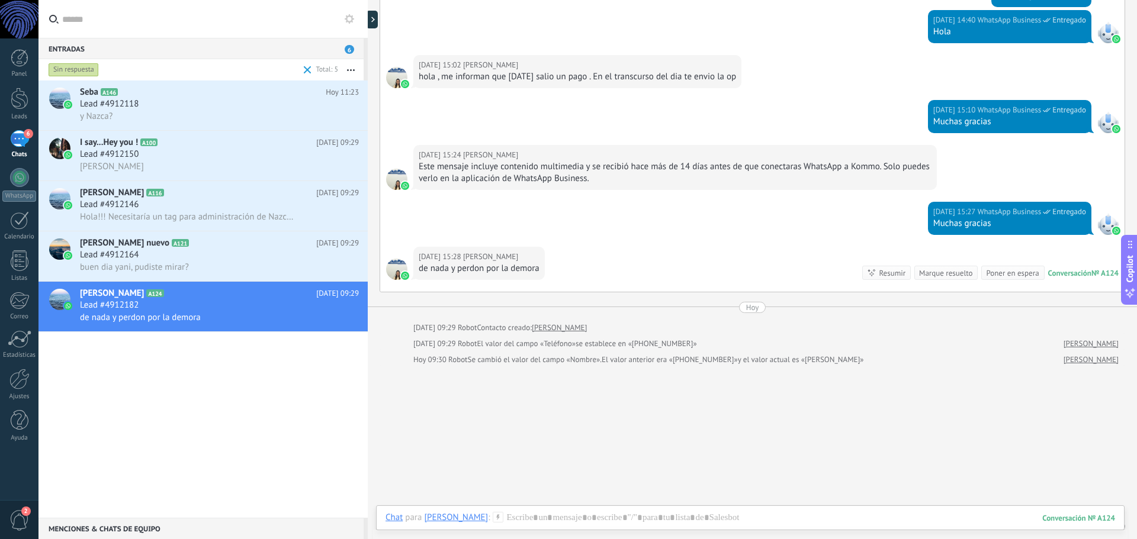
click at [931, 275] on div "Marque resuelto" at bounding box center [945, 273] width 53 height 11
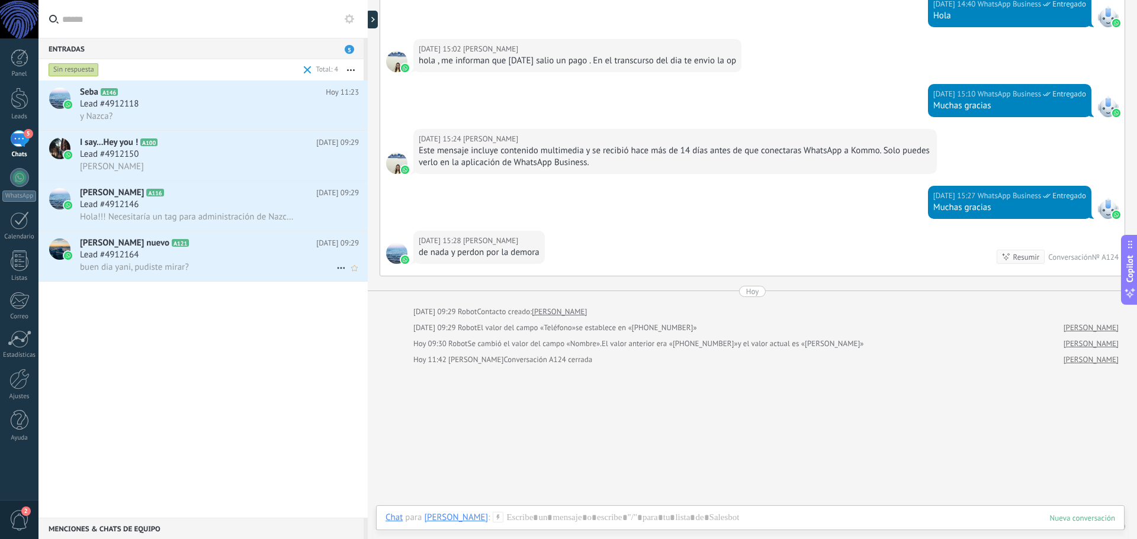
click at [171, 260] on div "Lead #4912164" at bounding box center [219, 255] width 279 height 12
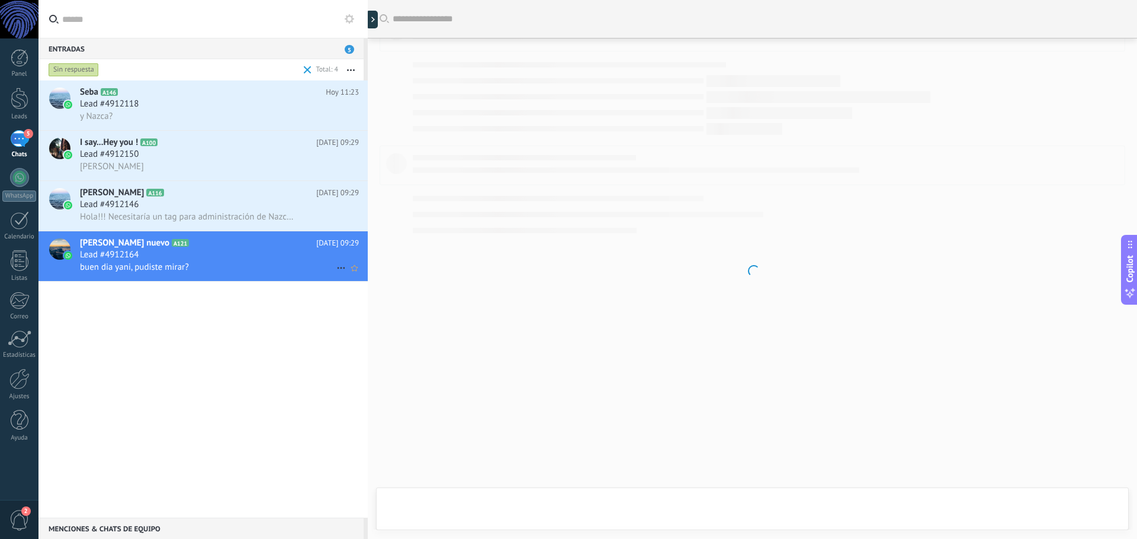
scroll to position [379, 0]
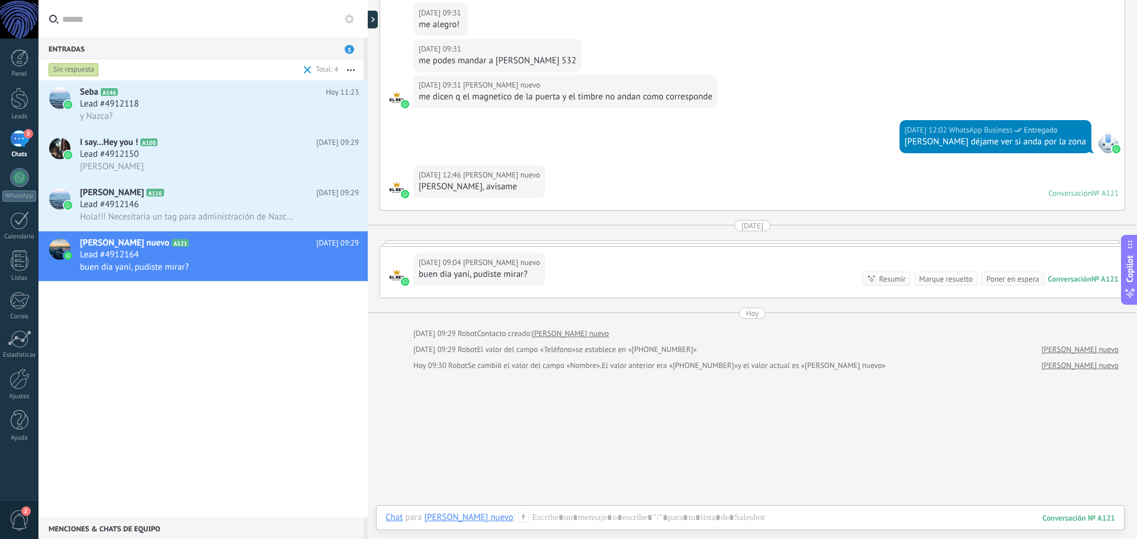
click at [935, 283] on div "Marque resuelto" at bounding box center [945, 279] width 53 height 11
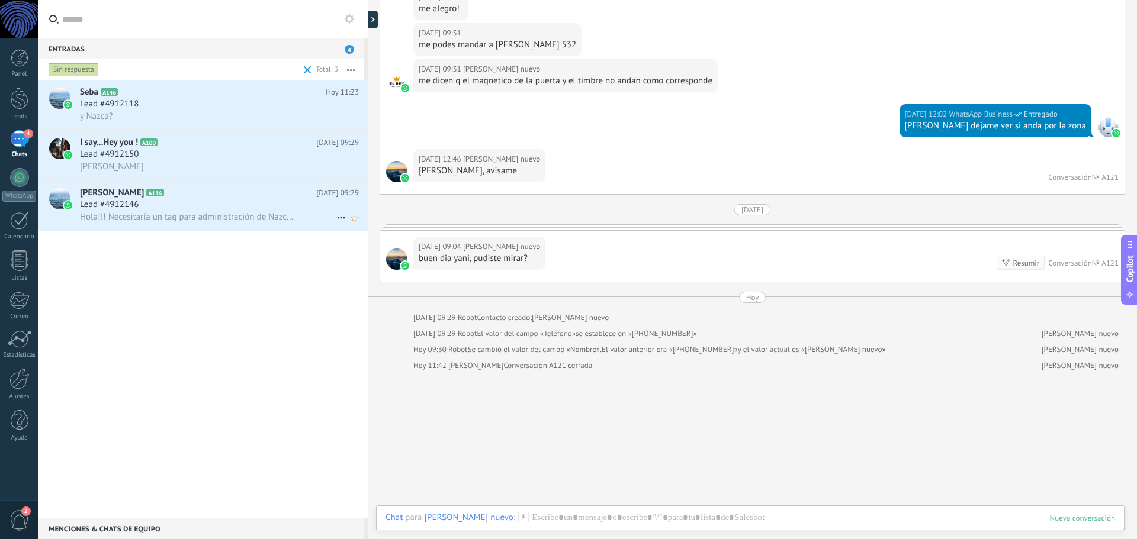
click at [156, 203] on div "Lead #4912146" at bounding box center [219, 205] width 279 height 12
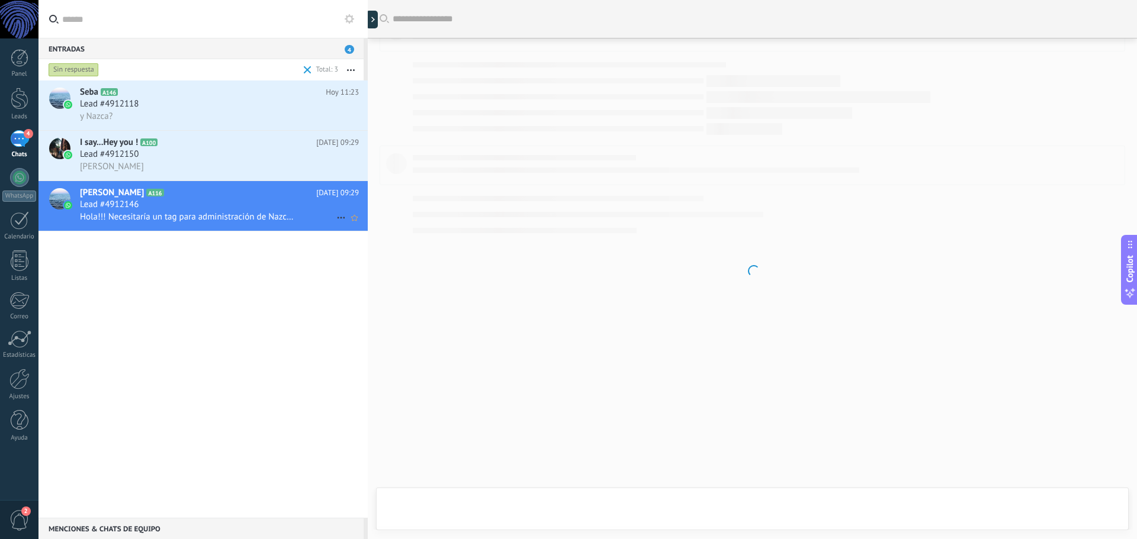
scroll to position [269, 0]
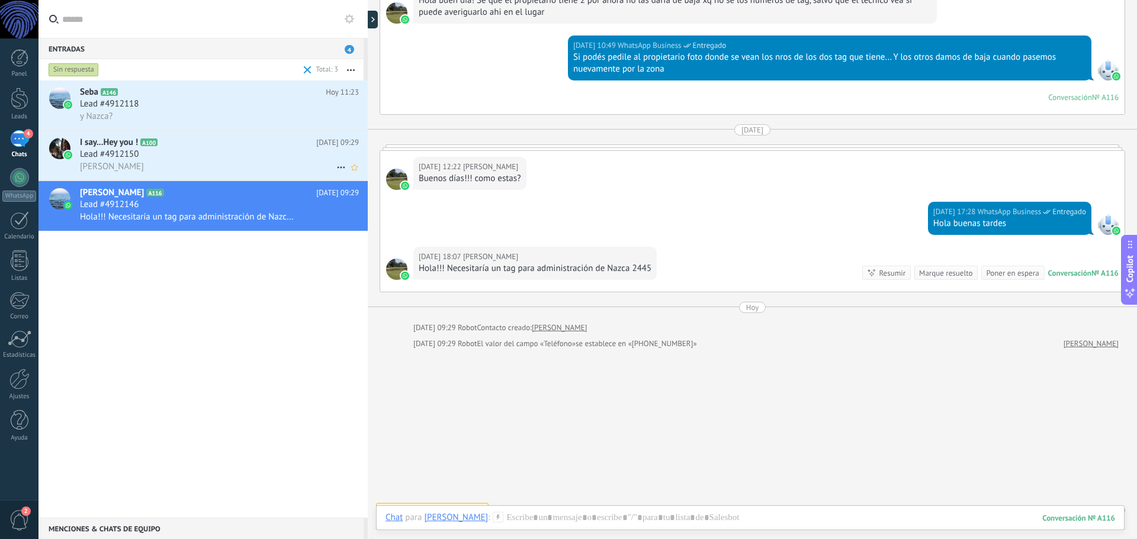
click at [170, 157] on div "Lead #4912150" at bounding box center [219, 155] width 279 height 12
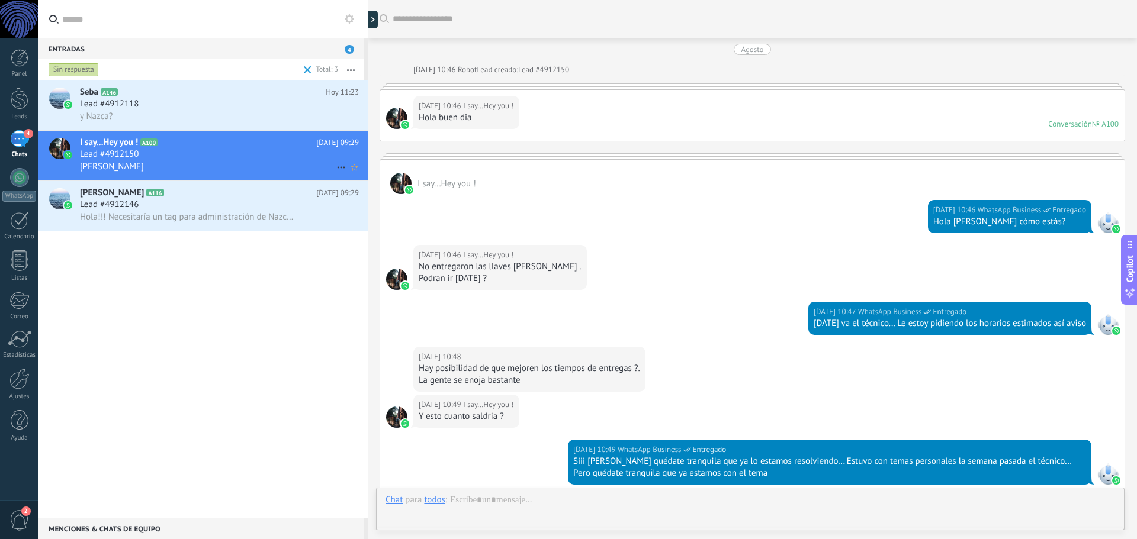
scroll to position [1017, 0]
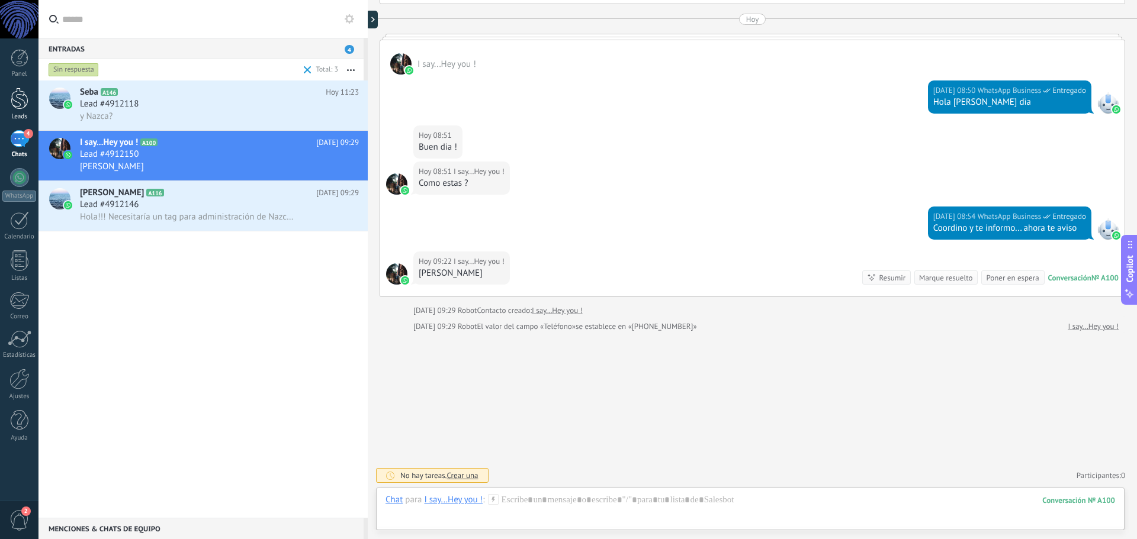
click at [20, 104] on div at bounding box center [20, 99] width 18 height 22
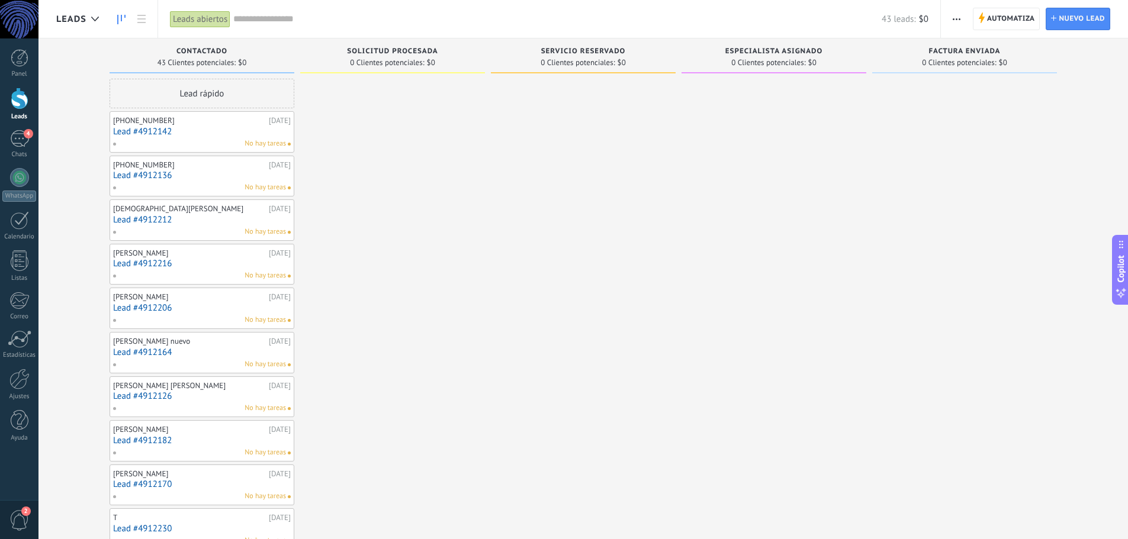
click at [214, 135] on link "Lead #4912142" at bounding box center [202, 132] width 178 height 10
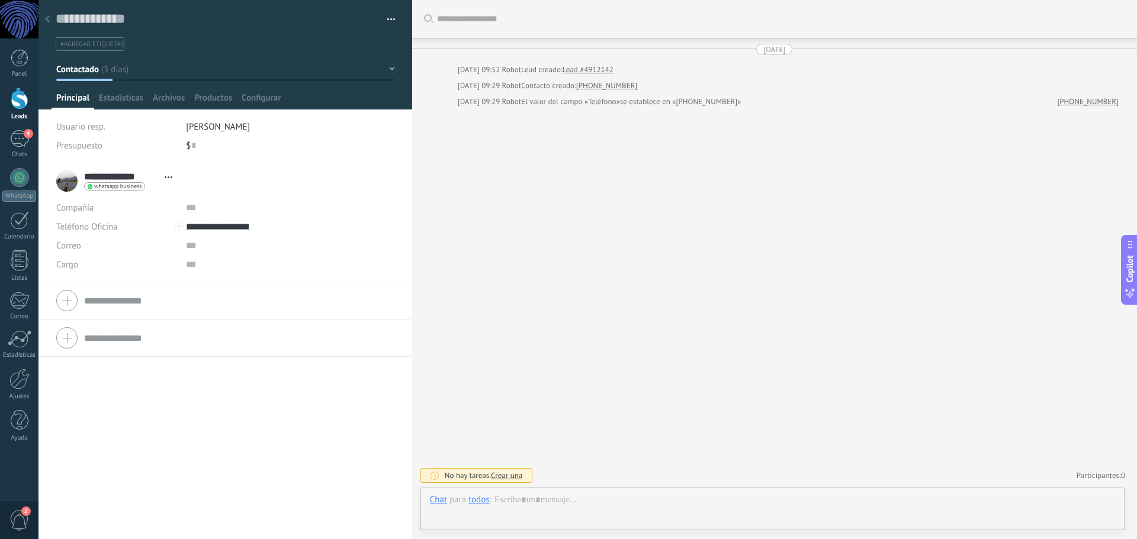
scroll to position [18, 0]
click at [47, 19] on use at bounding box center [47, 18] width 5 height 7
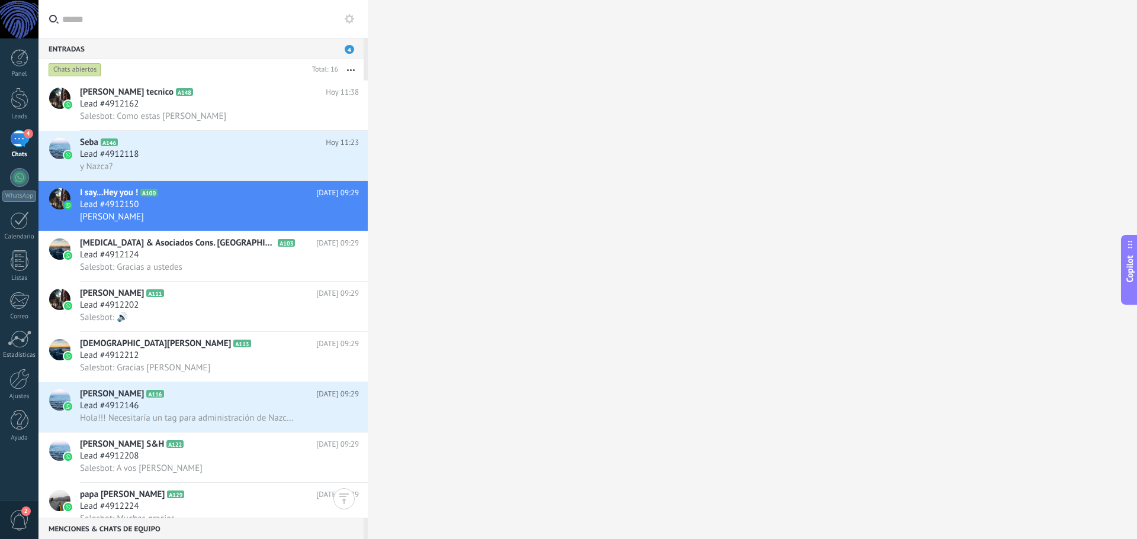
click at [11, 526] on span "2" at bounding box center [19, 520] width 20 height 21
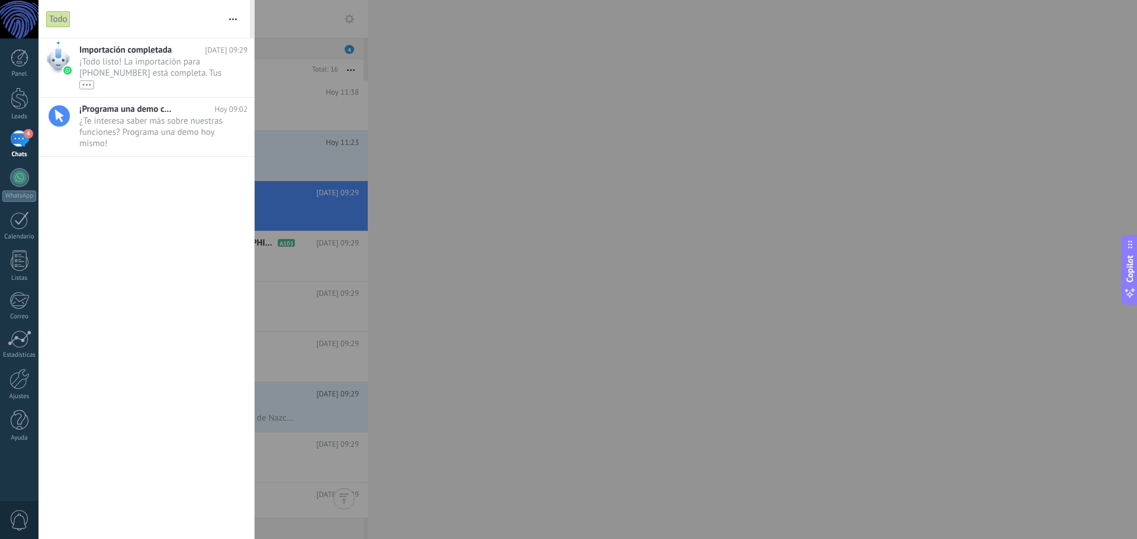
click at [230, 18] on button "button" at bounding box center [232, 19] width 25 height 38
click at [148, 218] on div "Importación completada Hoy 09:29 ¡Todo listo! La importación para +54 9 11 2698…" at bounding box center [146, 288] width 216 height 501
click at [110, 7] on div "Todo" at bounding box center [133, 19] width 174 height 38
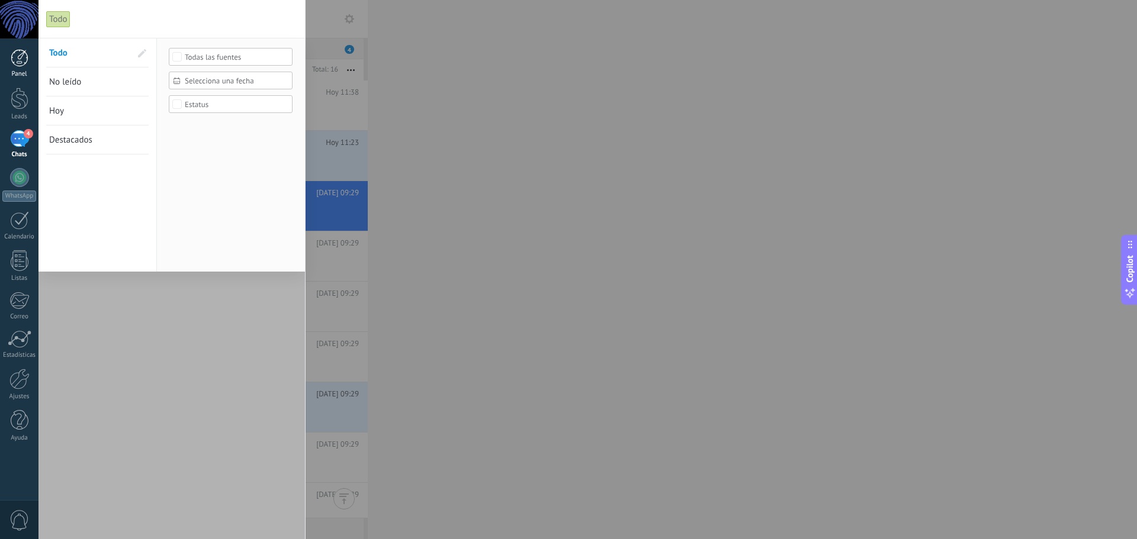
click at [20, 57] on div at bounding box center [20, 58] width 18 height 18
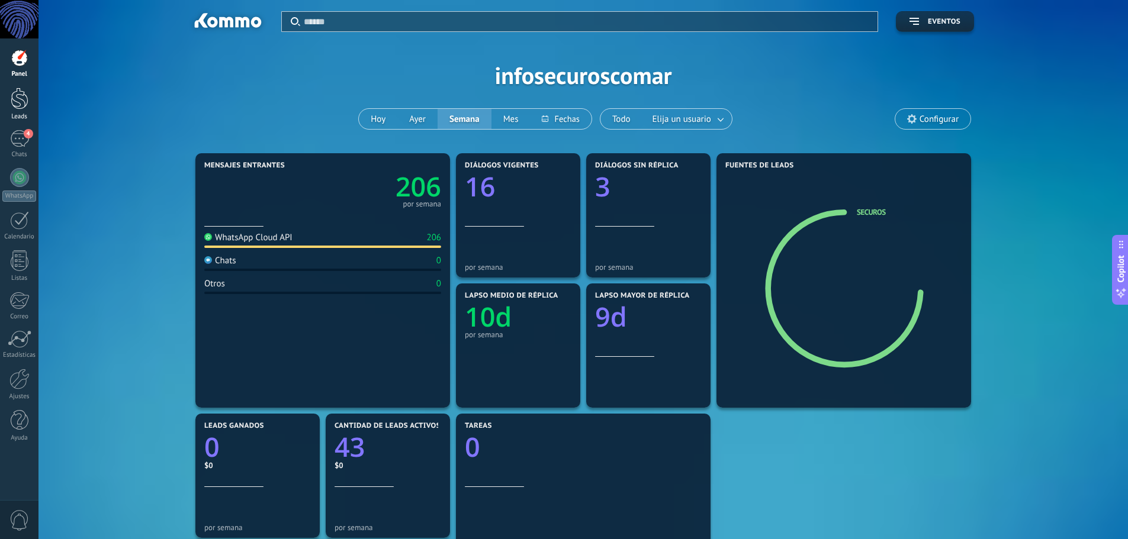
click at [22, 104] on div at bounding box center [20, 99] width 18 height 22
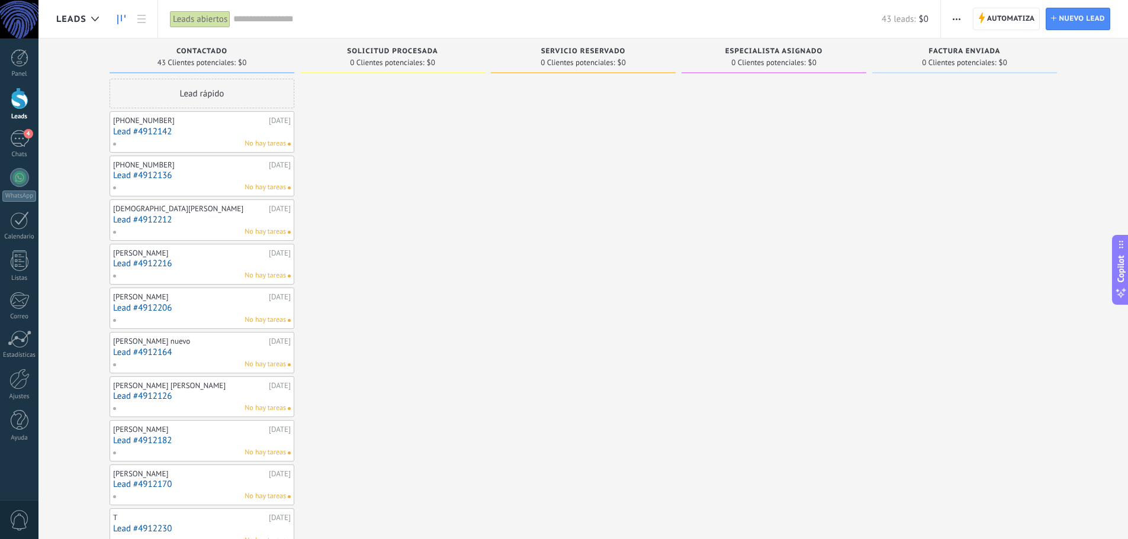
click at [279, 131] on link "Lead #4912142" at bounding box center [202, 132] width 178 height 10
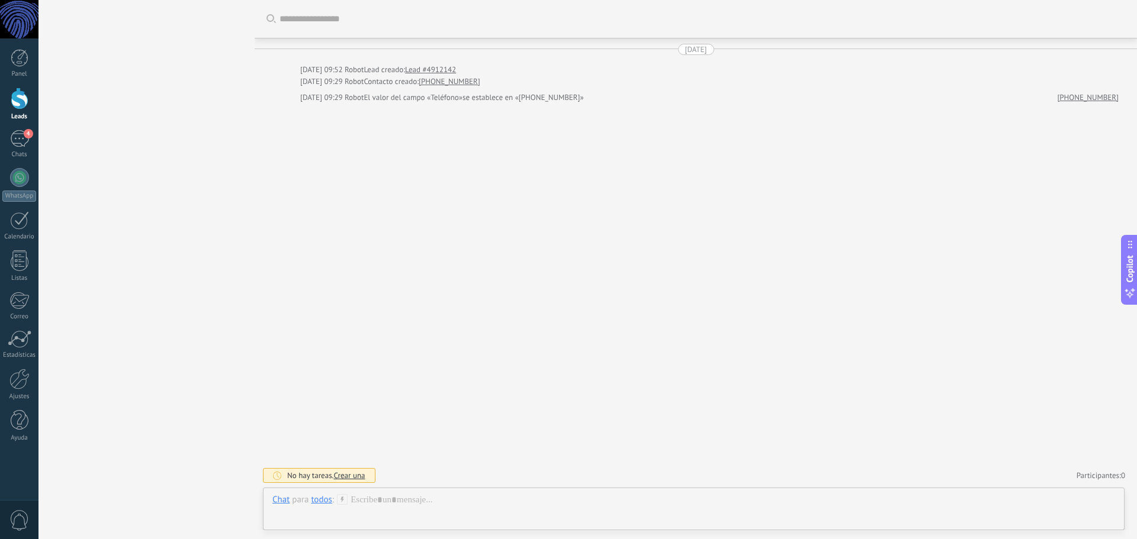
click at [31, 108] on link "Leads" at bounding box center [19, 104] width 38 height 33
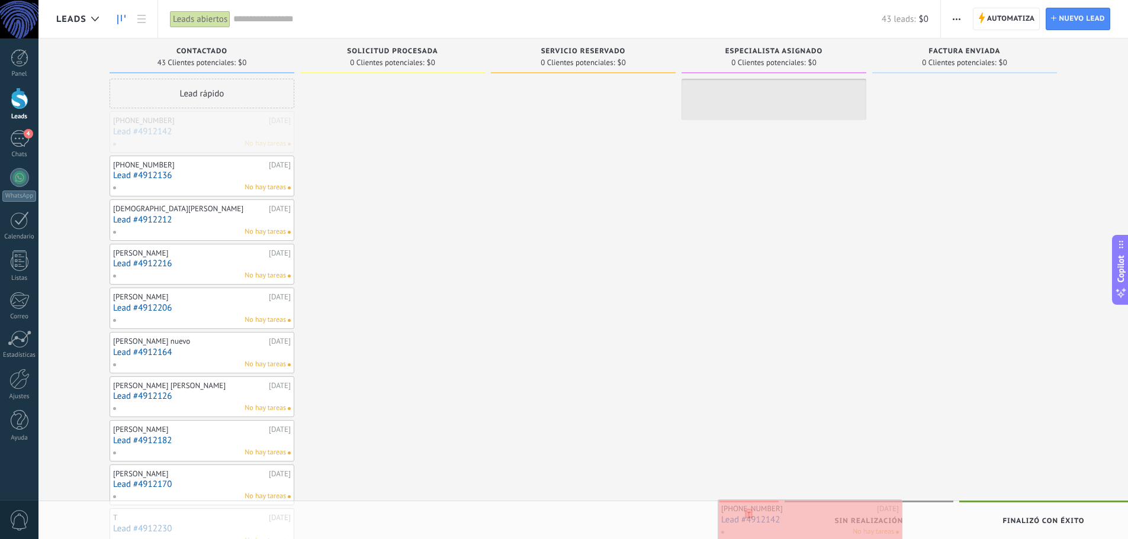
drag, startPoint x: 163, startPoint y: 137, endPoint x: 758, endPoint y: 516, distance: 705.4
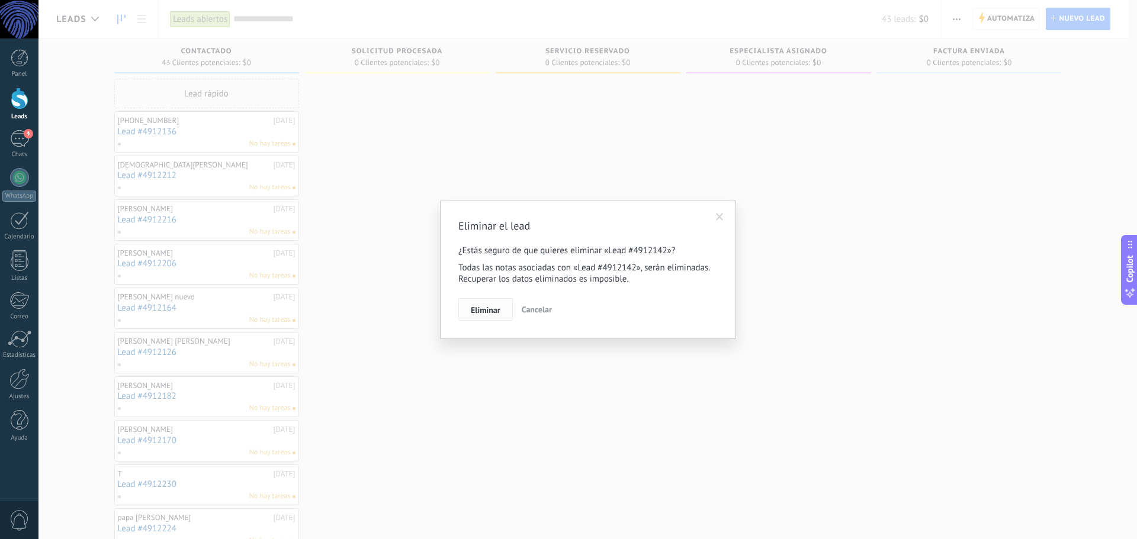
click at [494, 307] on span "Eliminar" at bounding box center [486, 310] width 30 height 8
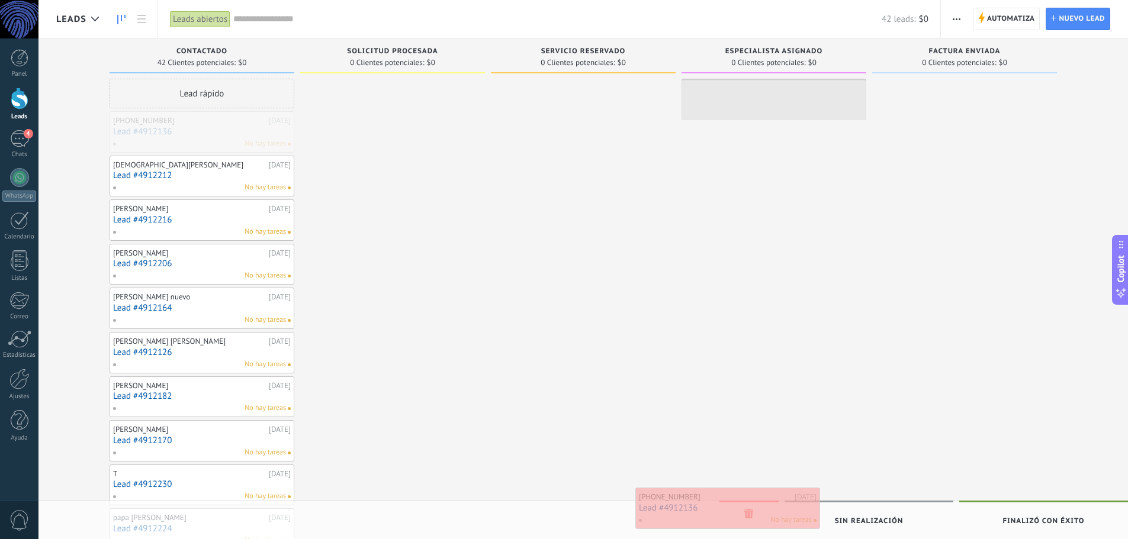
drag, startPoint x: 216, startPoint y: 133, endPoint x: 741, endPoint y: 509, distance: 646.7
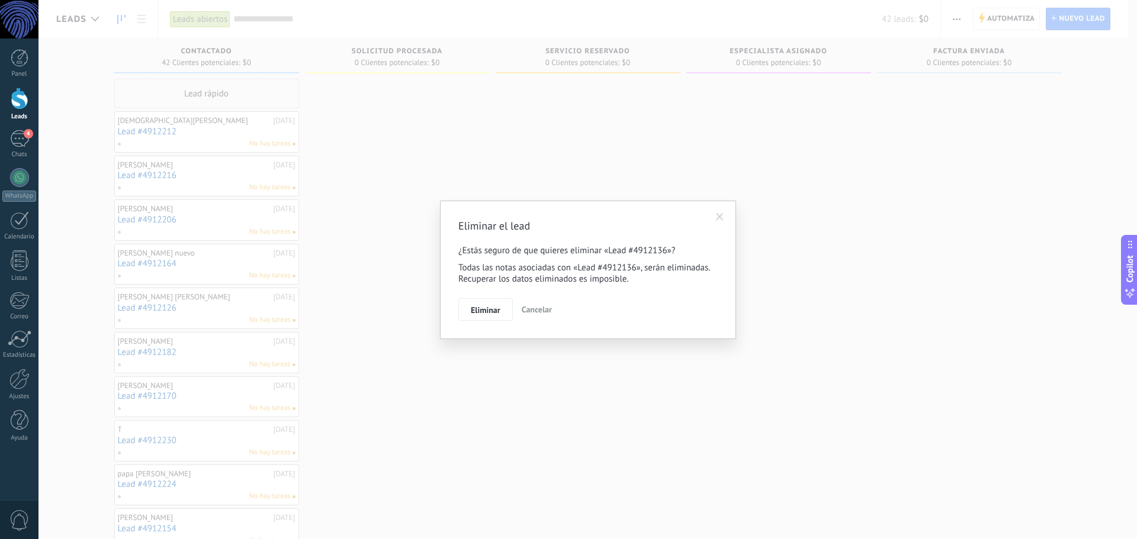
click at [533, 310] on span "Cancelar" at bounding box center [537, 309] width 30 height 11
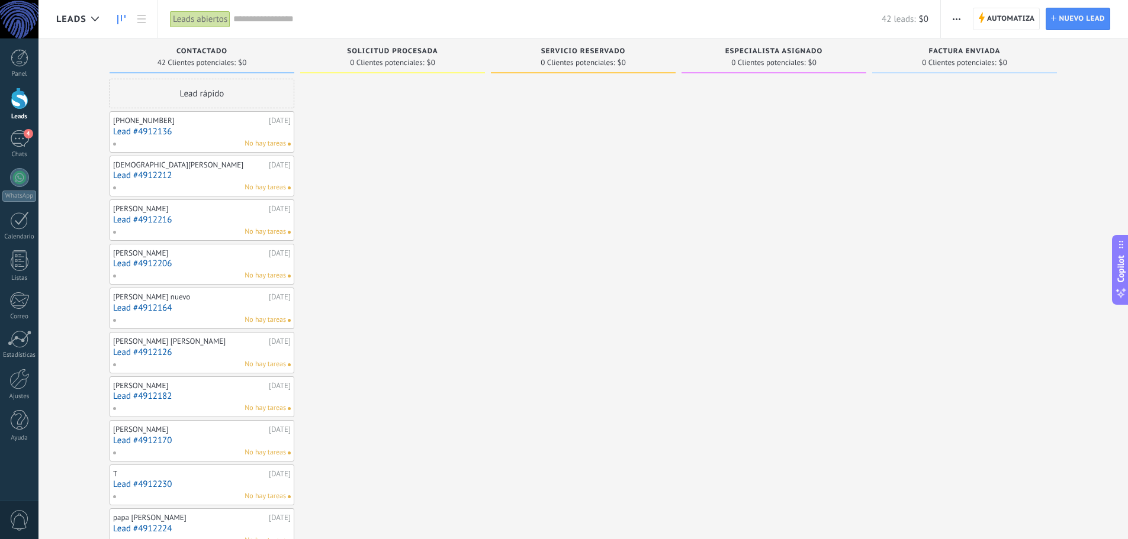
click at [202, 141] on div "No hay tareas" at bounding box center [198, 144] width 173 height 11
click at [157, 129] on link "Lead #4912136" at bounding box center [202, 132] width 178 height 10
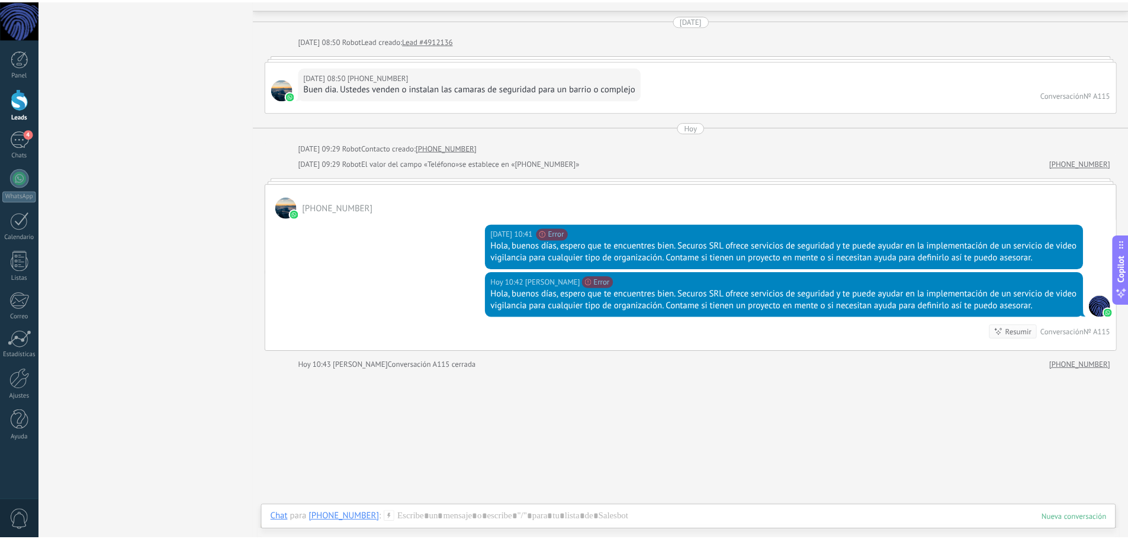
scroll to position [8, 0]
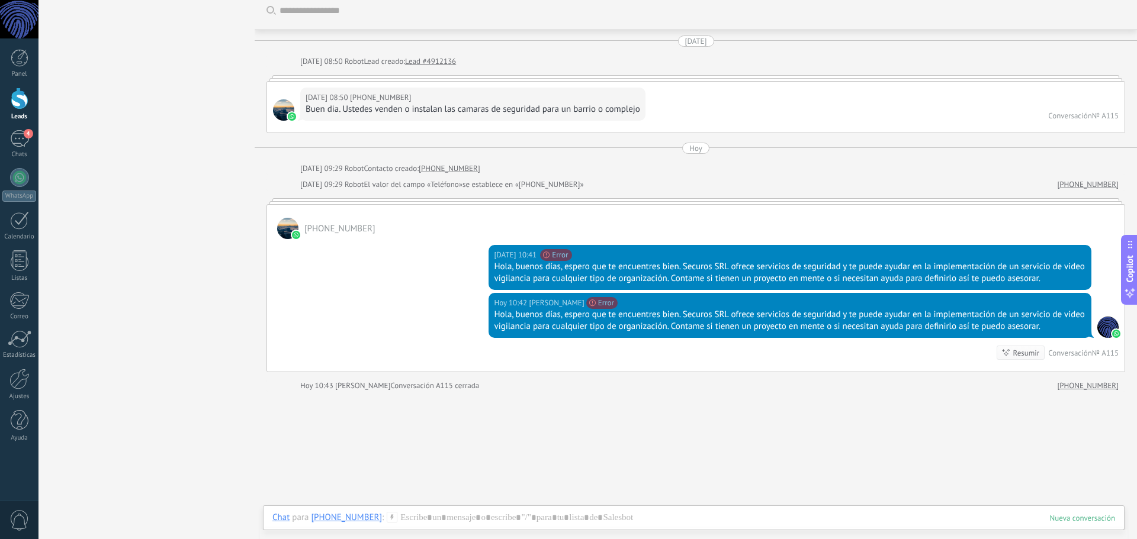
click at [23, 97] on div at bounding box center [20, 99] width 18 height 22
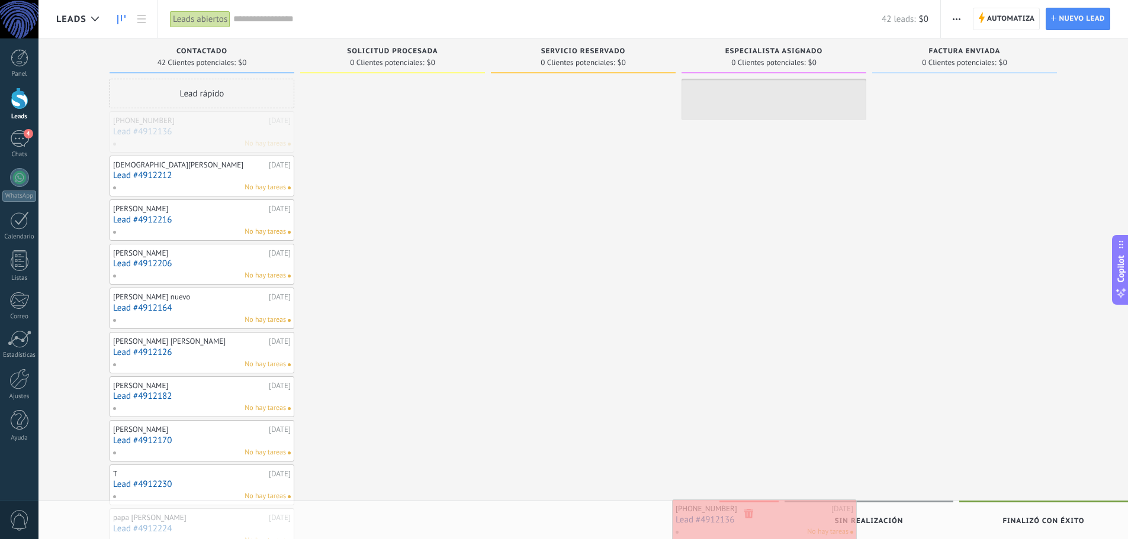
drag, startPoint x: 189, startPoint y: 128, endPoint x: 751, endPoint y: 516, distance: 683.0
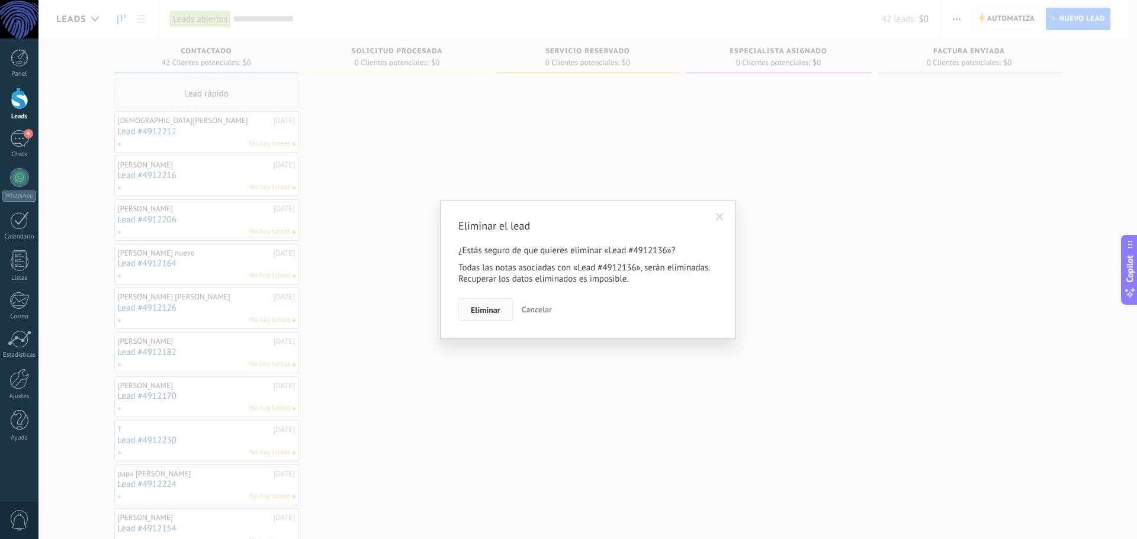
click at [472, 313] on span "Eliminar" at bounding box center [486, 310] width 30 height 8
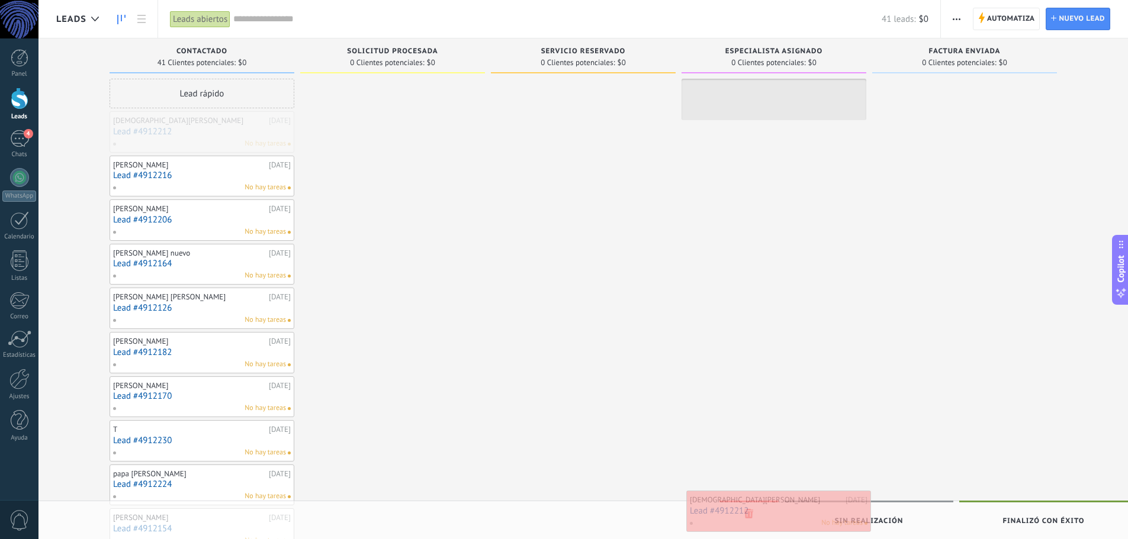
drag, startPoint x: 171, startPoint y: 132, endPoint x: 748, endPoint y: 512, distance: 690.3
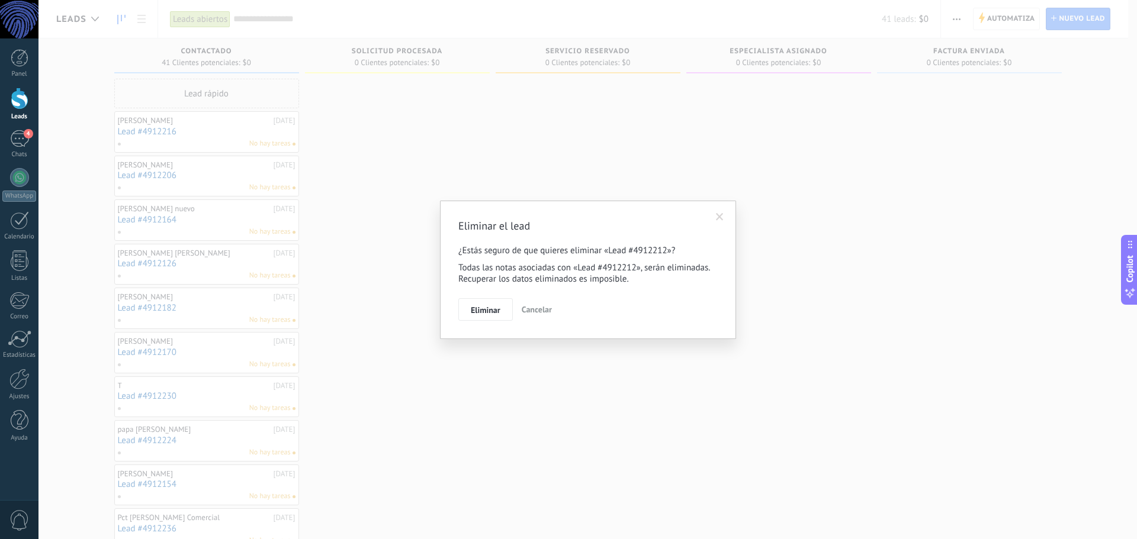
click at [475, 317] on button "Eliminar" at bounding box center [485, 309] width 54 height 22
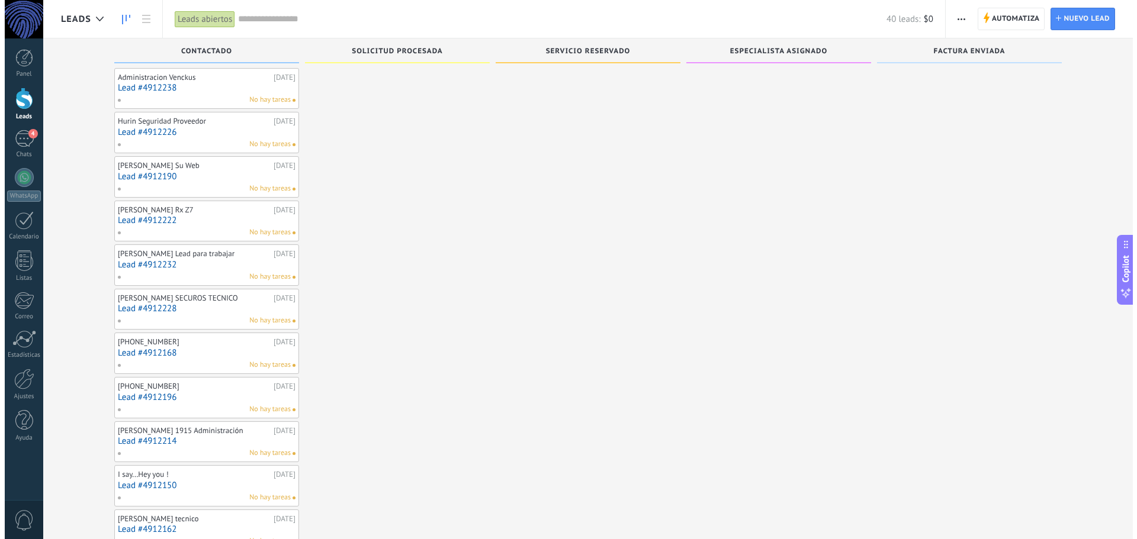
scroll to position [1365, 0]
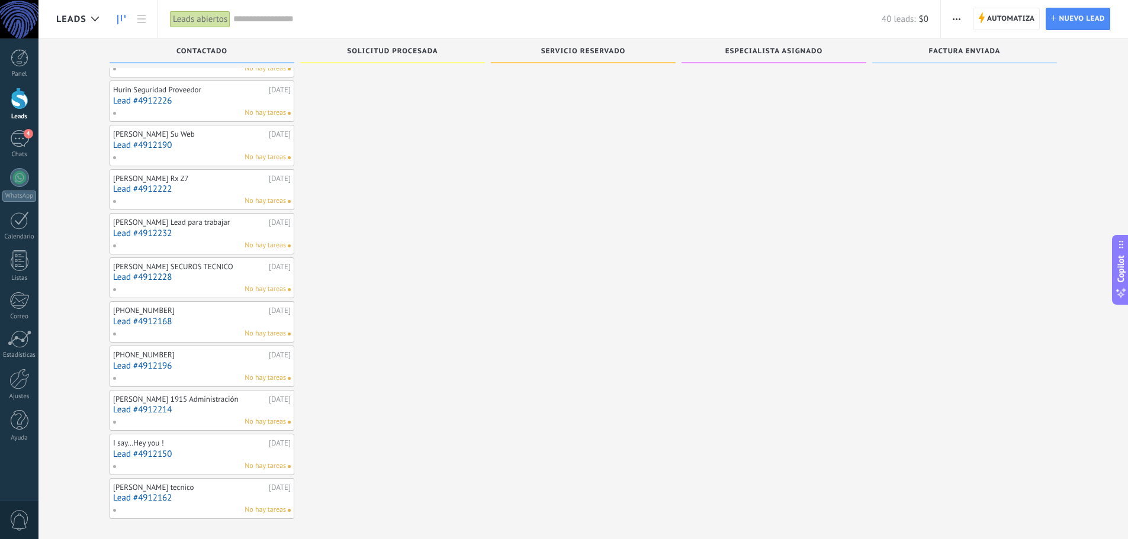
click at [217, 493] on link "Lead #4912162" at bounding box center [202, 498] width 178 height 10
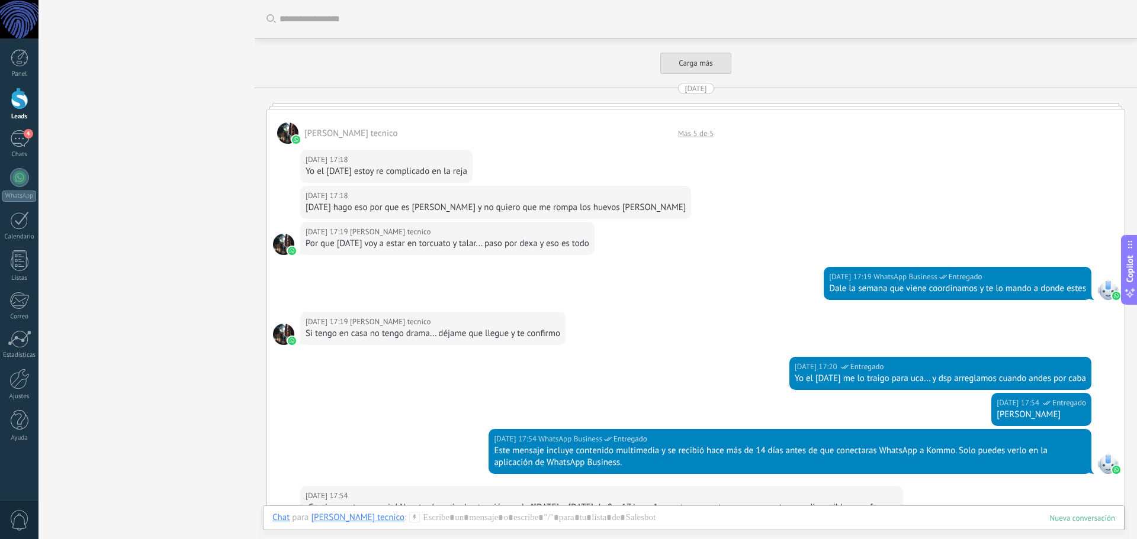
scroll to position [3998, 0]
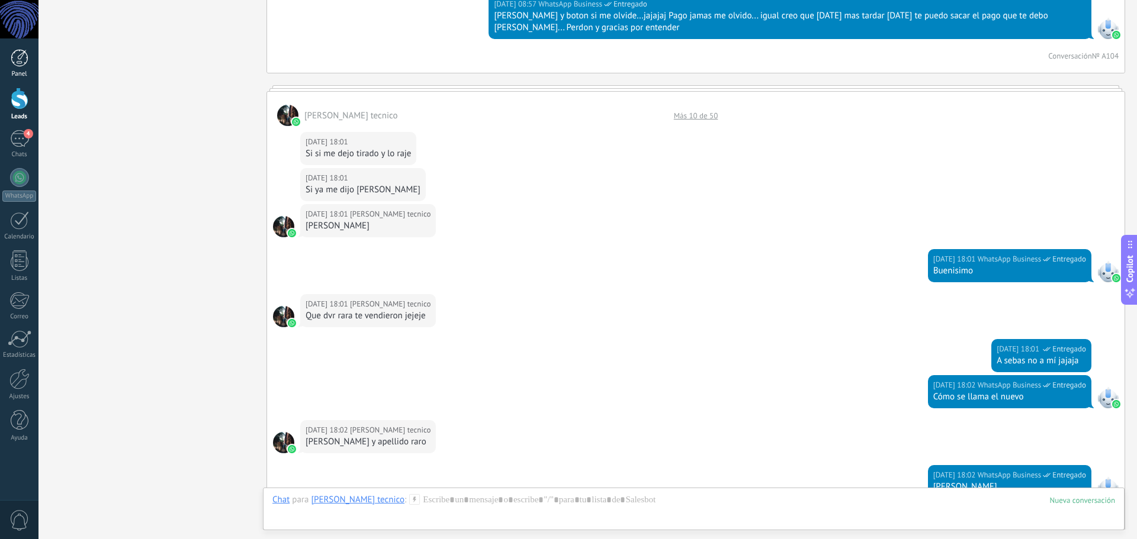
click at [22, 63] on div at bounding box center [20, 58] width 18 height 18
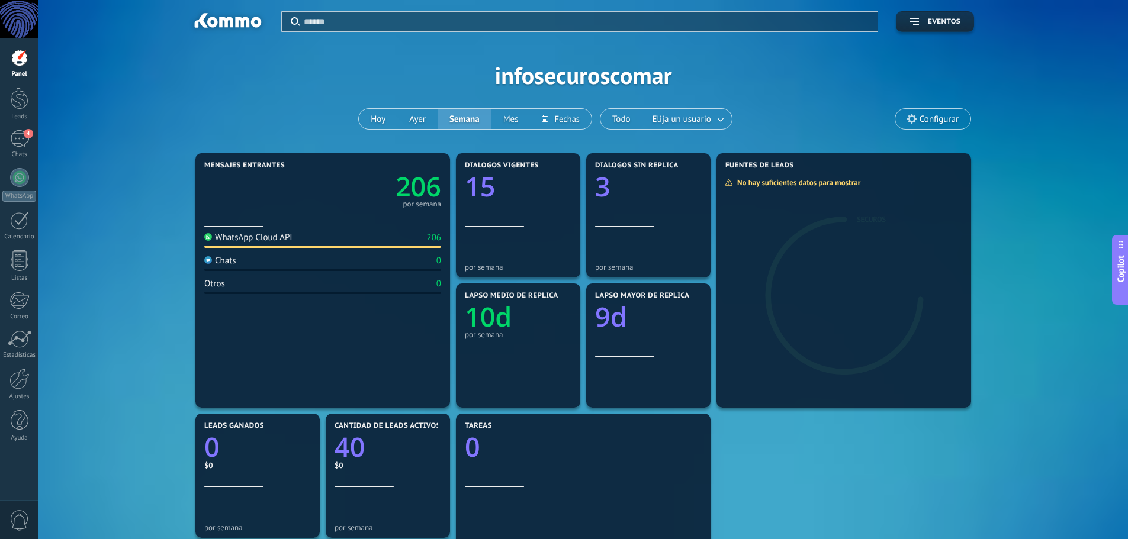
click at [26, 128] on div "Panel Leads 4 Chats WhatsApp Clientes" at bounding box center [19, 251] width 38 height 405
click at [18, 138] on div "4" at bounding box center [19, 138] width 19 height 17
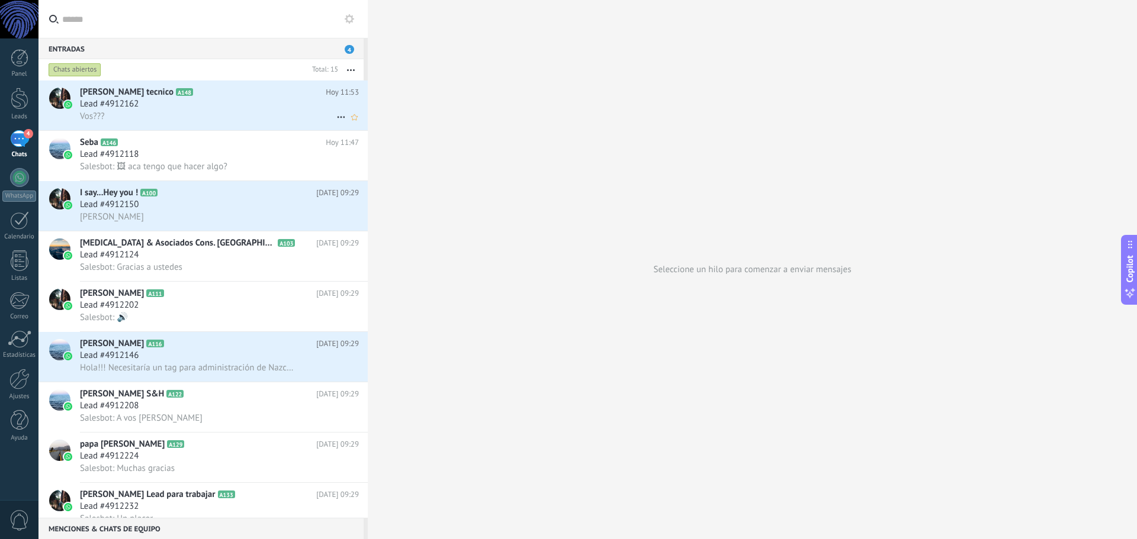
click at [186, 105] on div "Lead #4912162" at bounding box center [219, 104] width 279 height 12
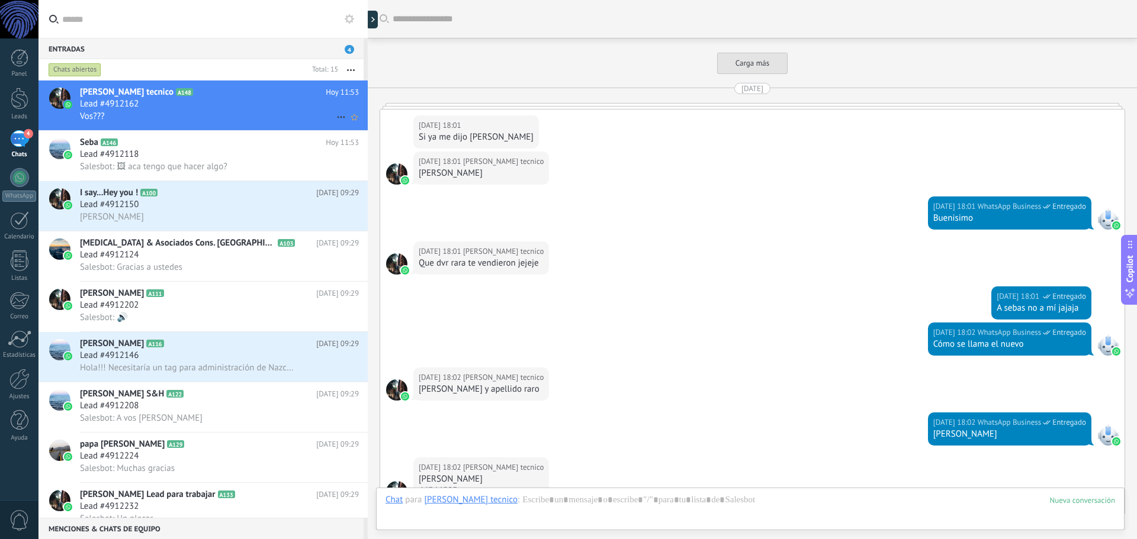
scroll to position [1402, 0]
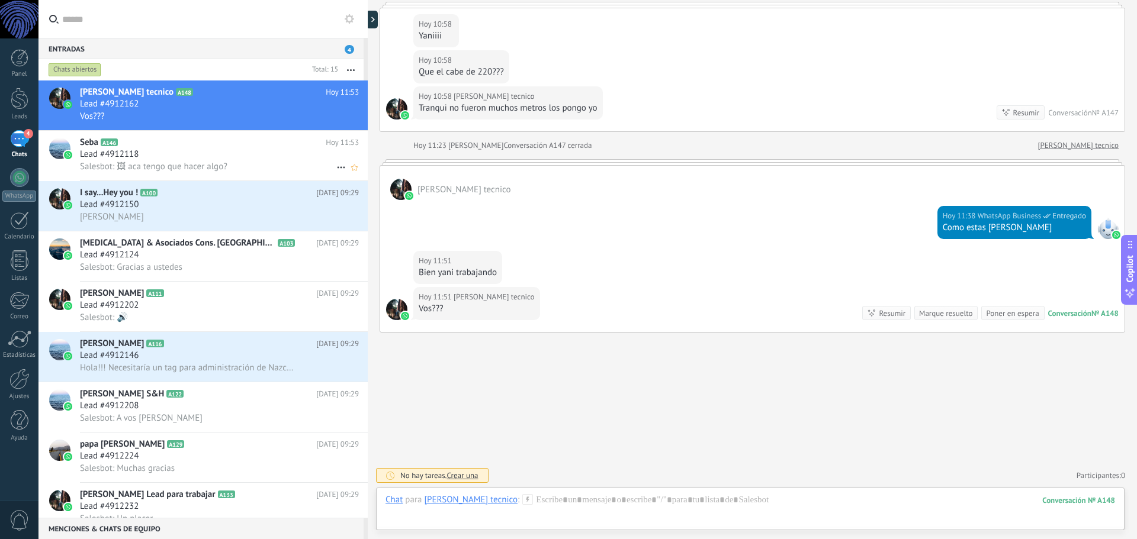
click at [182, 156] on div "Lead #4912118" at bounding box center [219, 155] width 279 height 12
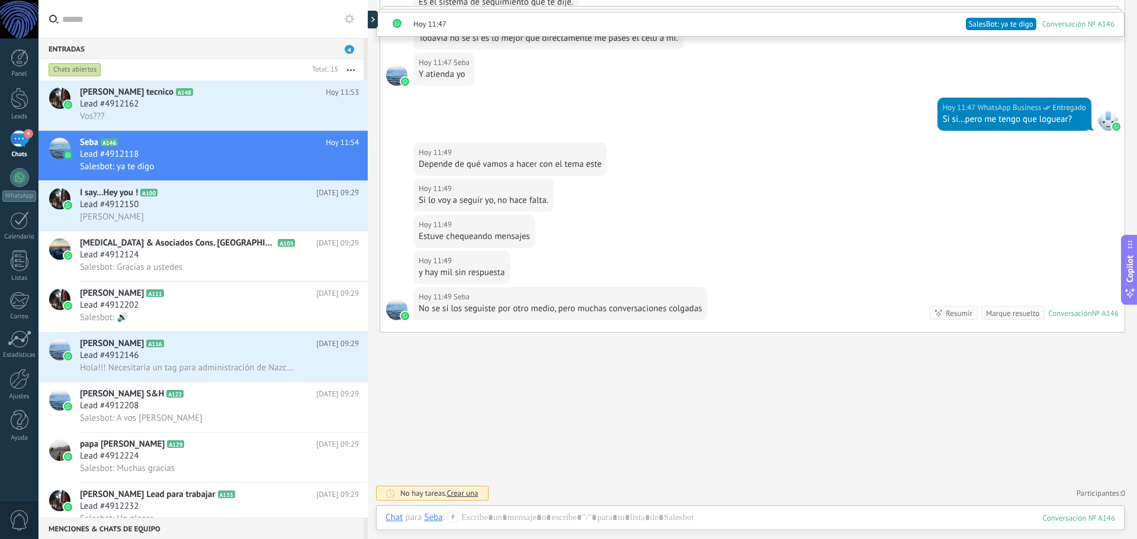
scroll to position [2467, 0]
click at [182, 204] on div "Lead #4912150" at bounding box center [219, 205] width 279 height 12
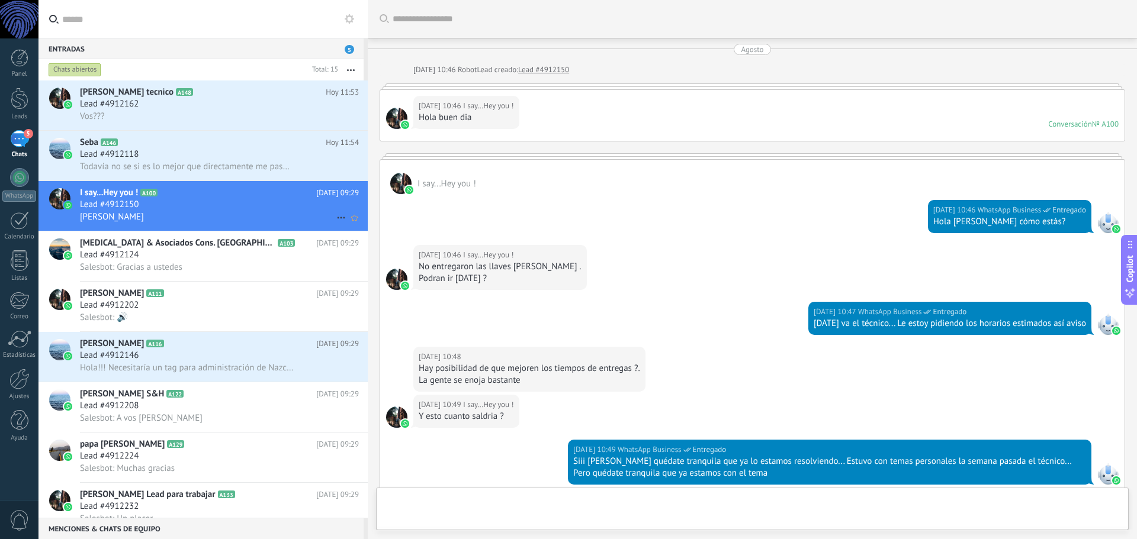
scroll to position [1017, 0]
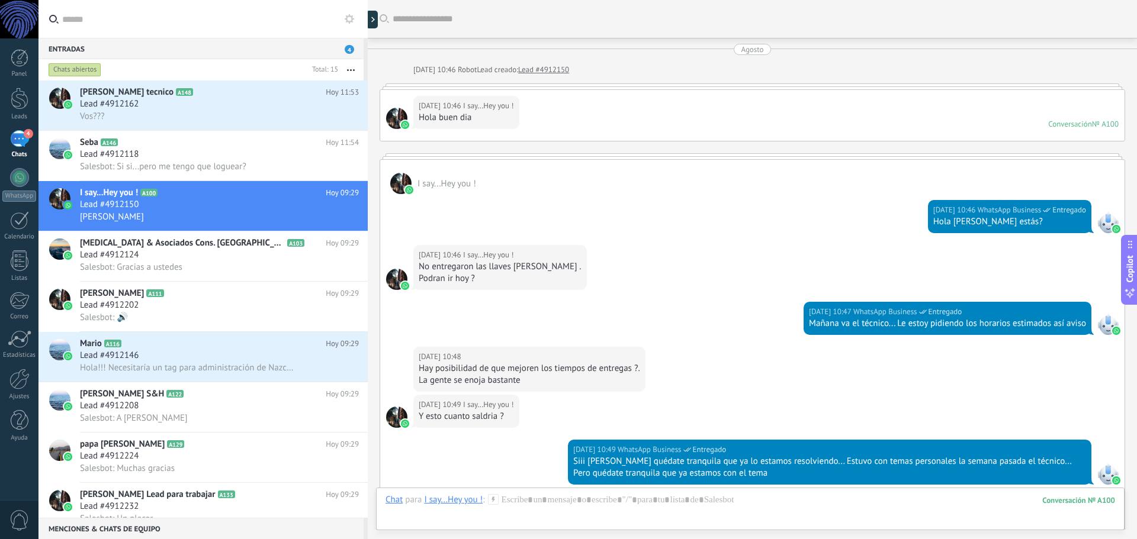
scroll to position [18, 0]
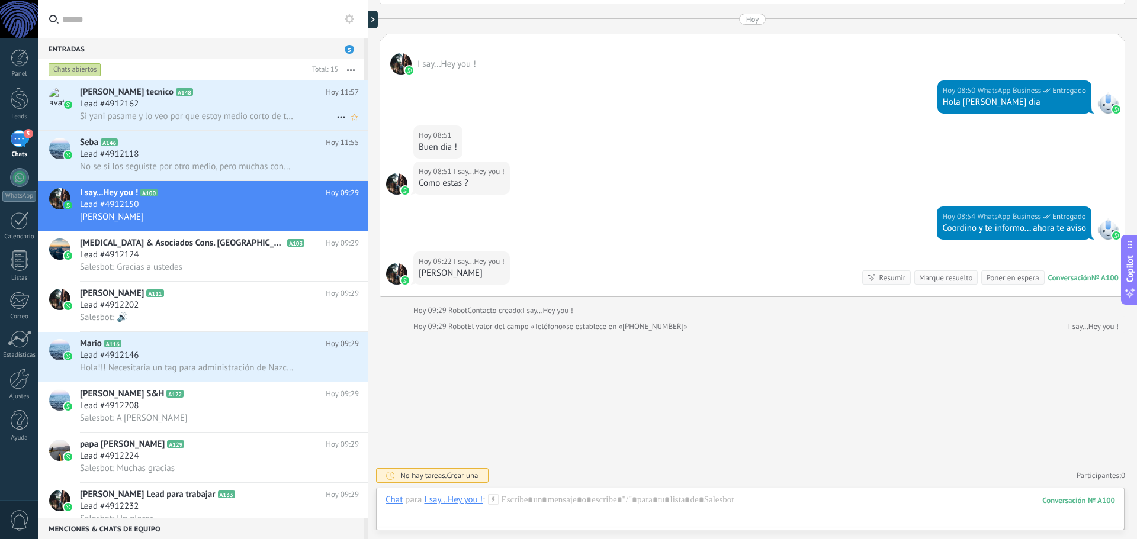
click at [223, 103] on div "Lead #4912162" at bounding box center [219, 104] width 279 height 12
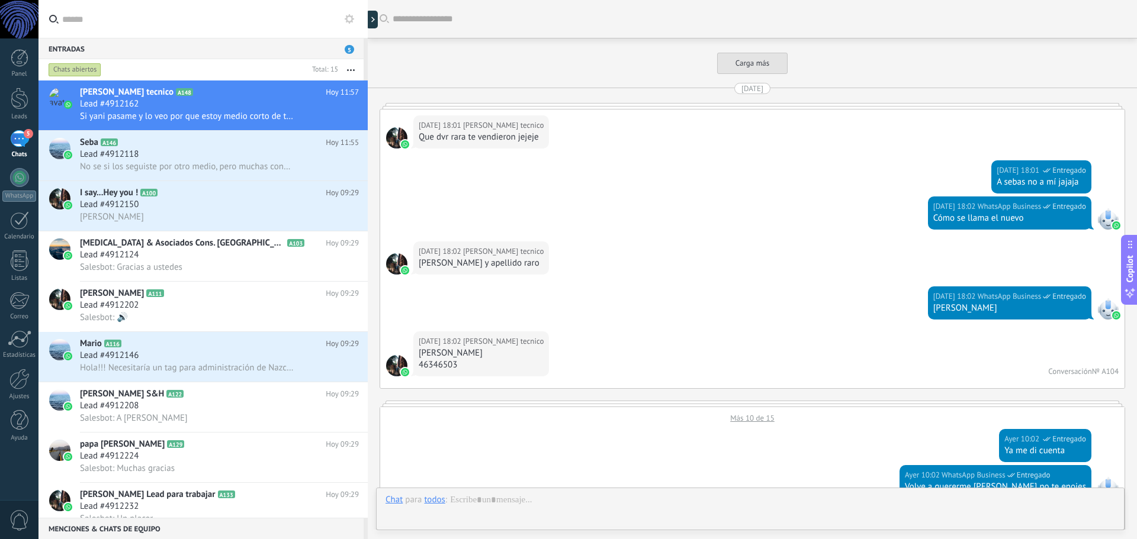
scroll to position [1402, 0]
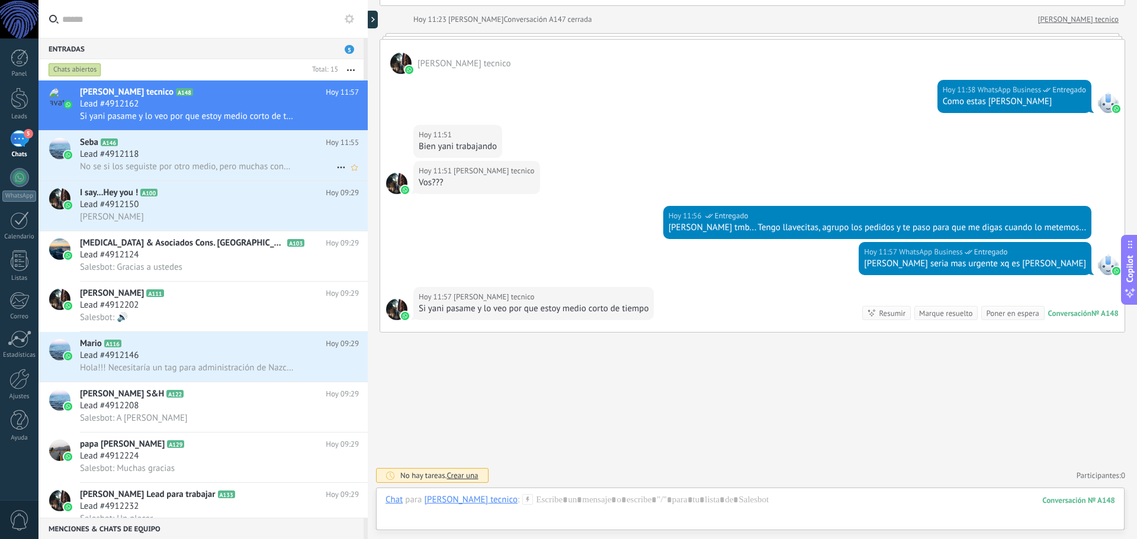
click at [201, 149] on div "Lead #4912118" at bounding box center [219, 155] width 279 height 12
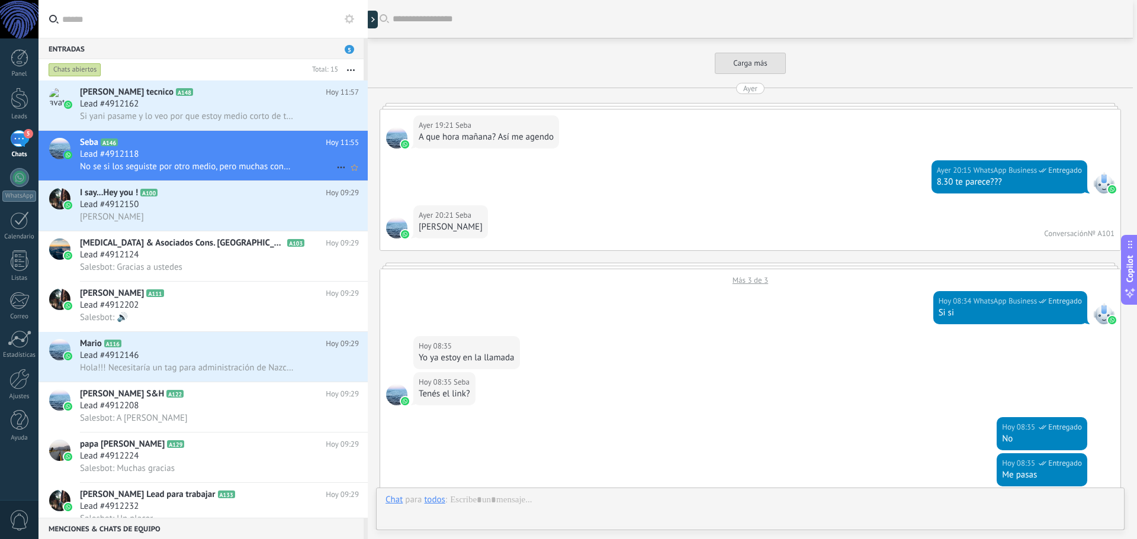
scroll to position [2112, 0]
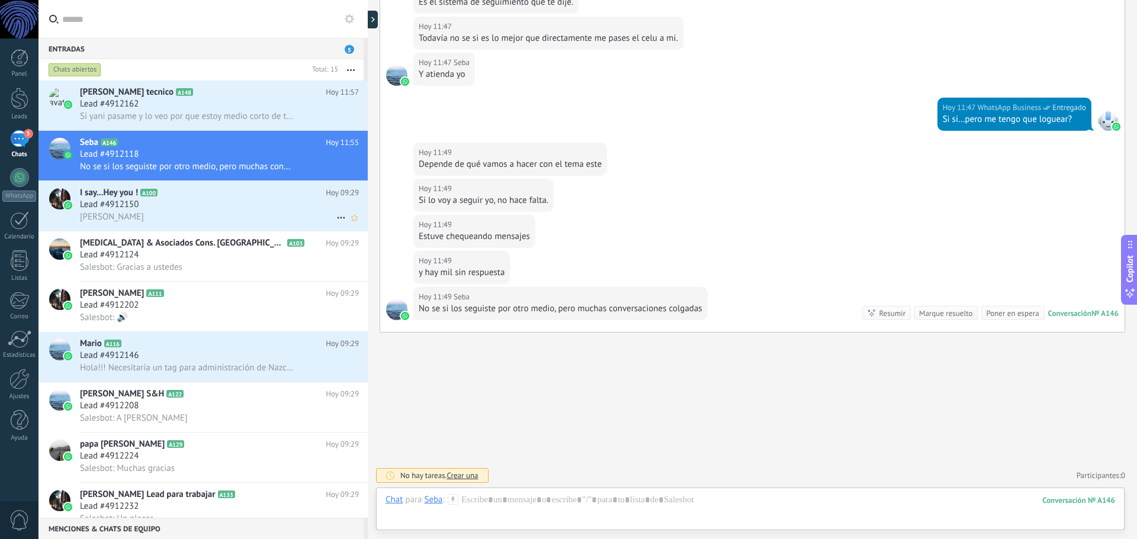
click at [175, 193] on h2 "I say...Hey you ! A100" at bounding box center [203, 193] width 246 height 12
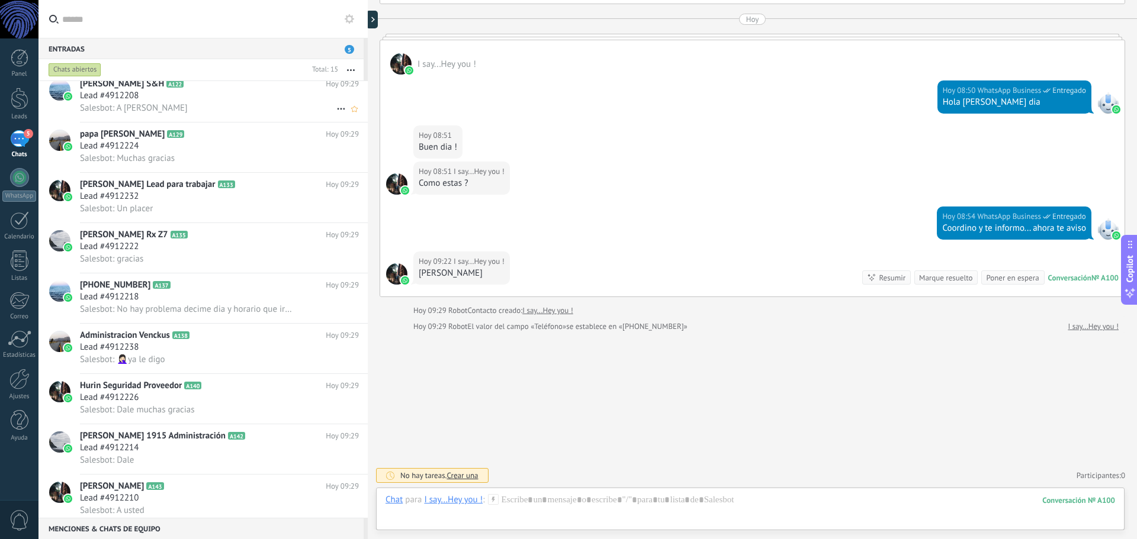
scroll to position [318, 0]
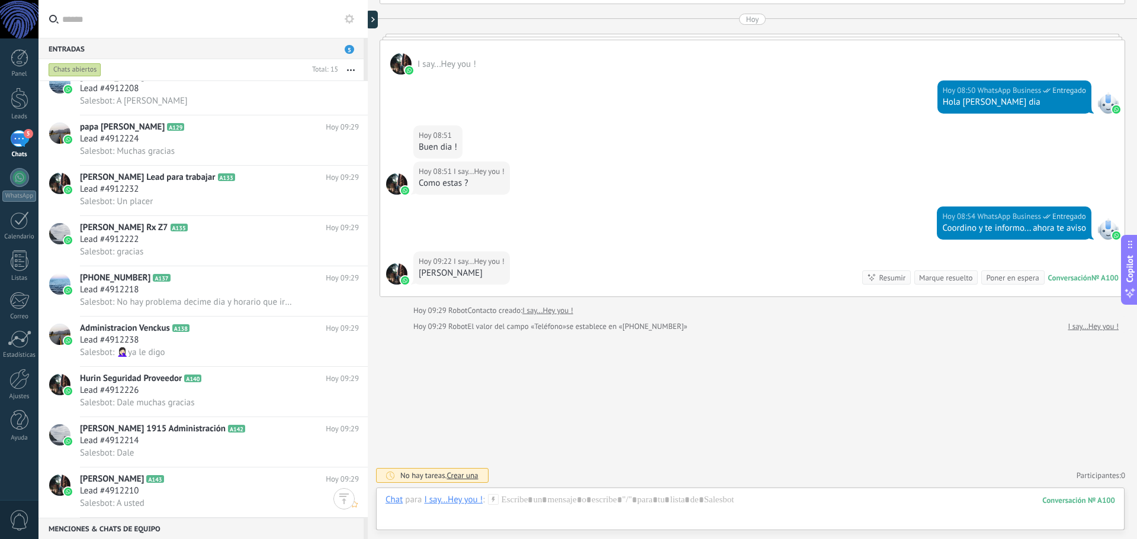
click at [243, 475] on h2 "[PERSON_NAME] A143" at bounding box center [203, 480] width 246 height 12
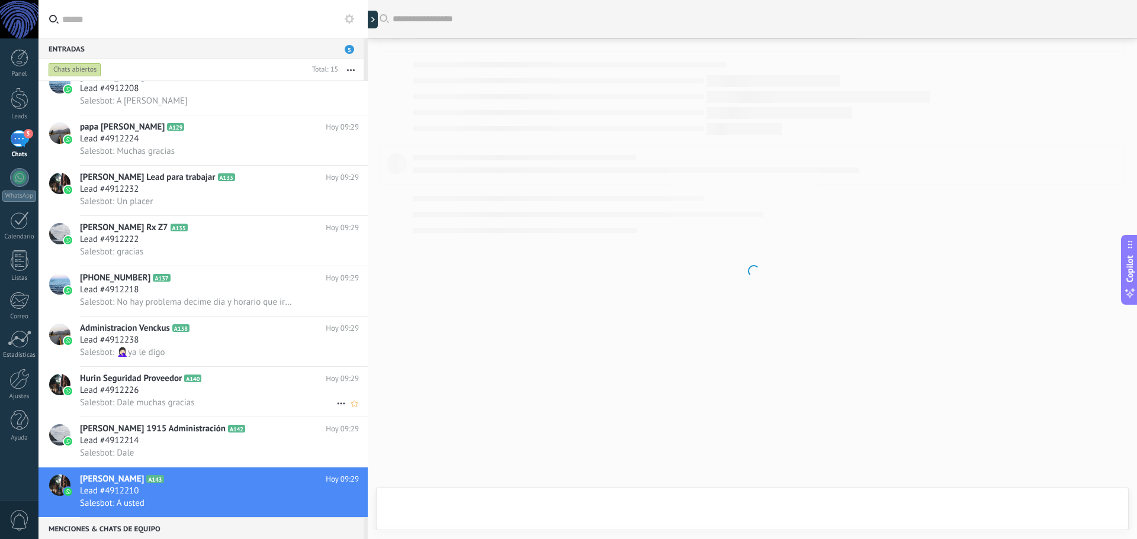
scroll to position [40, 0]
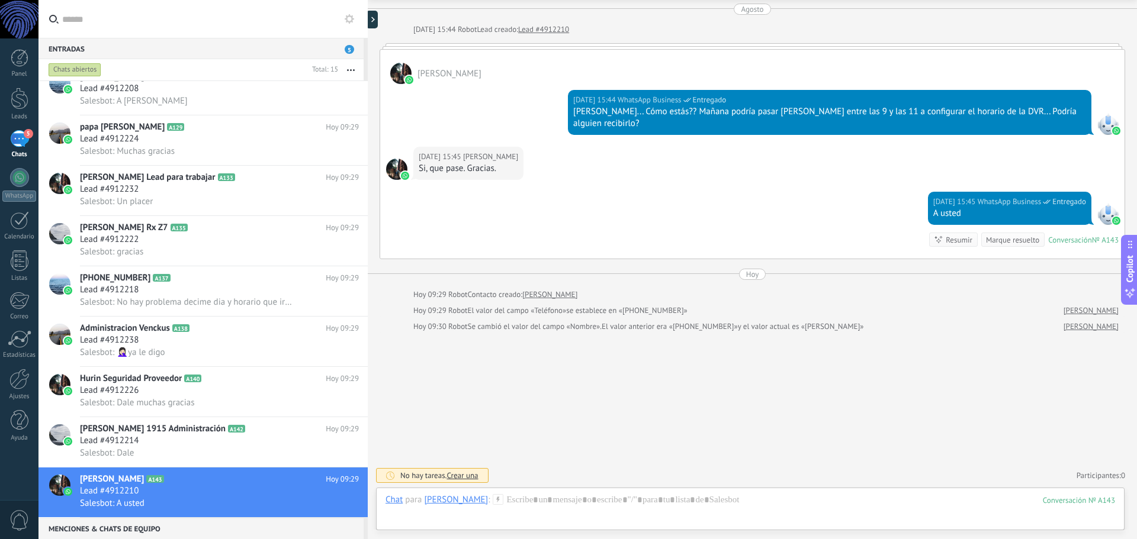
click at [995, 246] on div "Marque resuelto" at bounding box center [1012, 240] width 63 height 14
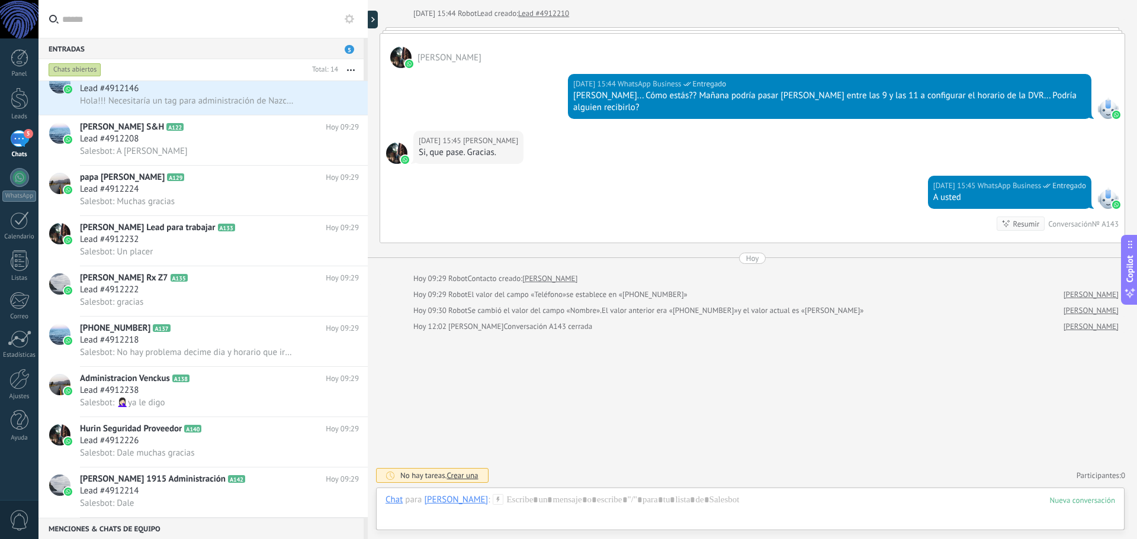
scroll to position [268, 0]
click at [213, 490] on div "Lead #4912214" at bounding box center [219, 491] width 279 height 12
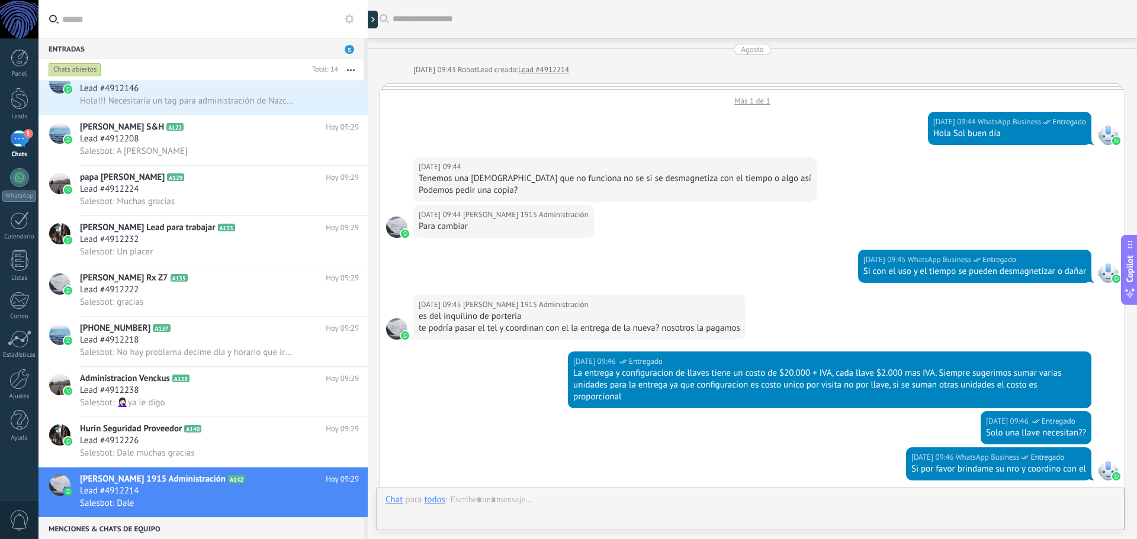
scroll to position [346, 0]
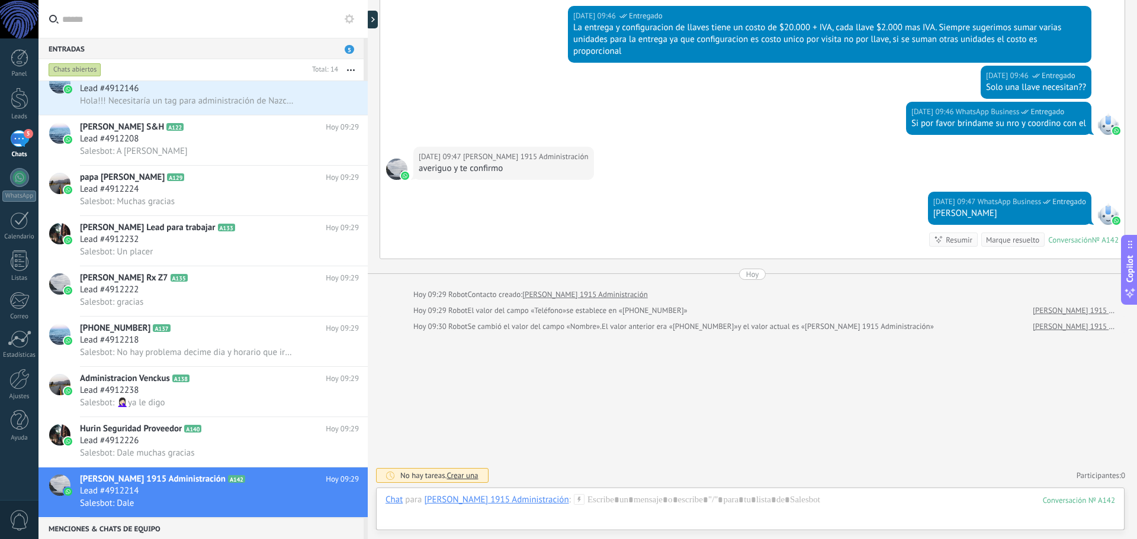
click at [564, 152] on span "[PERSON_NAME] 1915 Administración" at bounding box center [526, 157] width 126 height 12
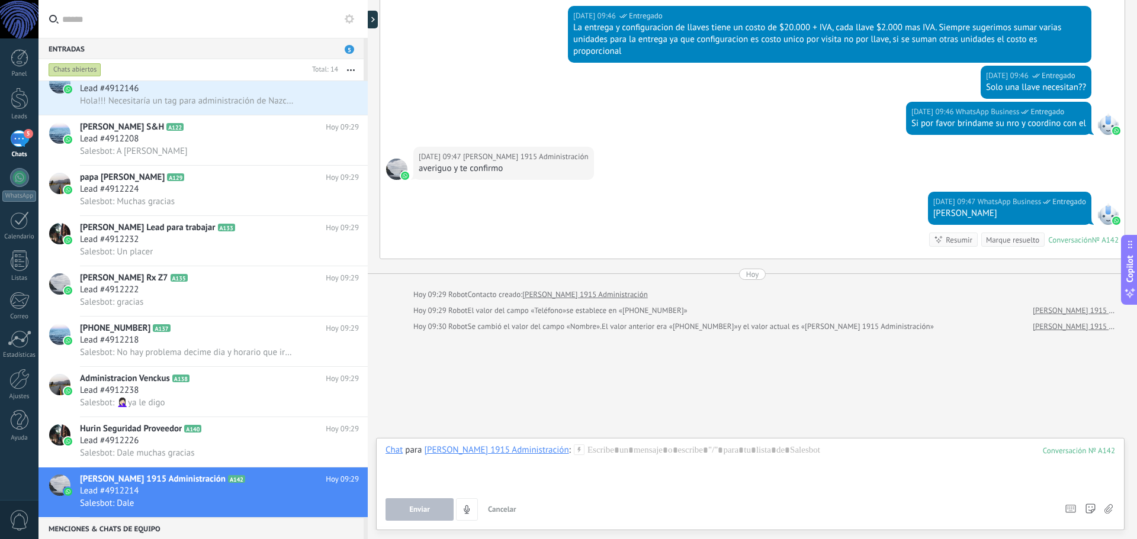
click at [516, 449] on div "[PERSON_NAME] 1915 Administración" at bounding box center [496, 450] width 144 height 11
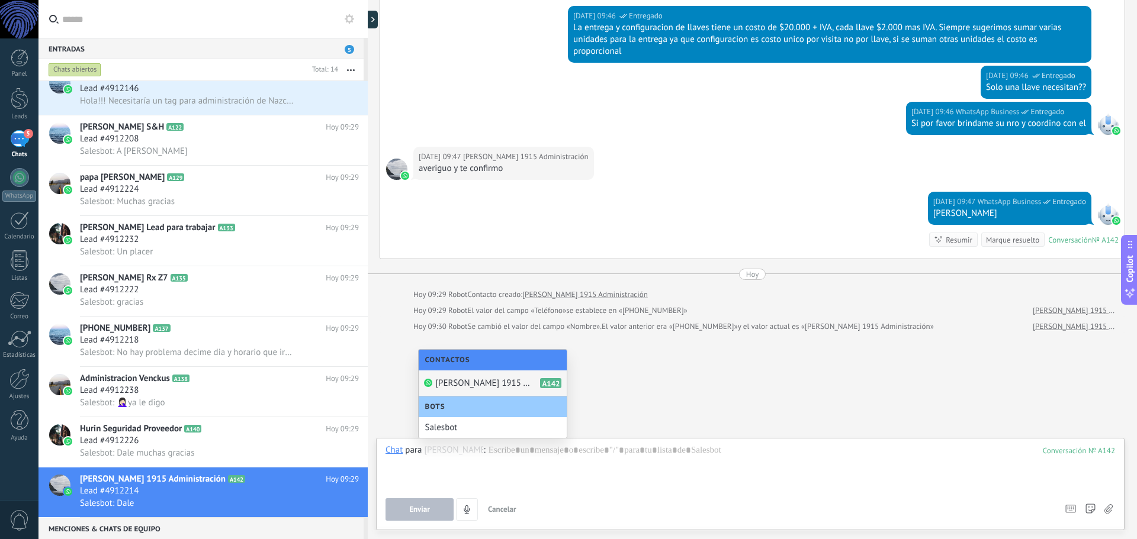
click at [516, 379] on span "[PERSON_NAME] 1915 Administración" at bounding box center [482, 383] width 95 height 11
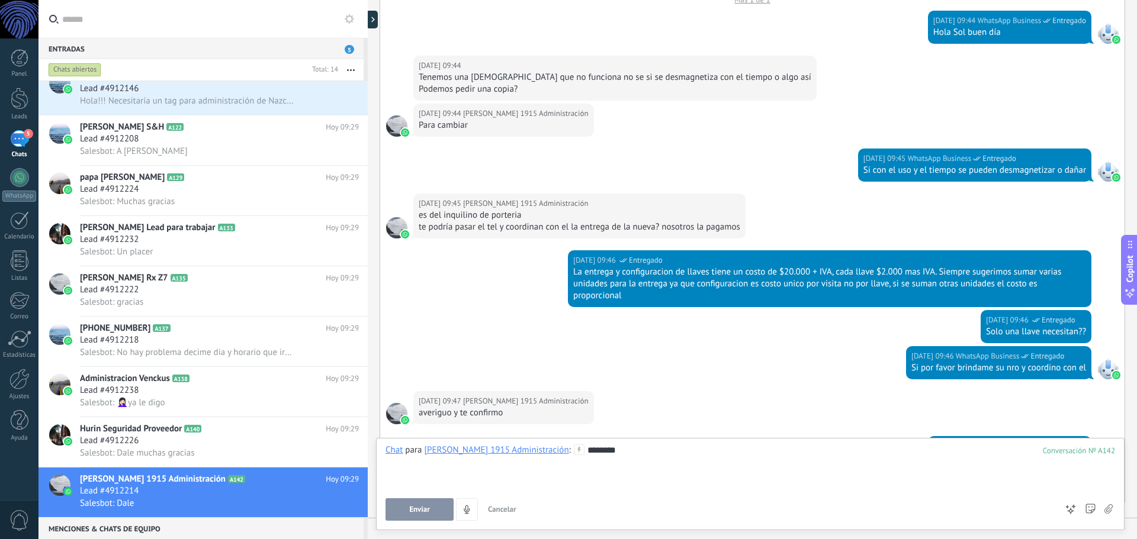
scroll to position [0, 0]
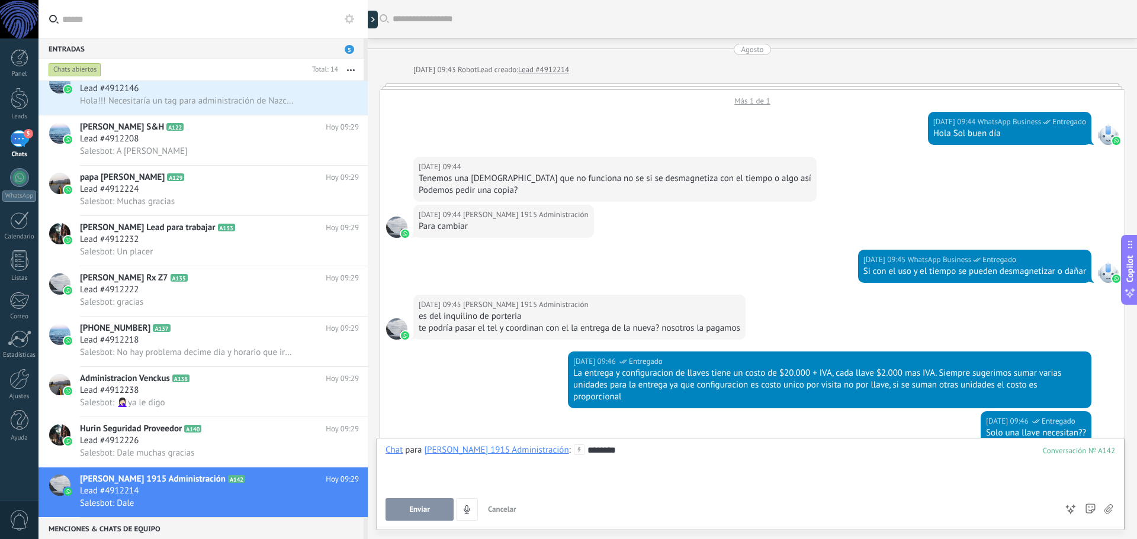
click at [562, 71] on link "Lead #4912214" at bounding box center [543, 70] width 51 height 12
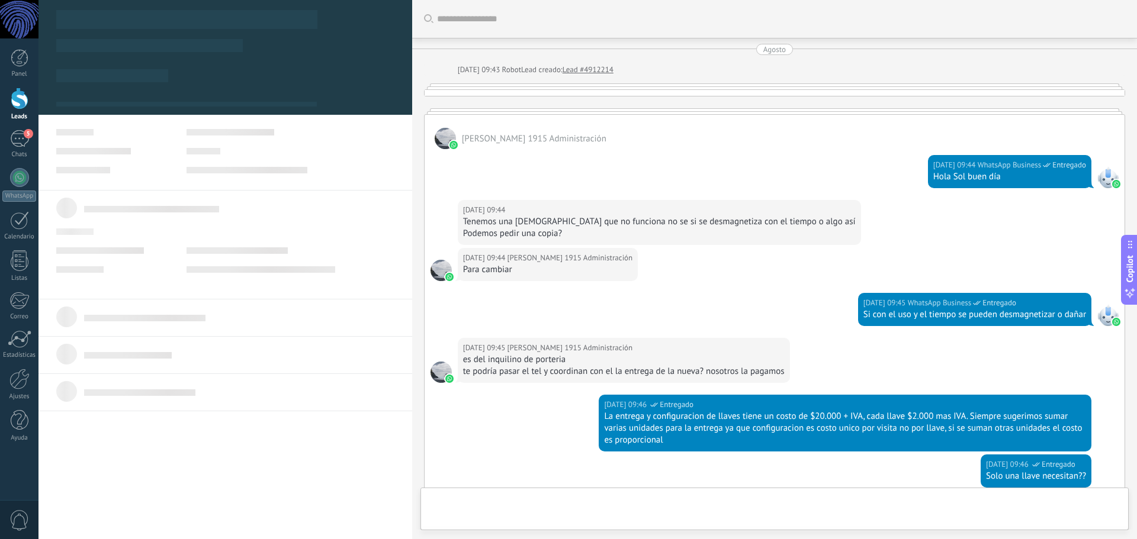
type textarea "**********"
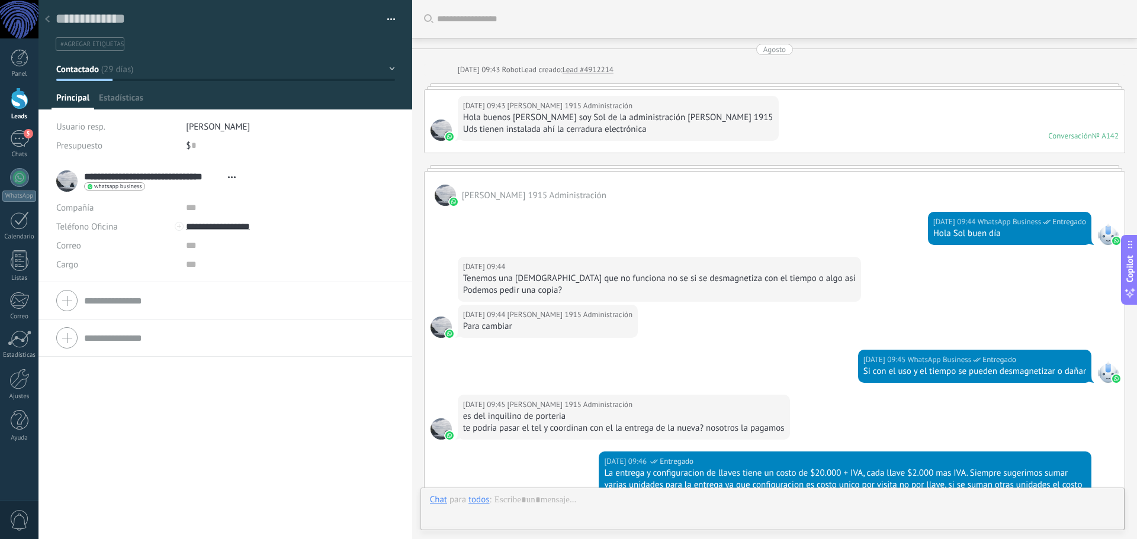
scroll to position [446, 0]
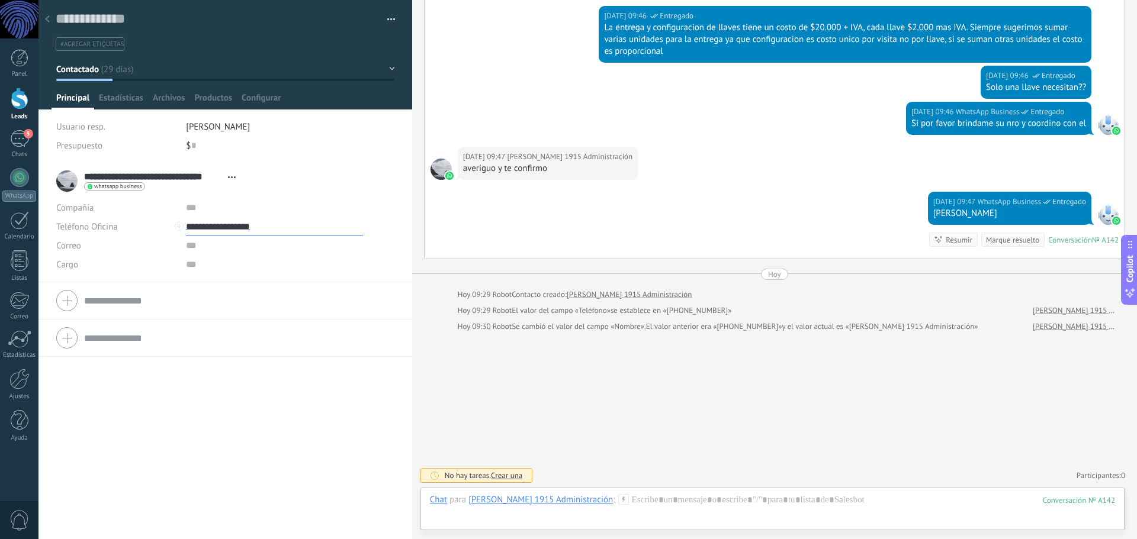
drag, startPoint x: 268, startPoint y: 226, endPoint x: 184, endPoint y: 228, distance: 84.1
click at [184, 228] on div "Teléfono Oficina Ofic. directo Celular Fax Casa Otro Teléfono Oficina" at bounding box center [225, 226] width 338 height 19
type input "**********"
click at [27, 141] on div "5" at bounding box center [19, 138] width 19 height 17
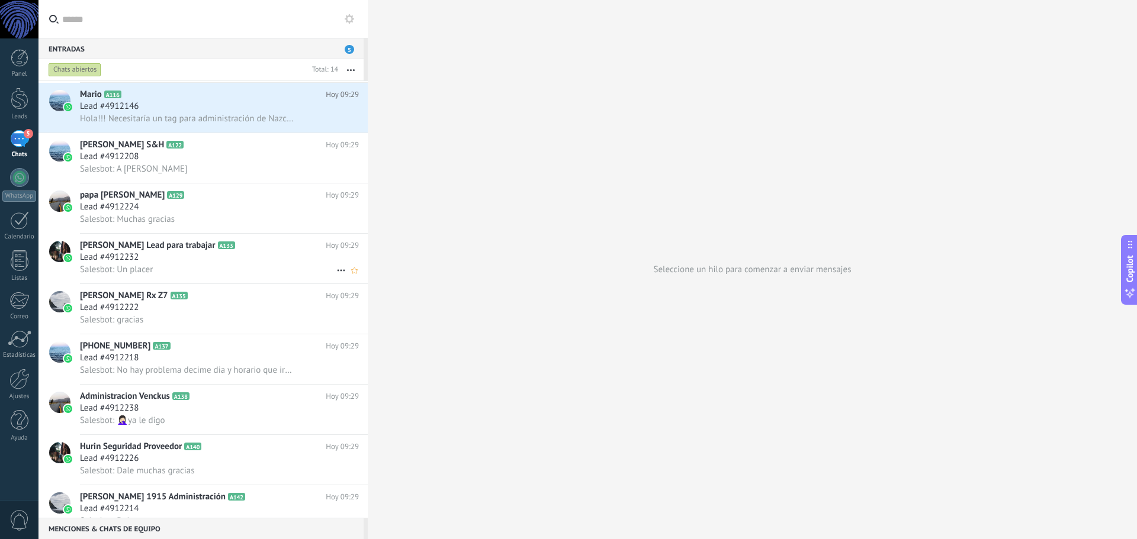
scroll to position [268, 0]
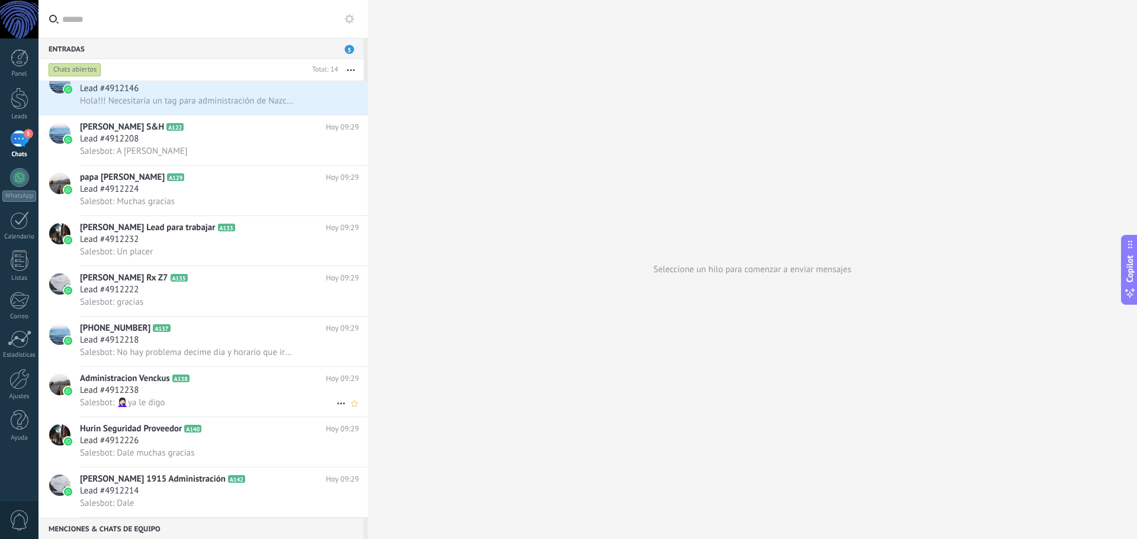
click at [183, 387] on div "Lead #4912238" at bounding box center [219, 391] width 279 height 12
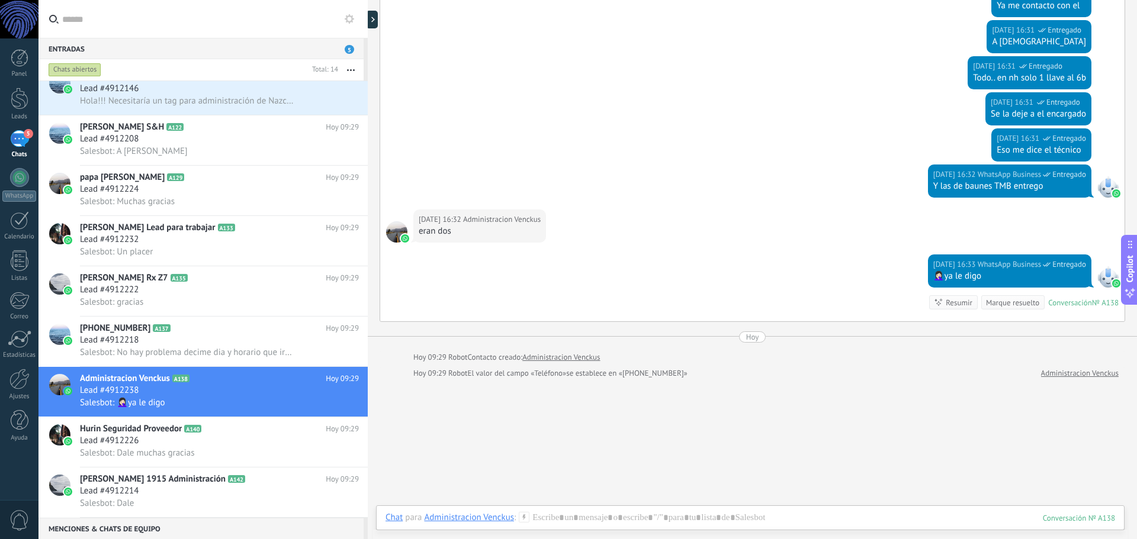
scroll to position [297, 0]
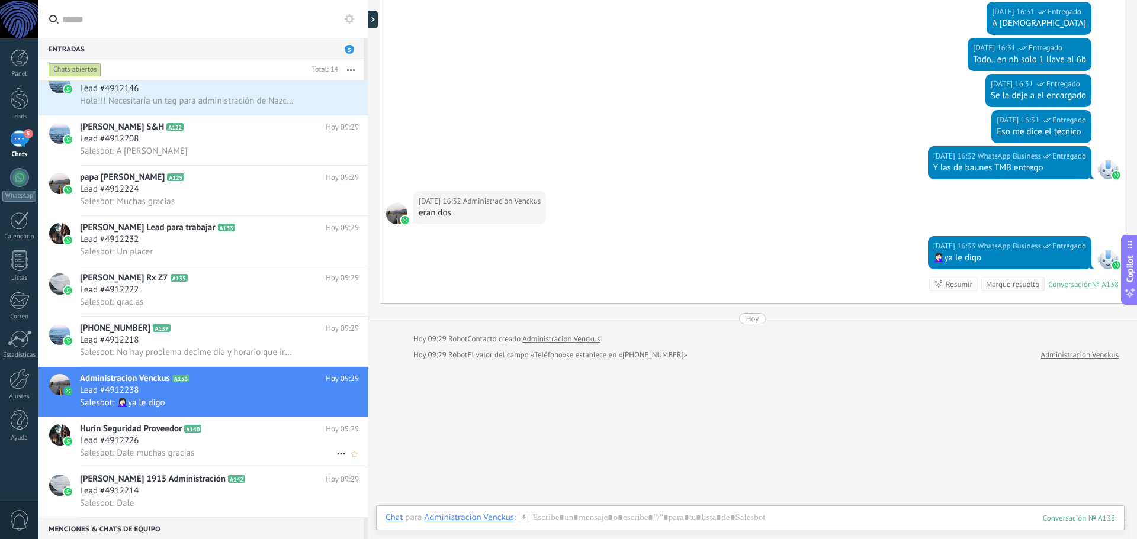
click at [237, 433] on h2 "Hurin Seguridad Proveedor A140" at bounding box center [203, 429] width 246 height 12
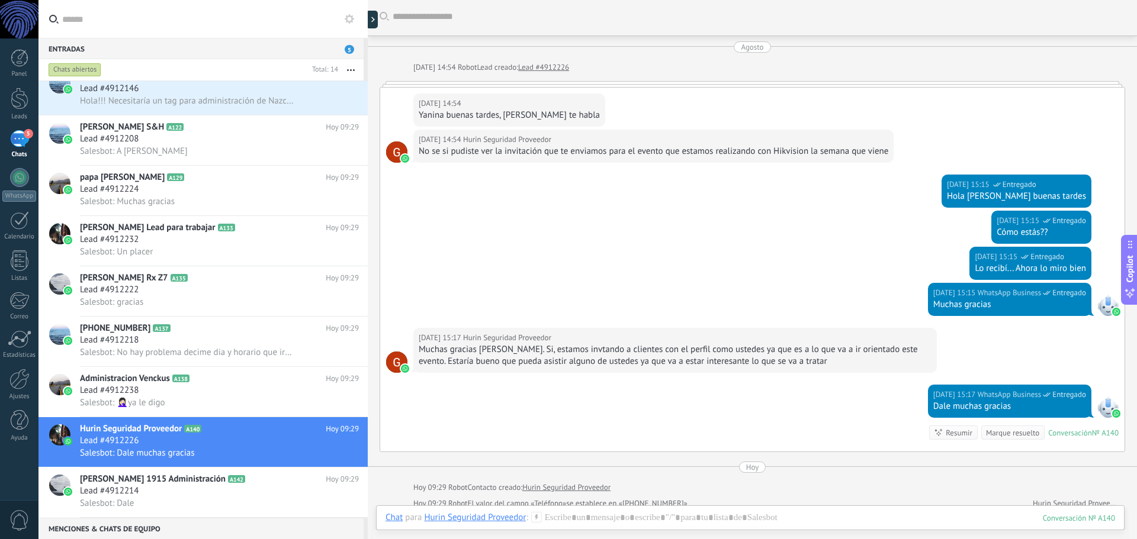
scroll to position [2, 0]
click at [1002, 436] on div "Marque resuelto" at bounding box center [1012, 433] width 53 height 11
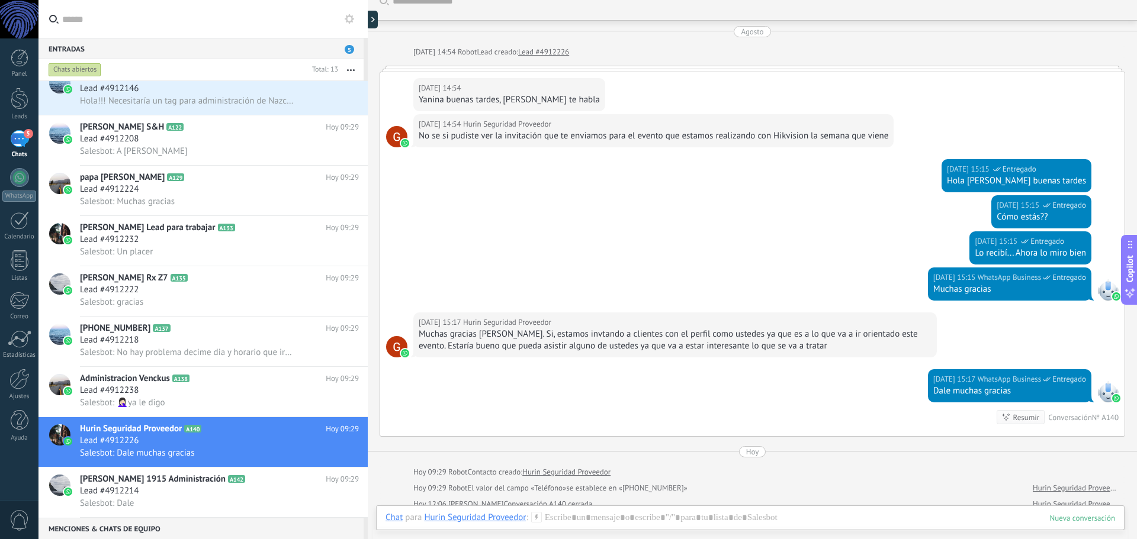
scroll to position [217, 0]
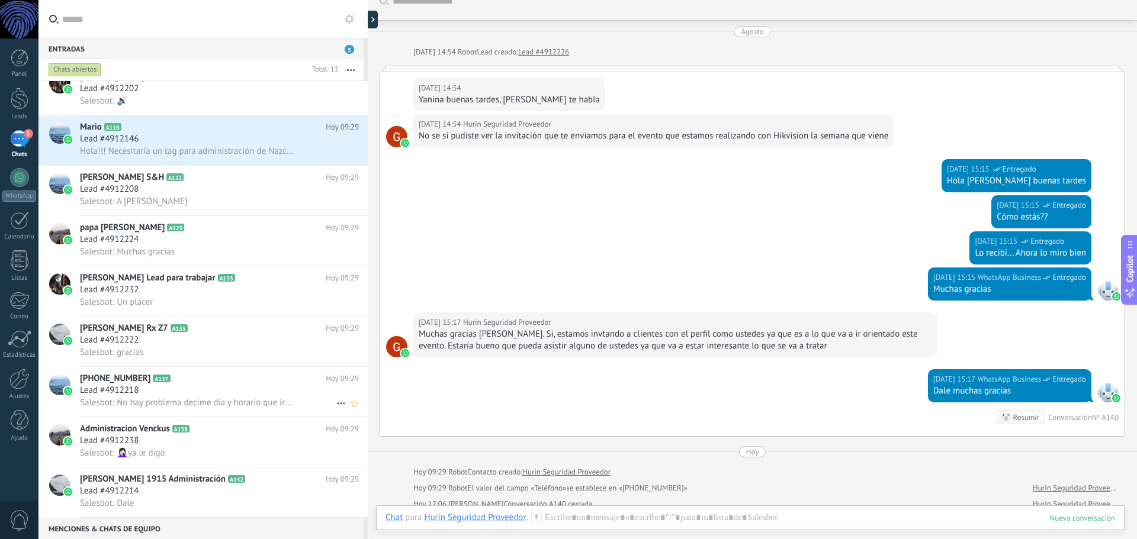
click at [144, 399] on span "Salesbot: No hay problema decime dia y horario que iría para que nos organicemo…" at bounding box center [187, 402] width 214 height 11
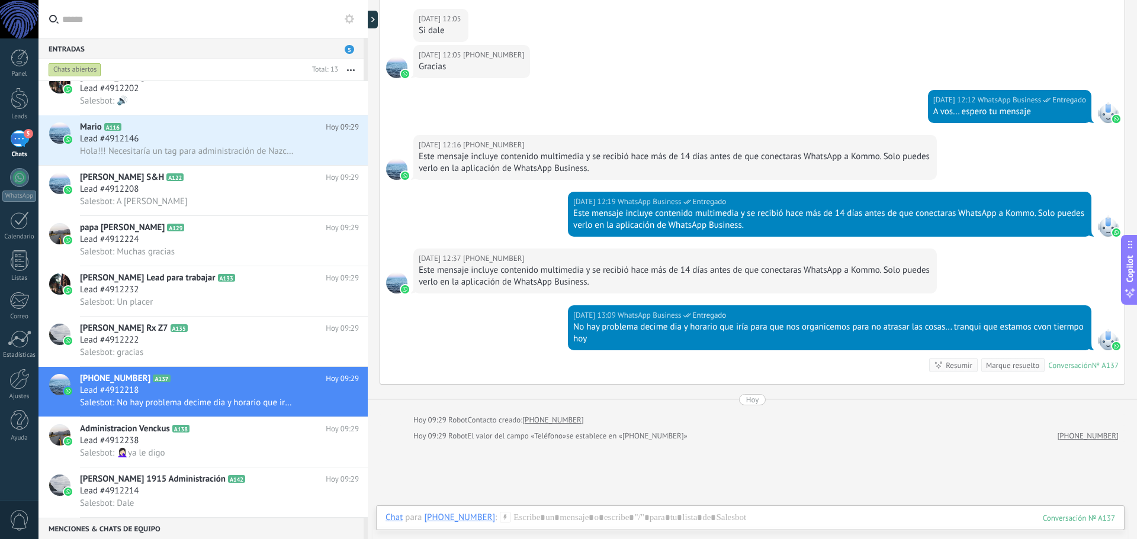
scroll to position [427, 0]
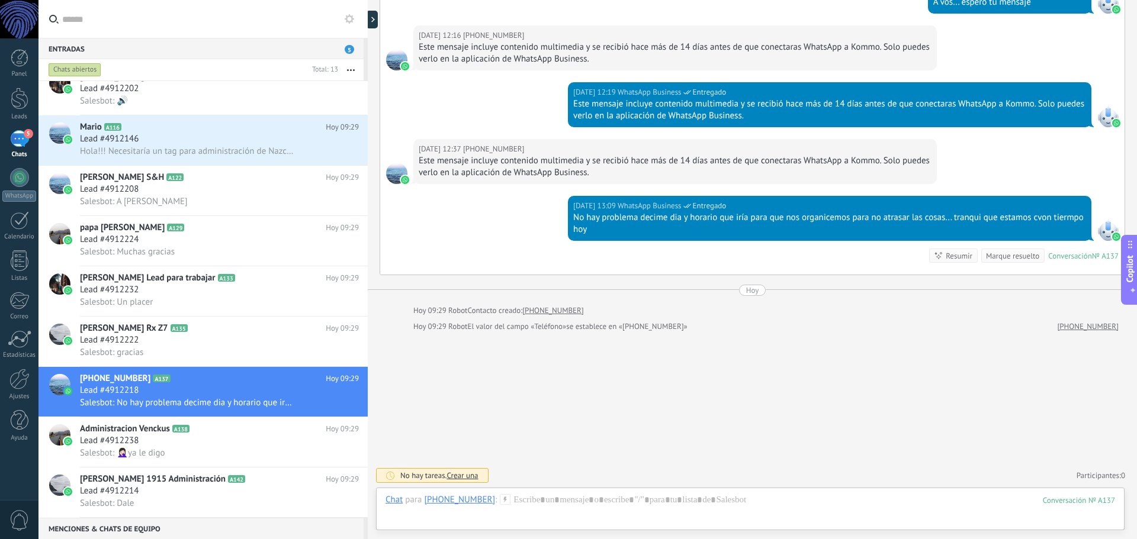
click at [1009, 260] on div "Marque resuelto" at bounding box center [1012, 255] width 53 height 11
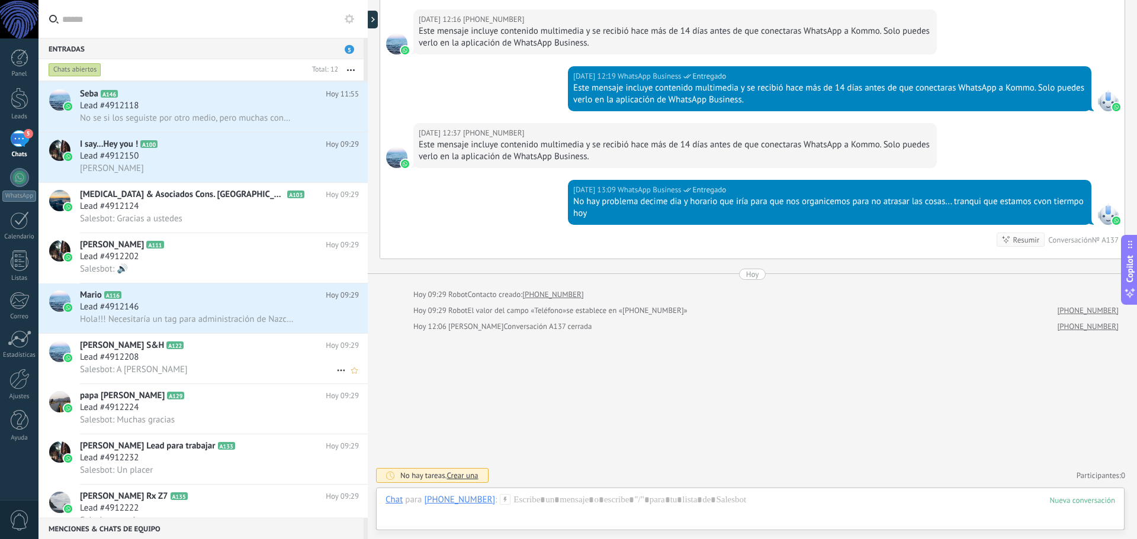
scroll to position [0, 0]
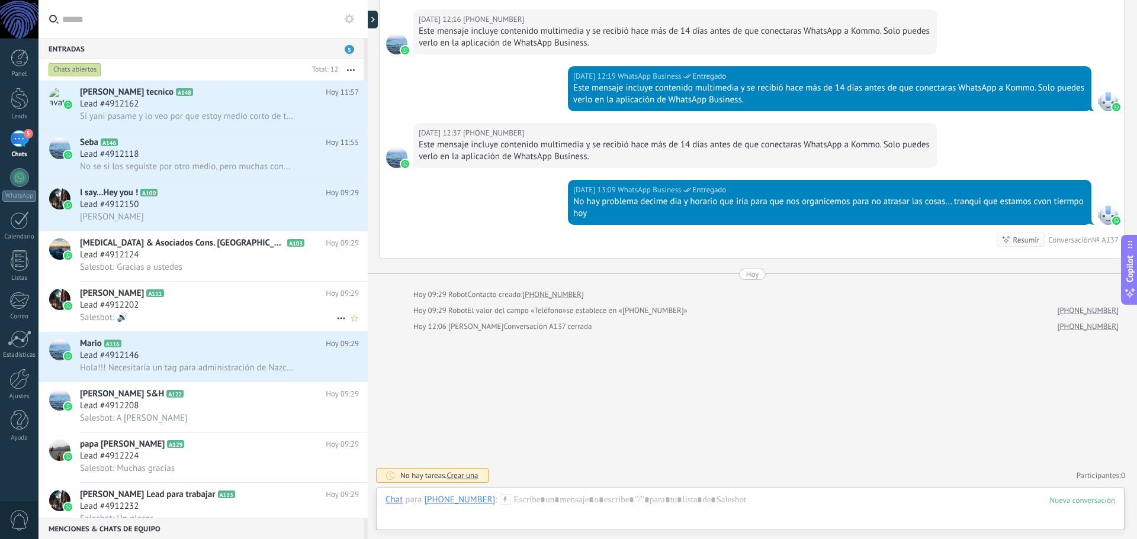
click at [172, 304] on div "Lead #4912202" at bounding box center [219, 306] width 279 height 12
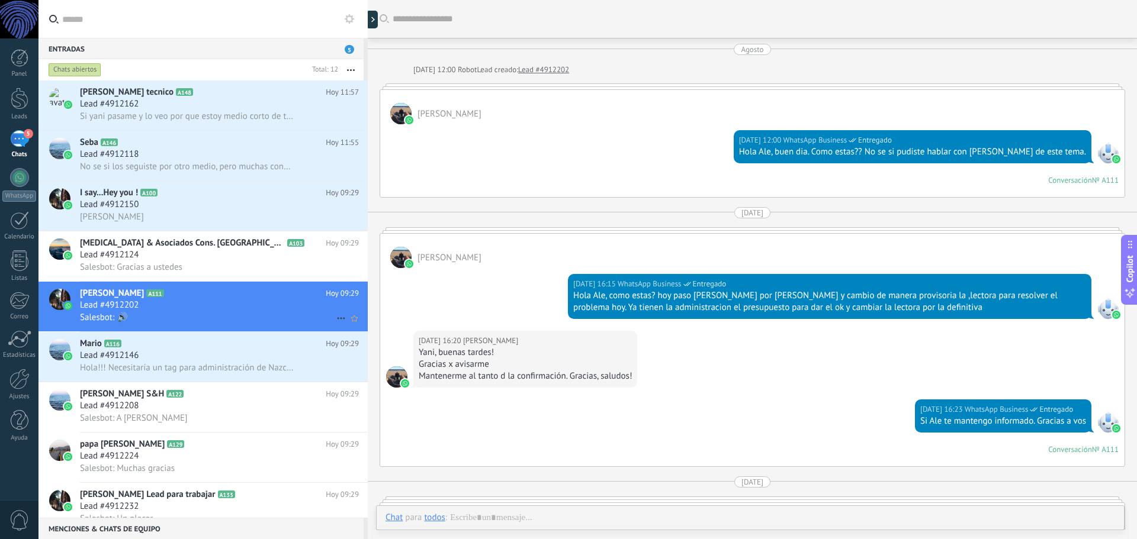
scroll to position [807, 0]
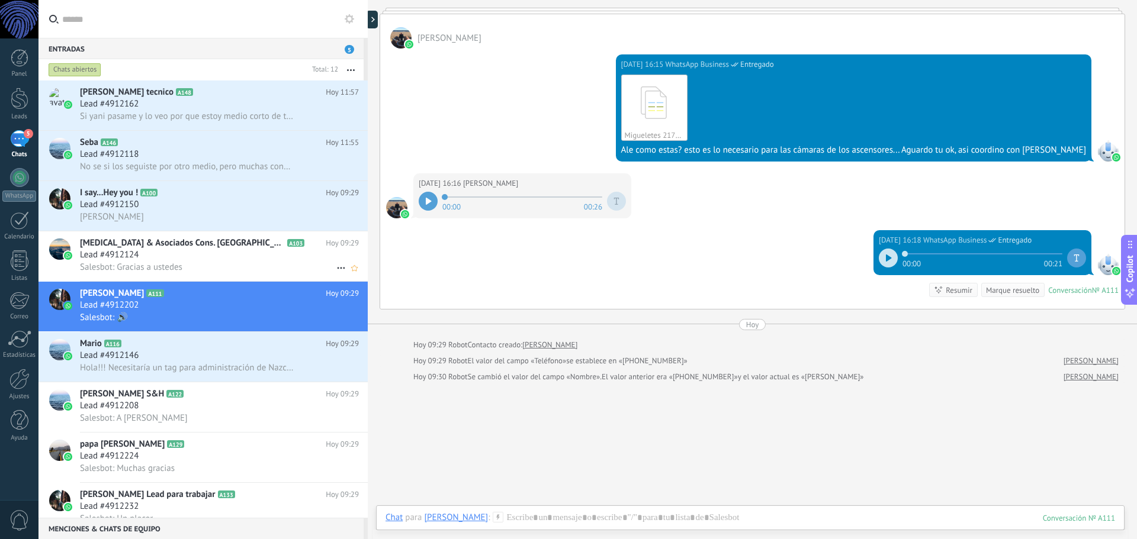
click at [276, 247] on h2 "[MEDICAL_DATA] & Asociados Cons. [PERSON_NAME] A103" at bounding box center [203, 243] width 246 height 12
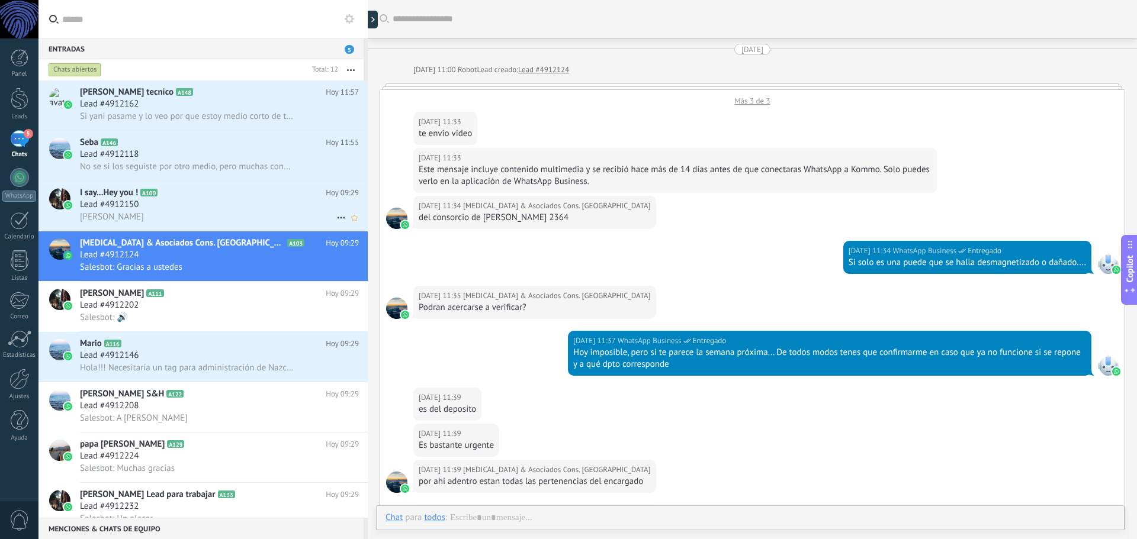
scroll to position [1857, 0]
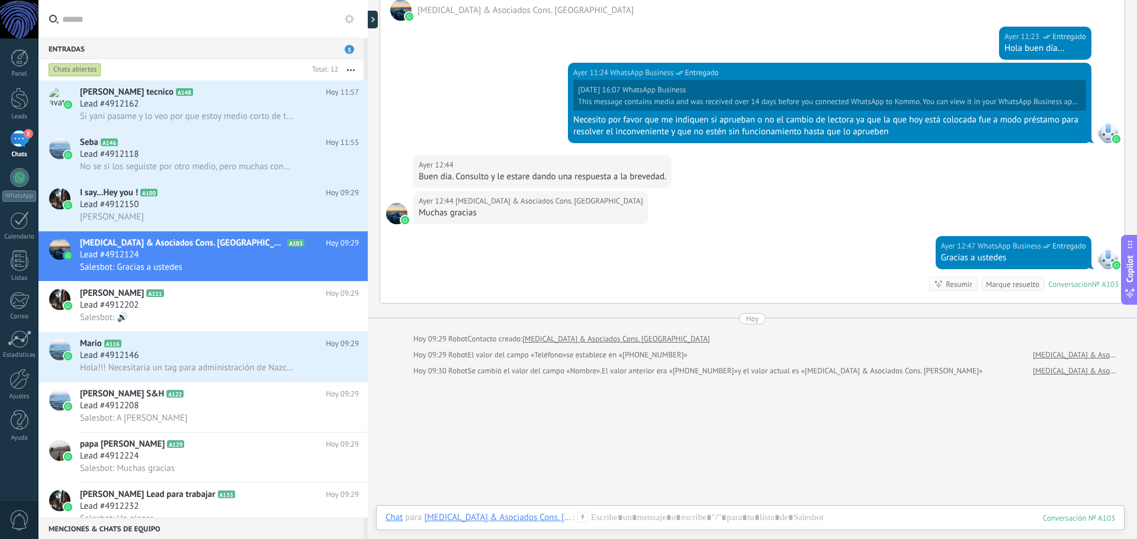
click at [350, 70] on icon "button" at bounding box center [351, 70] width 8 height 2
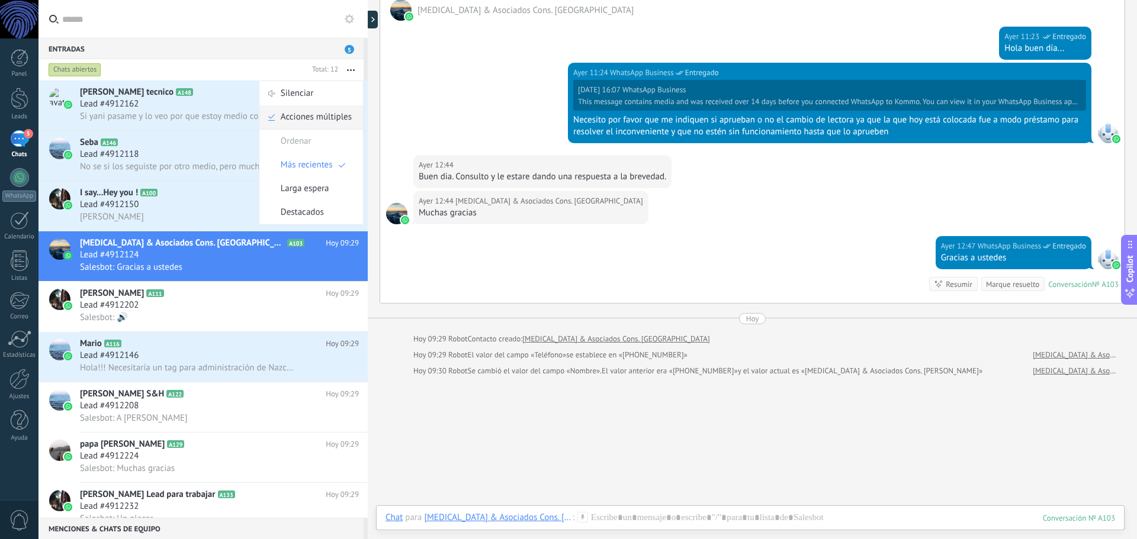
click at [314, 115] on span "Acciones múltiples" at bounding box center [316, 117] width 71 height 24
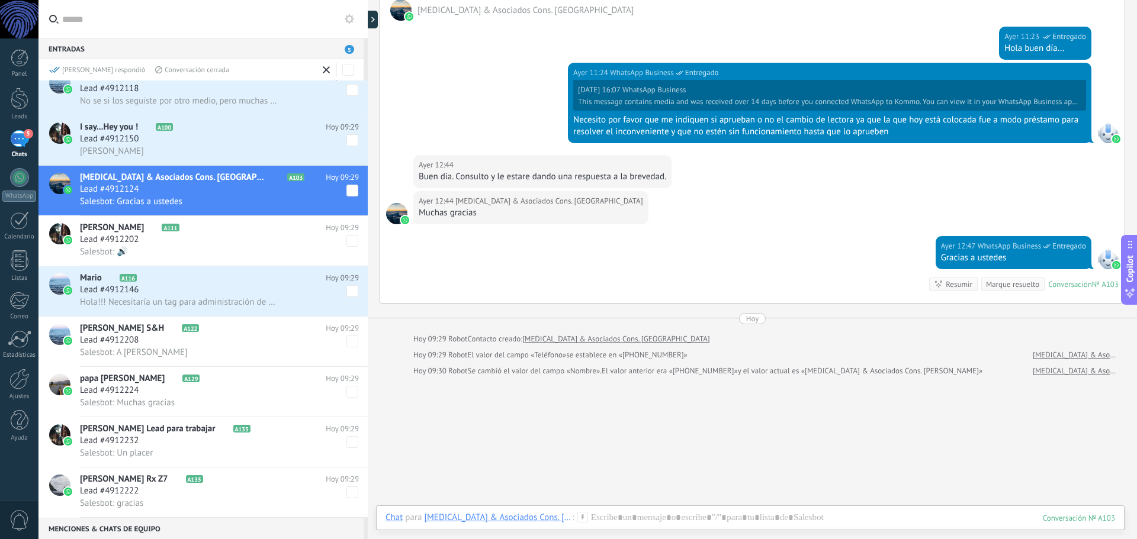
scroll to position [0, 0]
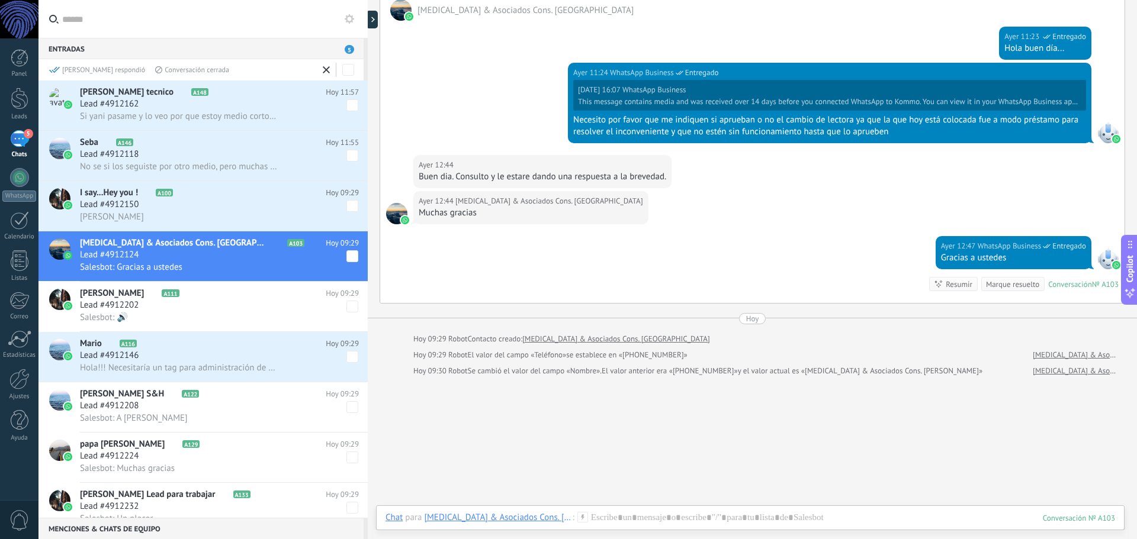
click at [346, 407] on span at bounding box center [352, 407] width 12 height 12
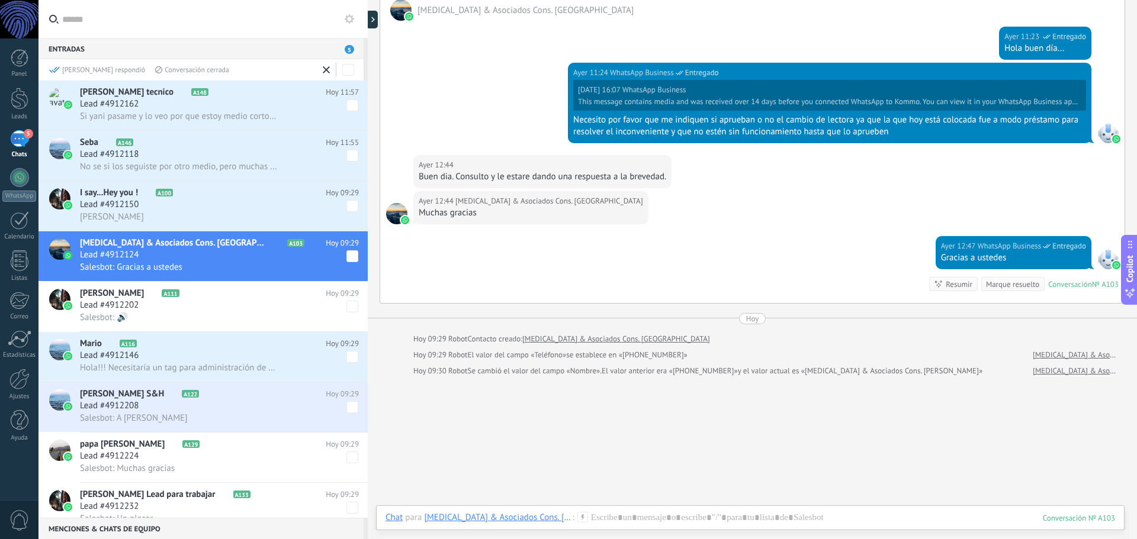
click at [348, 455] on span at bounding box center [352, 458] width 12 height 12
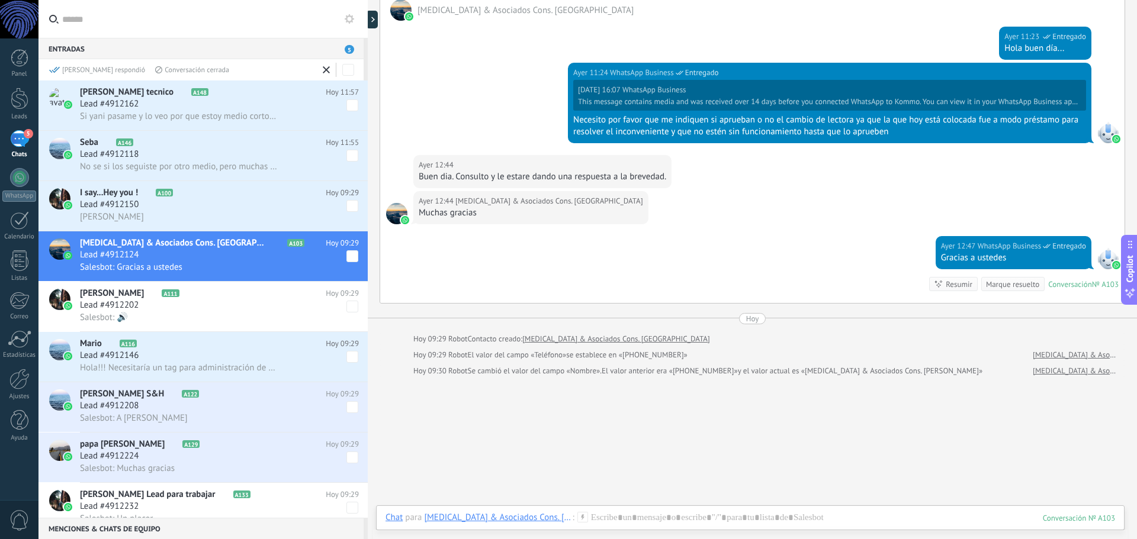
click at [81, 70] on div "[PERSON_NAME] respondió" at bounding box center [97, 70] width 96 height 10
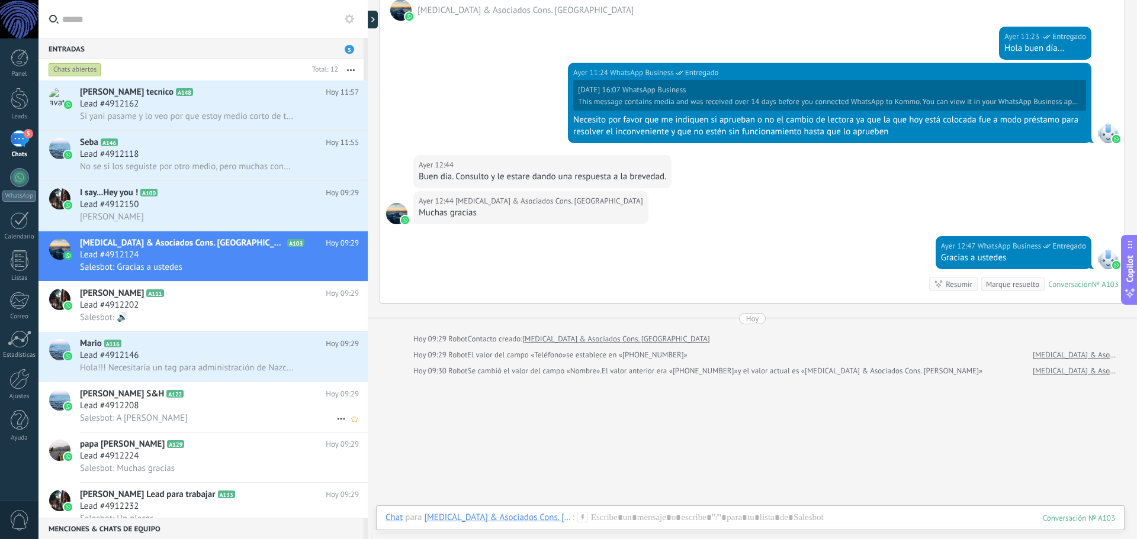
click at [212, 407] on div "Lead #4912208" at bounding box center [219, 406] width 279 height 12
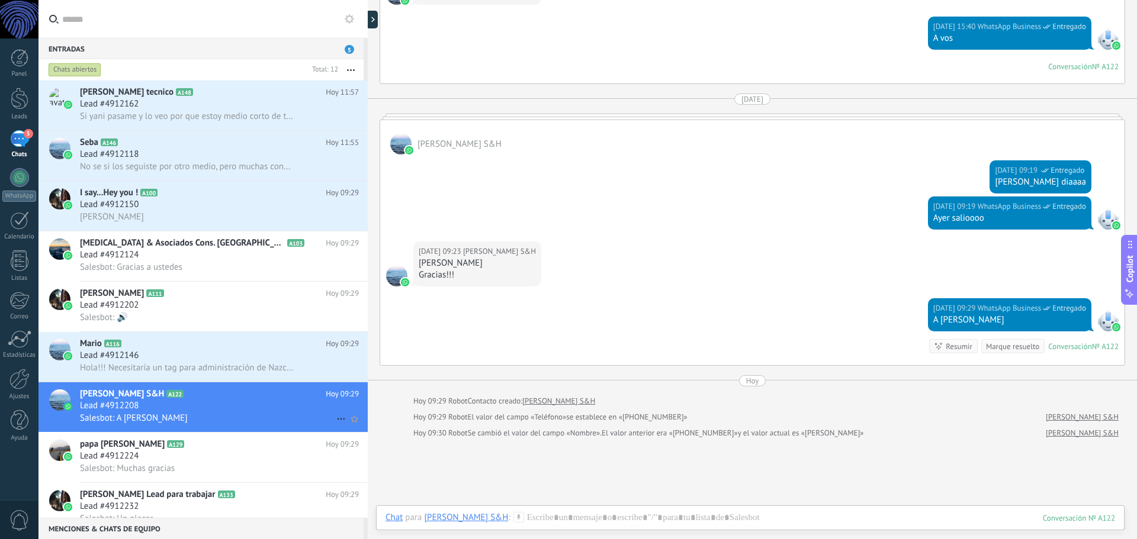
scroll to position [750, 0]
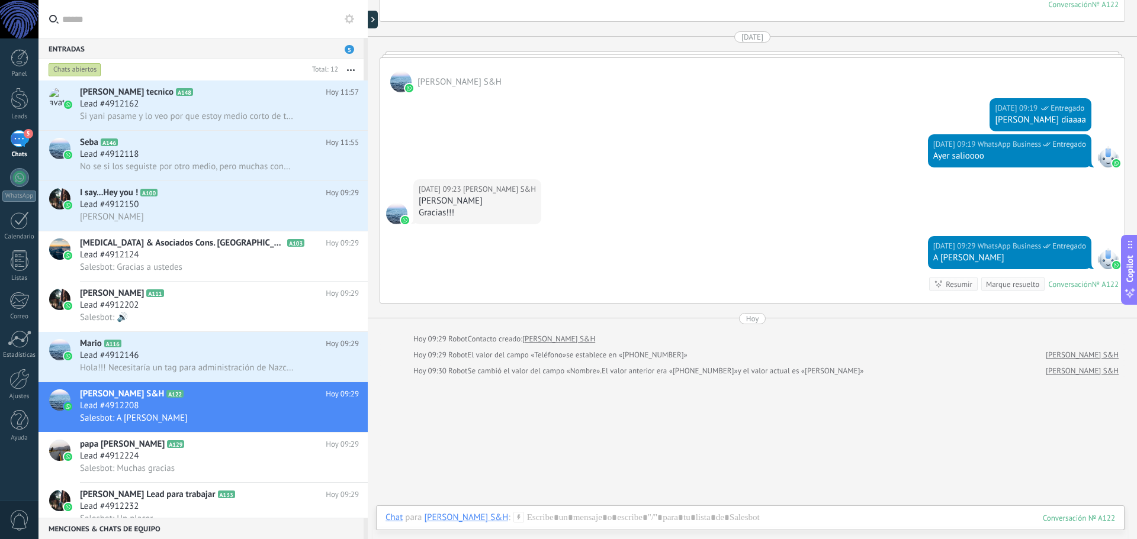
click at [992, 281] on div "Marque resuelto" at bounding box center [1012, 284] width 53 height 11
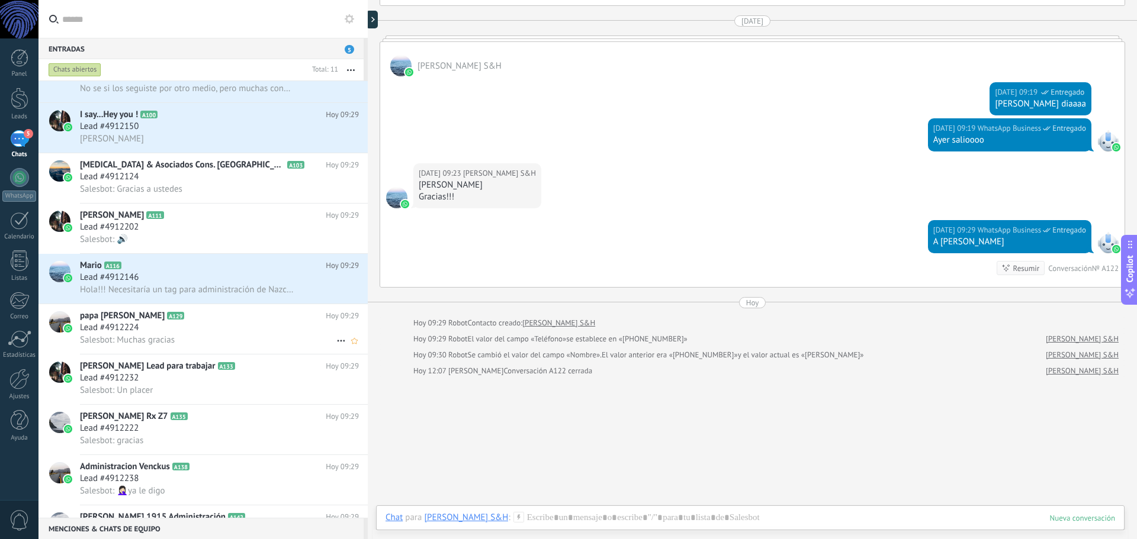
scroll to position [0, 0]
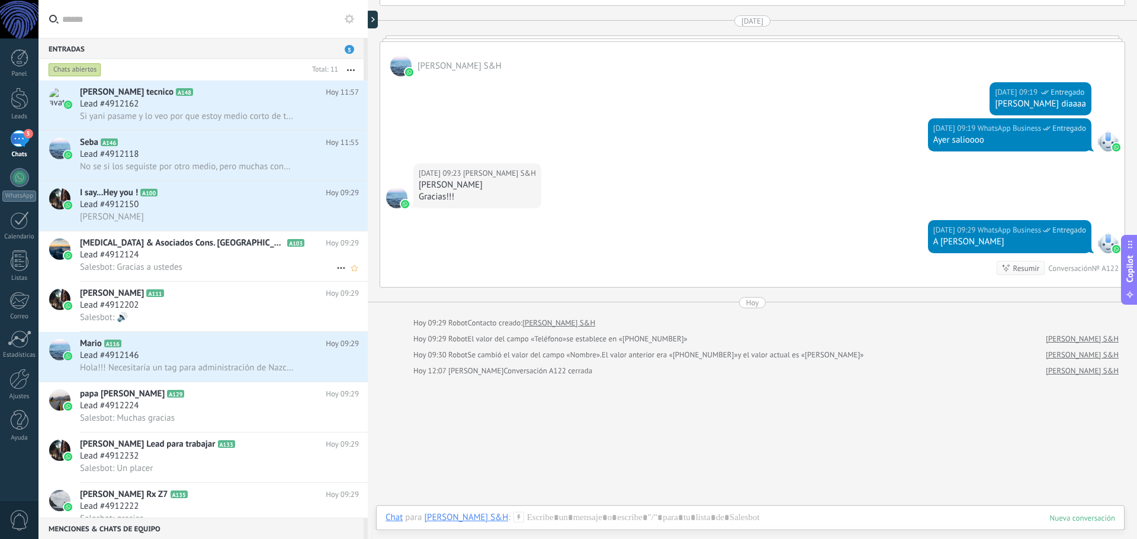
click at [290, 263] on div "Salesbot: Gracias a ustedes" at bounding box center [219, 267] width 279 height 12
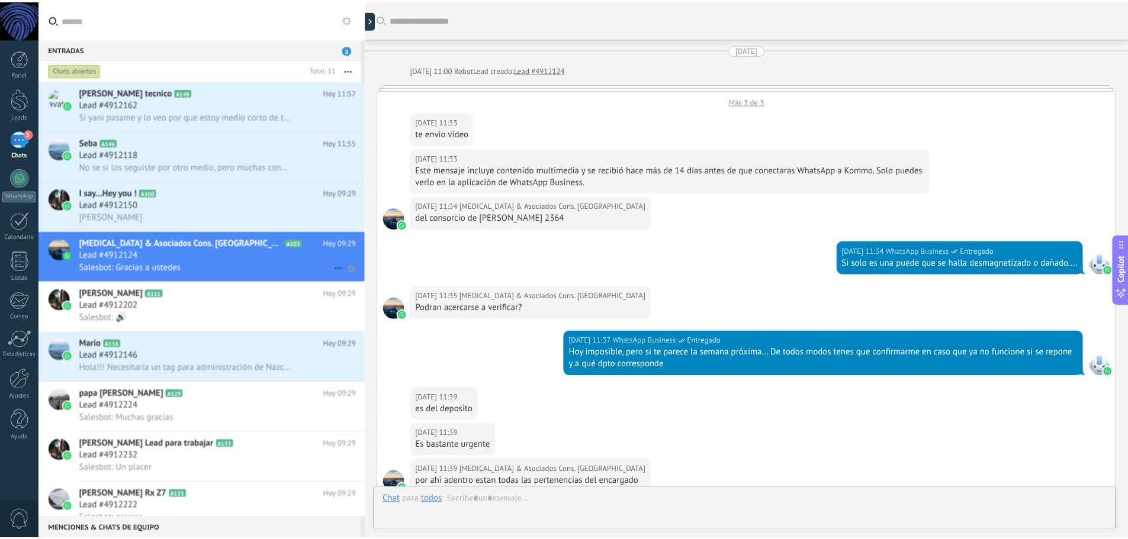
scroll to position [1902, 0]
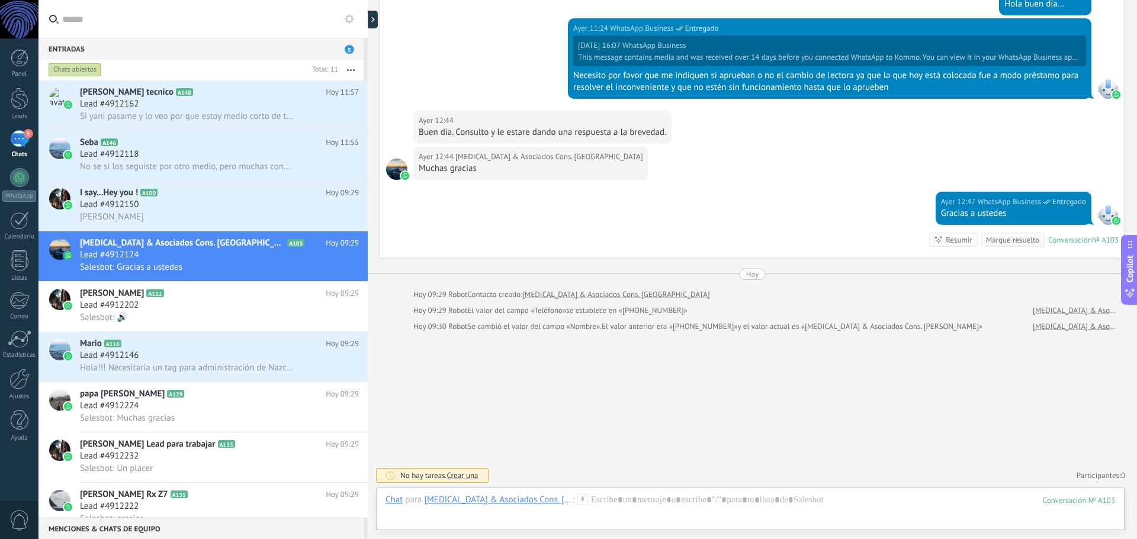
click at [22, 141] on div "5" at bounding box center [19, 138] width 19 height 17
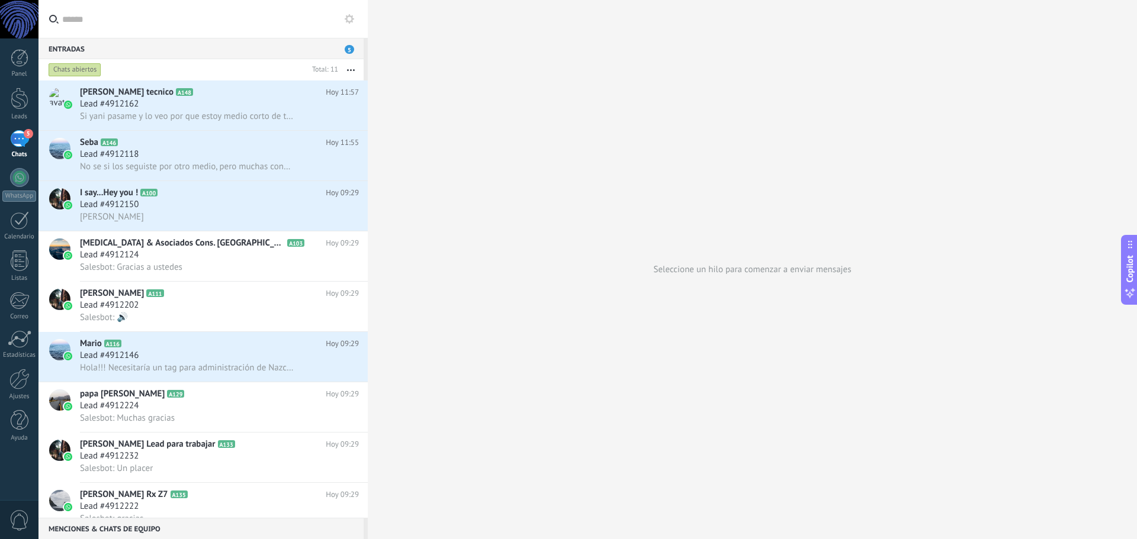
click at [75, 69] on div "Chats abiertos" at bounding box center [75, 70] width 53 height 14
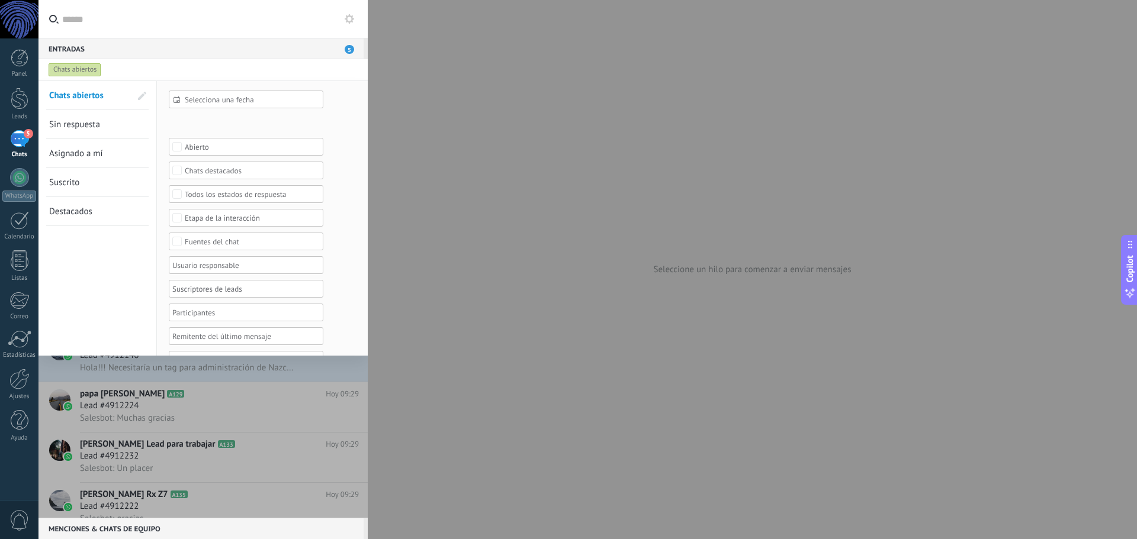
click at [91, 121] on span "Sin respuesta" at bounding box center [74, 124] width 51 height 11
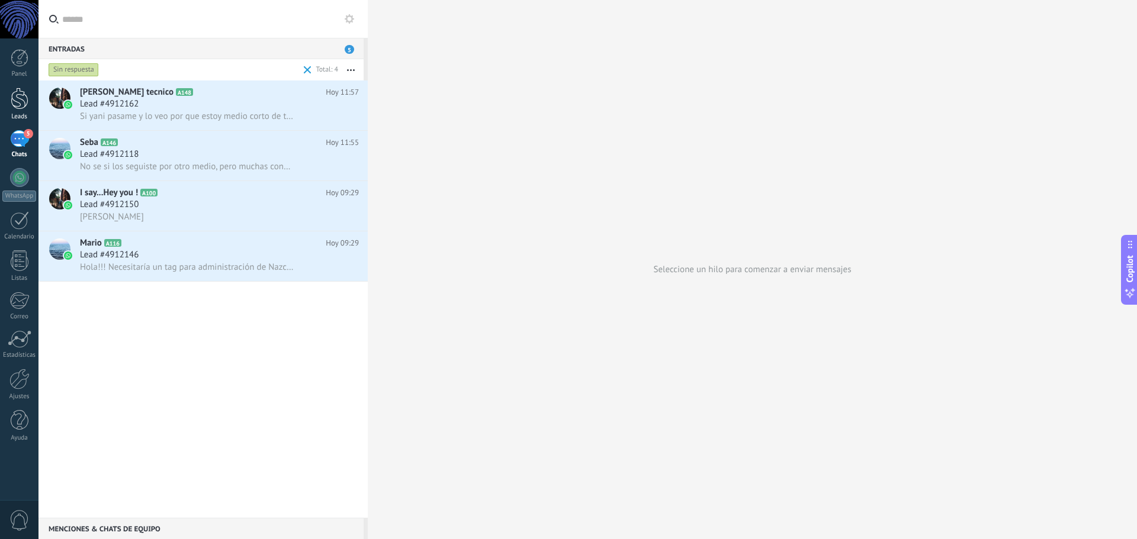
click at [9, 111] on link "Leads" at bounding box center [19, 104] width 38 height 33
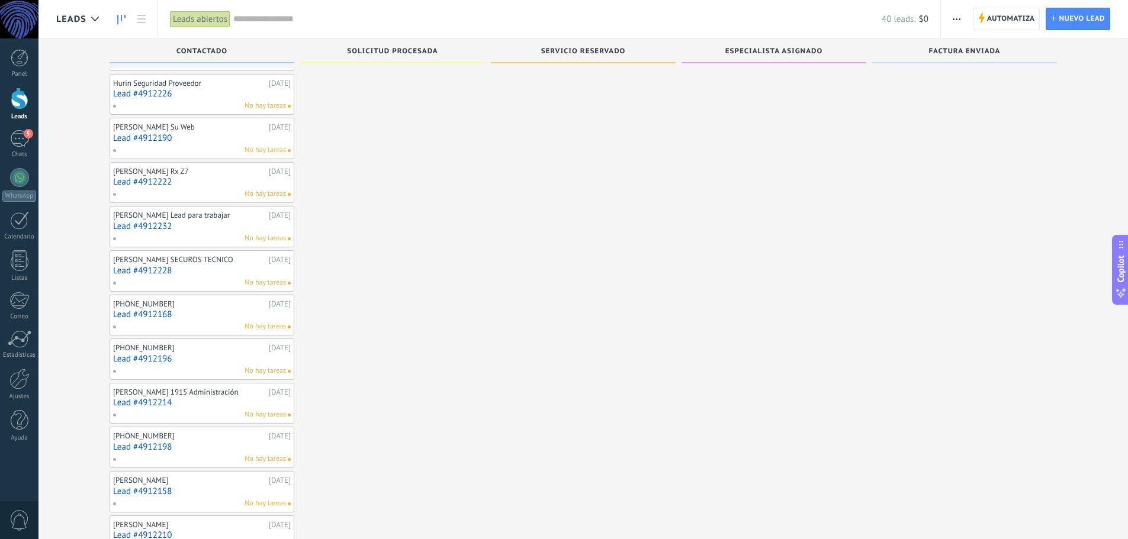
scroll to position [1365, 0]
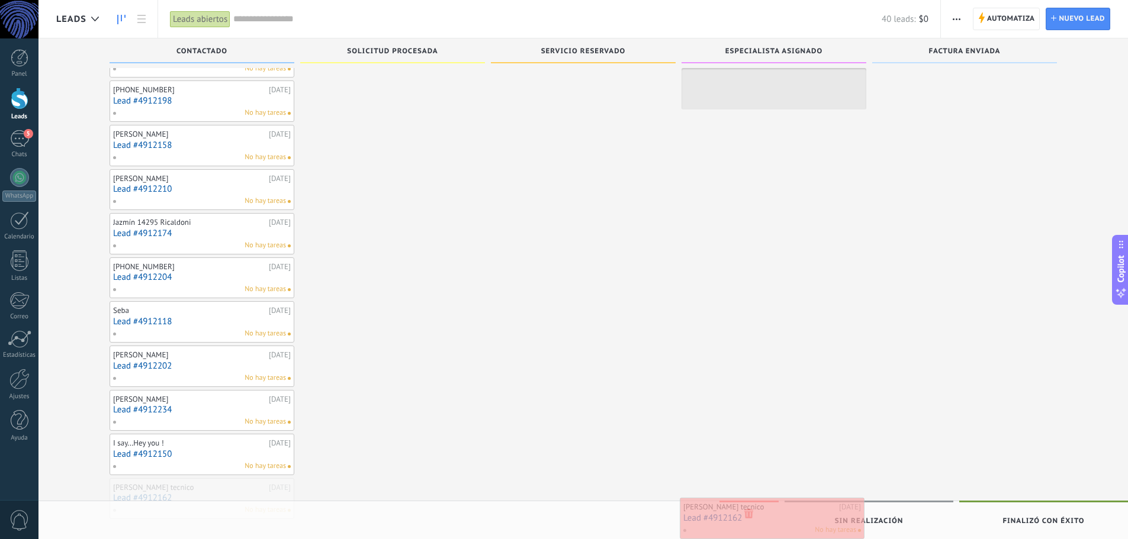
drag, startPoint x: 372, startPoint y: 458, endPoint x: 744, endPoint y: 513, distance: 376.4
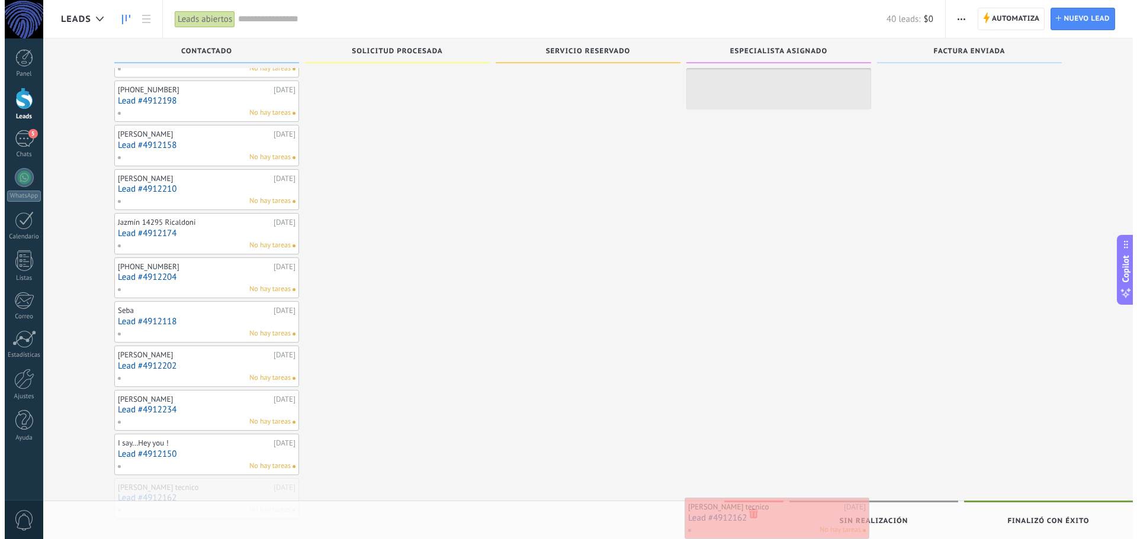
scroll to position [1323, 0]
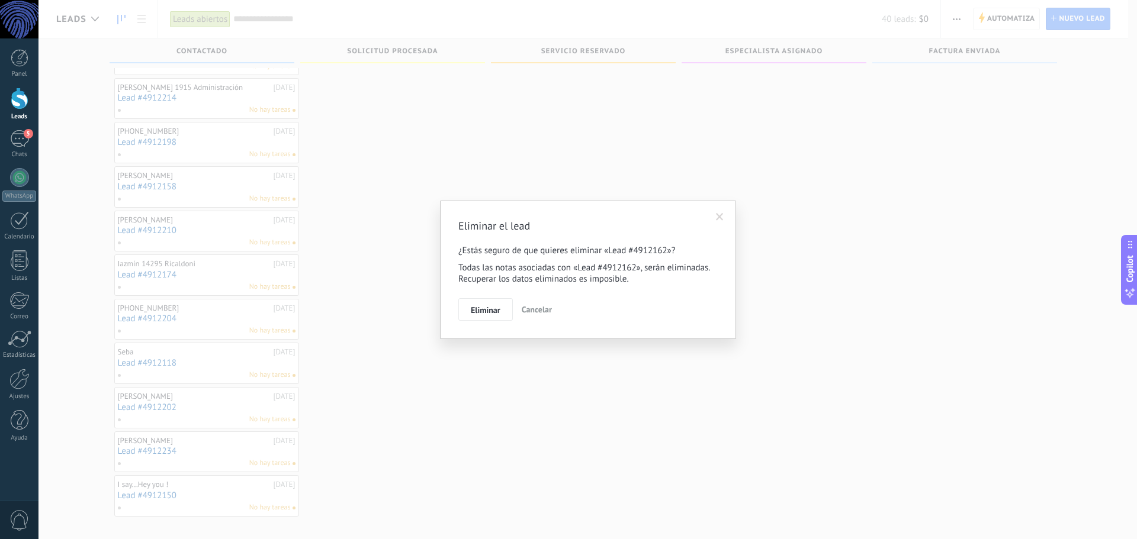
click at [481, 307] on span "Eliminar" at bounding box center [486, 310] width 30 height 8
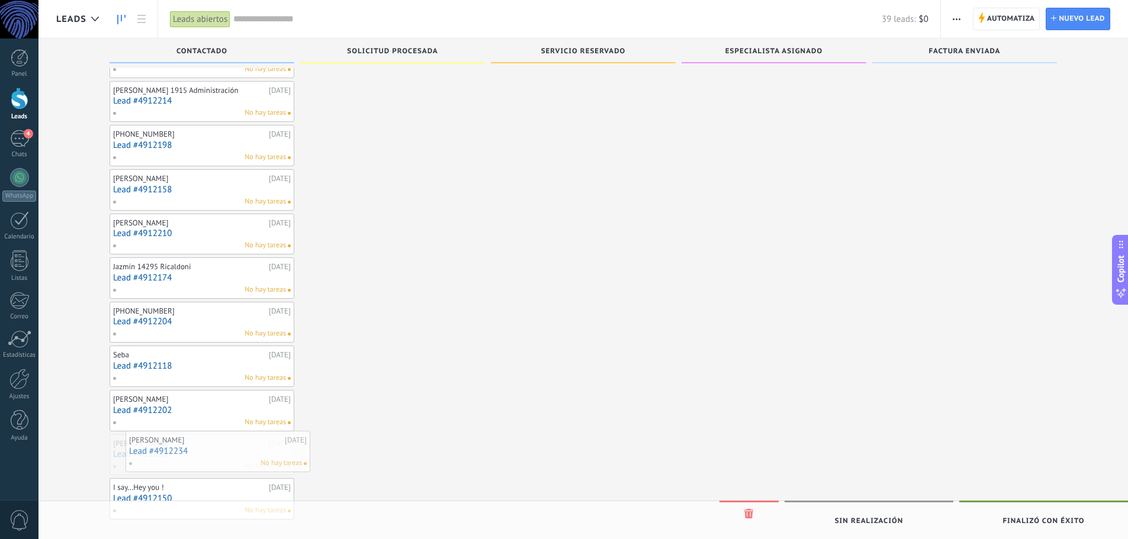
scroll to position [1320, 0]
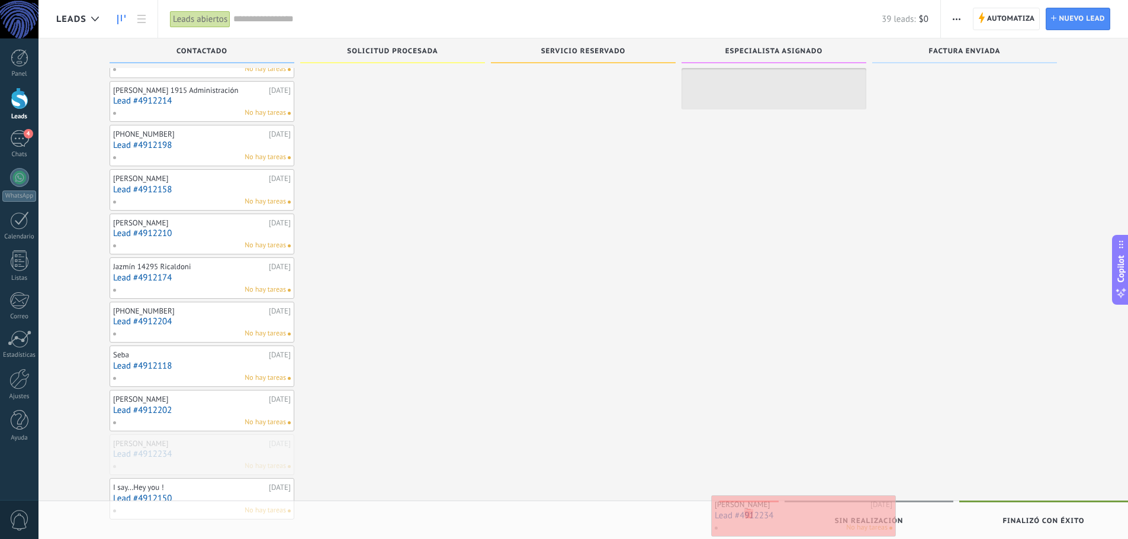
drag, startPoint x: 150, startPoint y: 441, endPoint x: 752, endPoint y: 522, distance: 607.5
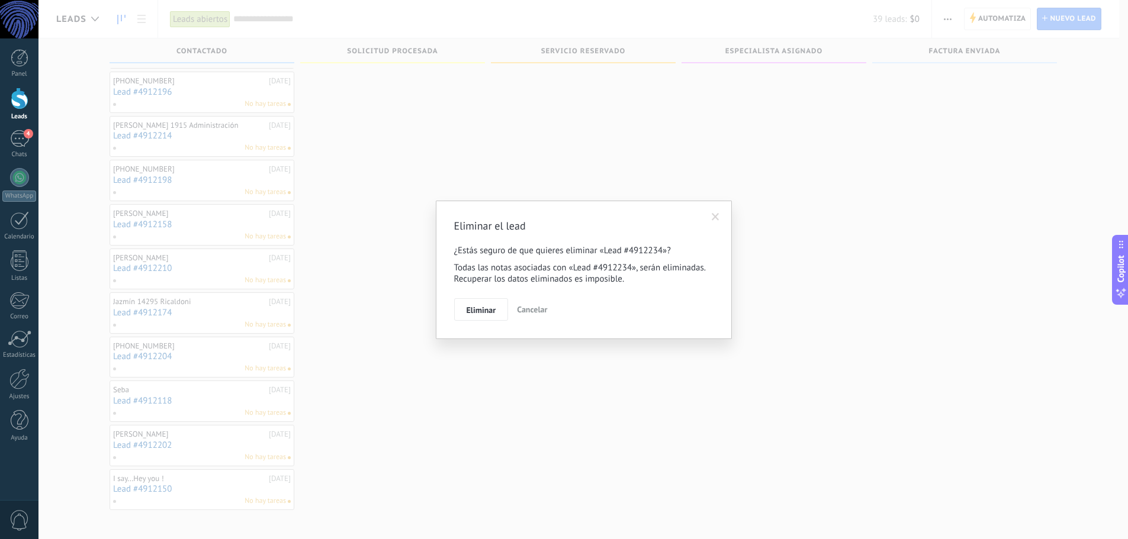
scroll to position [1276, 0]
click at [490, 316] on button "Eliminar" at bounding box center [485, 309] width 54 height 22
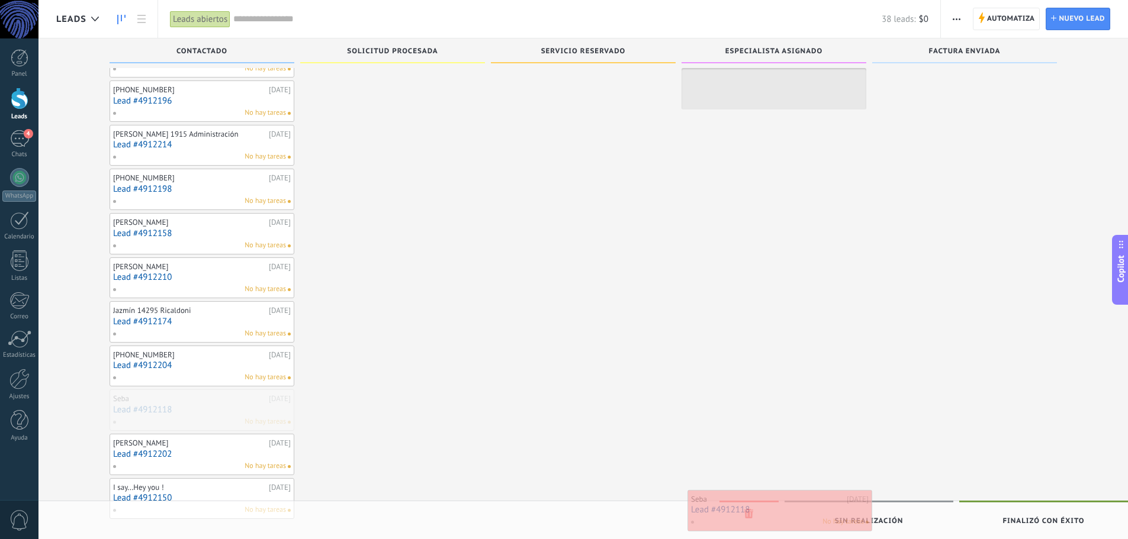
drag, startPoint x: 173, startPoint y: 399, endPoint x: 751, endPoint y: 509, distance: 588.1
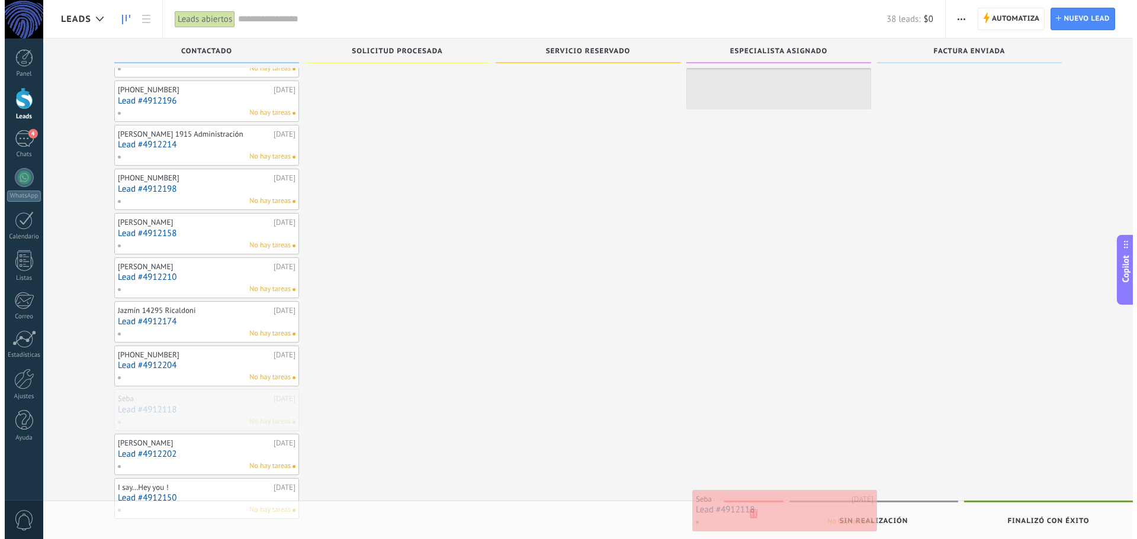
scroll to position [1232, 0]
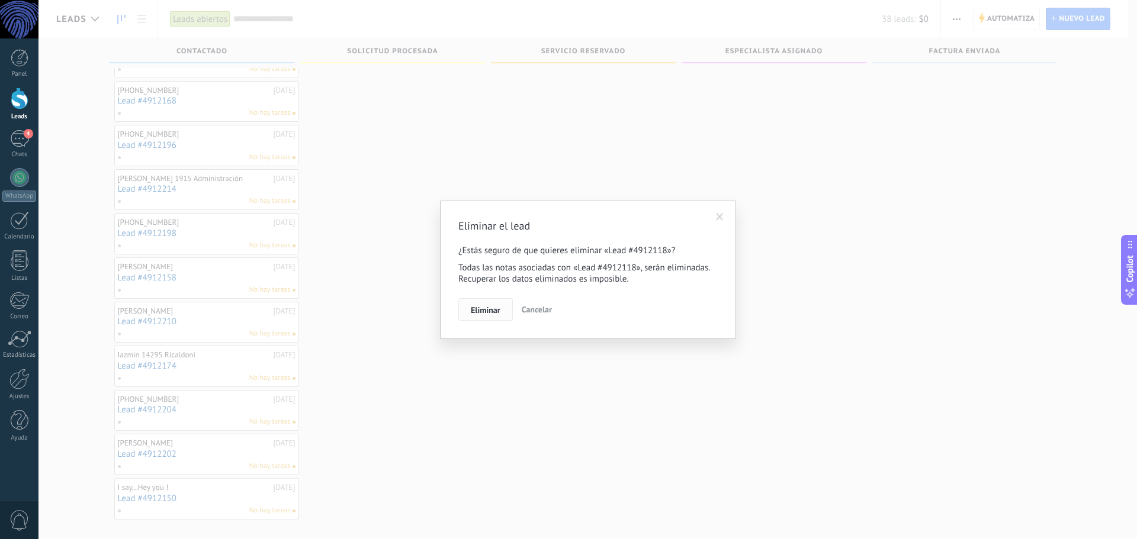
click at [480, 301] on button "Eliminar" at bounding box center [485, 309] width 54 height 22
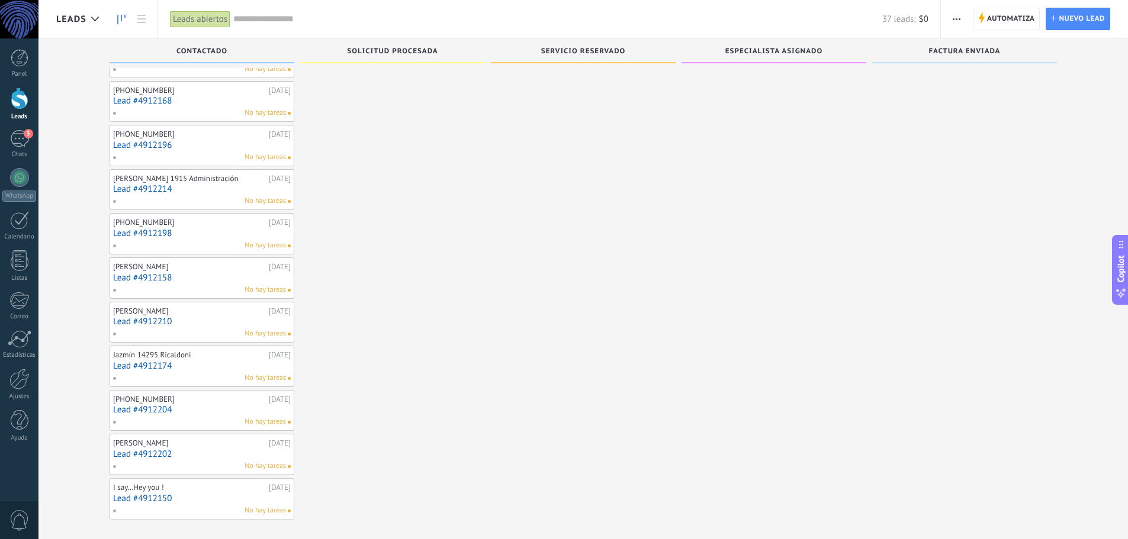
click at [183, 361] on link "Lead #4912174" at bounding box center [202, 366] width 178 height 10
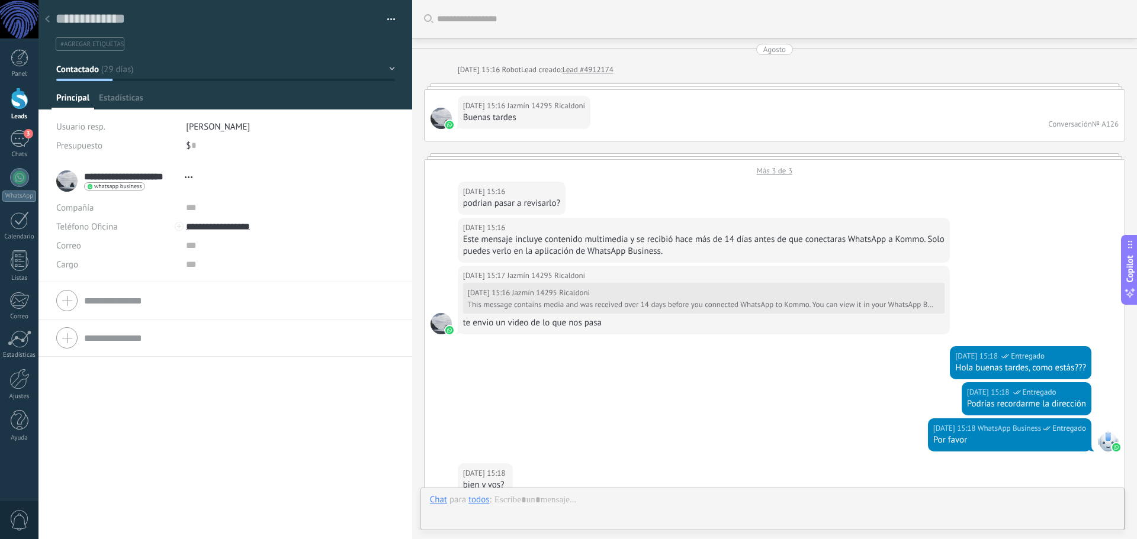
type textarea "**********"
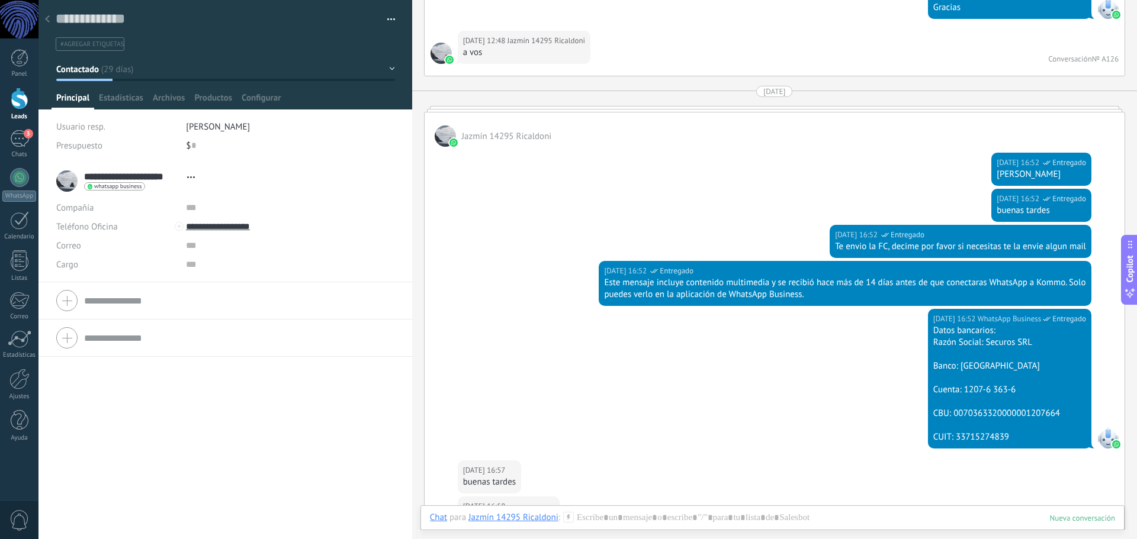
scroll to position [1761, 0]
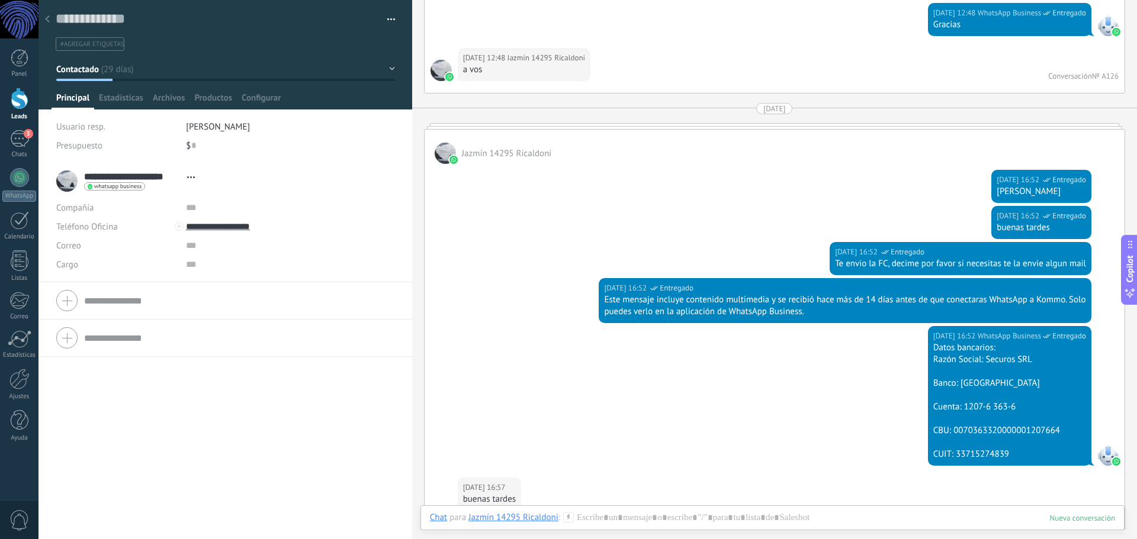
click at [192, 175] on span "Abrir detalle Copie el nombre Desatar Contacto principal" at bounding box center [191, 177] width 20 height 9
click at [231, 193] on link "Abrir detalle" at bounding box center [227, 192] width 47 height 11
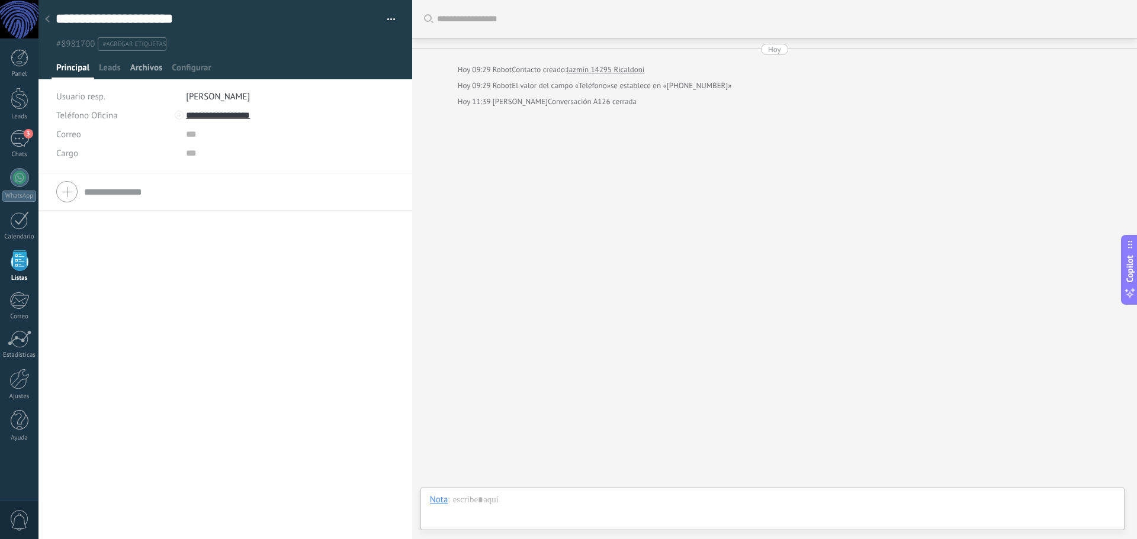
drag, startPoint x: 138, startPoint y: 72, endPoint x: 147, endPoint y: 72, distance: 9.5
click at [140, 72] on span "Archivos" at bounding box center [146, 70] width 32 height 17
drag, startPoint x: 191, startPoint y: 68, endPoint x: 184, endPoint y: 67, distance: 7.7
click at [190, 68] on span "Configurar" at bounding box center [191, 70] width 39 height 17
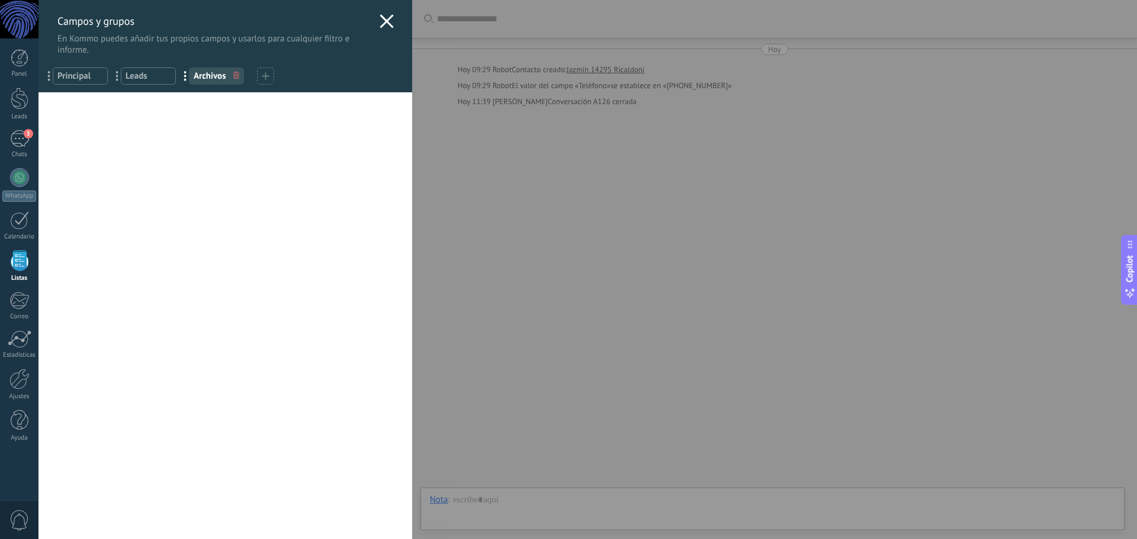
click at [38, 127] on div "[PERSON_NAME] y grupos En Kommo puedes añadir tus propios [PERSON_NAME] y usarl…" at bounding box center [587, 269] width 1098 height 539
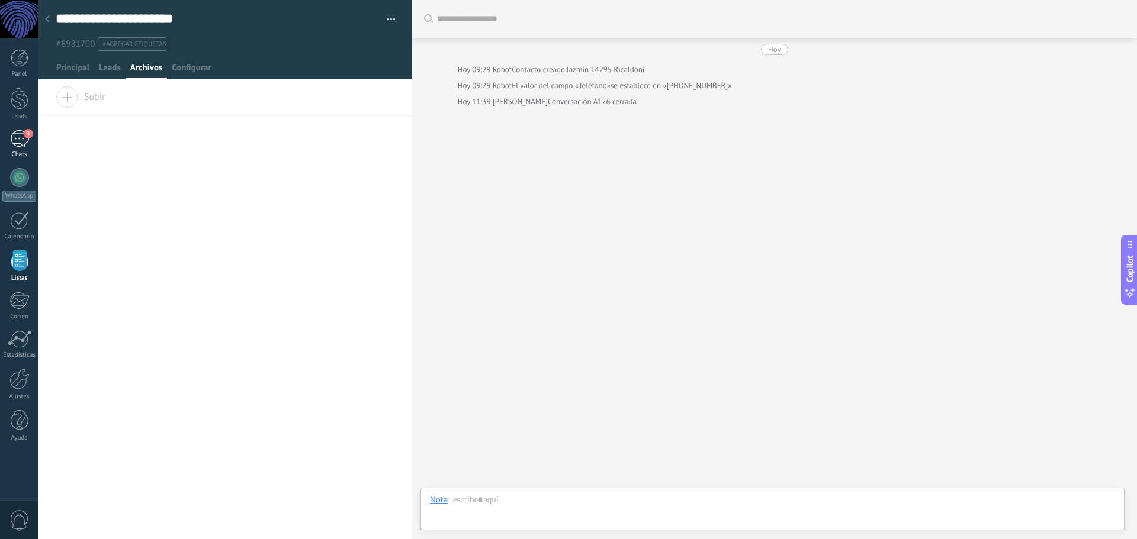
click at [27, 131] on span "3" at bounding box center [28, 133] width 9 height 9
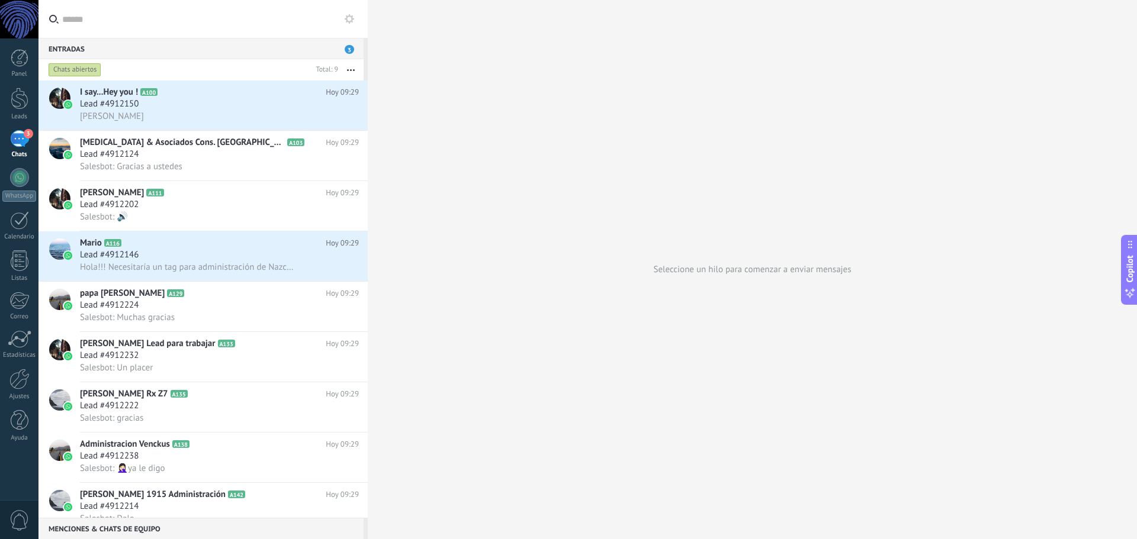
click at [60, 74] on div "Chats abiertos" at bounding box center [75, 70] width 53 height 14
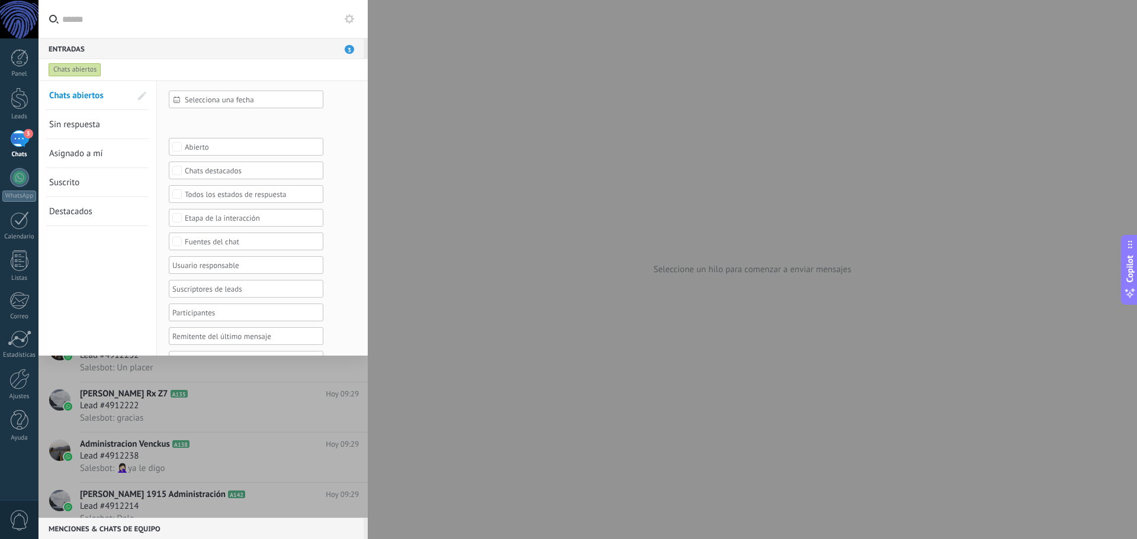
click at [78, 67] on div "Chats abiertos" at bounding box center [75, 70] width 53 height 14
click at [140, 70] on use at bounding box center [139, 70] width 6 height 6
click at [200, 335] on span "Aplicar" at bounding box center [193, 337] width 25 height 8
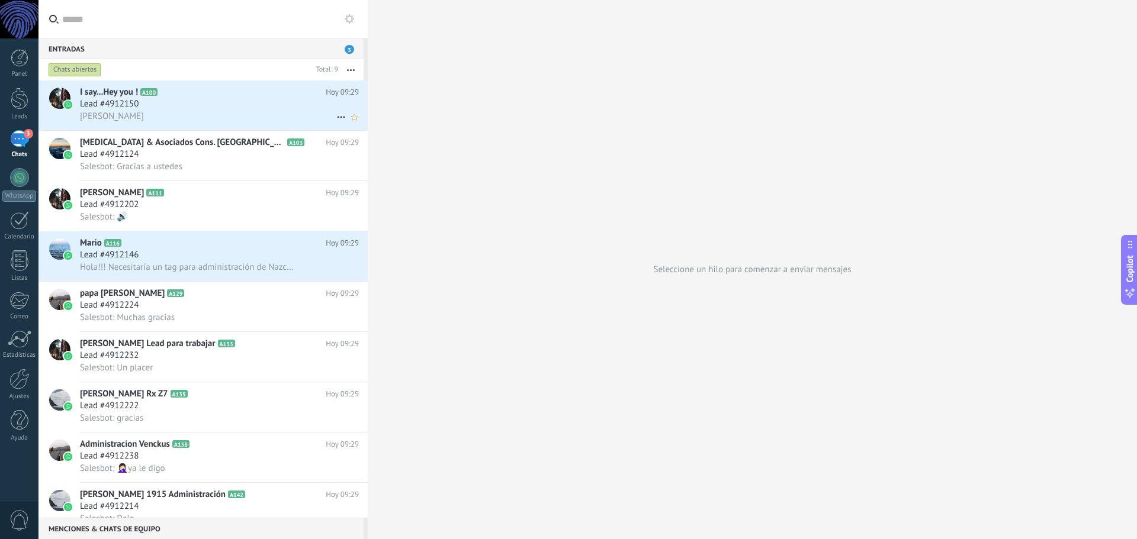
click at [221, 116] on div "[PERSON_NAME]" at bounding box center [219, 116] width 279 height 12
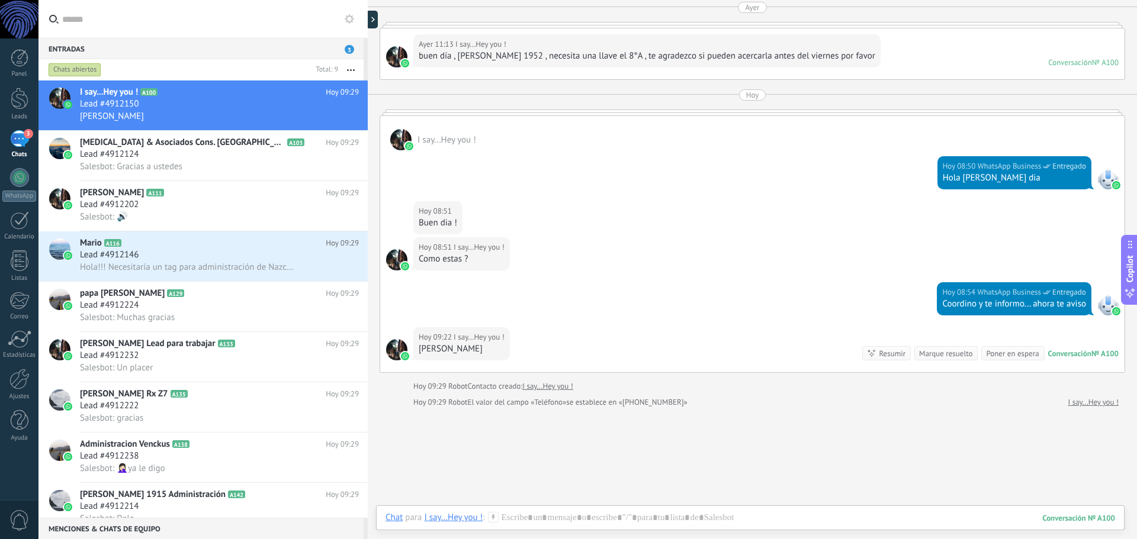
scroll to position [1017, 0]
